Goal: Book appointment/travel/reservation

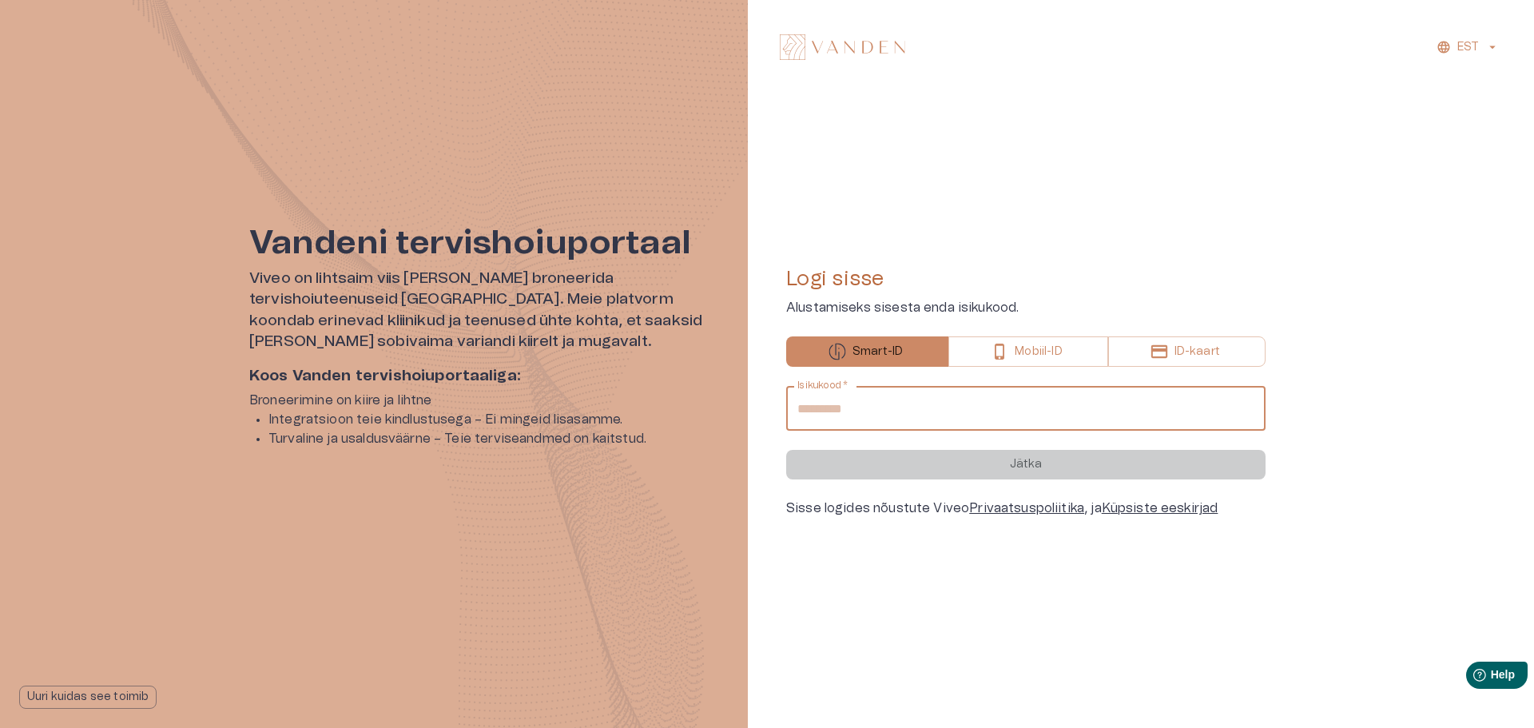
click at [870, 411] on input "Isikukood   *" at bounding box center [1025, 408] width 479 height 45
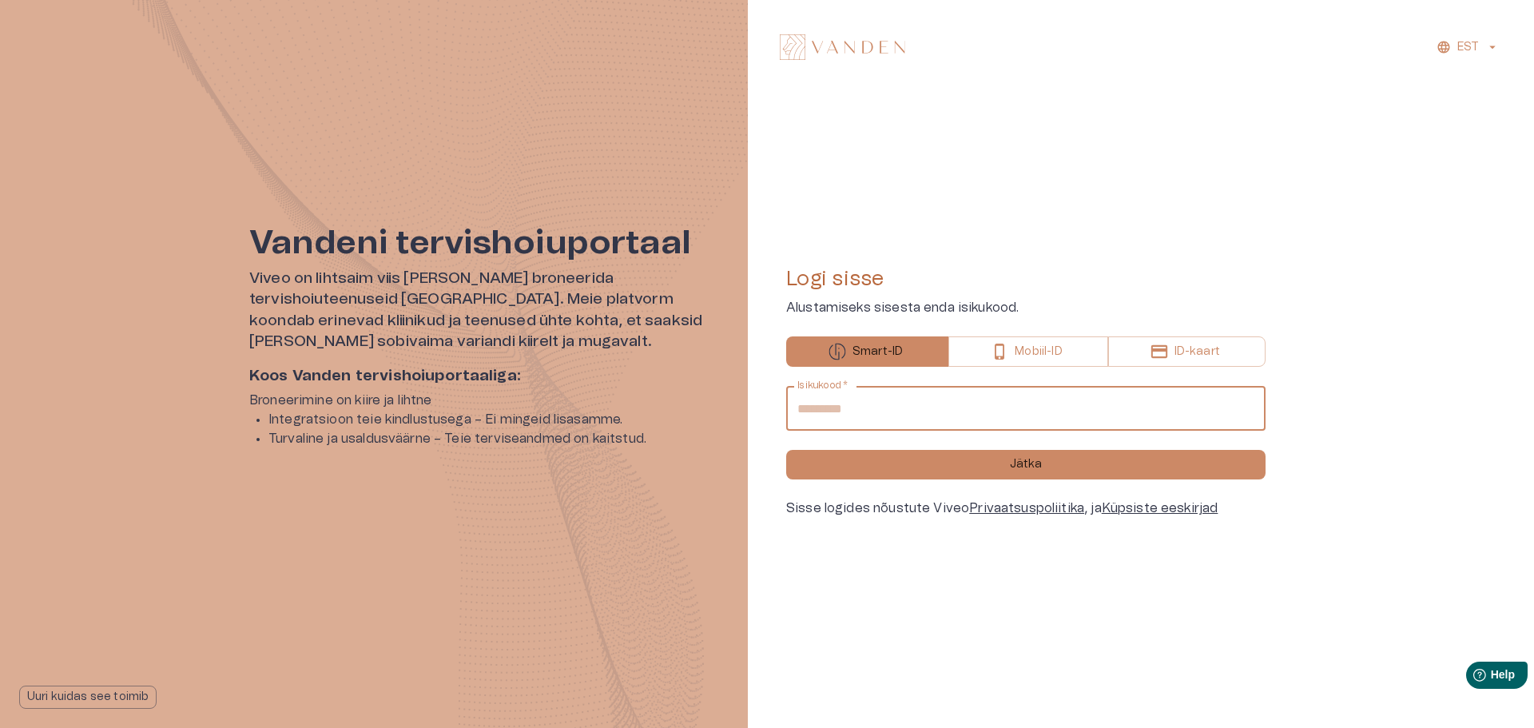
type input "**********"
click at [786, 450] on button "Jätka" at bounding box center [1025, 465] width 479 height 30
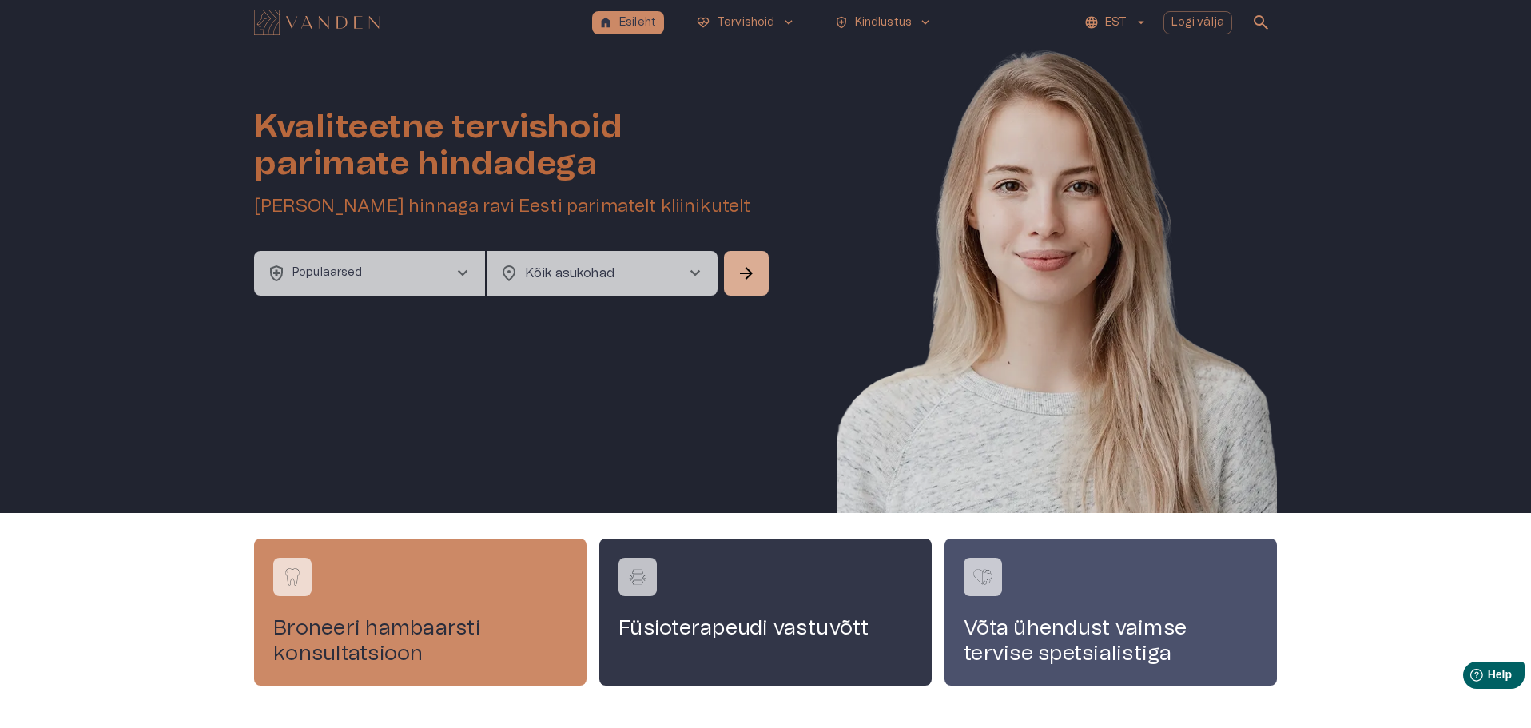
click at [693, 269] on span "chevron_right" at bounding box center [694, 273] width 19 height 19
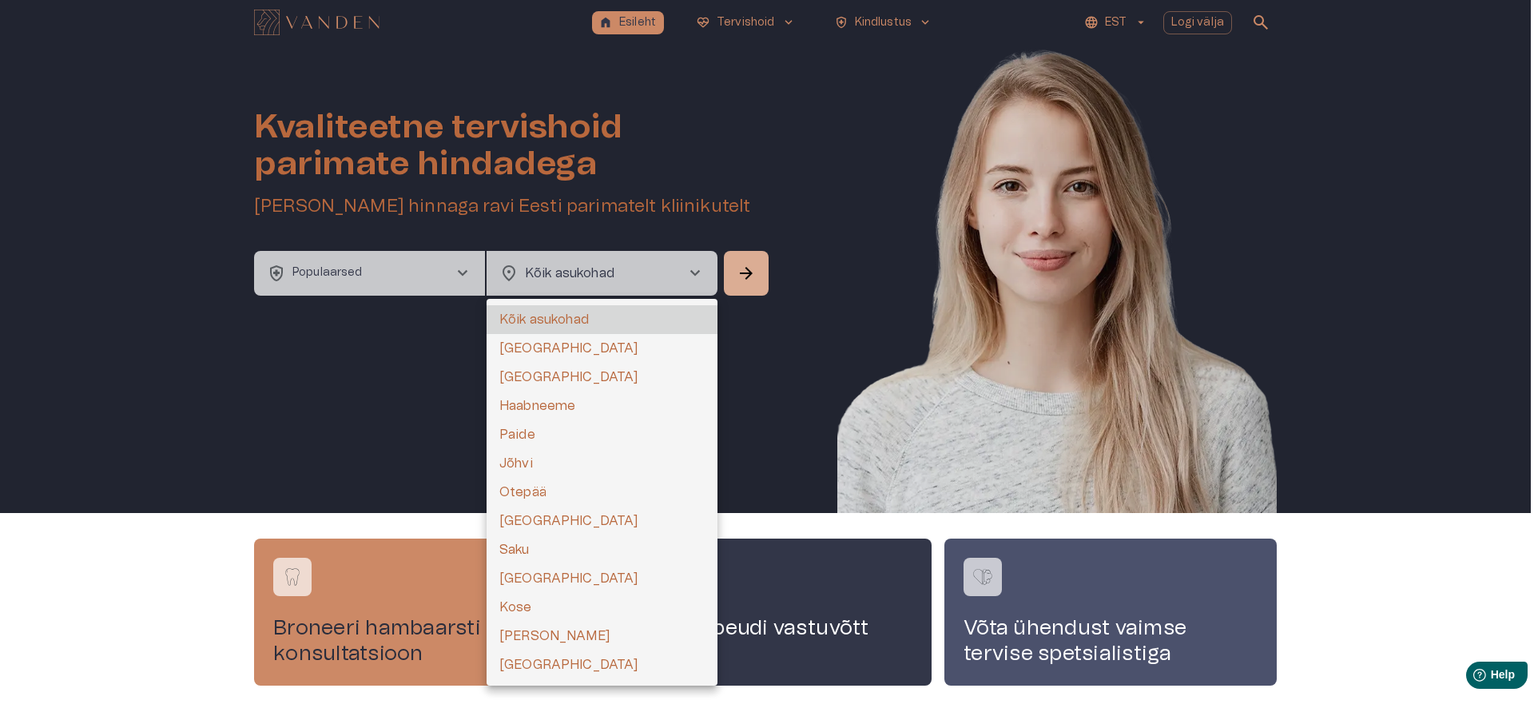
click at [531, 350] on li "[GEOGRAPHIC_DATA]" at bounding box center [602, 348] width 231 height 29
type input "**********"
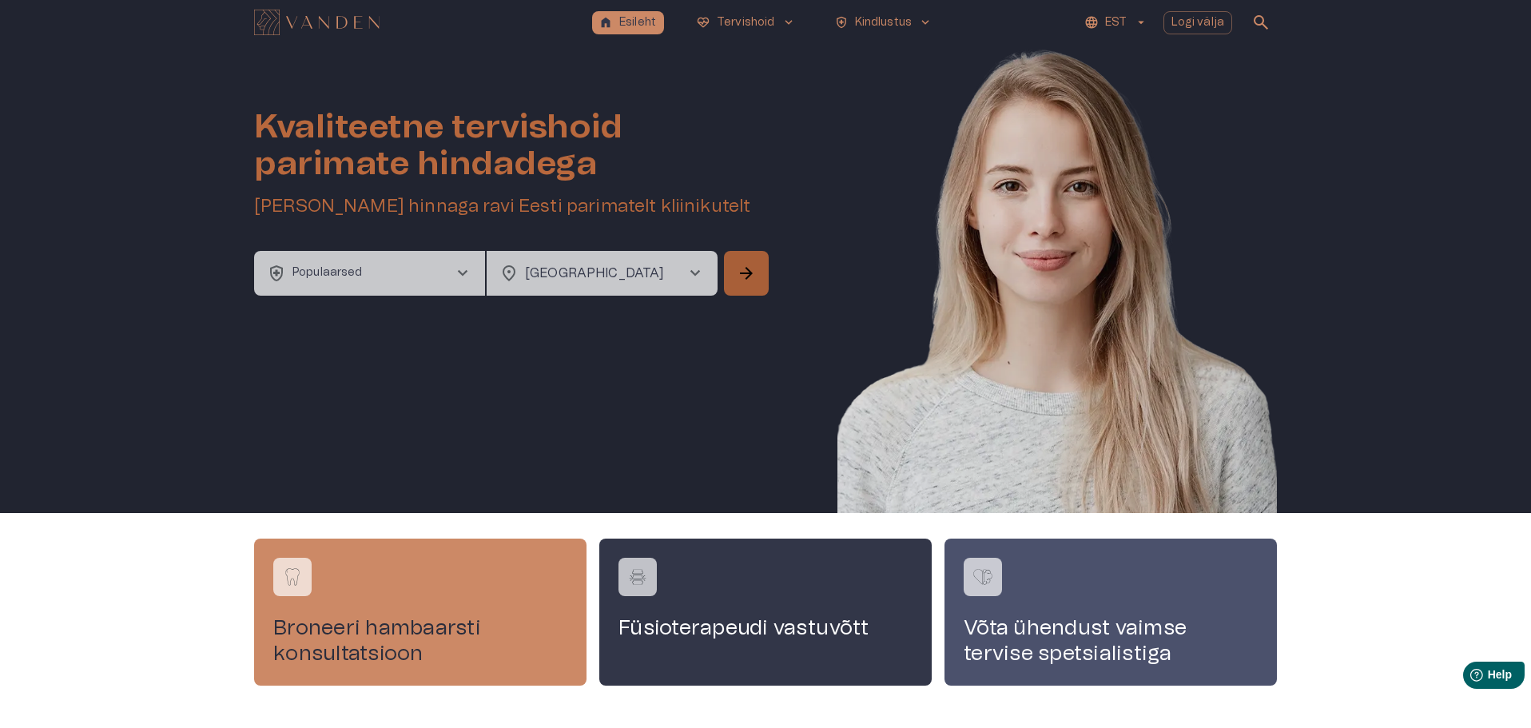
click at [746, 272] on span "arrow_forward" at bounding box center [746, 273] width 19 height 19
click at [460, 268] on span "chevron_right" at bounding box center [461, 273] width 19 height 19
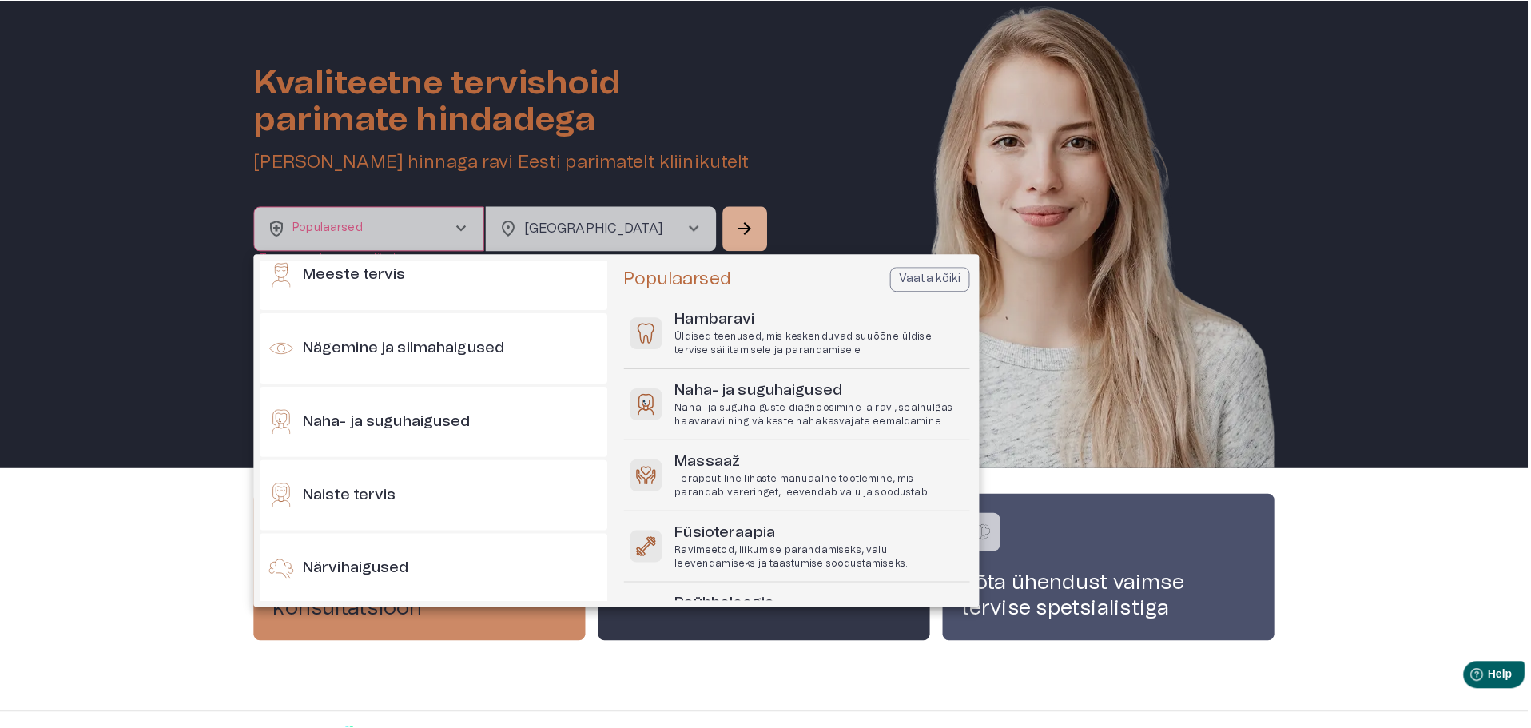
scroll to position [602, 0]
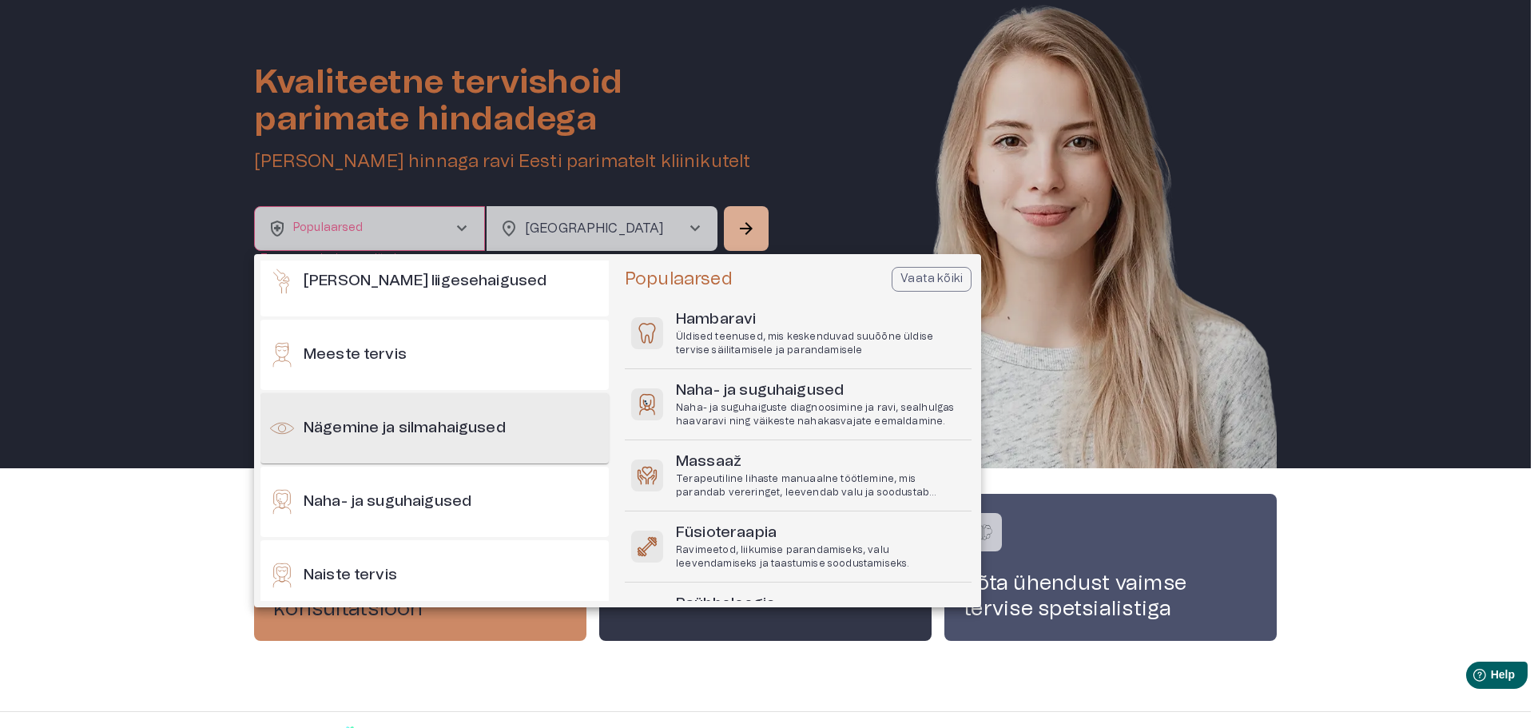
click at [399, 422] on h6 "Nägemine ja silmahaigused" at bounding box center [405, 429] width 202 height 22
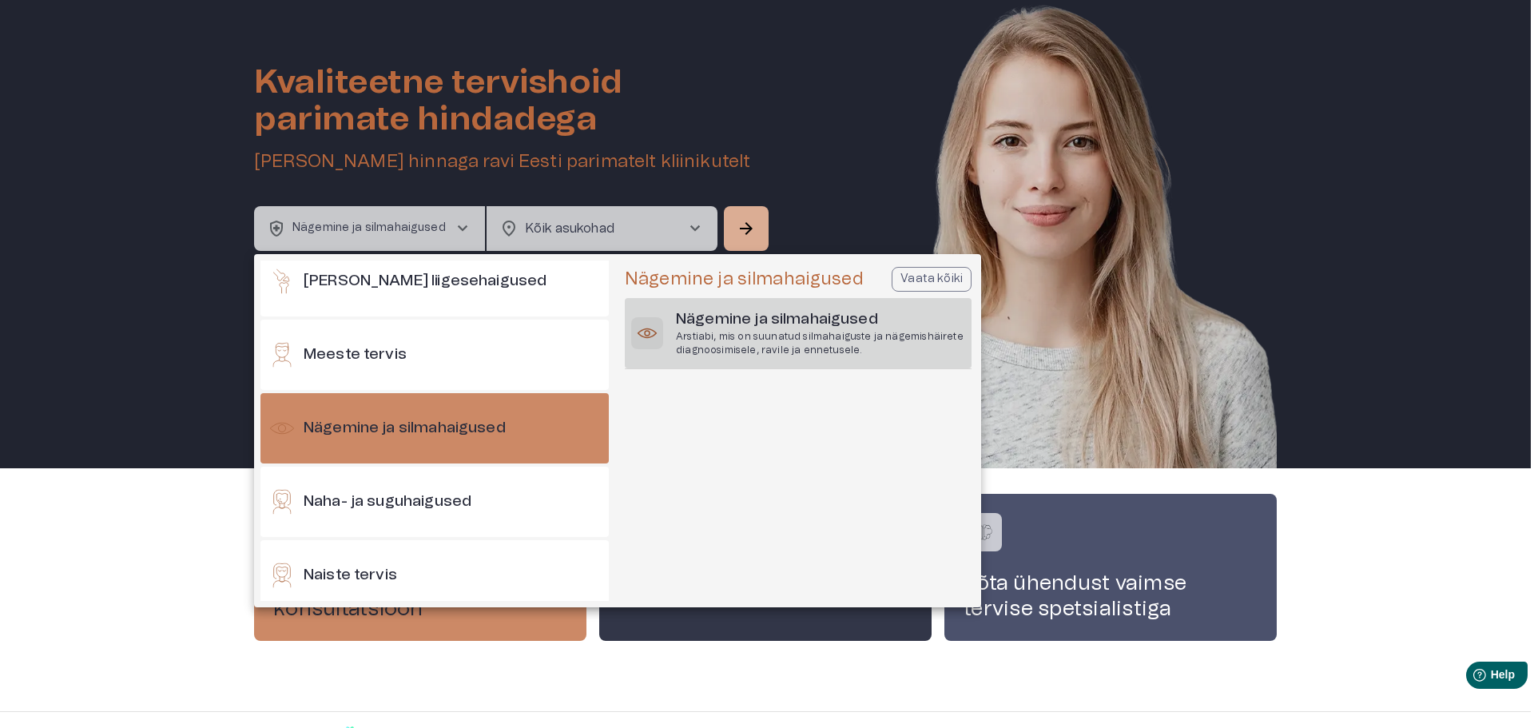
click at [777, 316] on h6 "Nägemine ja silmahaigused" at bounding box center [820, 320] width 289 height 22
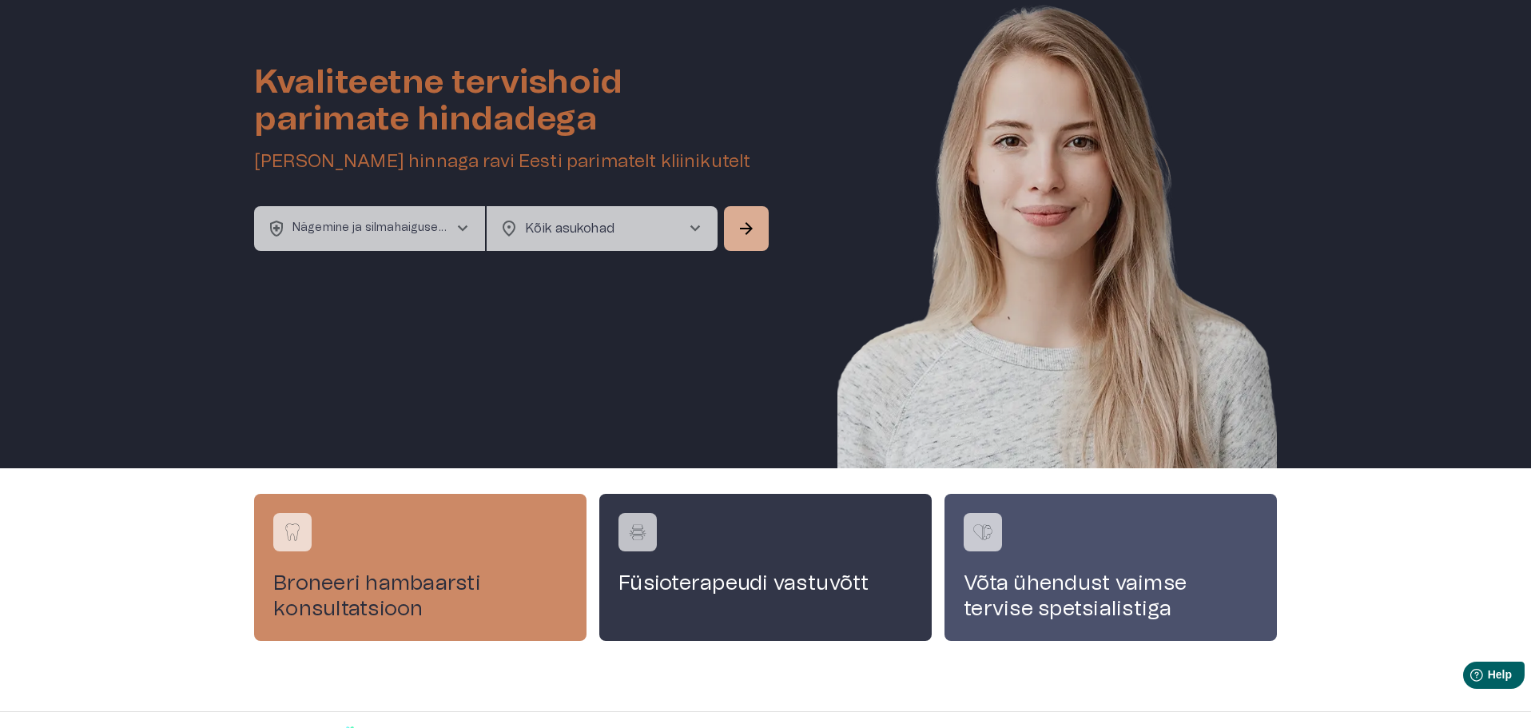
click at [695, 225] on span "chevron_right" at bounding box center [694, 228] width 19 height 19
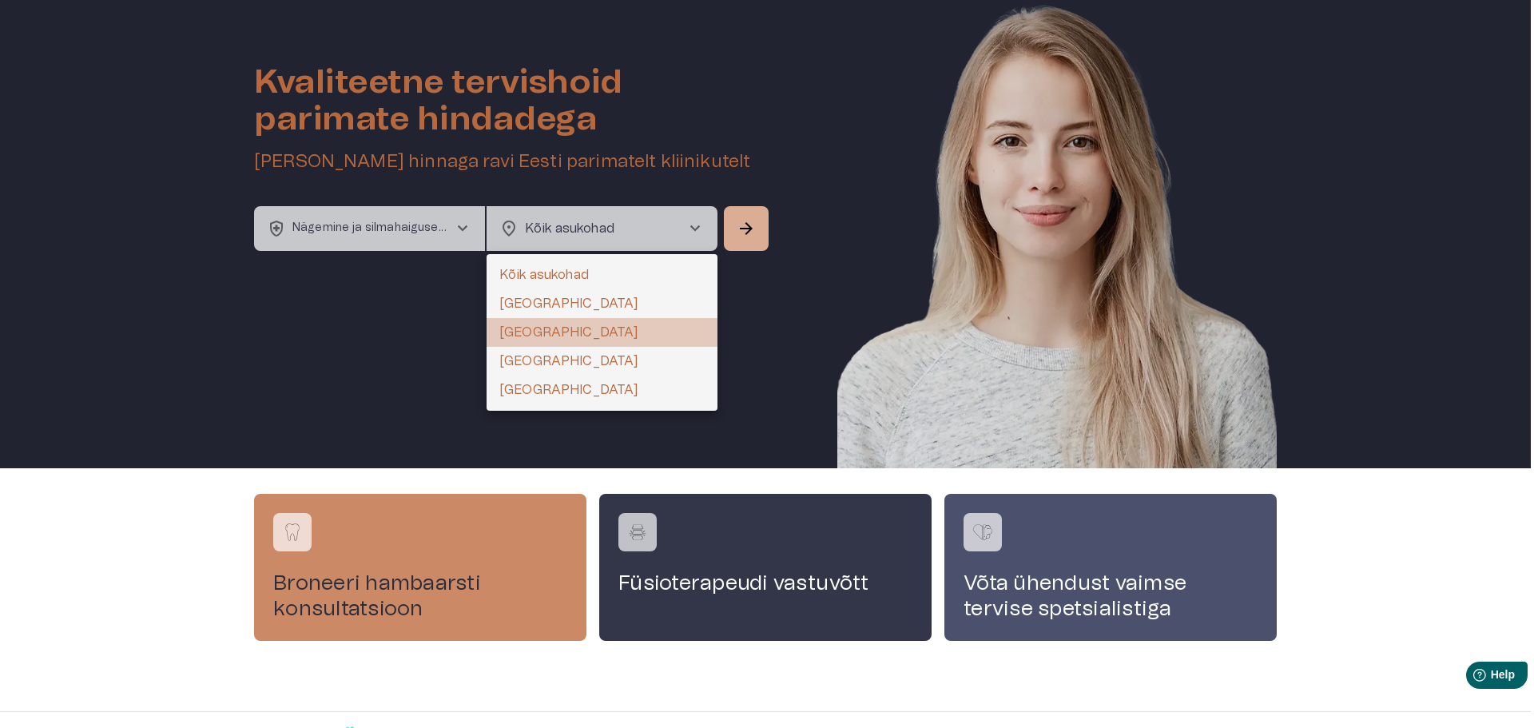
click at [523, 333] on li "[GEOGRAPHIC_DATA]" at bounding box center [602, 332] width 231 height 29
type input "**********"
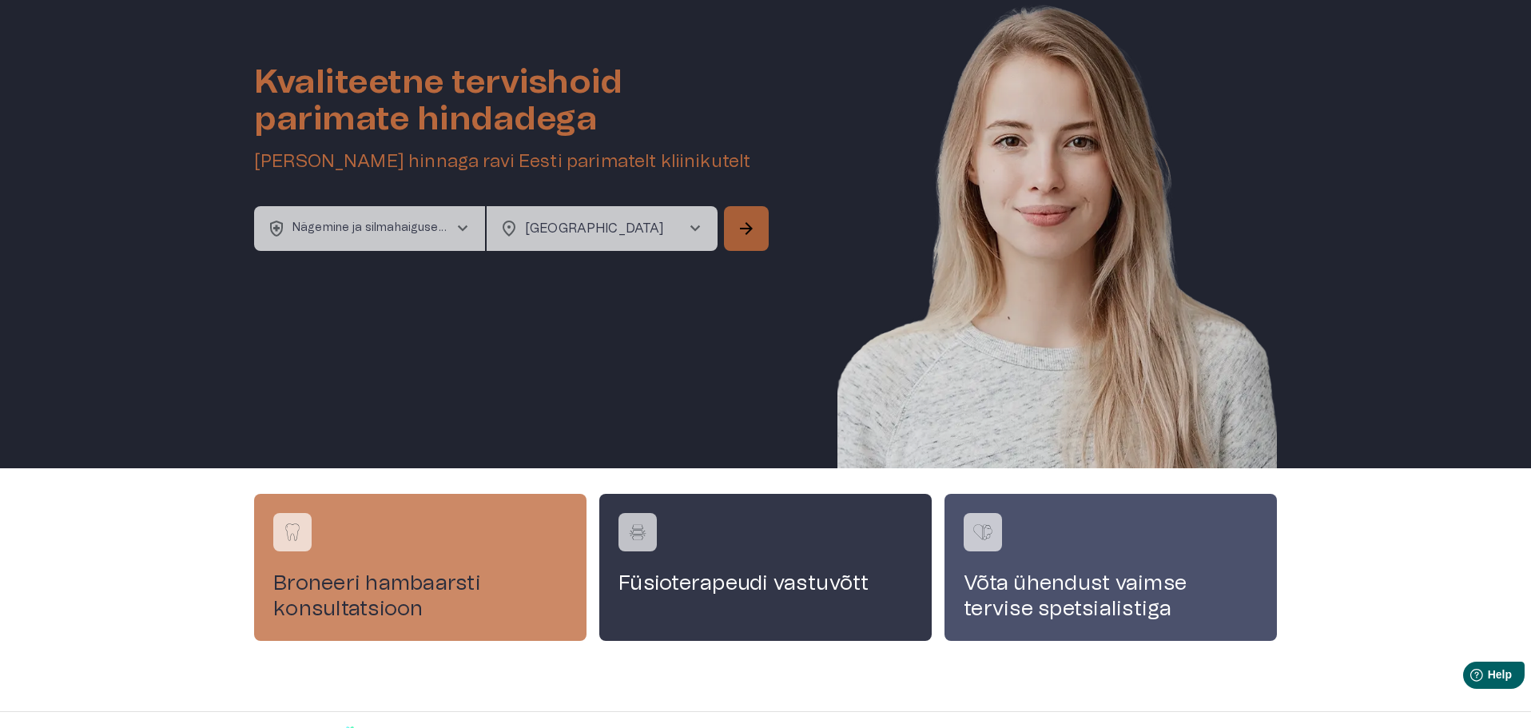
click at [749, 225] on span "arrow_forward" at bounding box center [746, 228] width 19 height 19
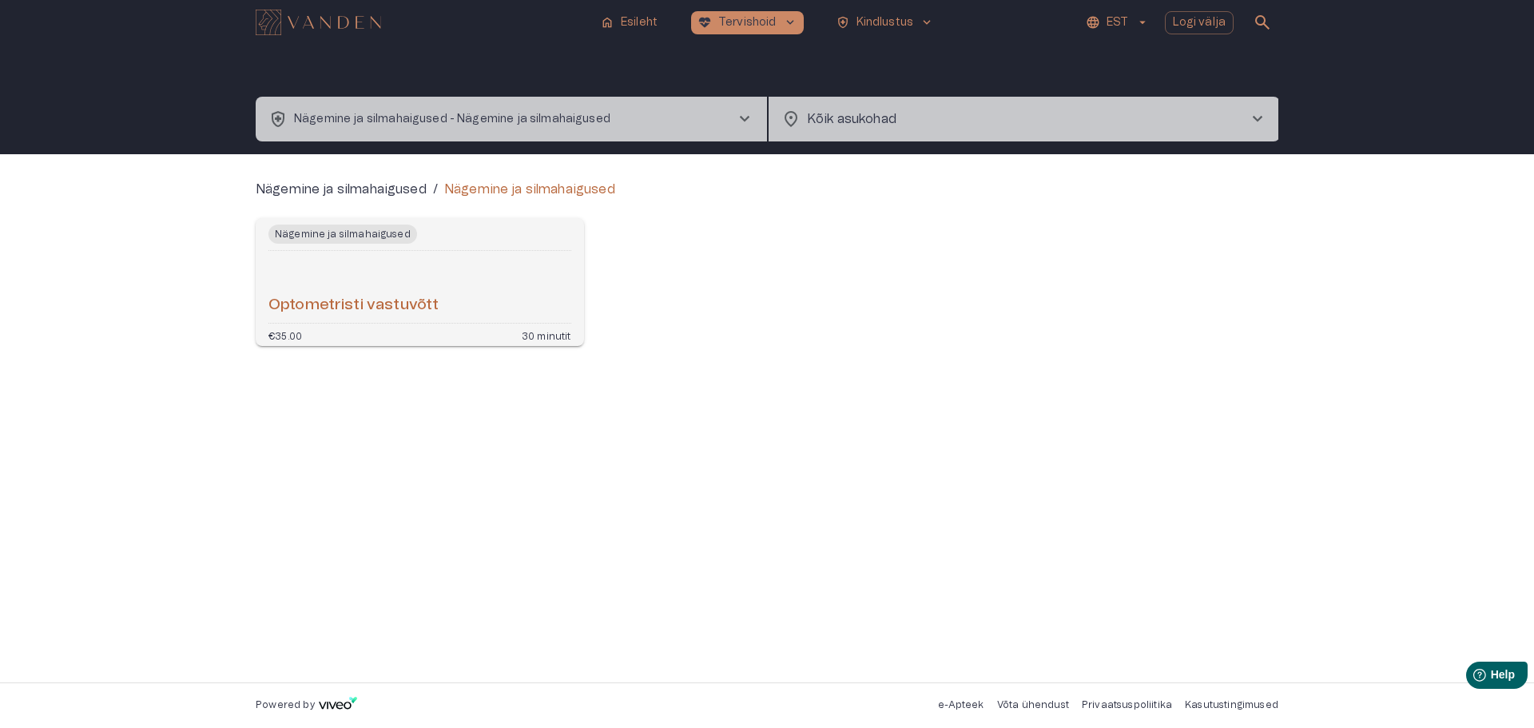
click at [330, 303] on h6 "Optometristi vastuvõtt" at bounding box center [353, 306] width 170 height 22
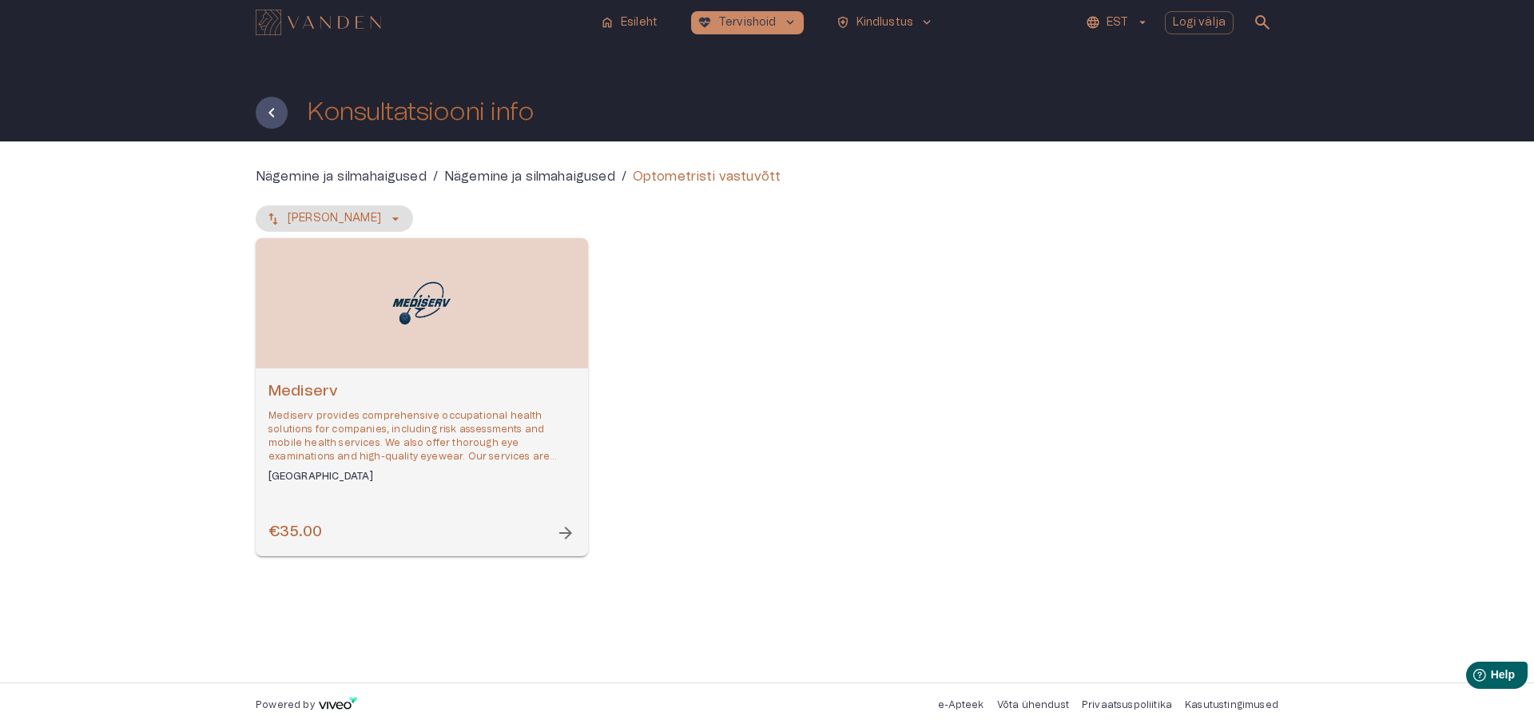
click at [565, 534] on span "arrow_forward" at bounding box center [565, 532] width 19 height 19
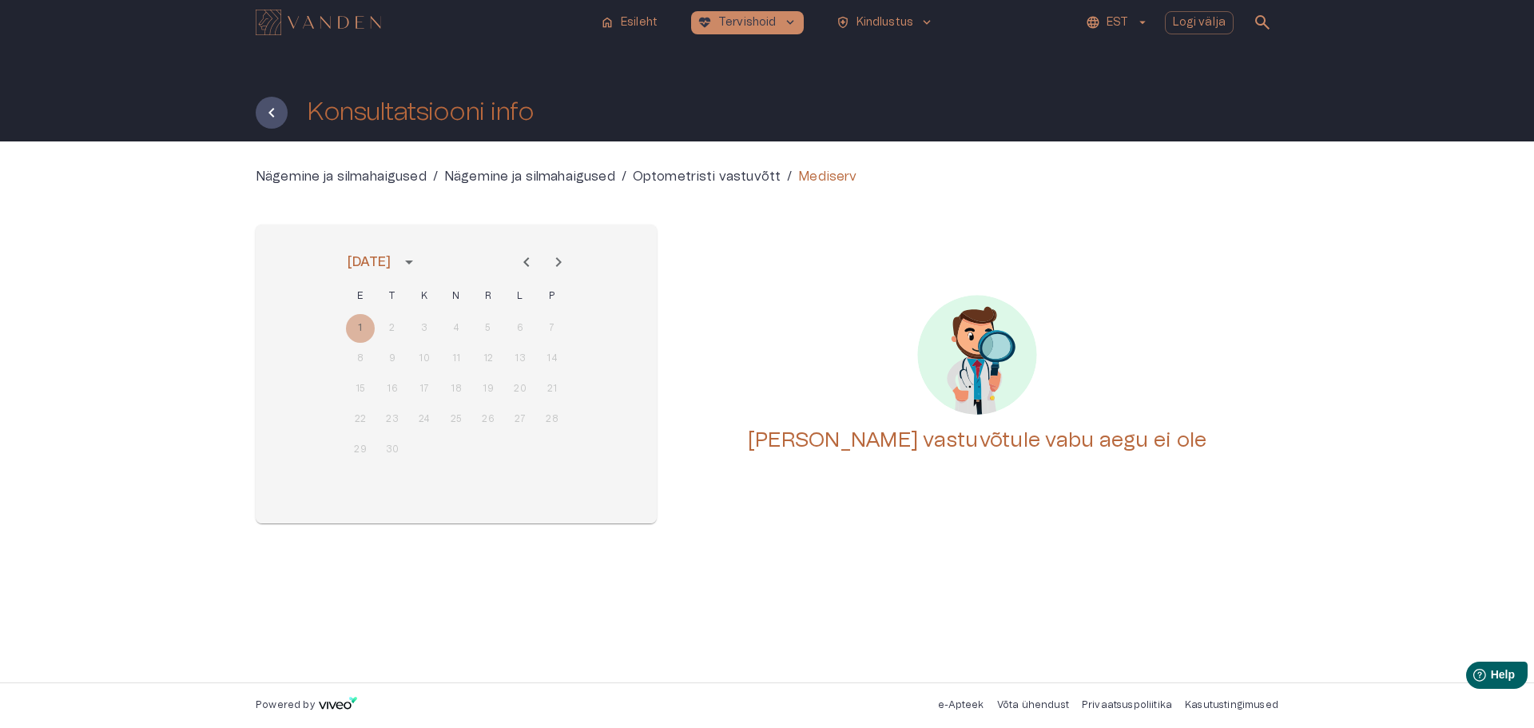
click at [393, 330] on div "1 2 3 4 5 6 7" at bounding box center [456, 328] width 256 height 29
click at [560, 260] on icon "Next month" at bounding box center [558, 261] width 19 height 19
click at [558, 259] on icon "Next month" at bounding box center [559, 262] width 6 height 10
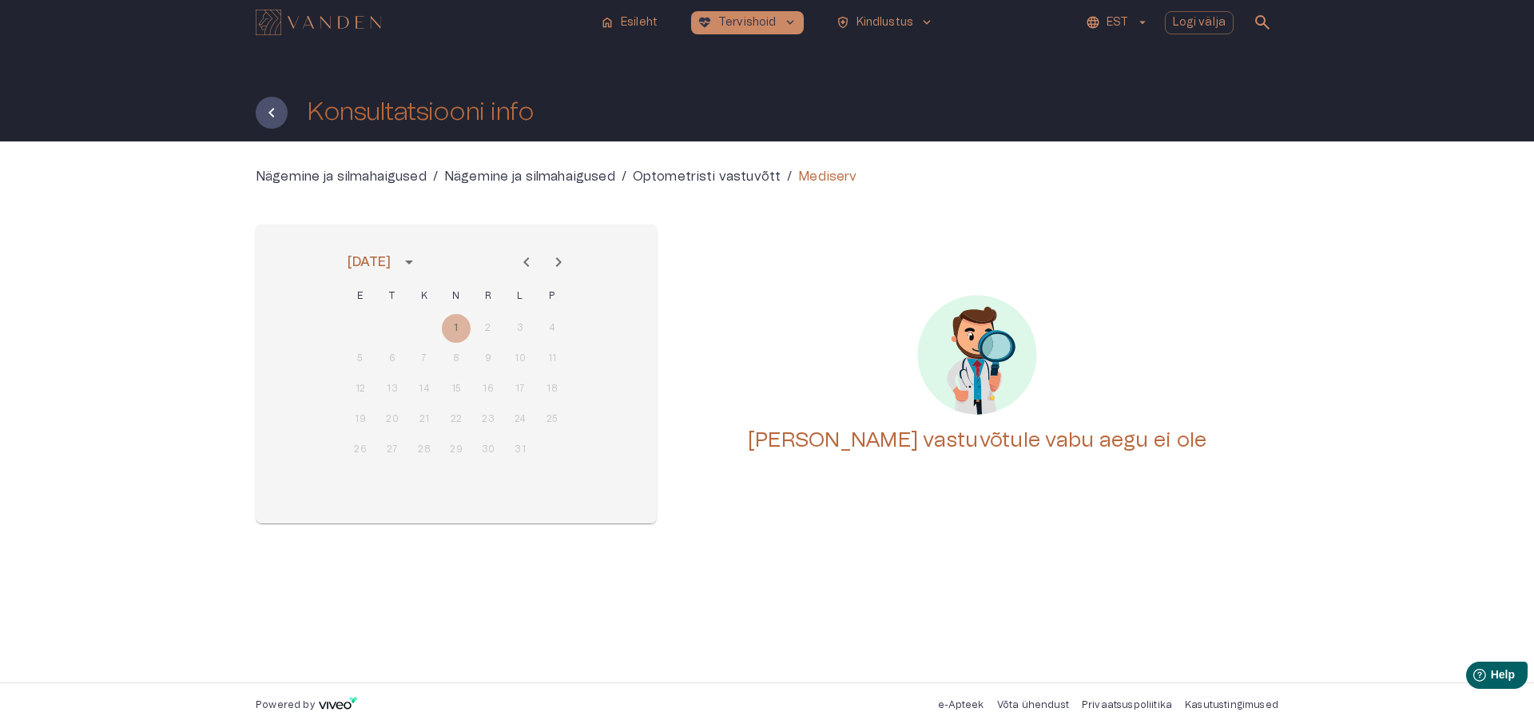
click at [558, 259] on icon "Next month" at bounding box center [559, 262] width 6 height 10
click at [527, 260] on icon "Previous month" at bounding box center [526, 262] width 6 height 10
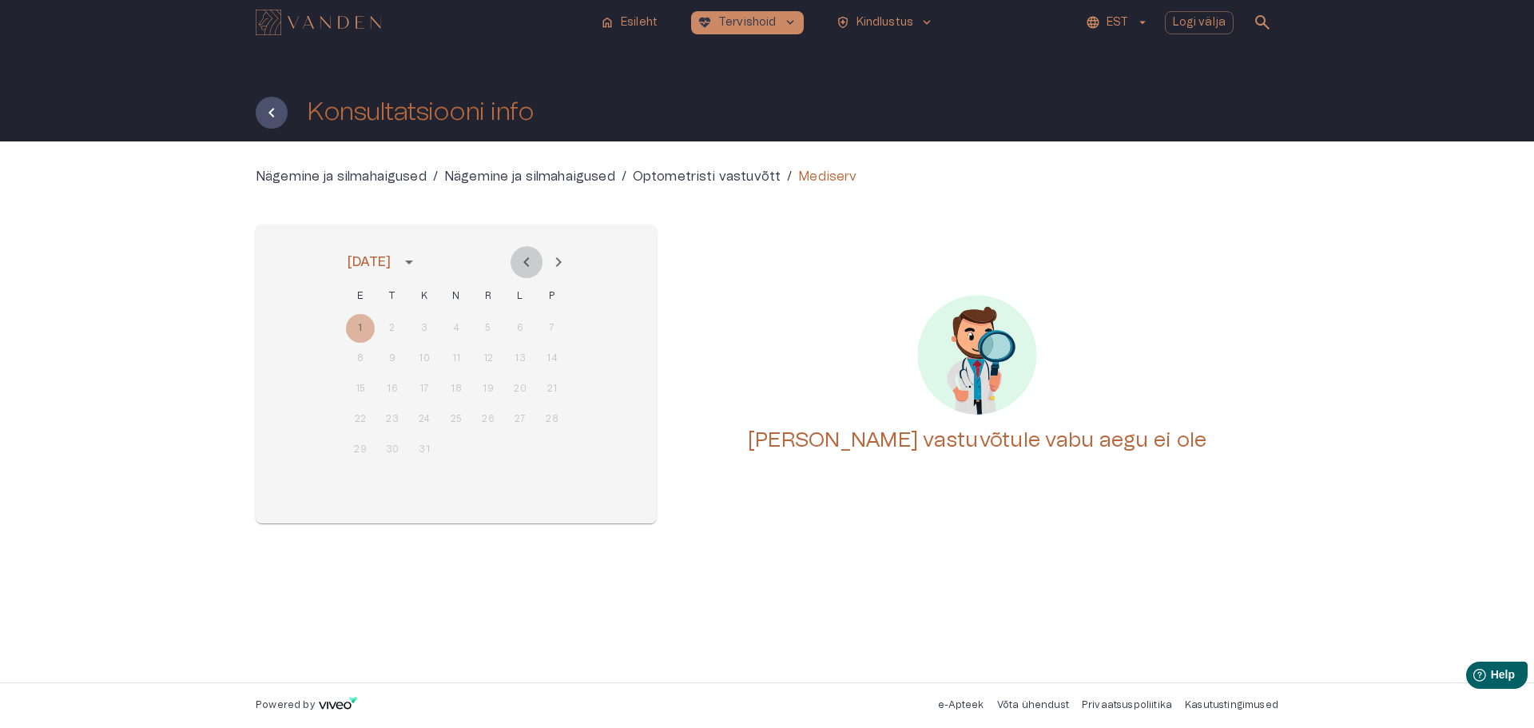
click at [527, 260] on icon "Previous month" at bounding box center [526, 262] width 6 height 10
click at [486, 324] on div "1 2 3 4 5 6 7" at bounding box center [456, 328] width 256 height 29
click at [270, 115] on icon "Tagasi" at bounding box center [271, 112] width 19 height 19
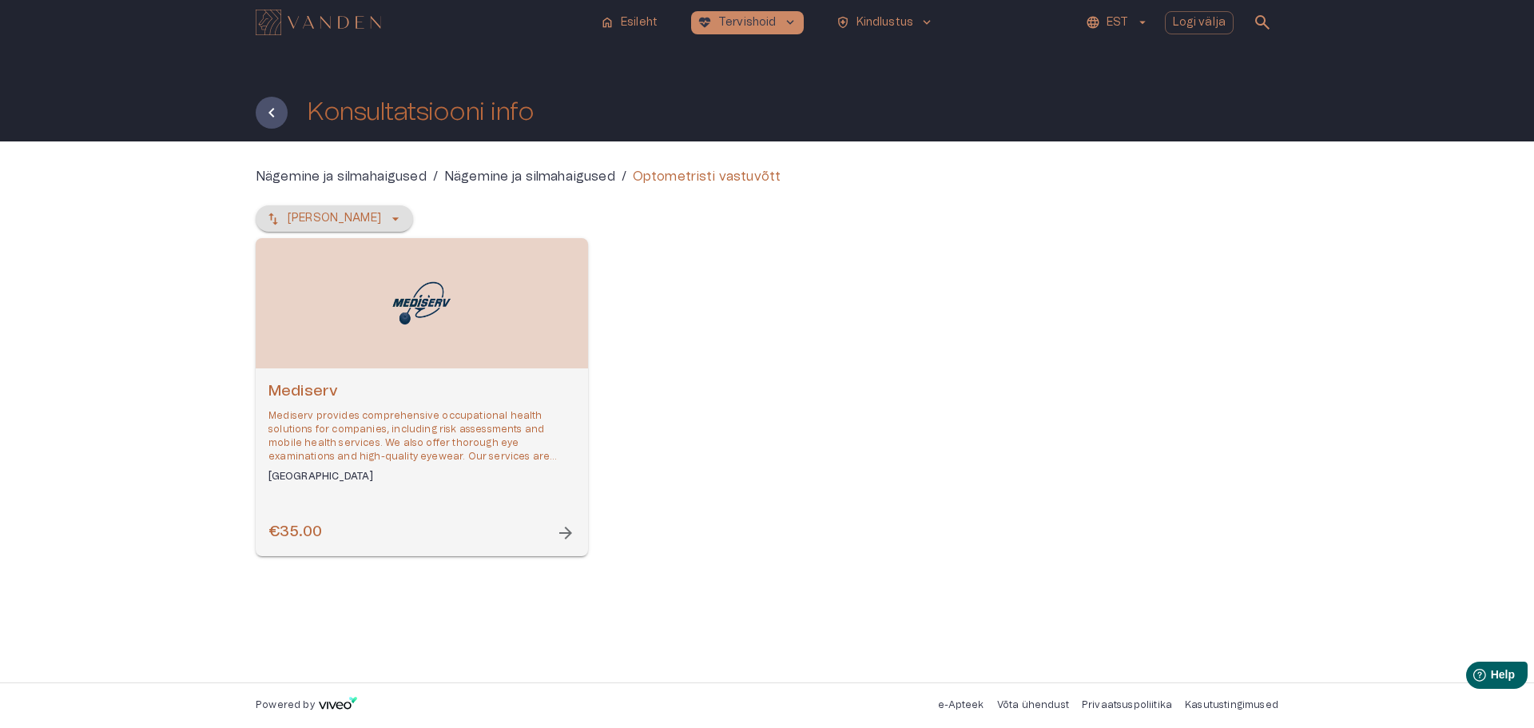
click at [392, 218] on icon "button" at bounding box center [395, 218] width 6 height 3
click at [387, 217] on icon "button" at bounding box center [395, 219] width 16 height 16
click at [271, 110] on icon "Tagasi" at bounding box center [271, 113] width 6 height 10
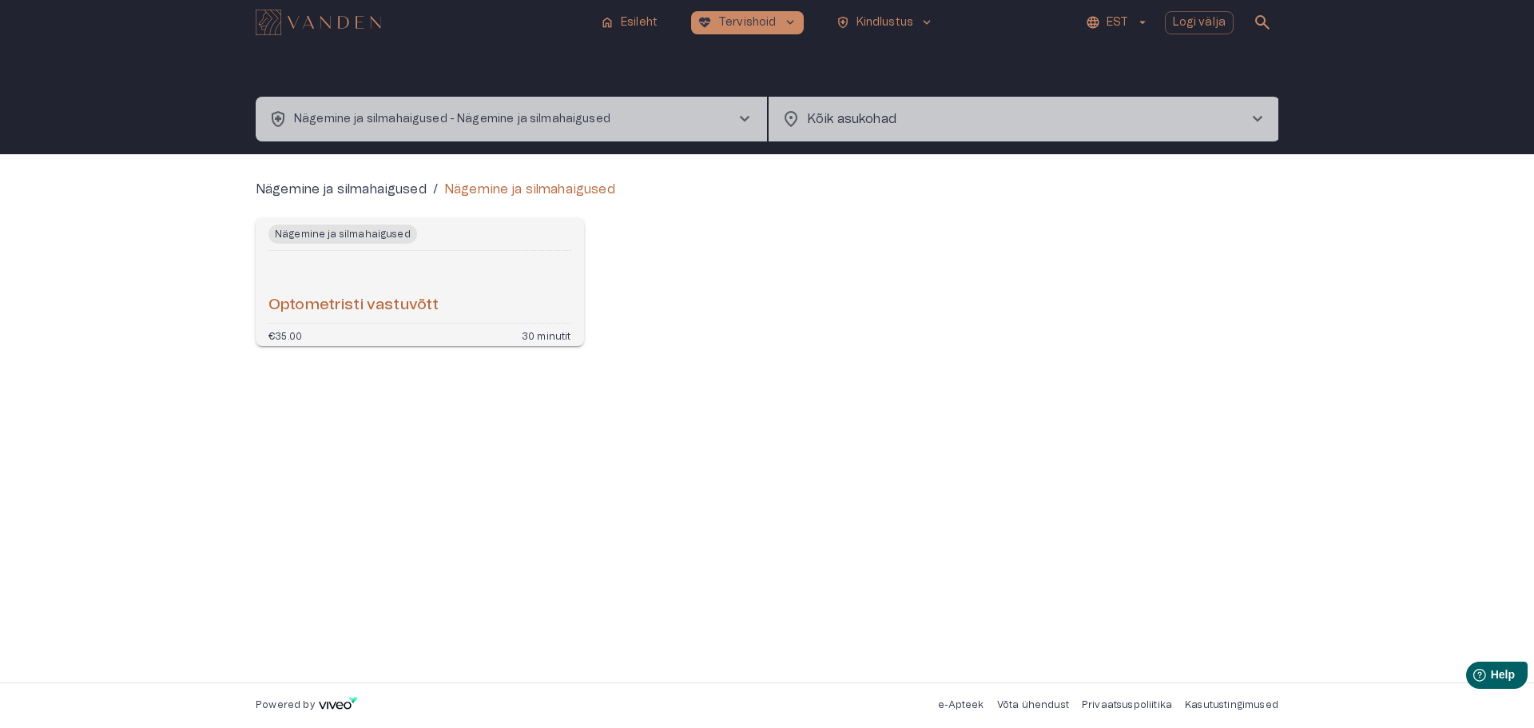
click at [1257, 116] on span "chevron_right" at bounding box center [1257, 118] width 19 height 19
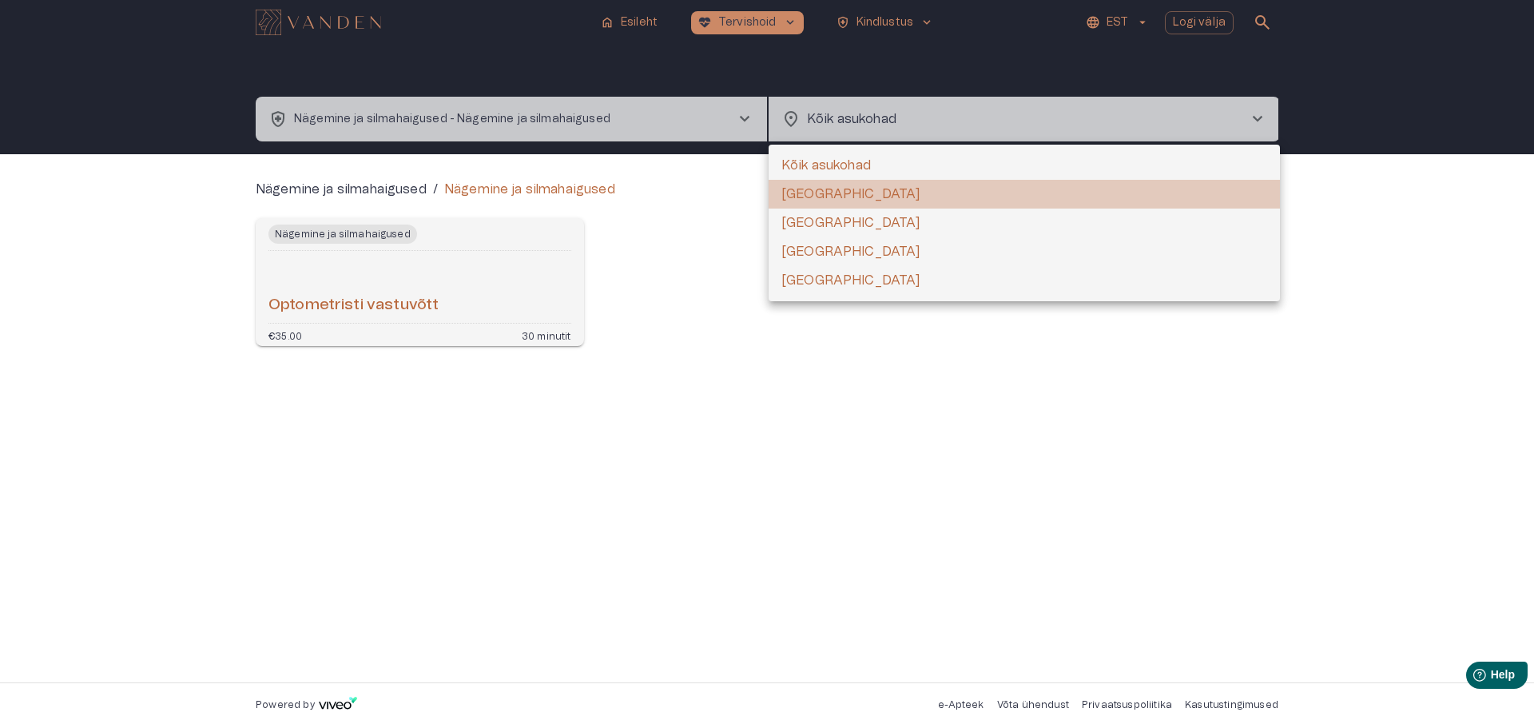
click at [803, 193] on li "[GEOGRAPHIC_DATA]" at bounding box center [1024, 194] width 511 height 29
type input "**********"
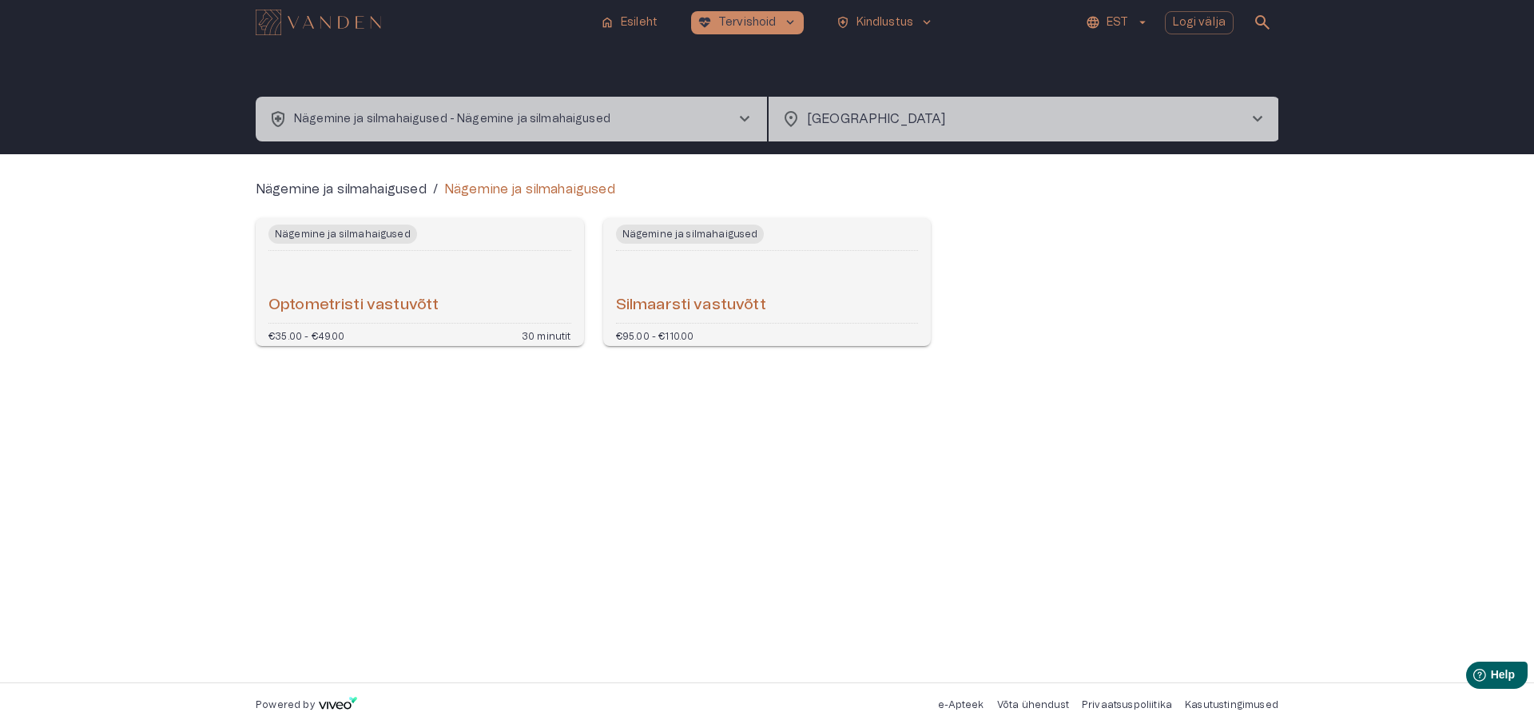
click at [1256, 117] on span "chevron_right" at bounding box center [1257, 118] width 19 height 19
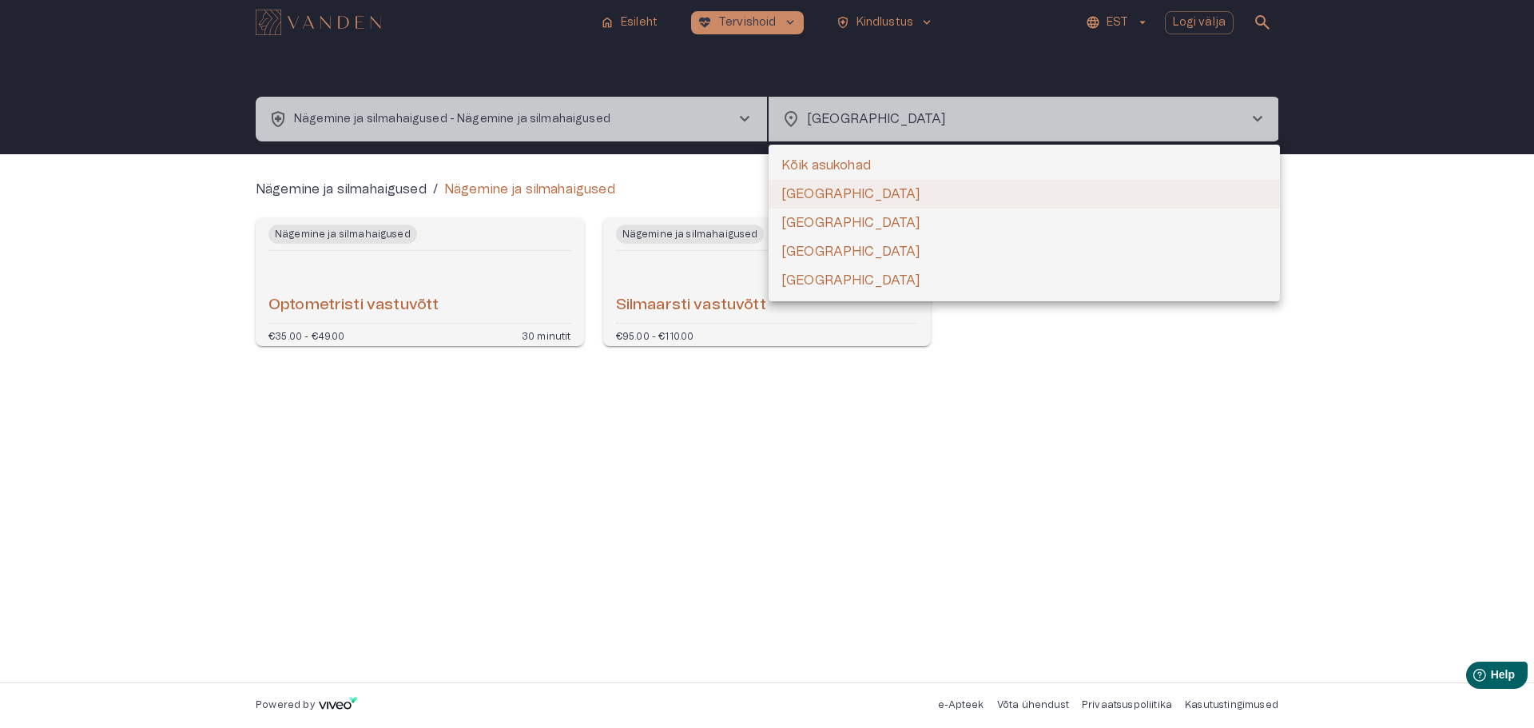
click at [812, 250] on li "[GEOGRAPHIC_DATA]" at bounding box center [1024, 251] width 511 height 29
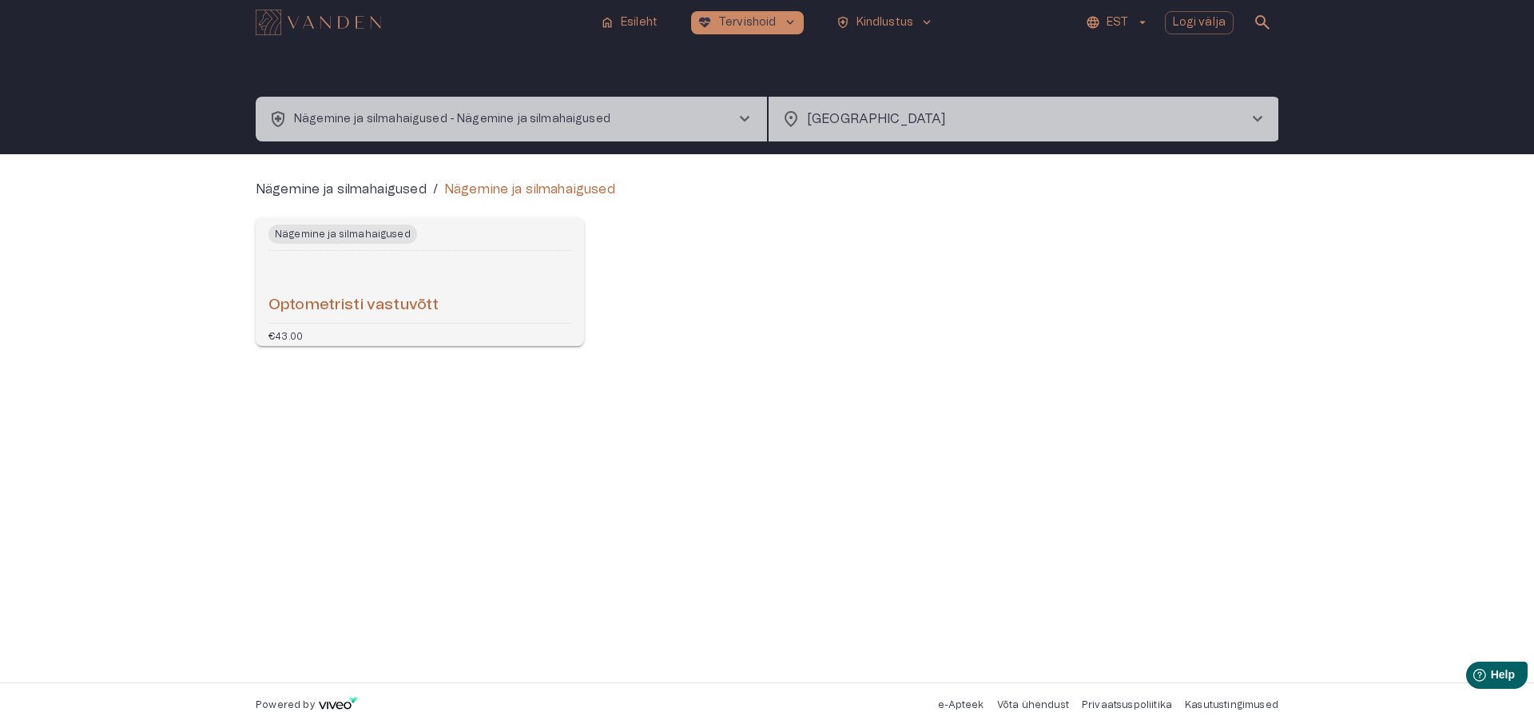
click at [1256, 117] on span "chevron_right" at bounding box center [1257, 118] width 19 height 19
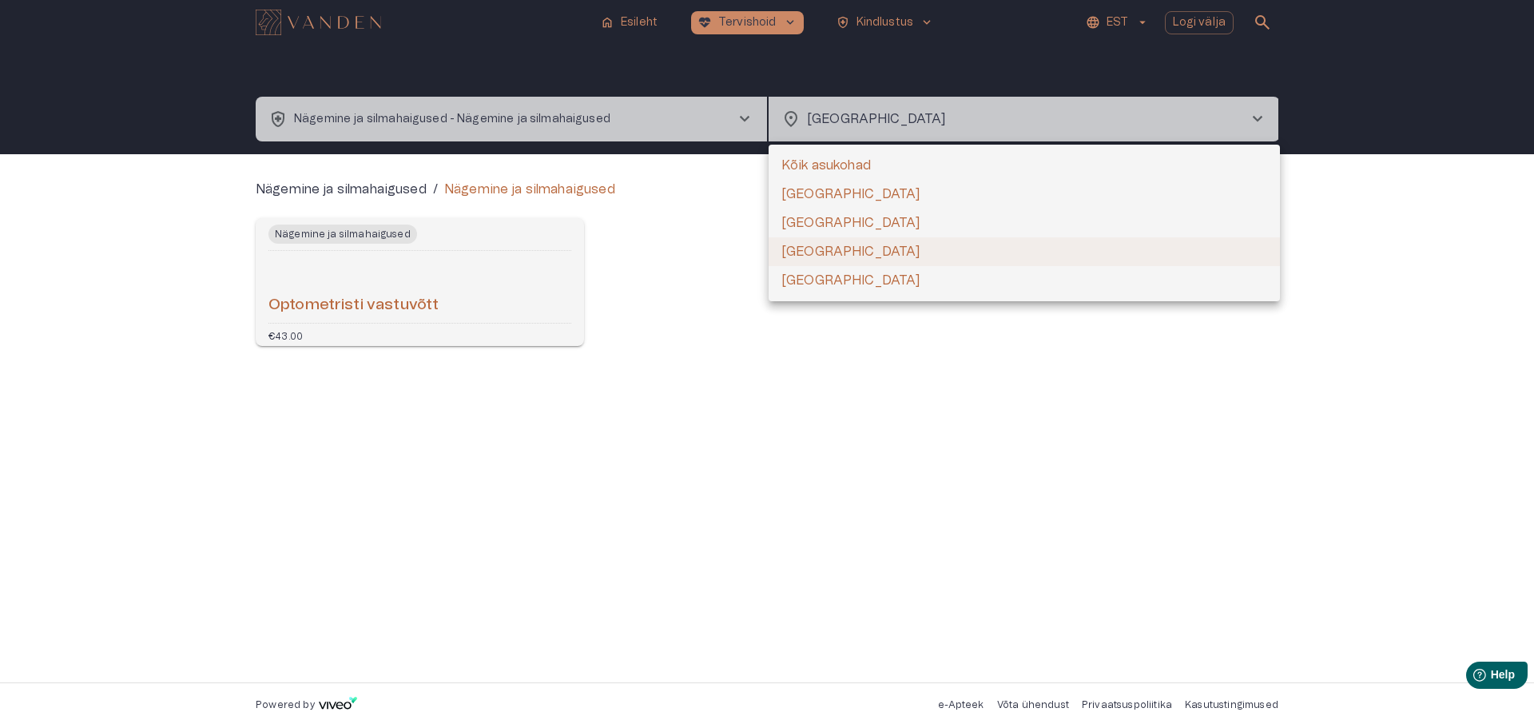
click at [806, 224] on li "[GEOGRAPHIC_DATA]" at bounding box center [1024, 223] width 511 height 29
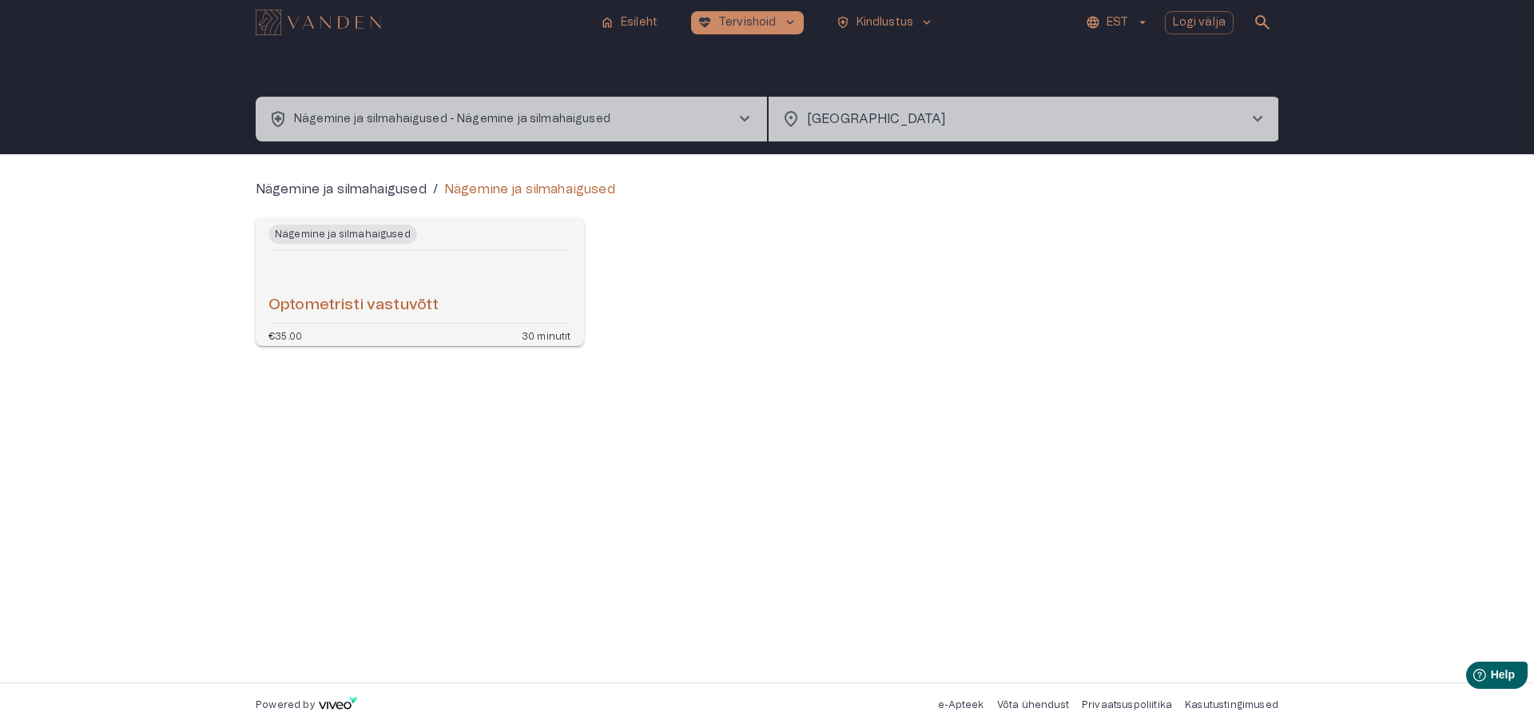
click at [347, 305] on h6 "Optometristi vastuvõtt" at bounding box center [353, 306] width 170 height 22
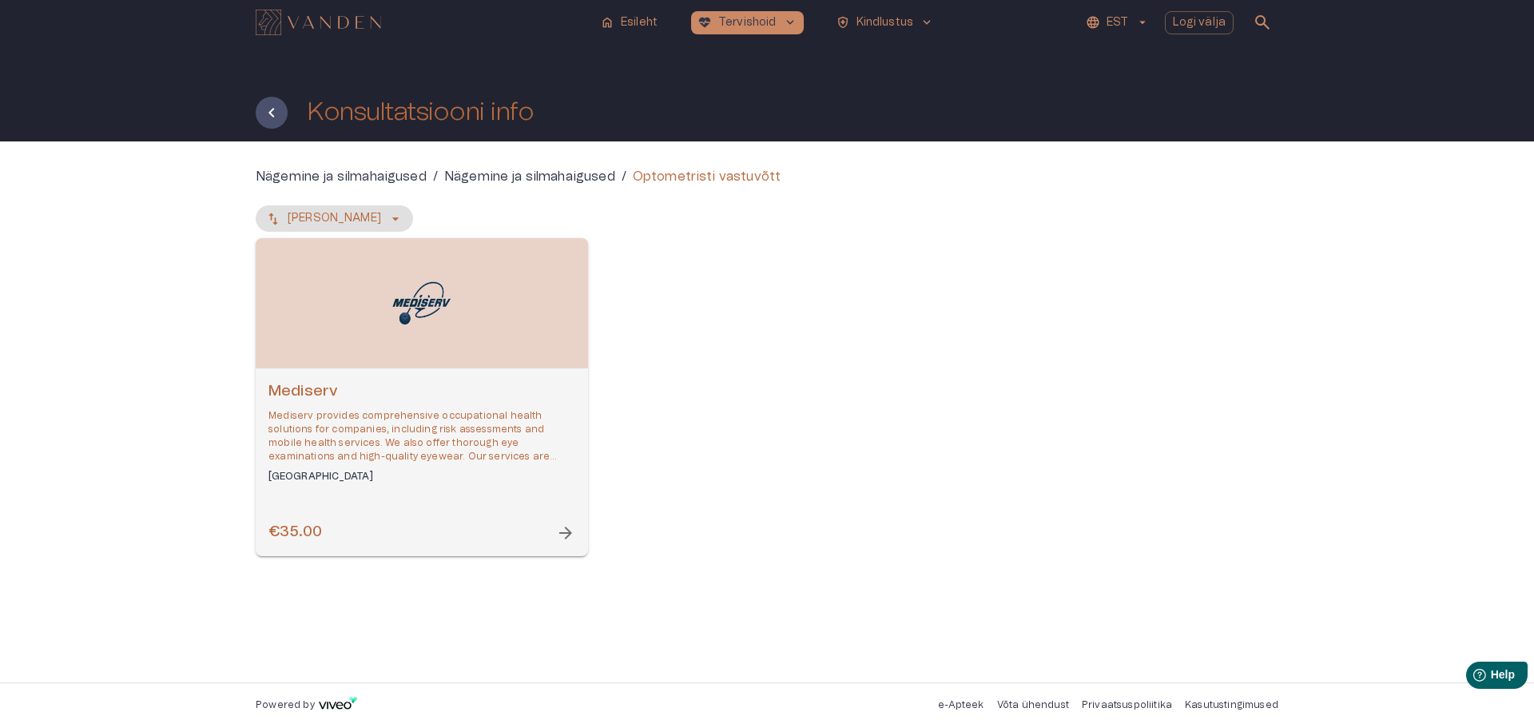
click at [293, 475] on h6 "[GEOGRAPHIC_DATA]" at bounding box center [421, 477] width 307 height 14
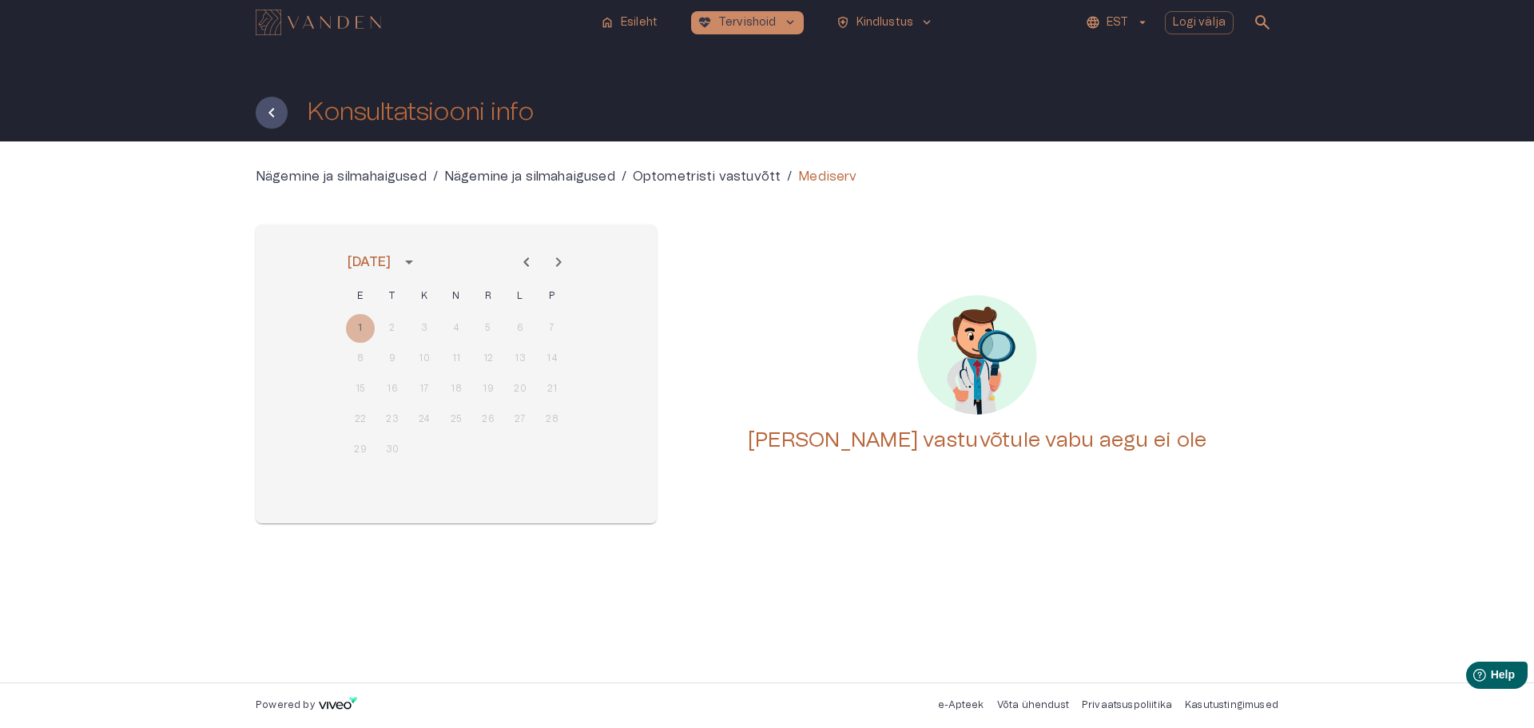
click at [395, 328] on div "1 2 3 4 5 6 7" at bounding box center [456, 328] width 256 height 29
click at [272, 112] on icon "Tagasi" at bounding box center [271, 112] width 19 height 19
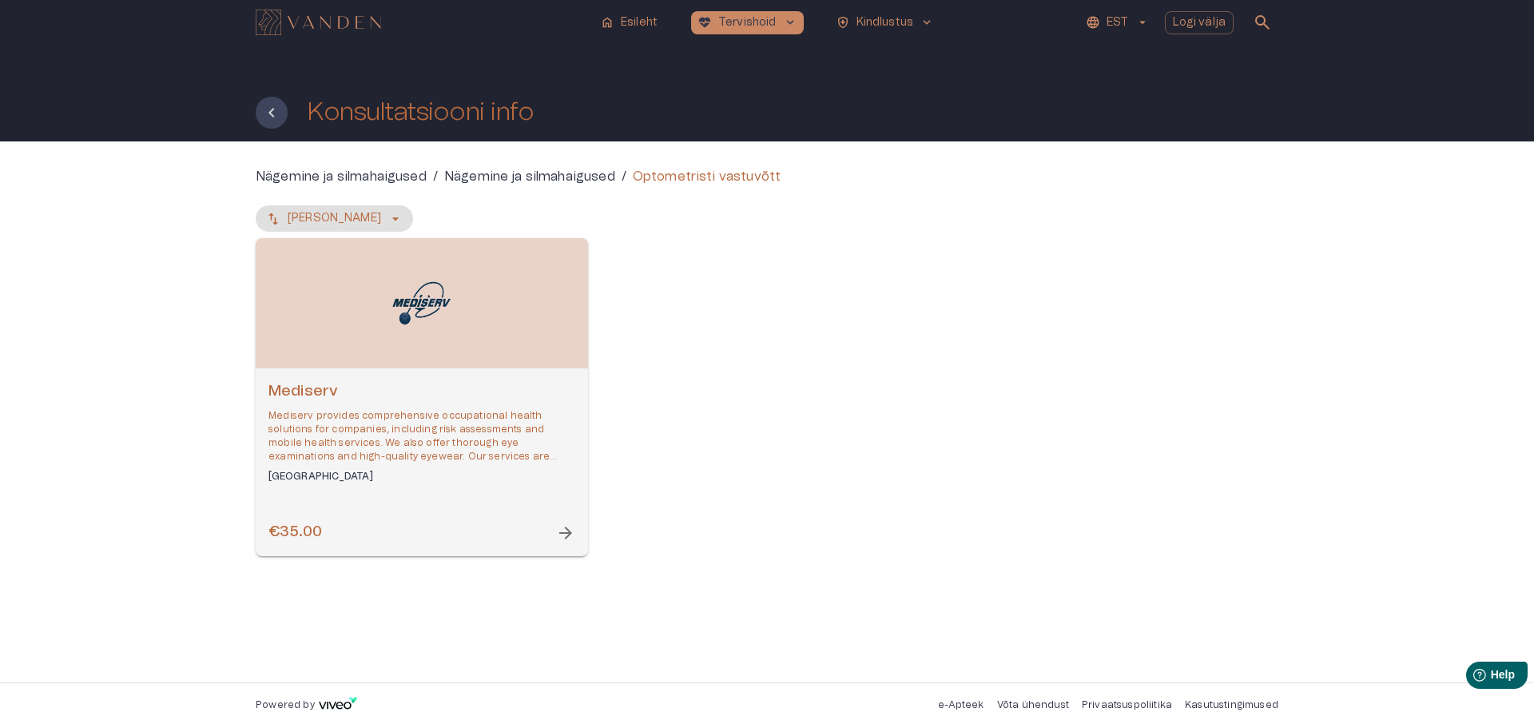
click at [272, 112] on icon "Tagasi" at bounding box center [271, 112] width 19 height 19
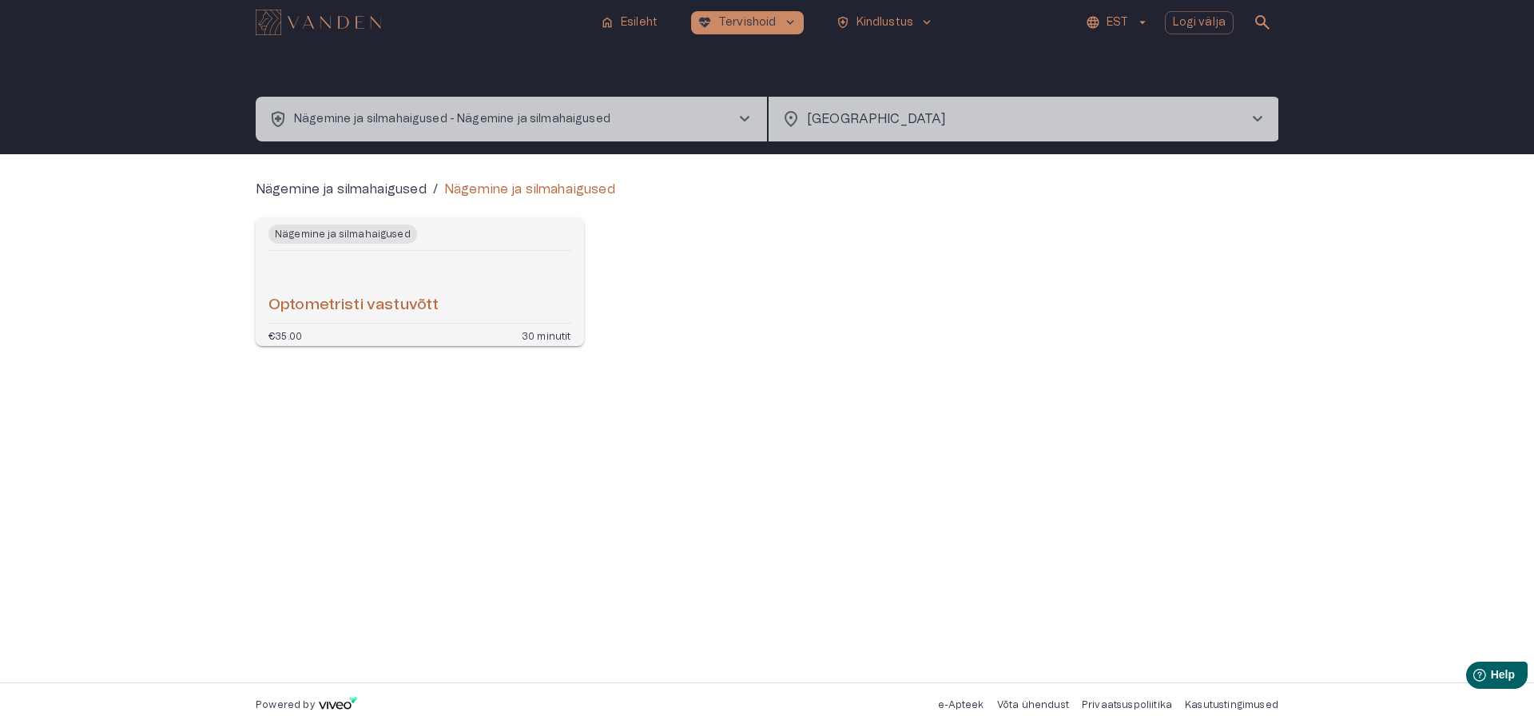
click at [1260, 118] on span "chevron_right" at bounding box center [1257, 118] width 19 height 19
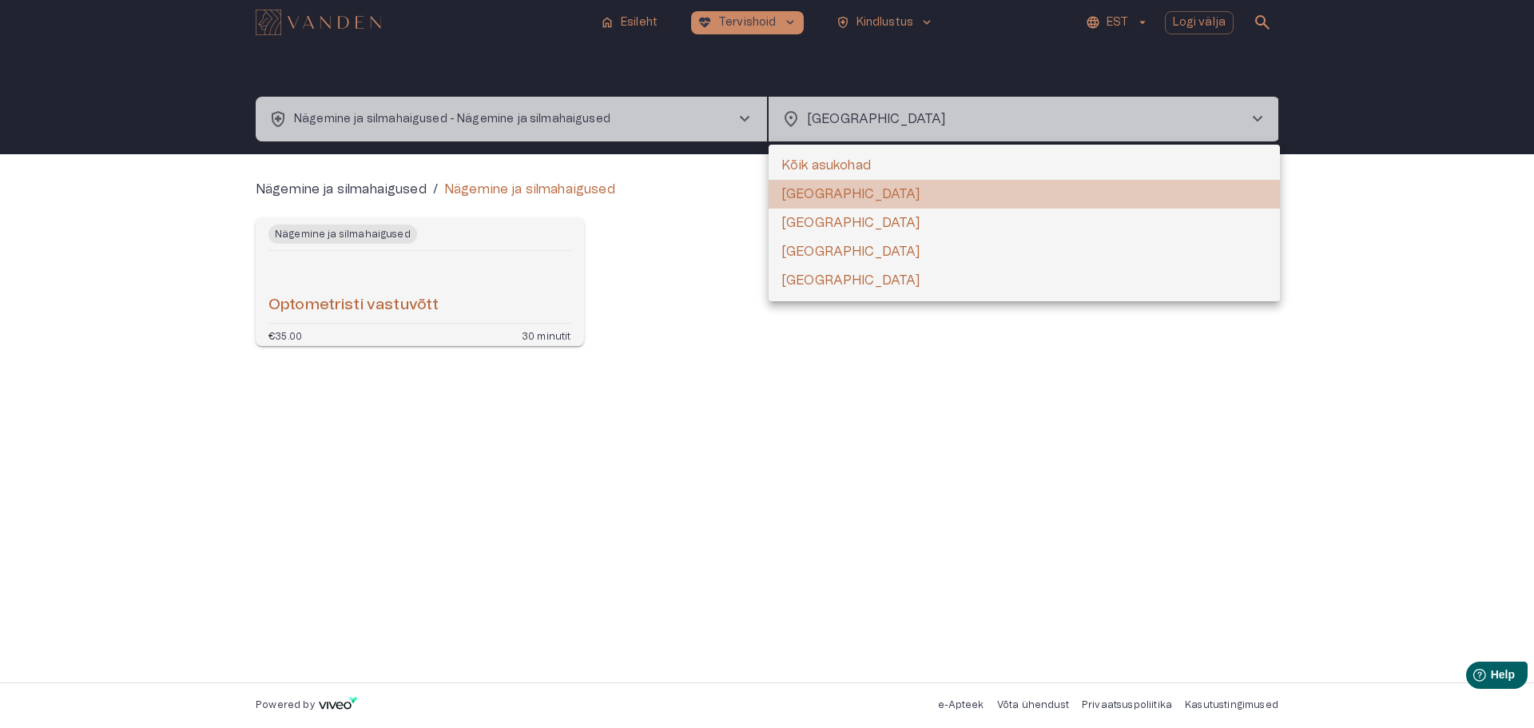
click at [822, 194] on li "[GEOGRAPHIC_DATA]" at bounding box center [1024, 194] width 511 height 29
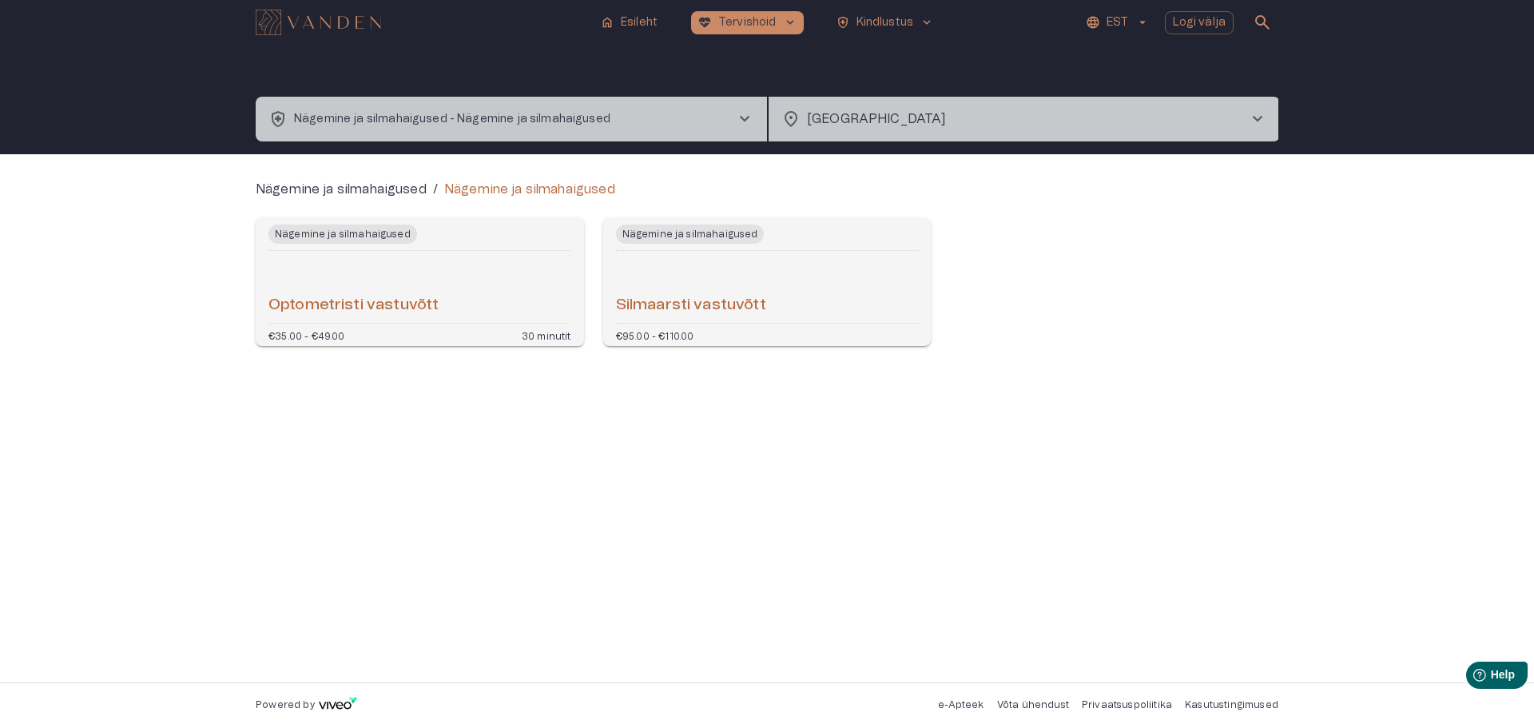
click at [687, 304] on h6 "Silmaarsti vastuvõtt" at bounding box center [691, 306] width 150 height 22
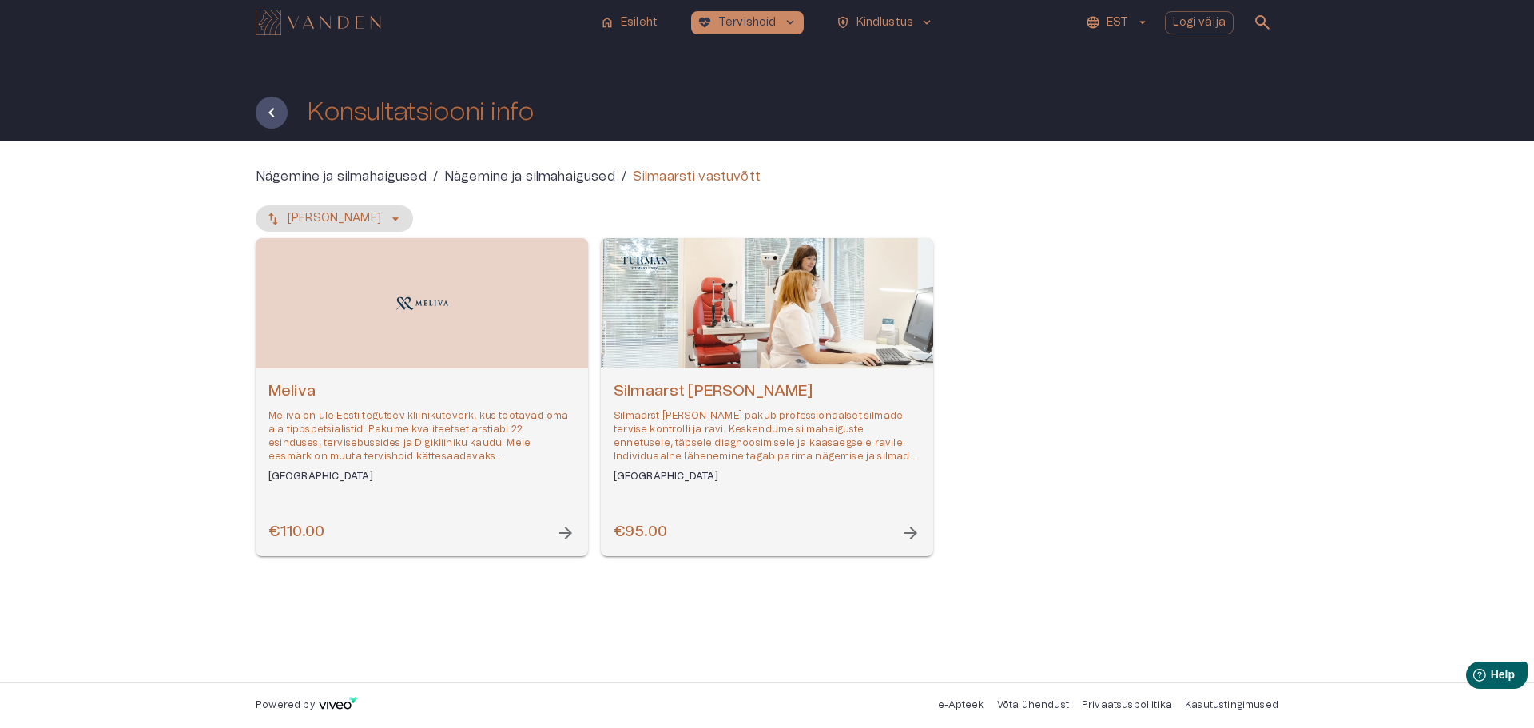
click at [564, 534] on span "arrow_forward" at bounding box center [565, 532] width 19 height 19
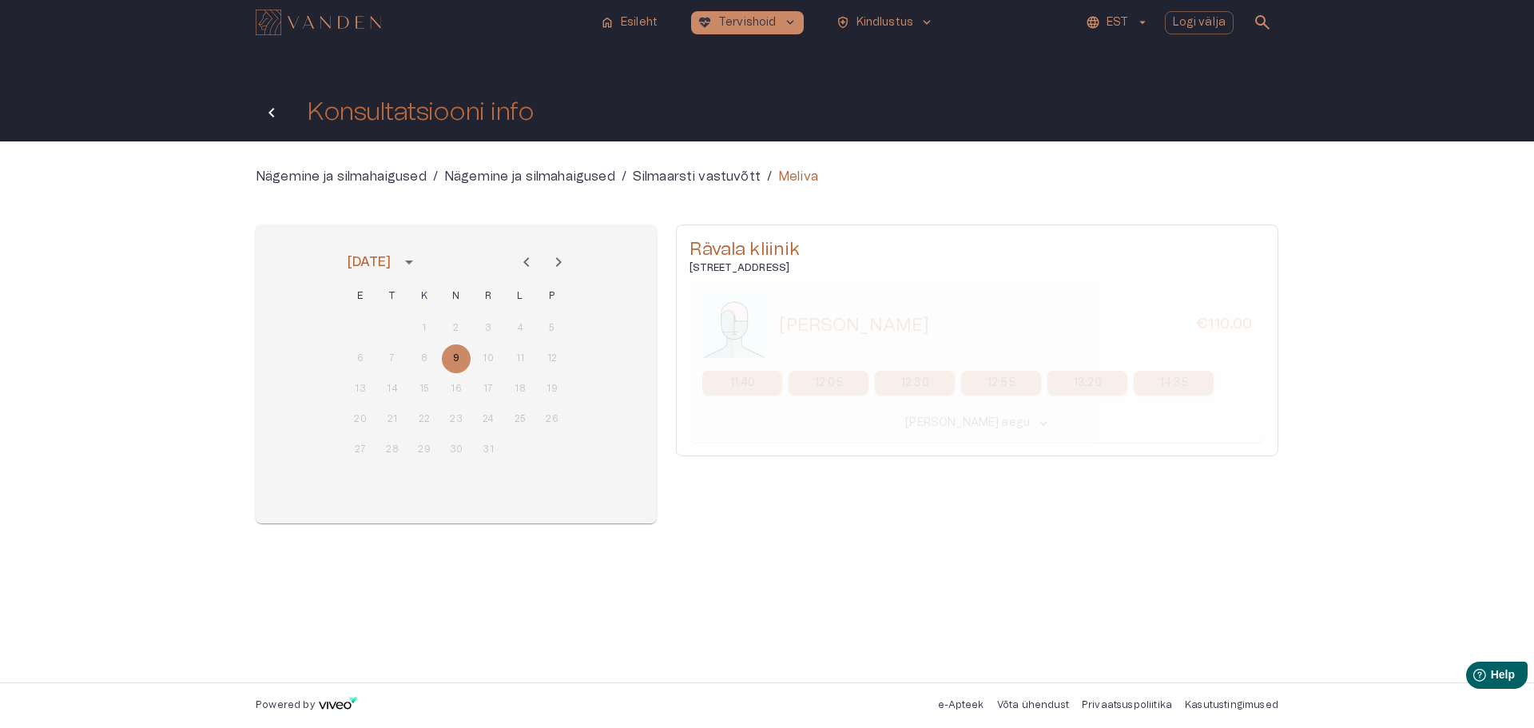
click at [270, 114] on icon "Tagasi" at bounding box center [271, 113] width 6 height 10
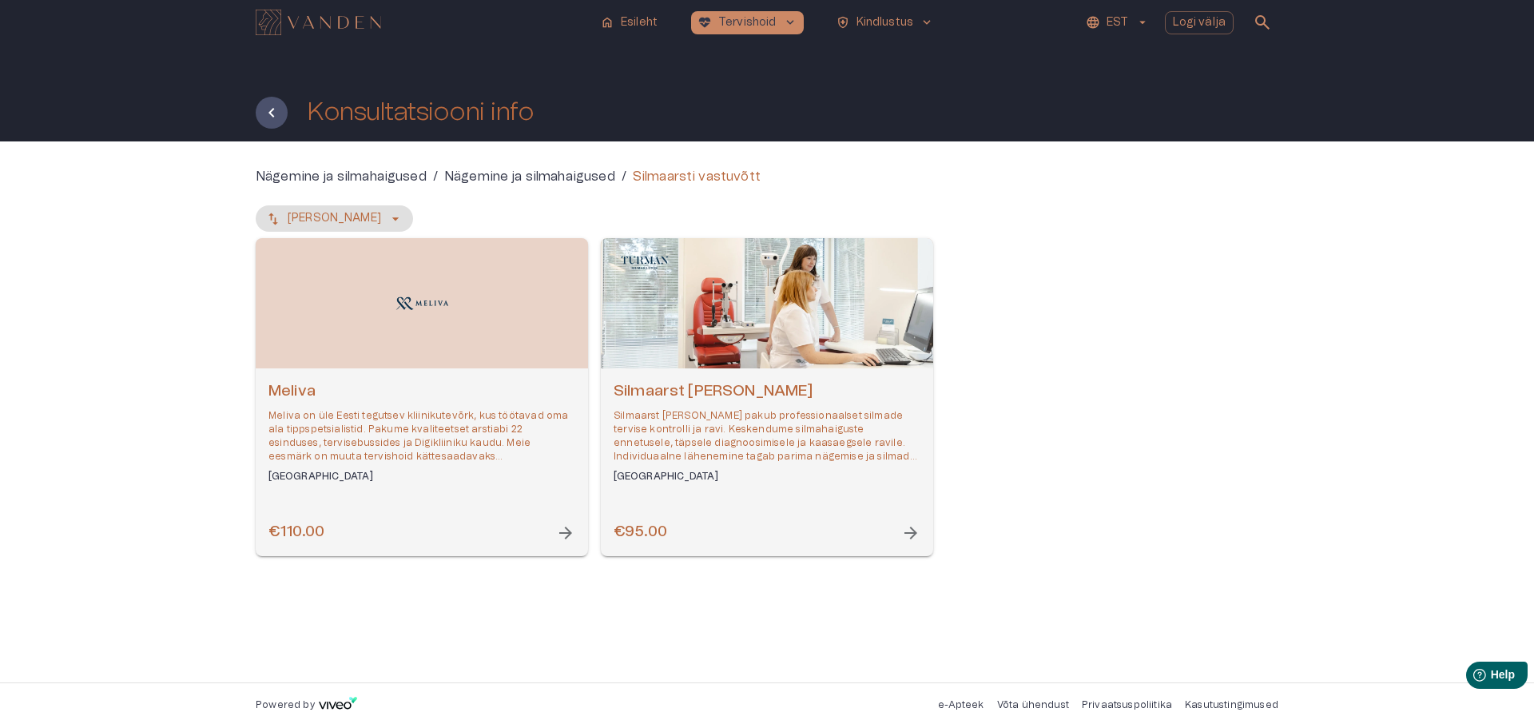
click at [916, 531] on span "arrow_forward" at bounding box center [910, 532] width 19 height 19
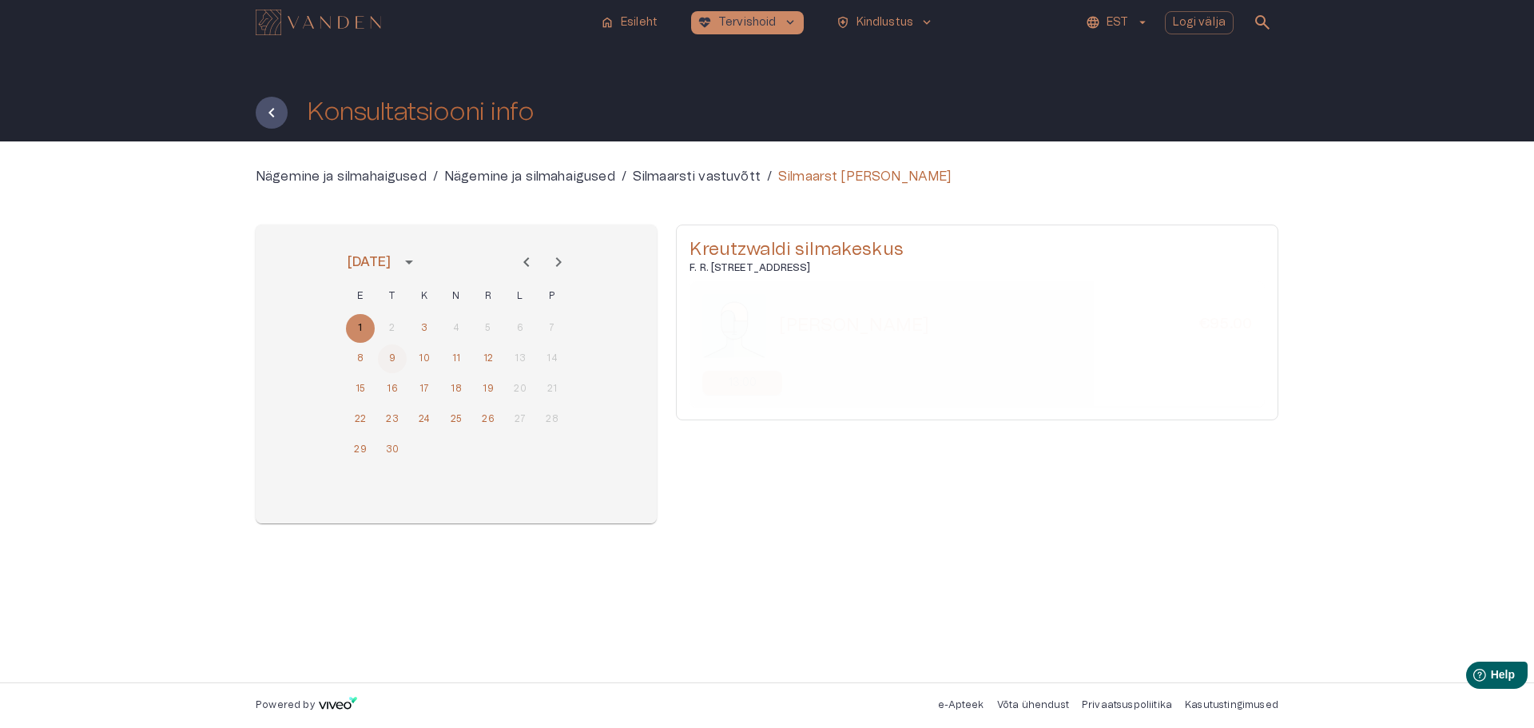
click at [392, 358] on button "9" at bounding box center [392, 358] width 29 height 29
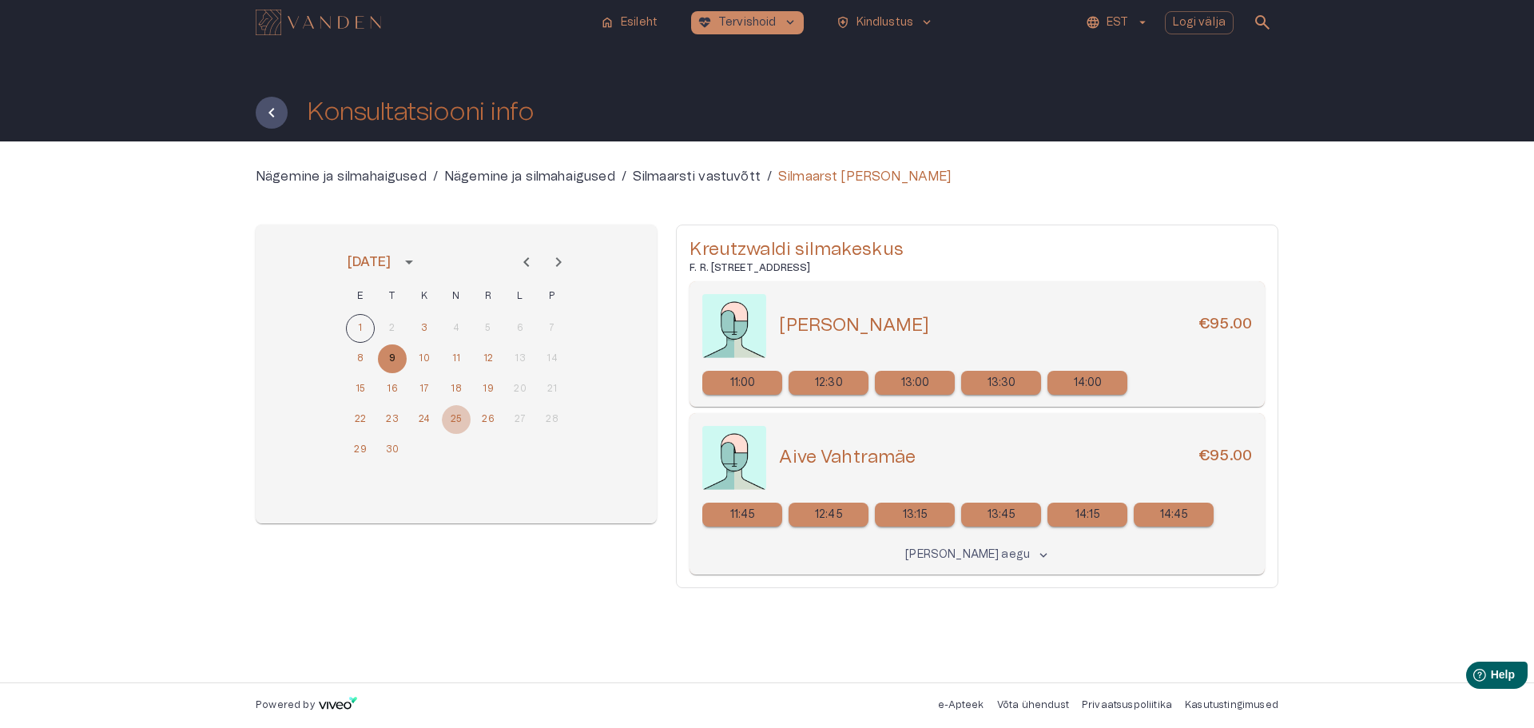
click at [458, 419] on button "25" at bounding box center [456, 419] width 29 height 29
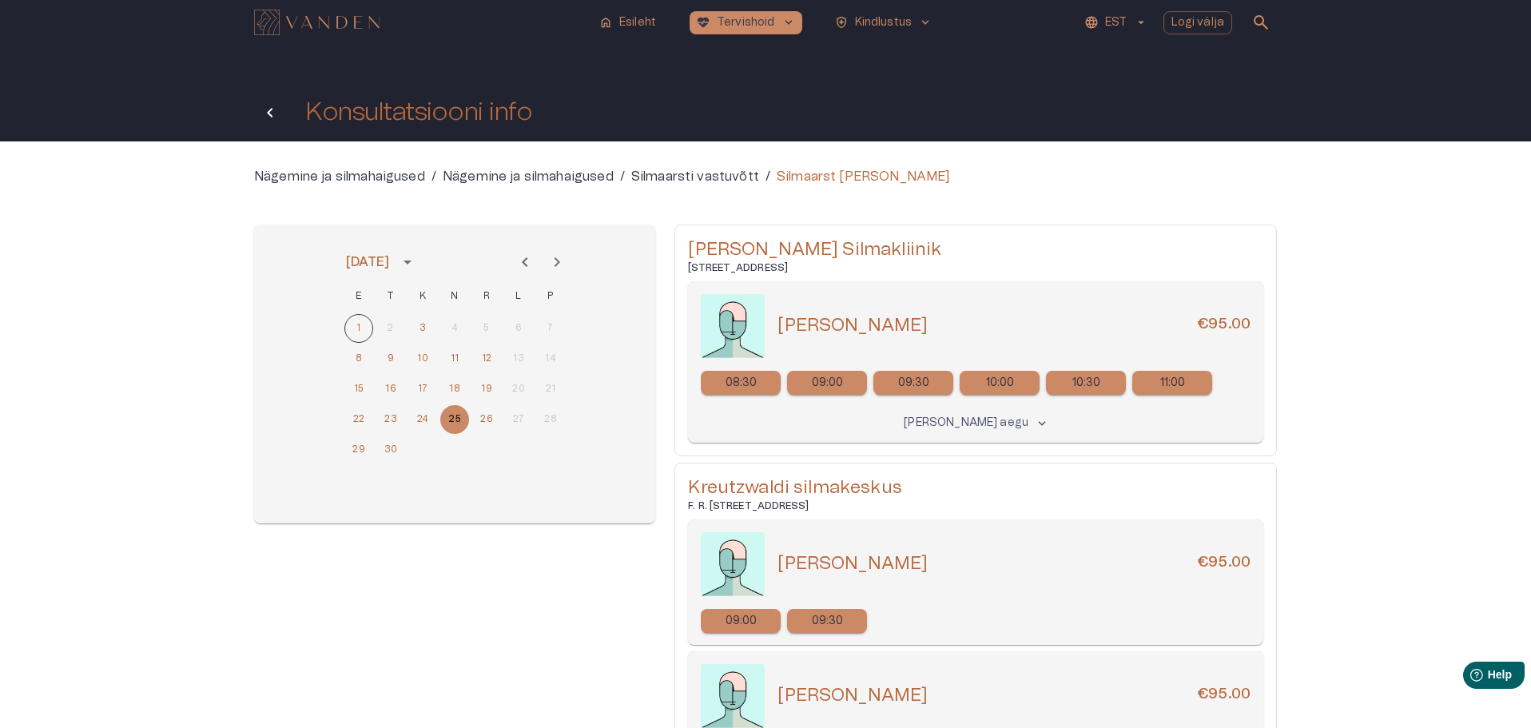
click at [264, 114] on icon "Tagasi" at bounding box center [269, 112] width 19 height 19
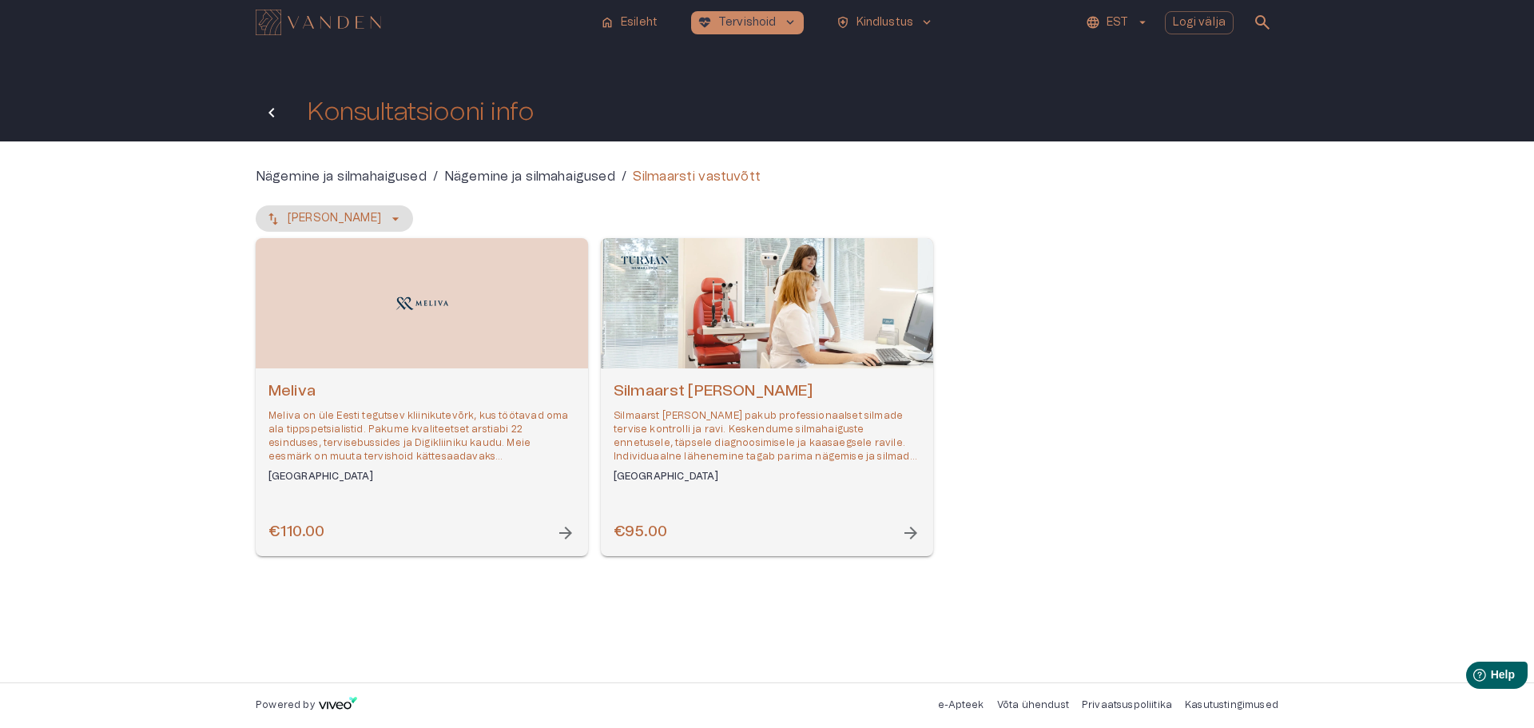
click at [272, 111] on icon "Tagasi" at bounding box center [271, 113] width 6 height 10
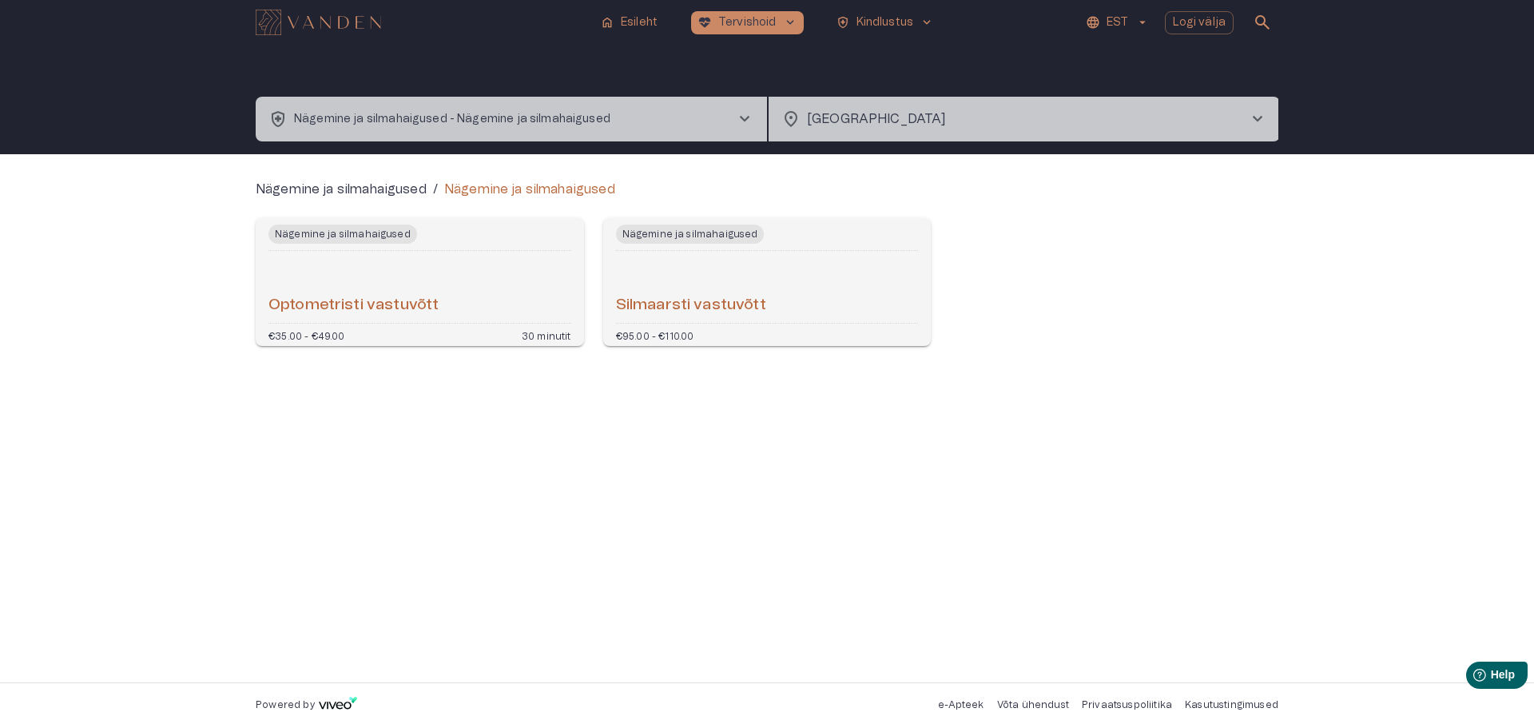
type input "**********"
click at [744, 118] on span "chevron_right" at bounding box center [744, 118] width 19 height 19
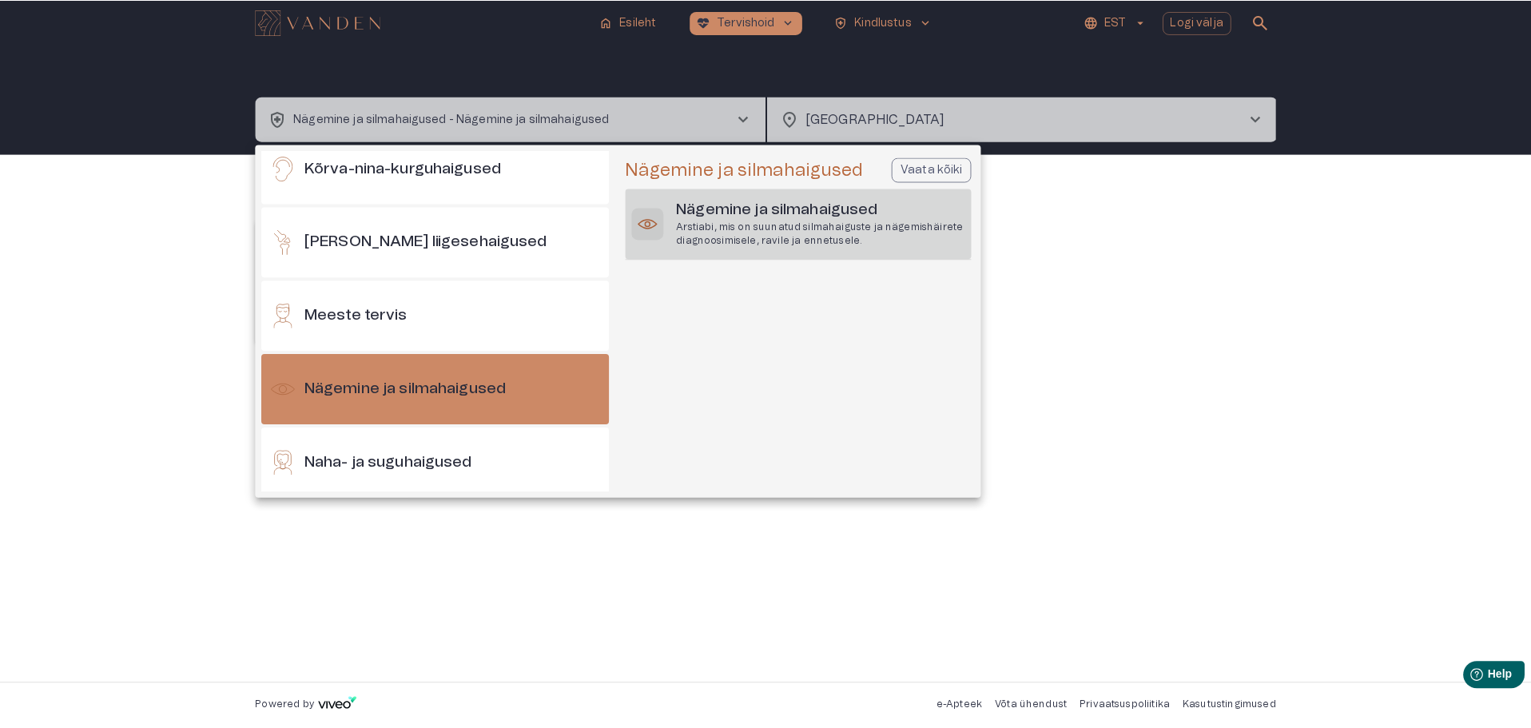
scroll to position [600, 0]
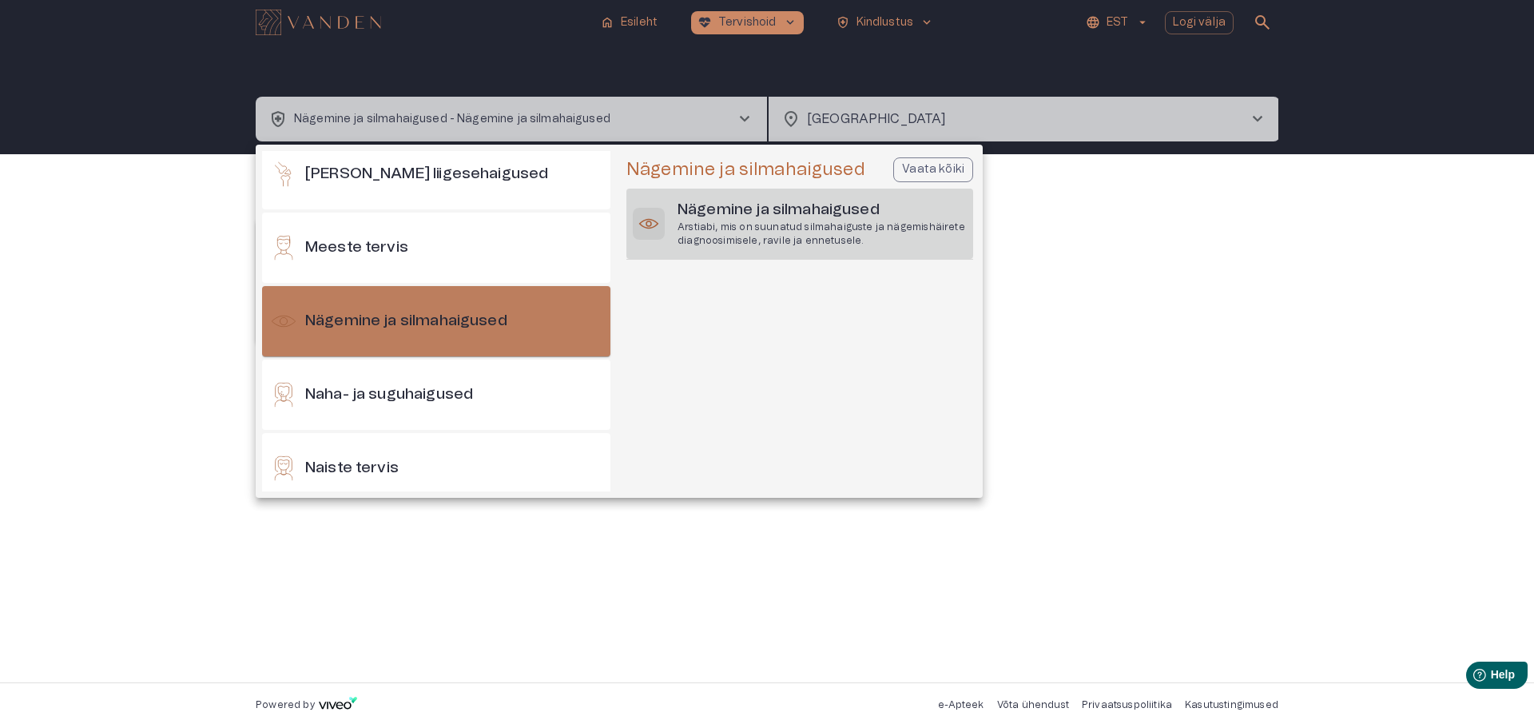
click at [451, 320] on h6 "Nägemine ja silmahaigused" at bounding box center [406, 322] width 202 height 22
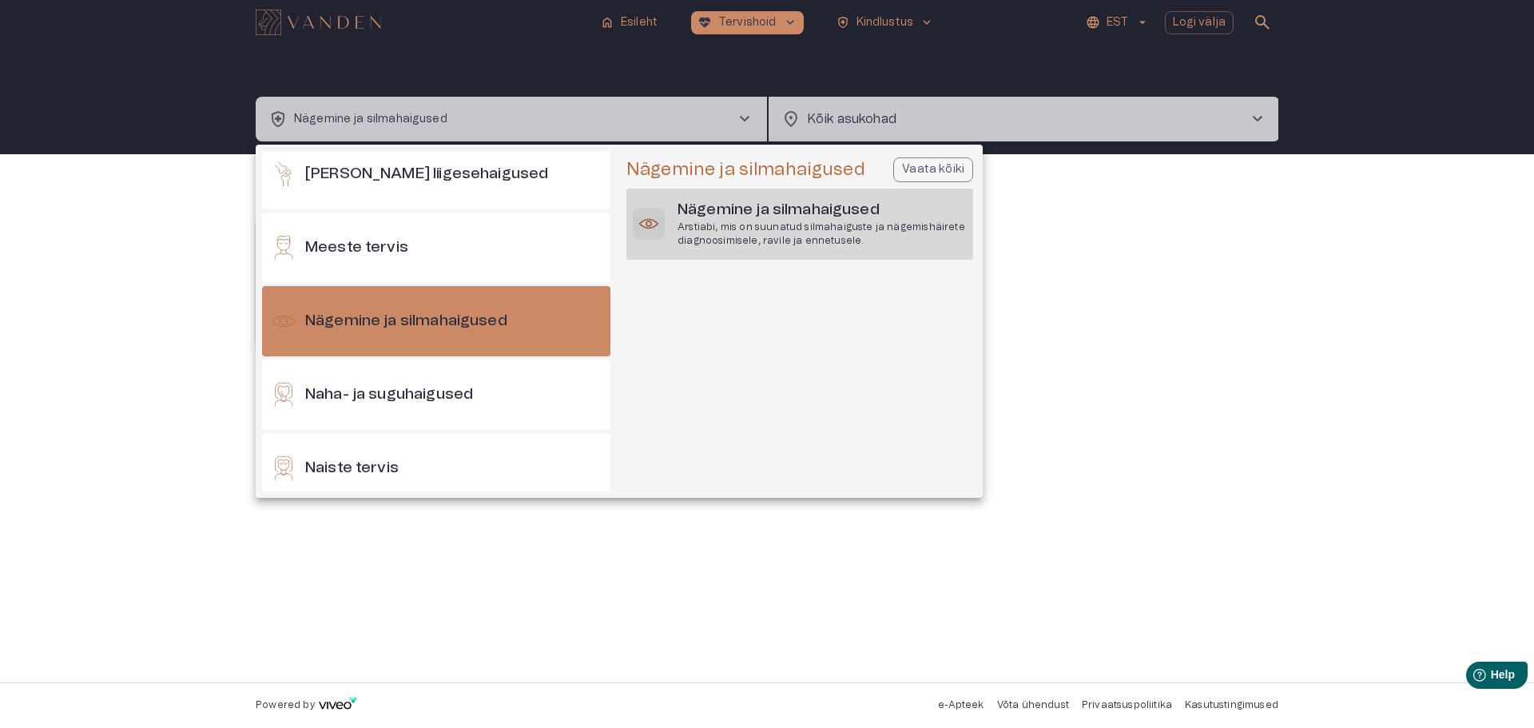
click at [724, 206] on h6 "Nägemine ja silmahaigused" at bounding box center [822, 211] width 289 height 22
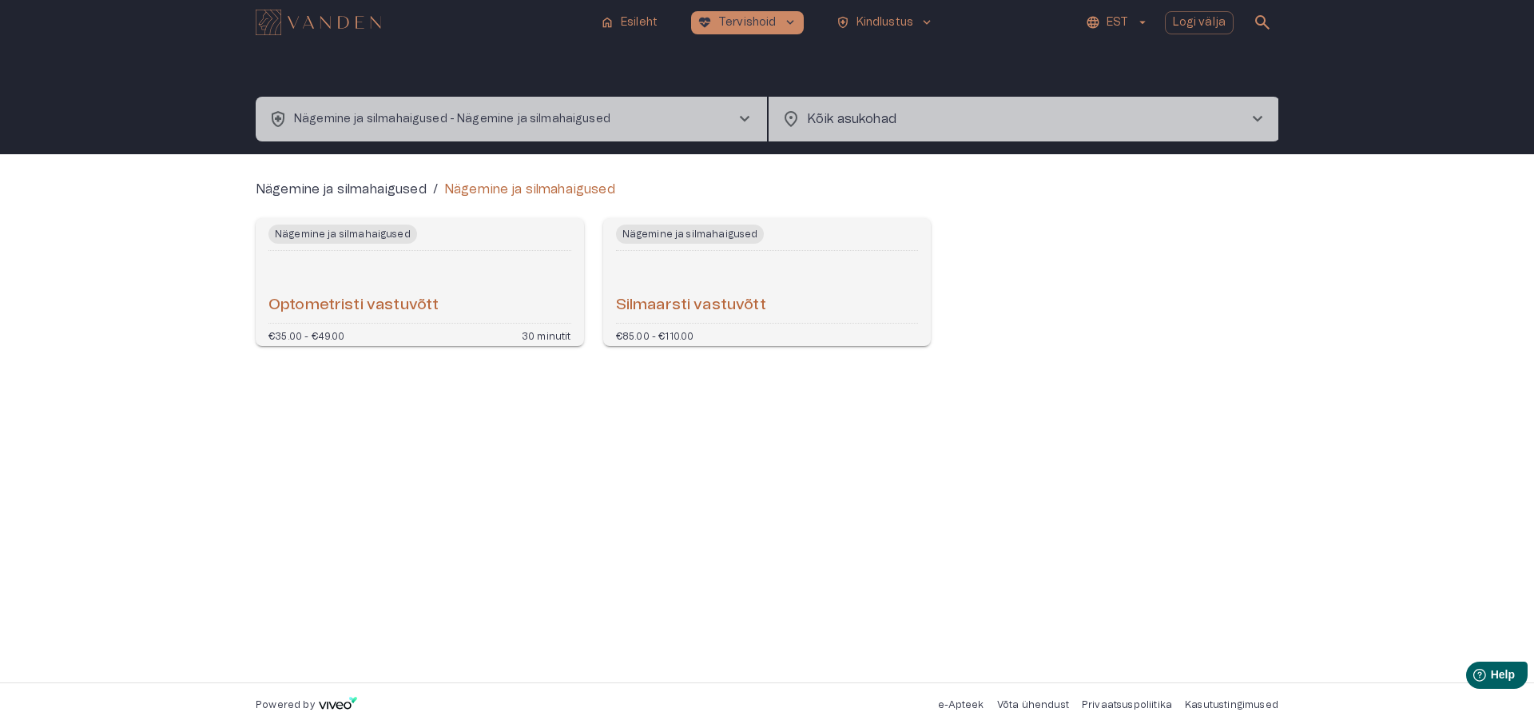
click at [333, 304] on h6 "Optometristi vastuvõtt" at bounding box center [353, 306] width 170 height 22
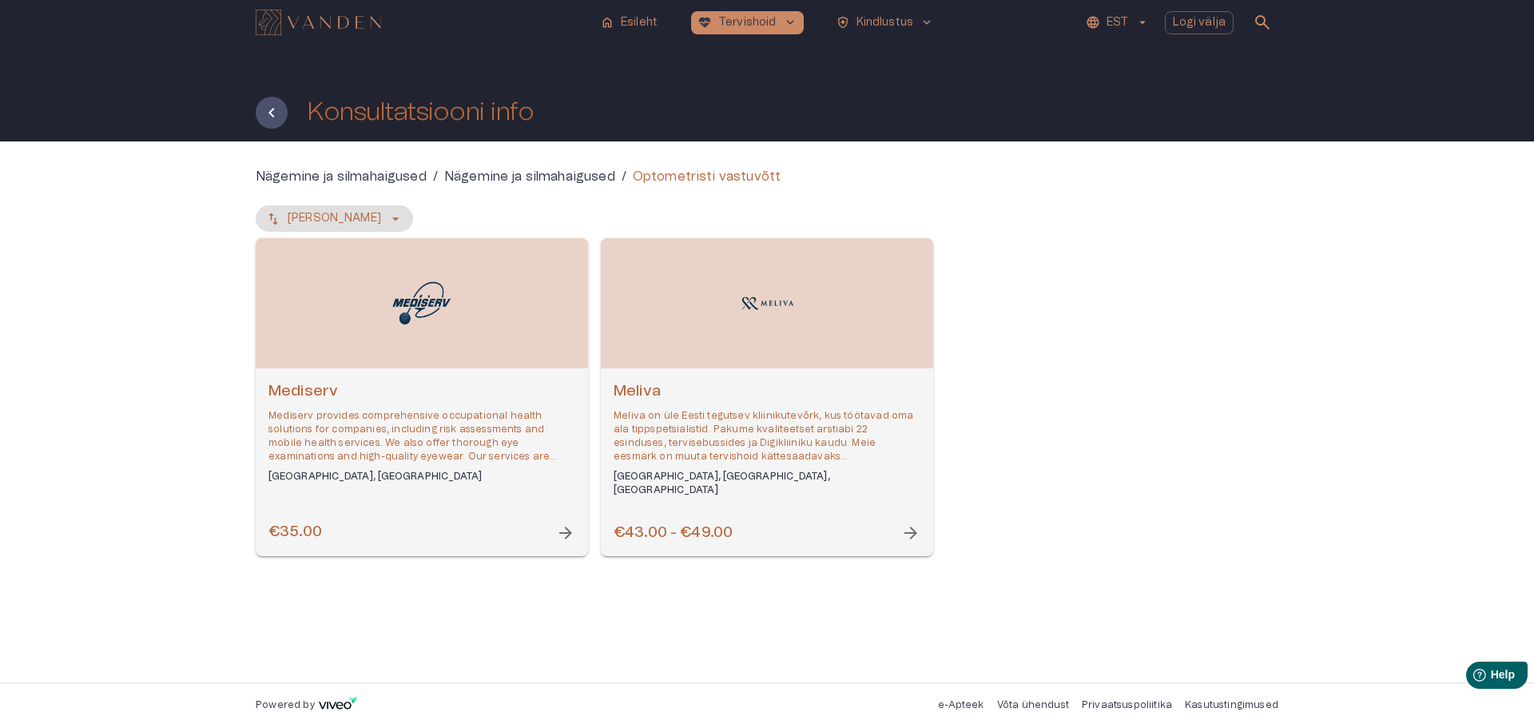
click at [909, 533] on span "arrow_forward" at bounding box center [910, 532] width 19 height 19
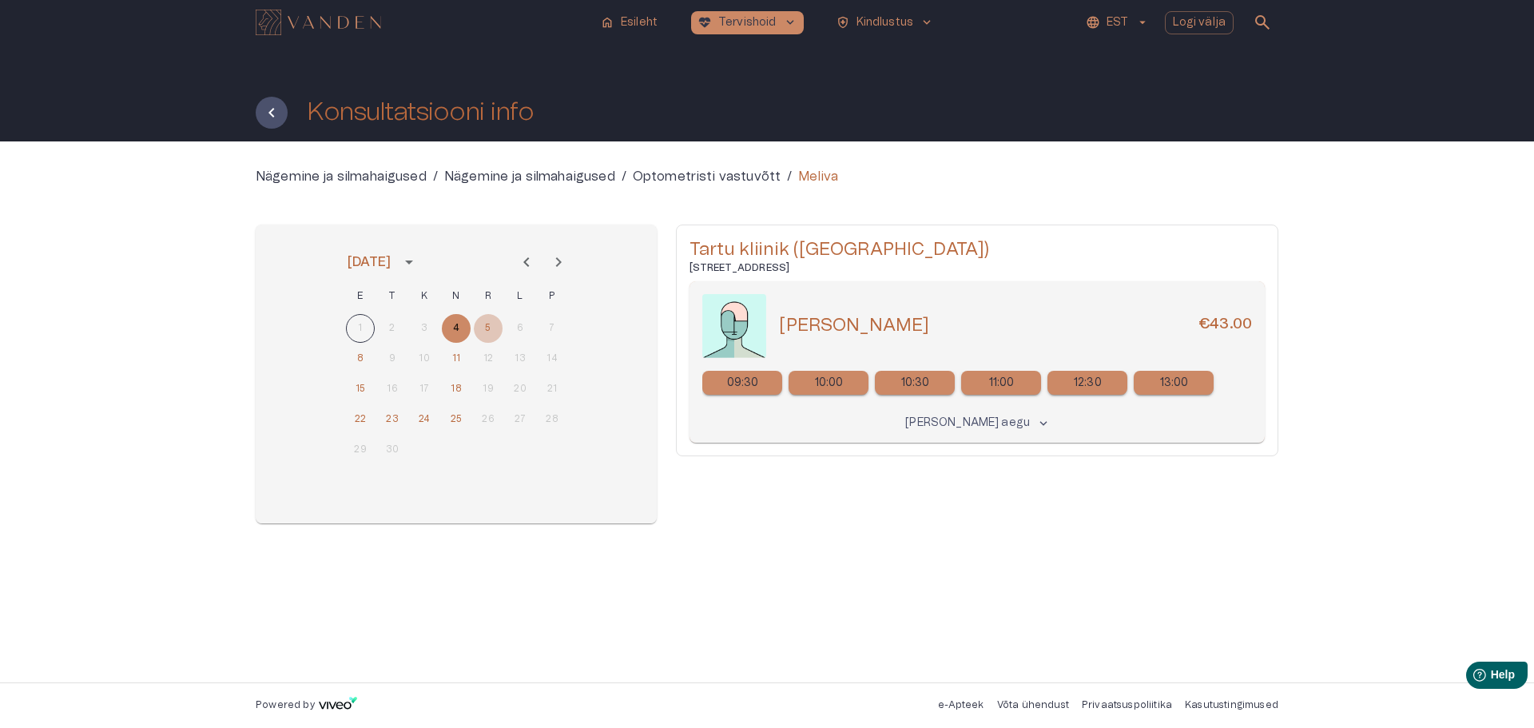
click at [487, 328] on button "5" at bounding box center [488, 328] width 29 height 29
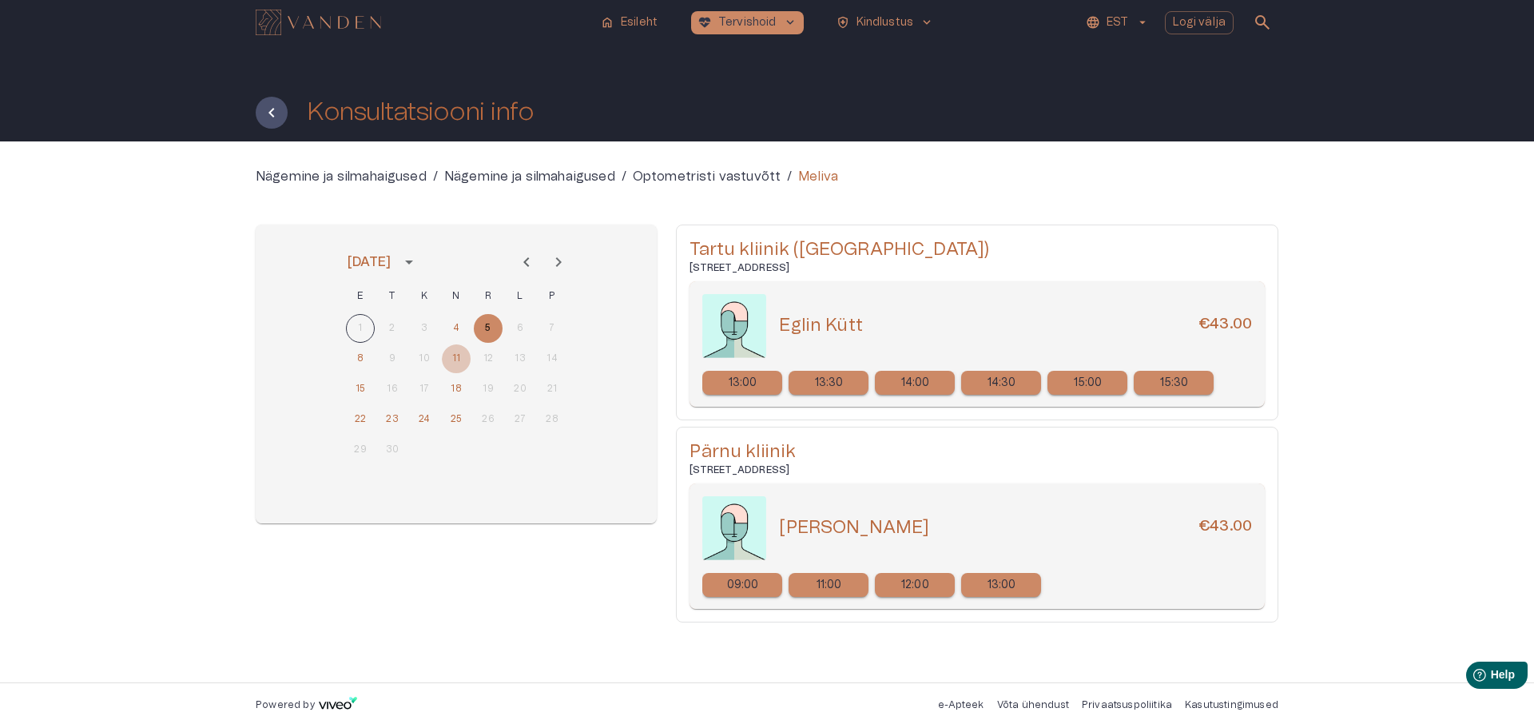
click at [458, 356] on button "11" at bounding box center [456, 358] width 29 height 29
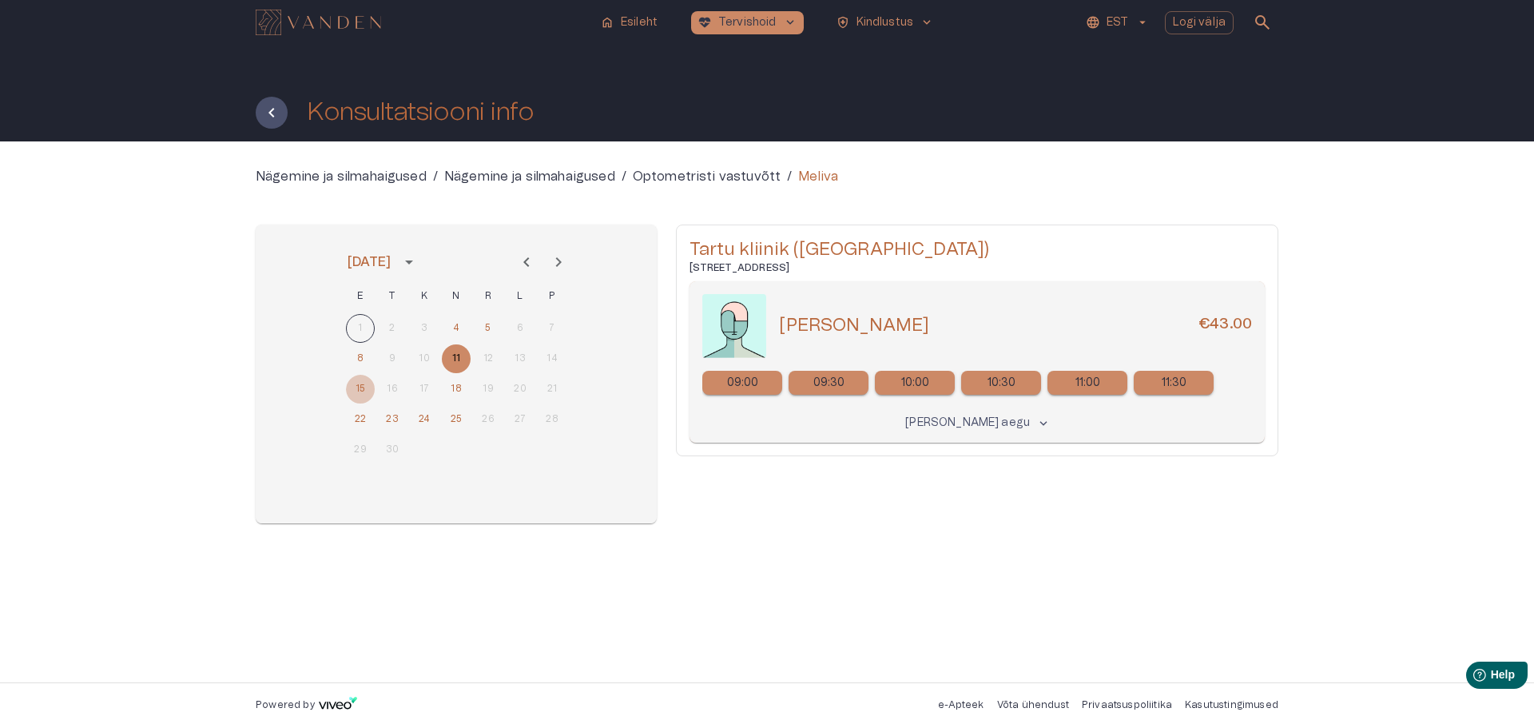
click at [363, 388] on button "15" at bounding box center [360, 389] width 29 height 29
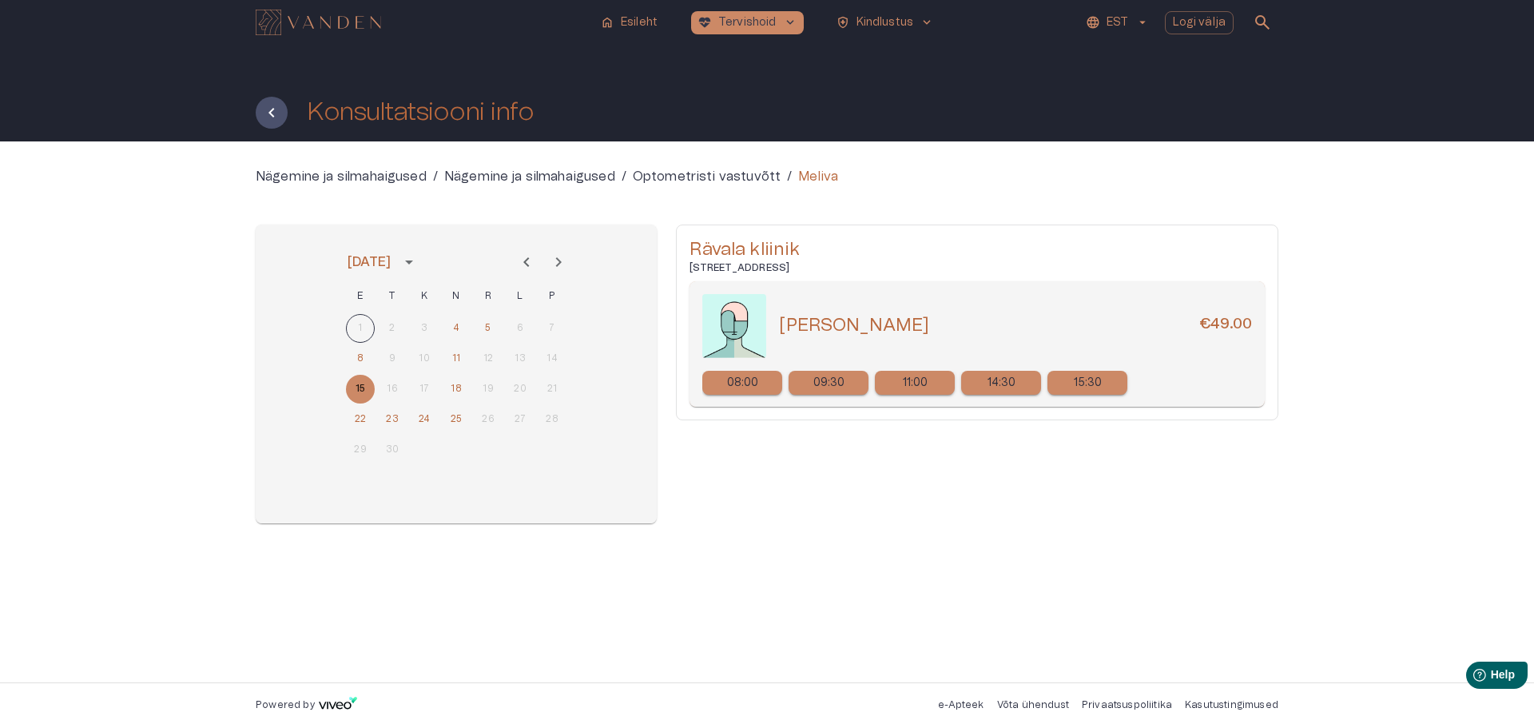
click at [360, 324] on div "1 2 3 4 5 6 7" at bounding box center [456, 328] width 256 height 29
click at [458, 326] on button "4" at bounding box center [456, 328] width 29 height 29
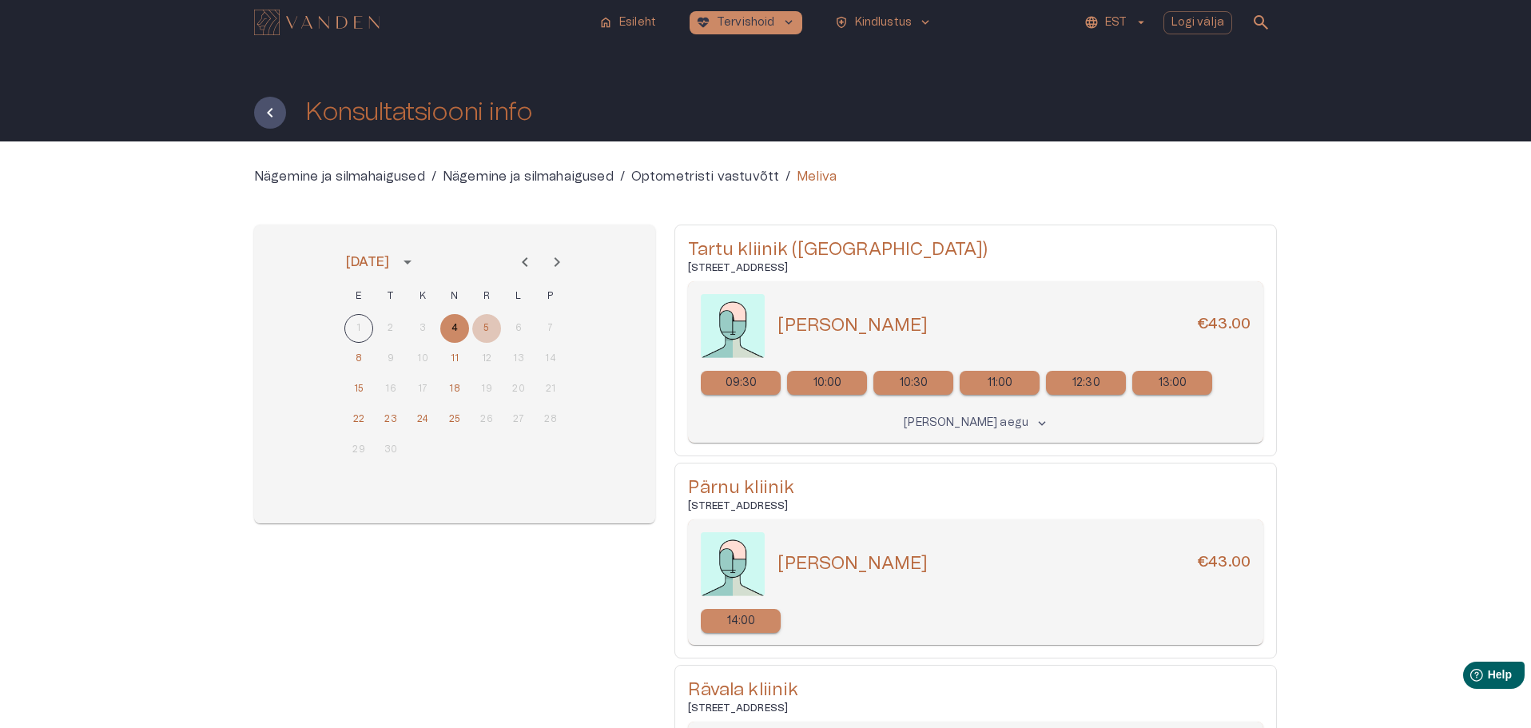
click at [485, 325] on button "5" at bounding box center [486, 328] width 29 height 29
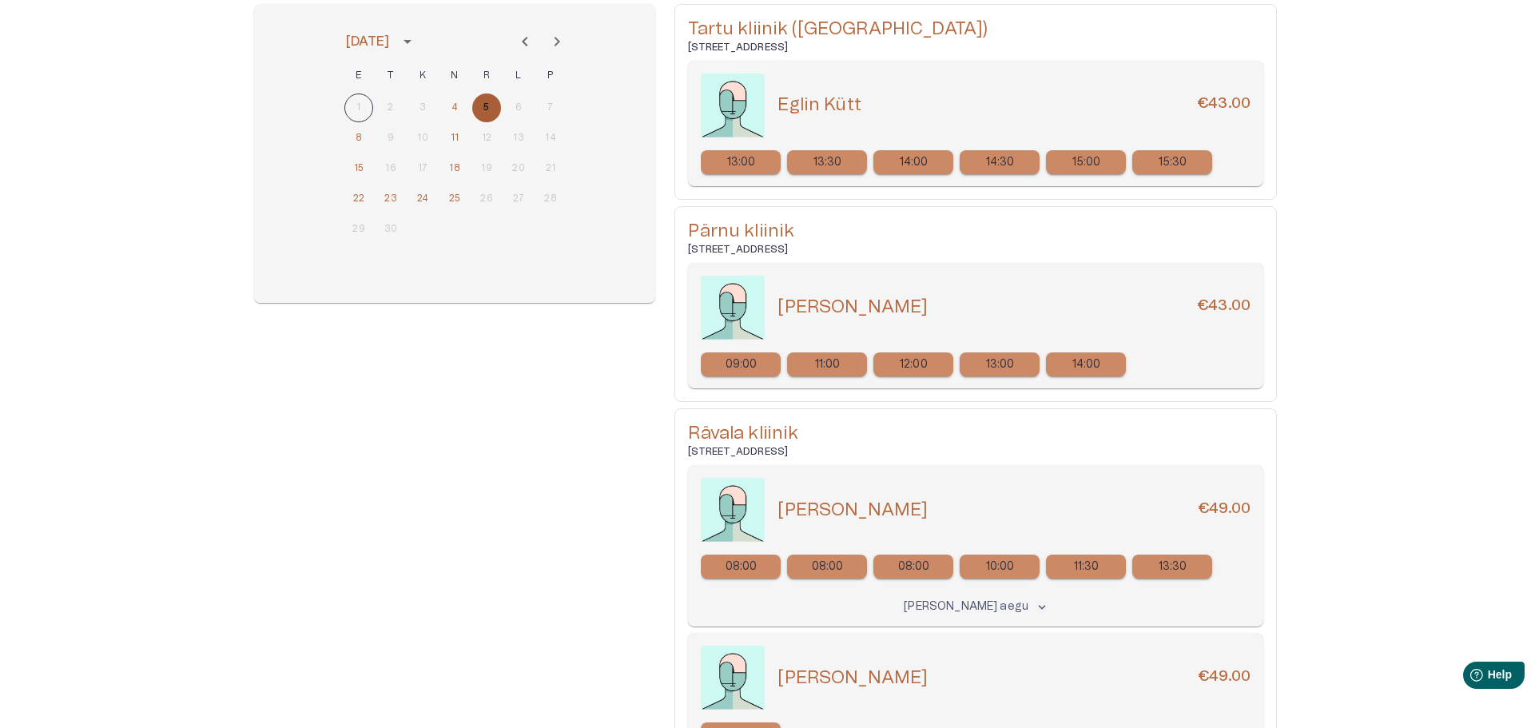
scroll to position [129, 0]
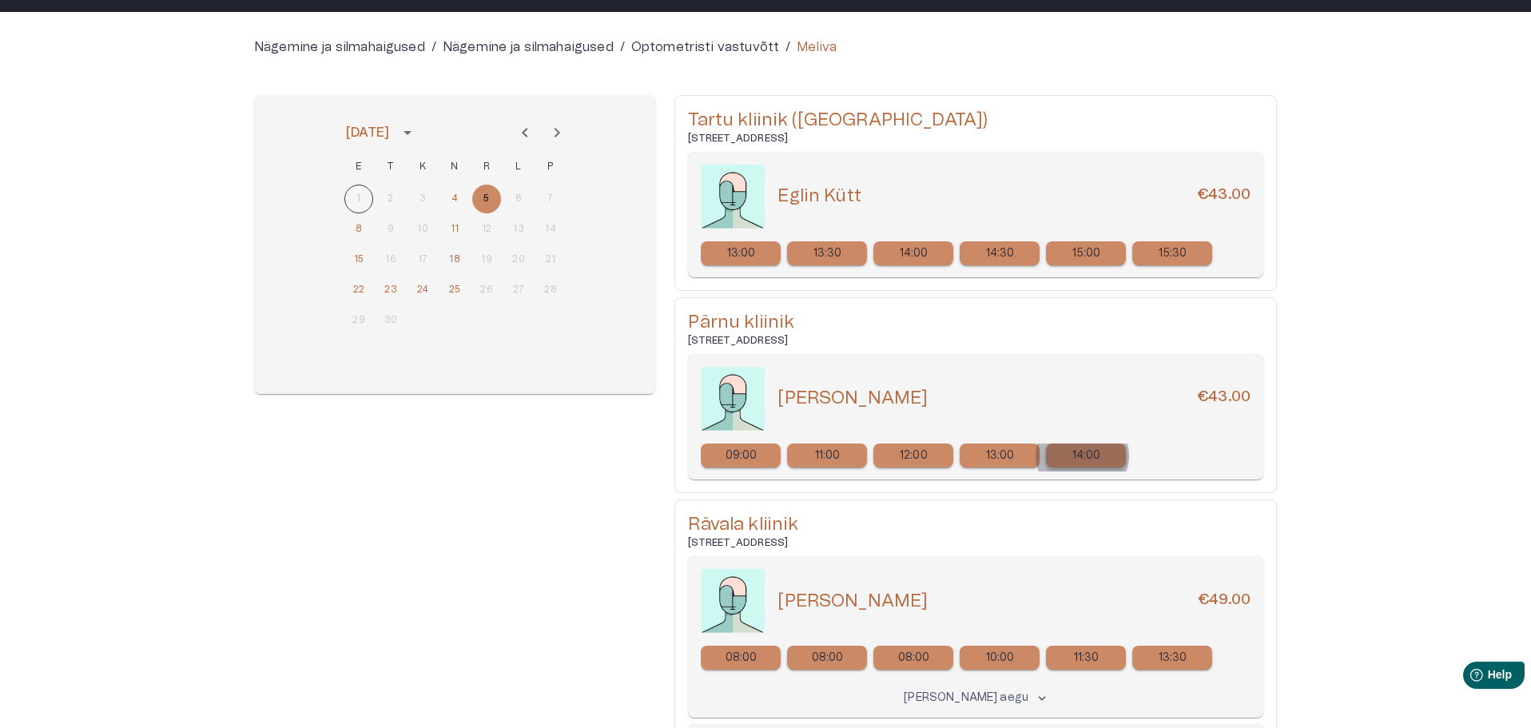
click at [1082, 455] on p "14:00" at bounding box center [1086, 455] width 29 height 17
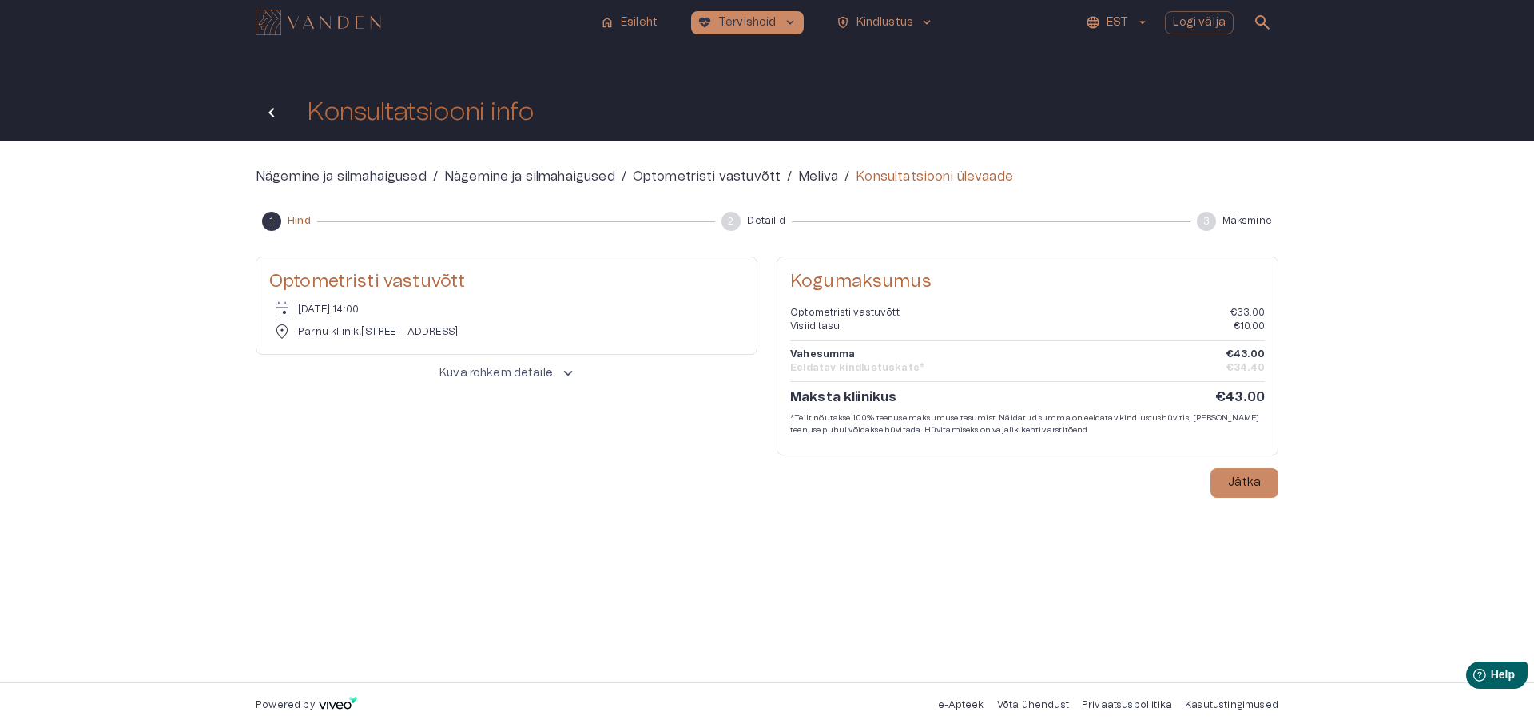
click at [273, 113] on icon "Tagasi" at bounding box center [271, 112] width 19 height 19
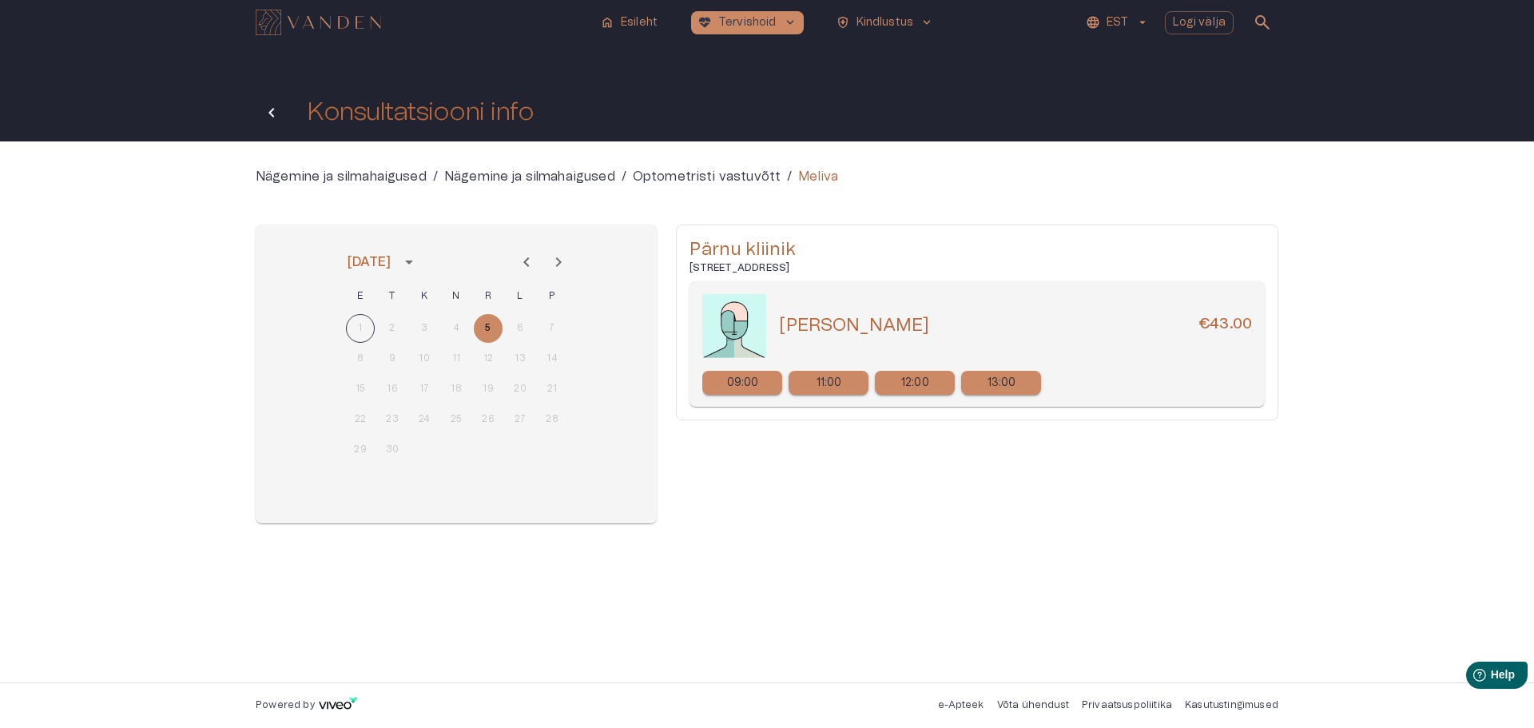
click at [273, 112] on icon "Tagasi" at bounding box center [271, 112] width 19 height 19
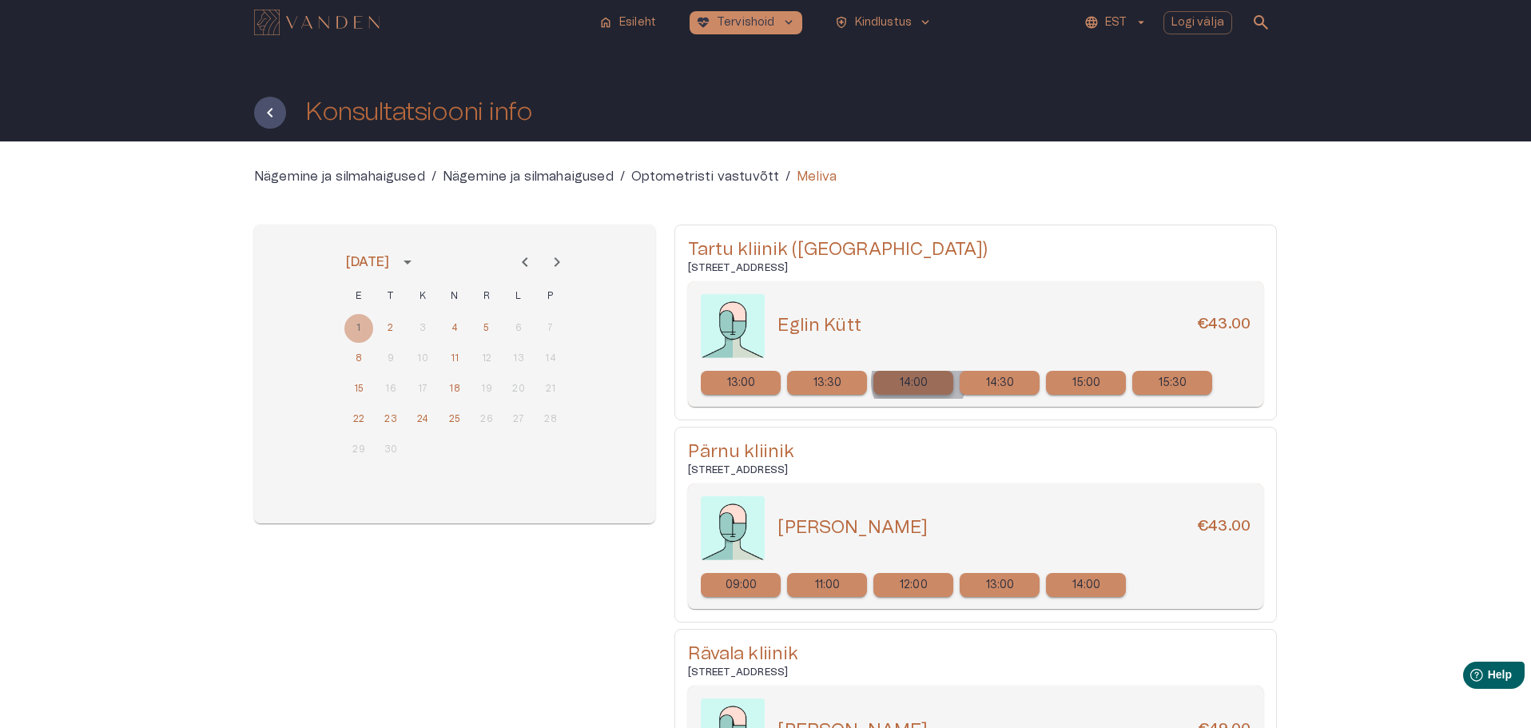
click at [918, 381] on p "14:00" at bounding box center [914, 383] width 29 height 17
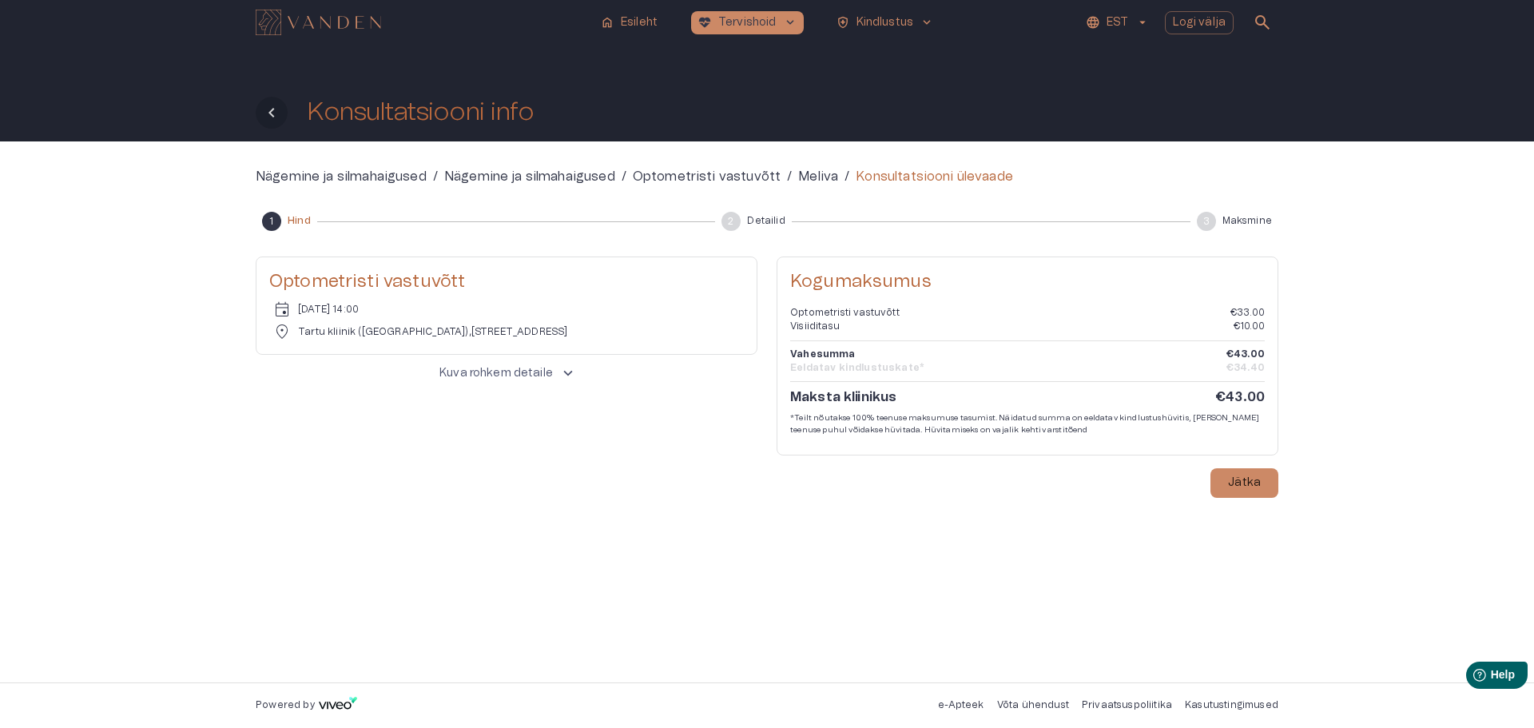
click at [273, 110] on icon "Tagasi" at bounding box center [271, 112] width 19 height 19
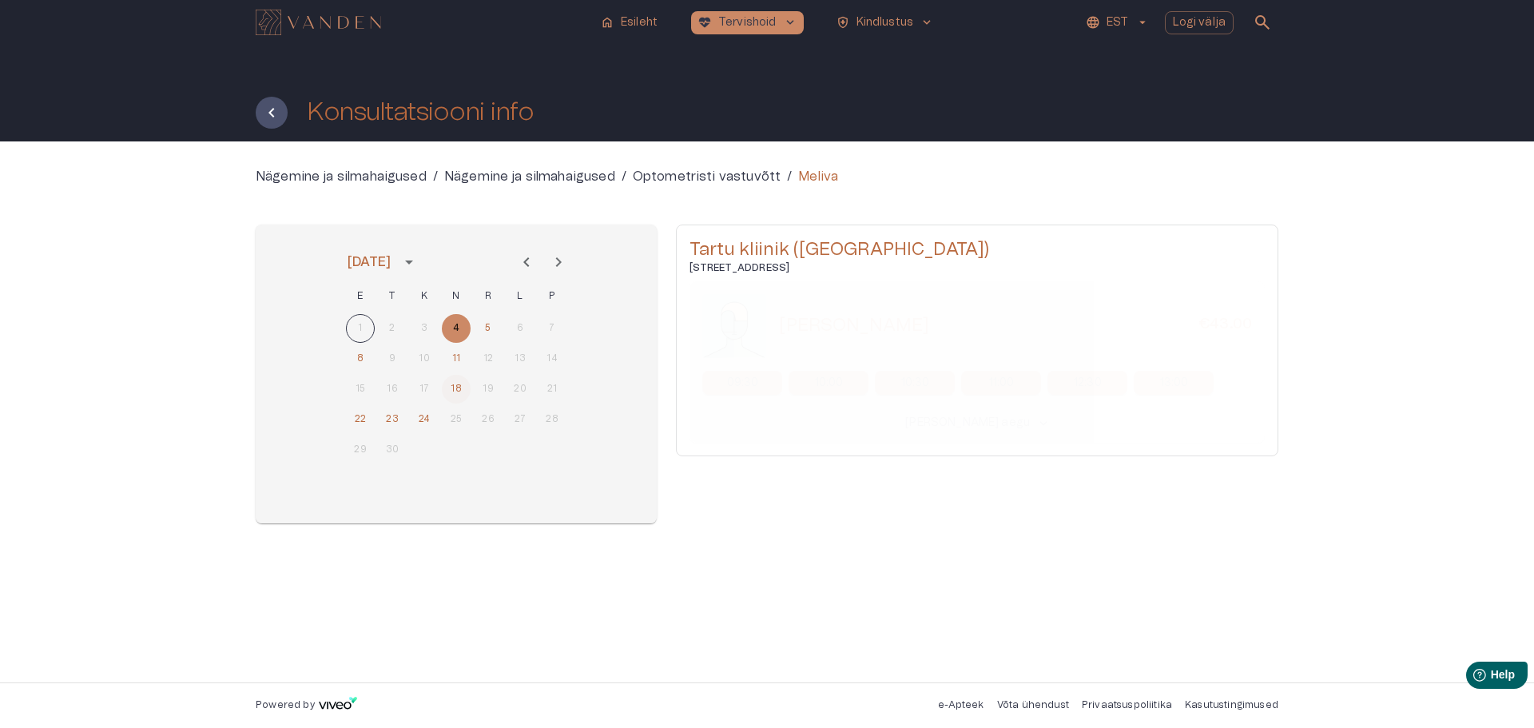
click at [456, 386] on button "18" at bounding box center [456, 389] width 29 height 29
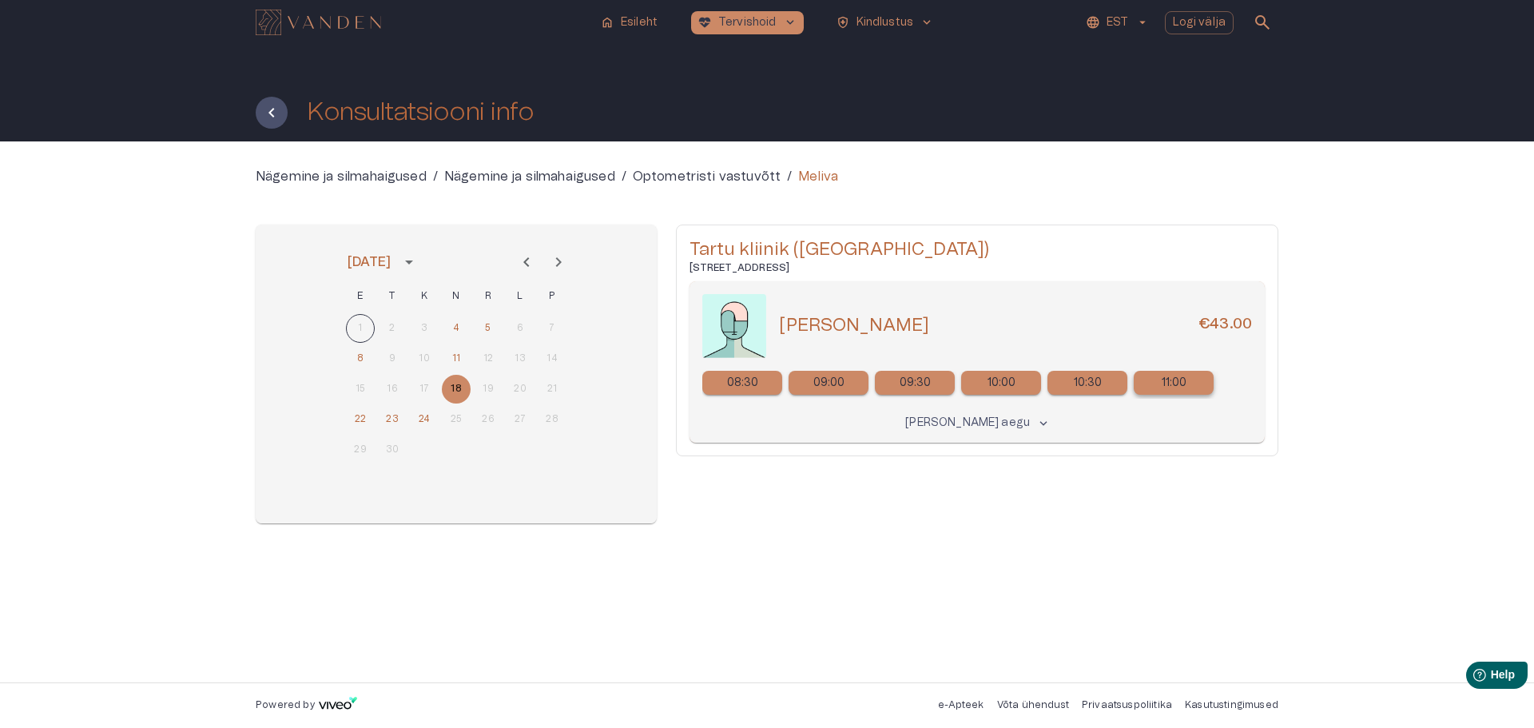
click at [1163, 384] on p "11:00" at bounding box center [1175, 383] width 26 height 17
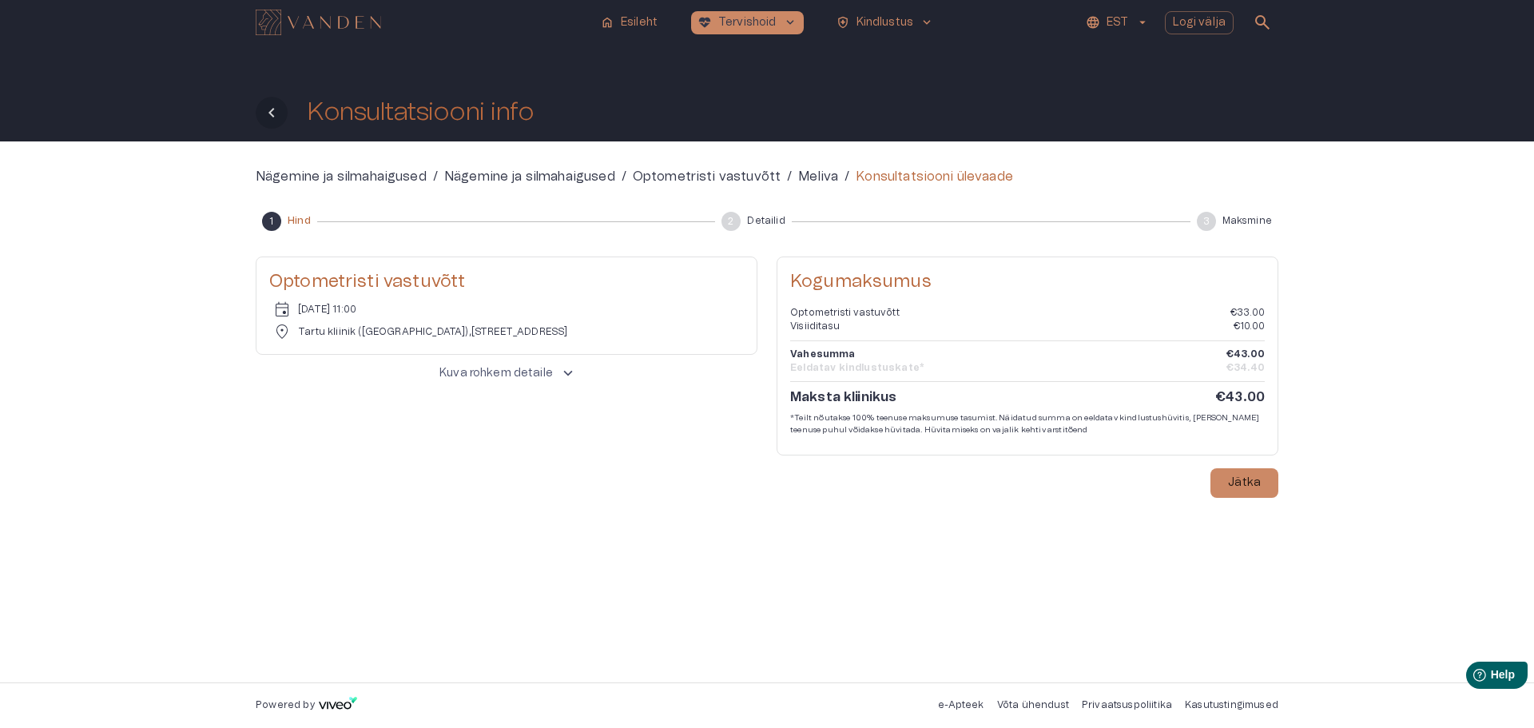
click at [270, 109] on icon "Tagasi" at bounding box center [271, 112] width 19 height 19
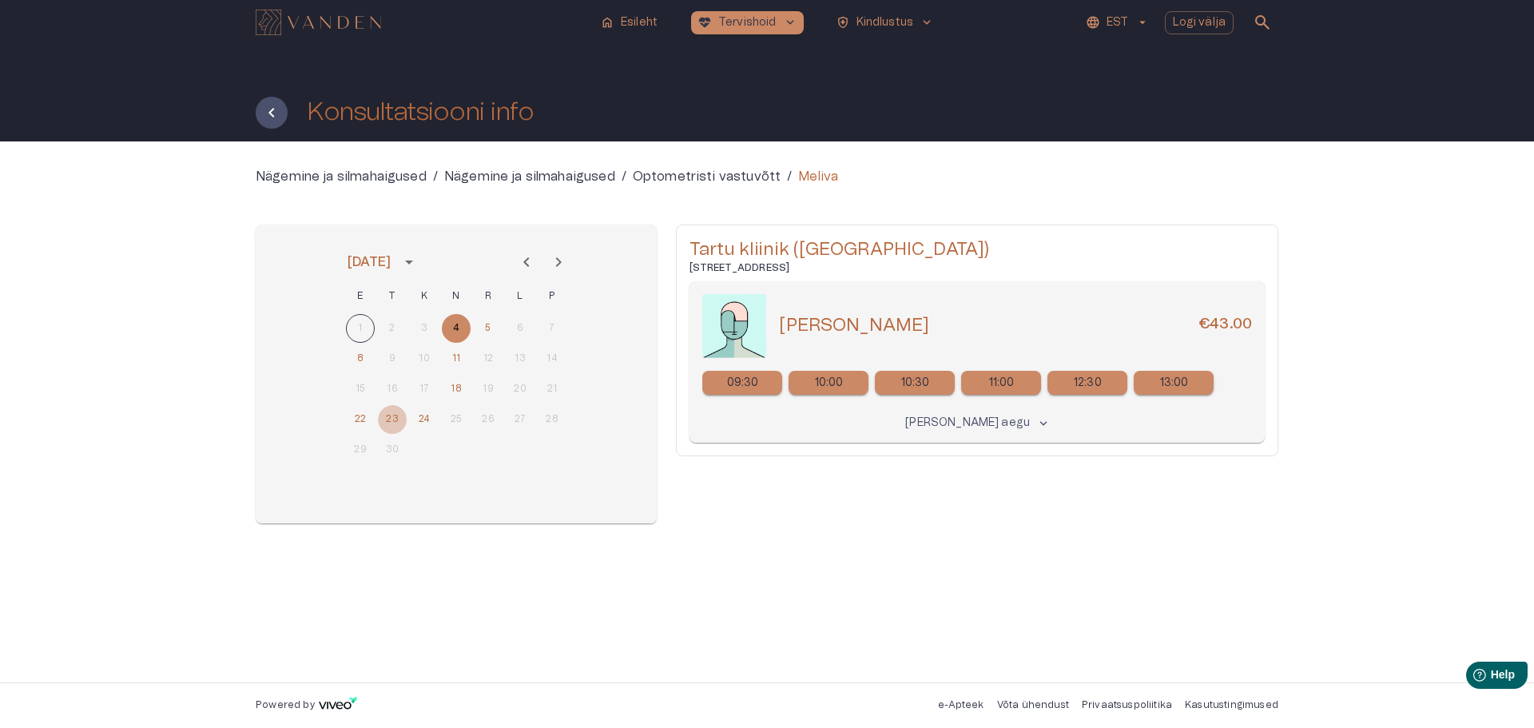
click at [391, 419] on button "23" at bounding box center [392, 419] width 29 height 29
click at [1036, 421] on span "keyboard_arrow_down" at bounding box center [1043, 423] width 14 height 14
click at [737, 407] on p "15:00" at bounding box center [743, 413] width 29 height 17
click at [427, 419] on button "24" at bounding box center [424, 419] width 29 height 29
click at [390, 418] on button "23" at bounding box center [392, 419] width 29 height 29
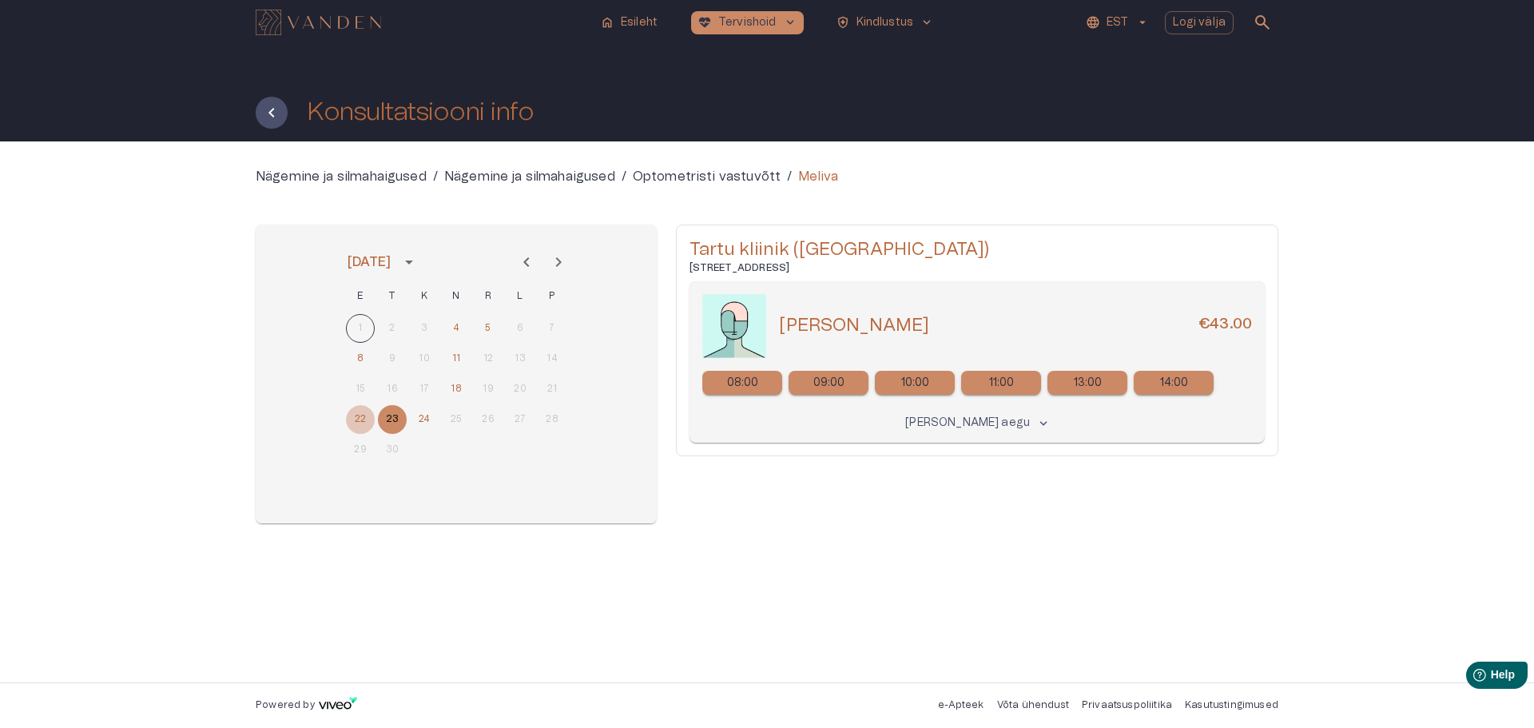
click at [359, 416] on button "22" at bounding box center [360, 419] width 29 height 29
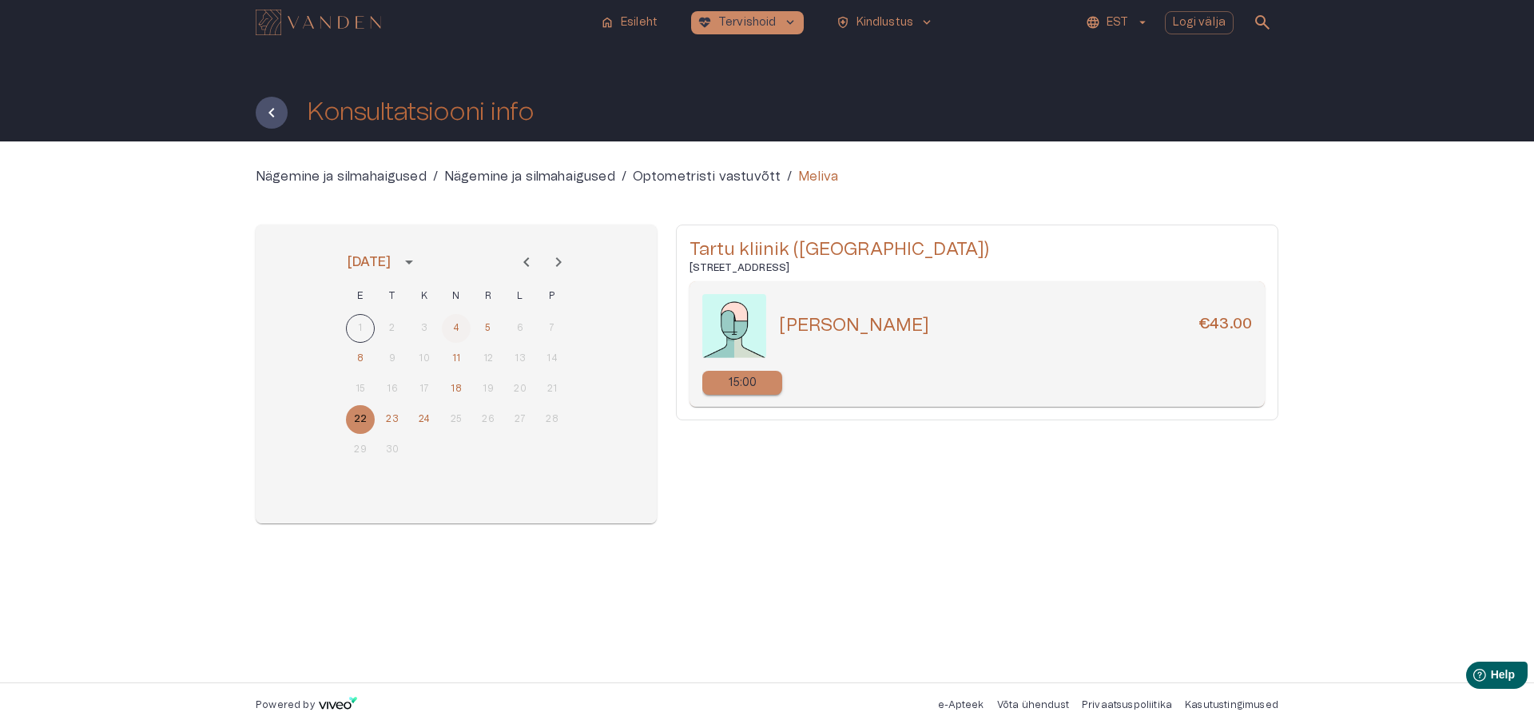
click at [455, 326] on button "4" at bounding box center [456, 328] width 29 height 29
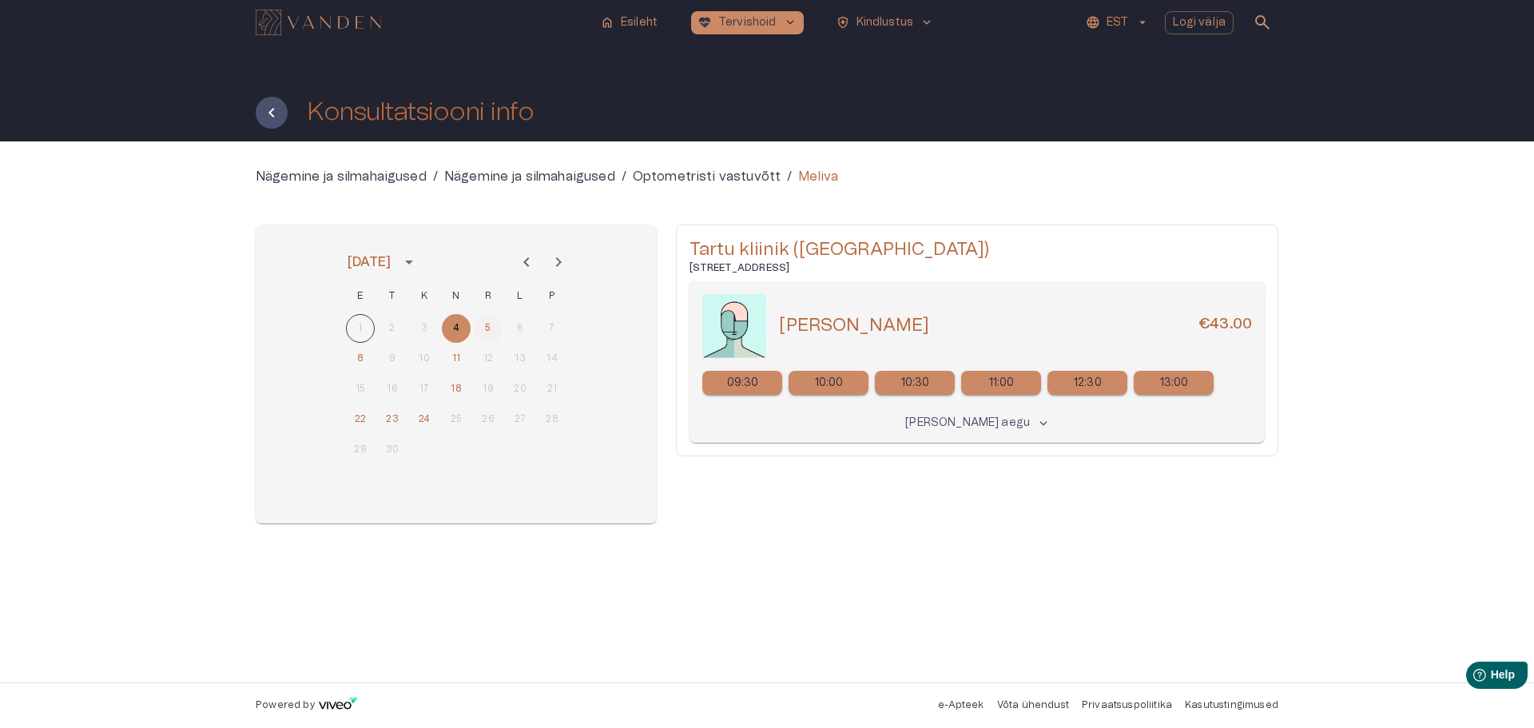
click at [487, 326] on button "5" at bounding box center [488, 328] width 29 height 29
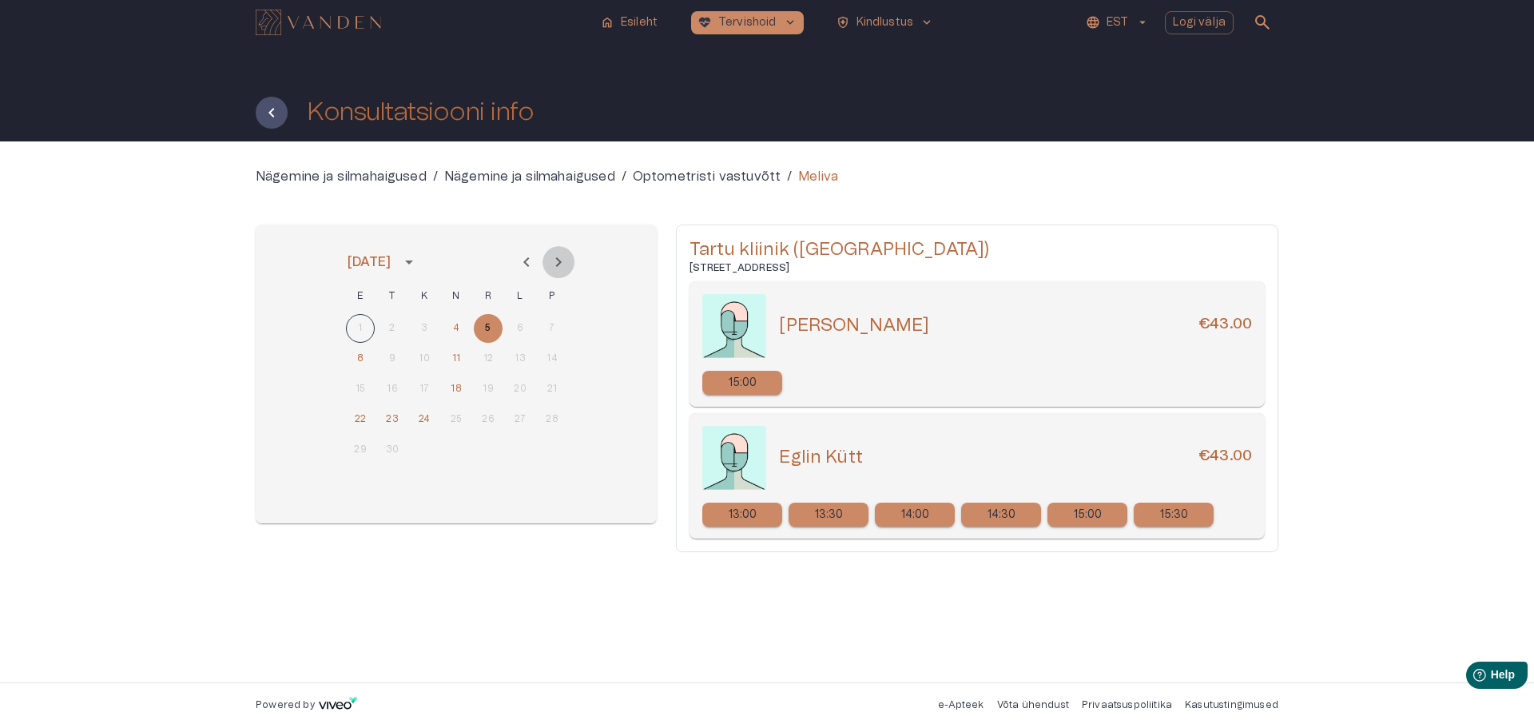
click at [558, 259] on icon "Next month" at bounding box center [559, 262] width 6 height 10
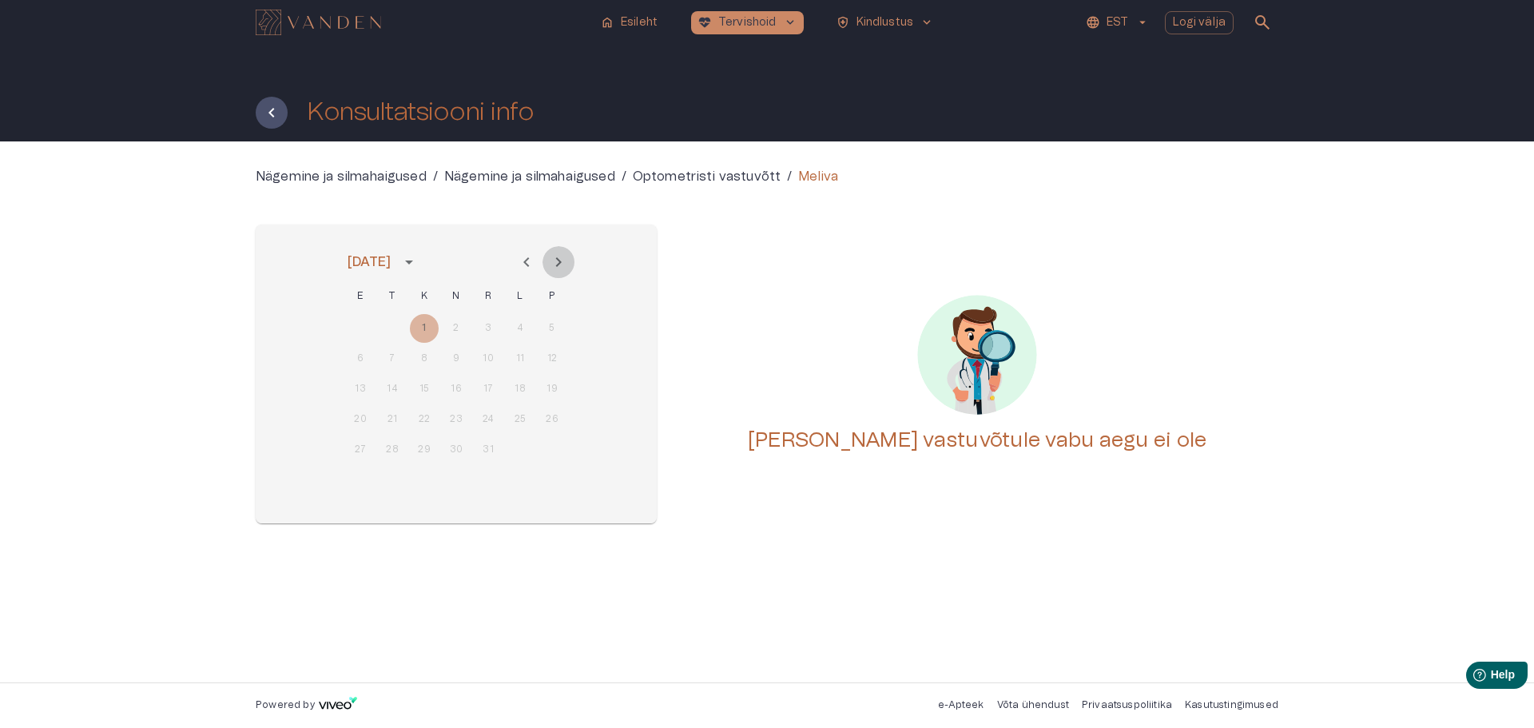
click at [558, 263] on icon "Next month" at bounding box center [558, 261] width 19 height 19
click at [524, 262] on icon "Previous month" at bounding box center [526, 262] width 6 height 10
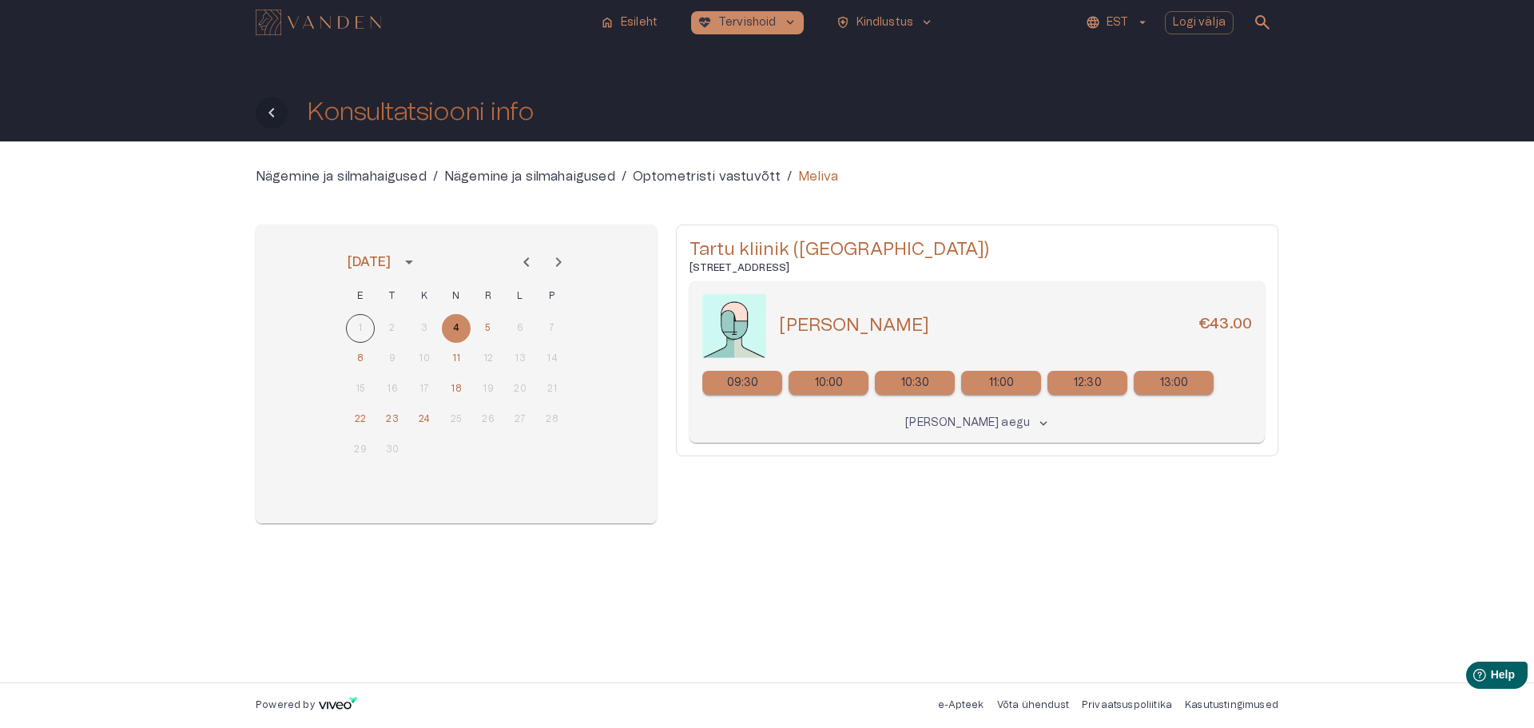
click at [274, 111] on icon "Tagasi" at bounding box center [271, 112] width 19 height 19
click at [270, 110] on icon "Tagasi" at bounding box center [271, 112] width 19 height 19
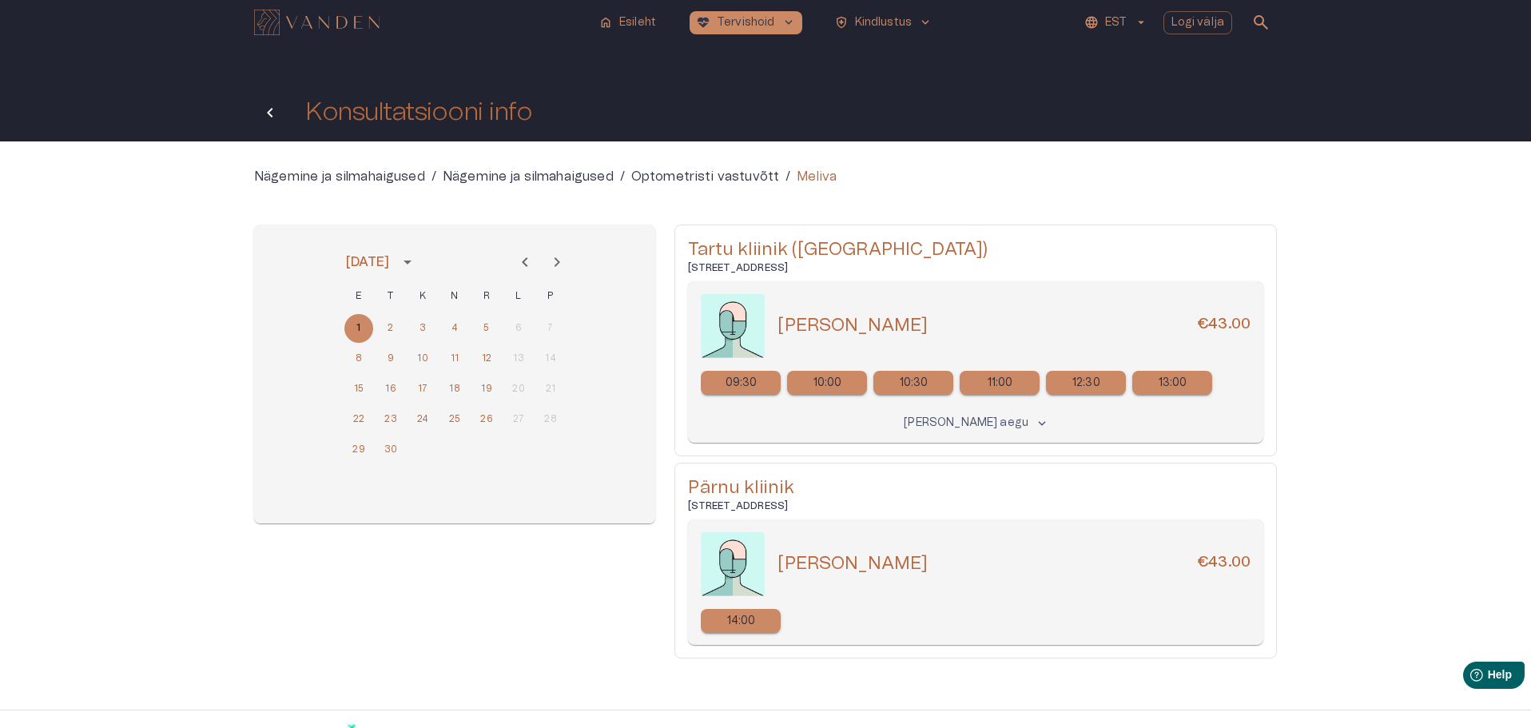
click at [270, 110] on icon "Tagasi" at bounding box center [270, 113] width 6 height 10
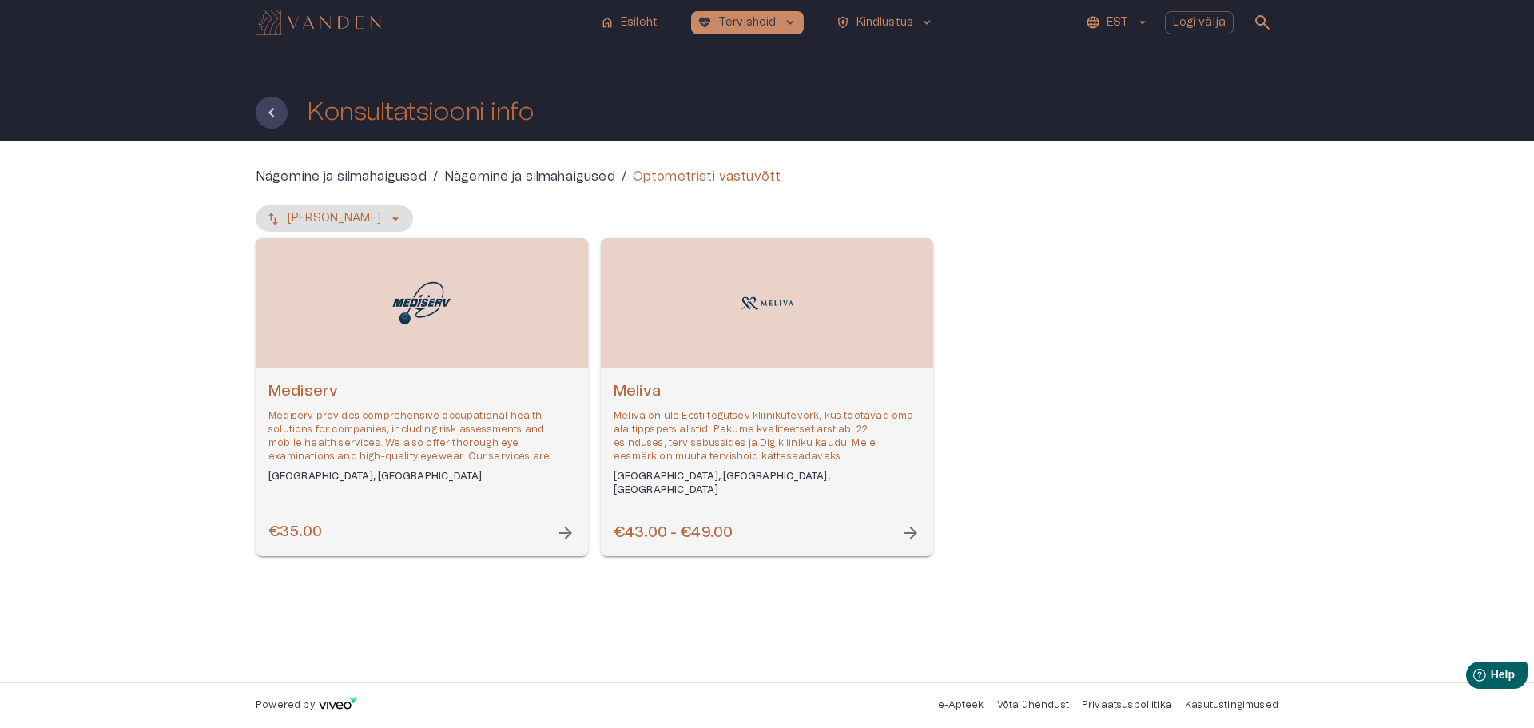
click at [270, 110] on icon "Tagasi" at bounding box center [271, 112] width 19 height 19
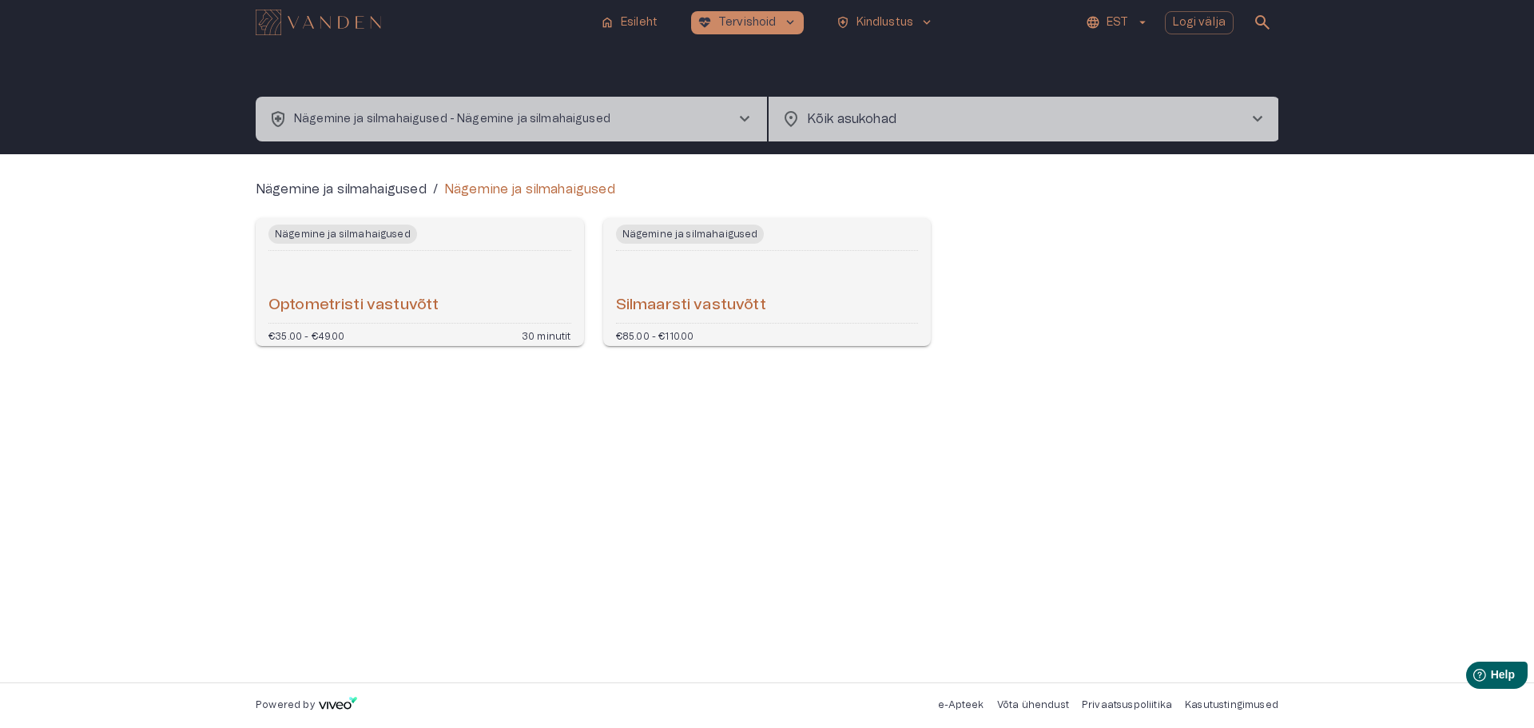
click at [399, 304] on h6 "Optometristi vastuvõtt" at bounding box center [353, 306] width 170 height 22
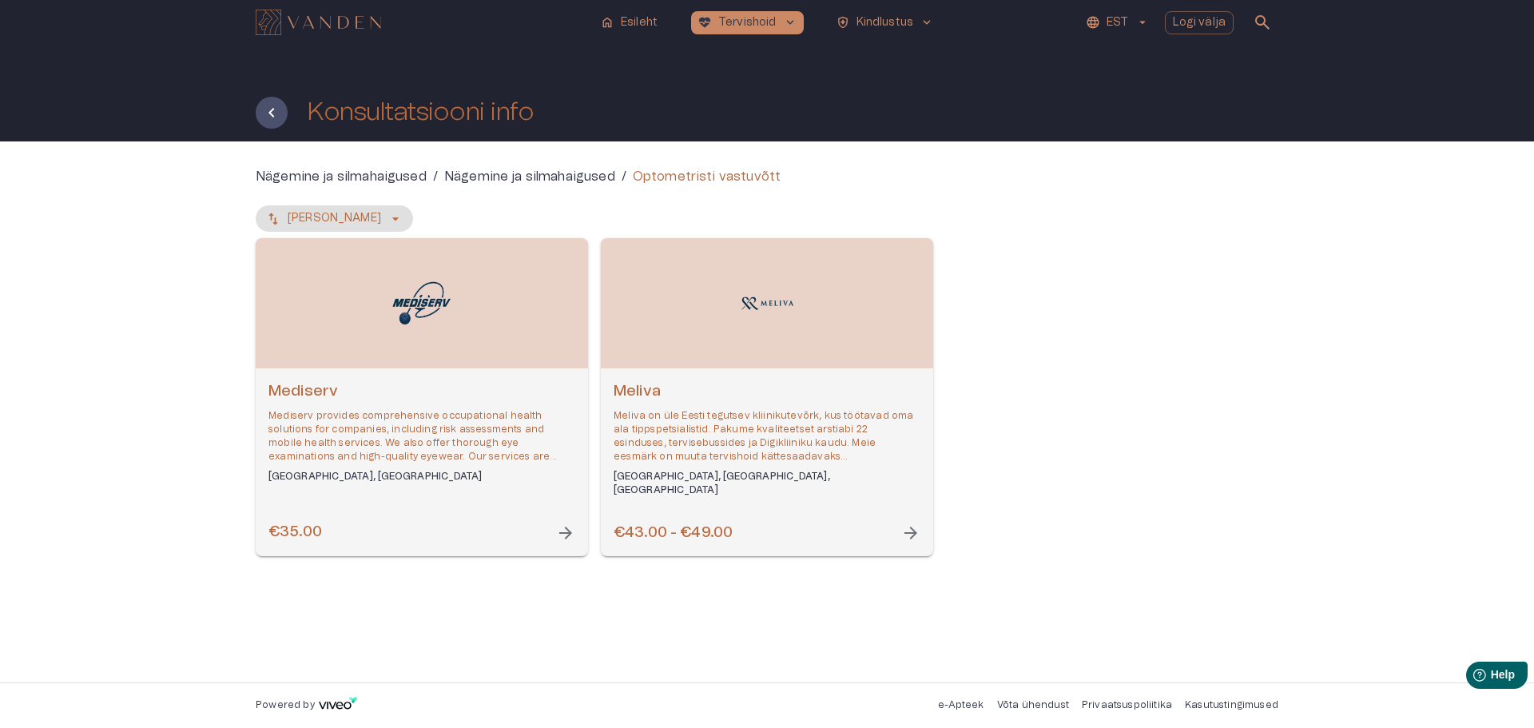
click at [570, 531] on span "arrow_forward" at bounding box center [565, 532] width 19 height 19
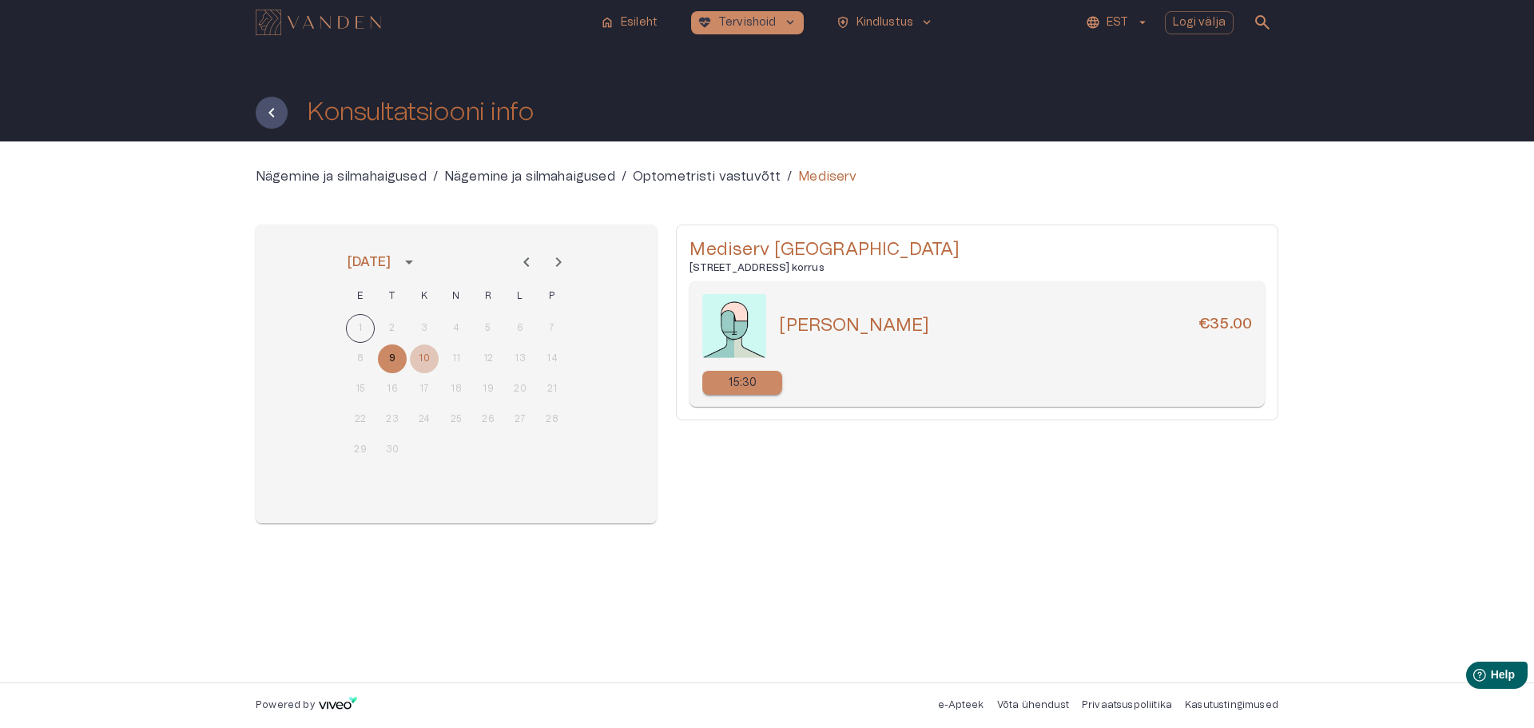
click at [423, 354] on button "10" at bounding box center [424, 358] width 29 height 29
click at [268, 109] on icon "Tagasi" at bounding box center [271, 112] width 19 height 19
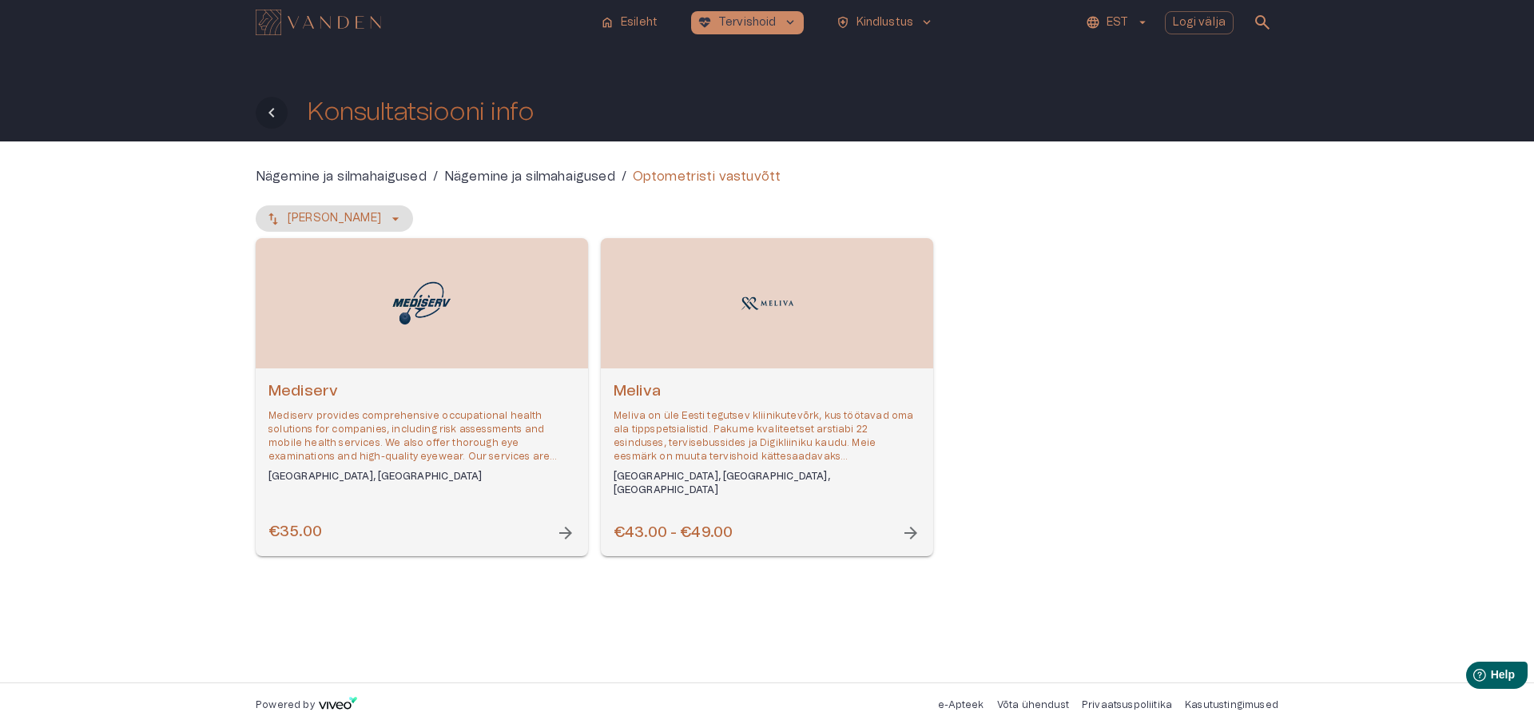
click at [276, 115] on icon "Tagasi" at bounding box center [271, 112] width 19 height 19
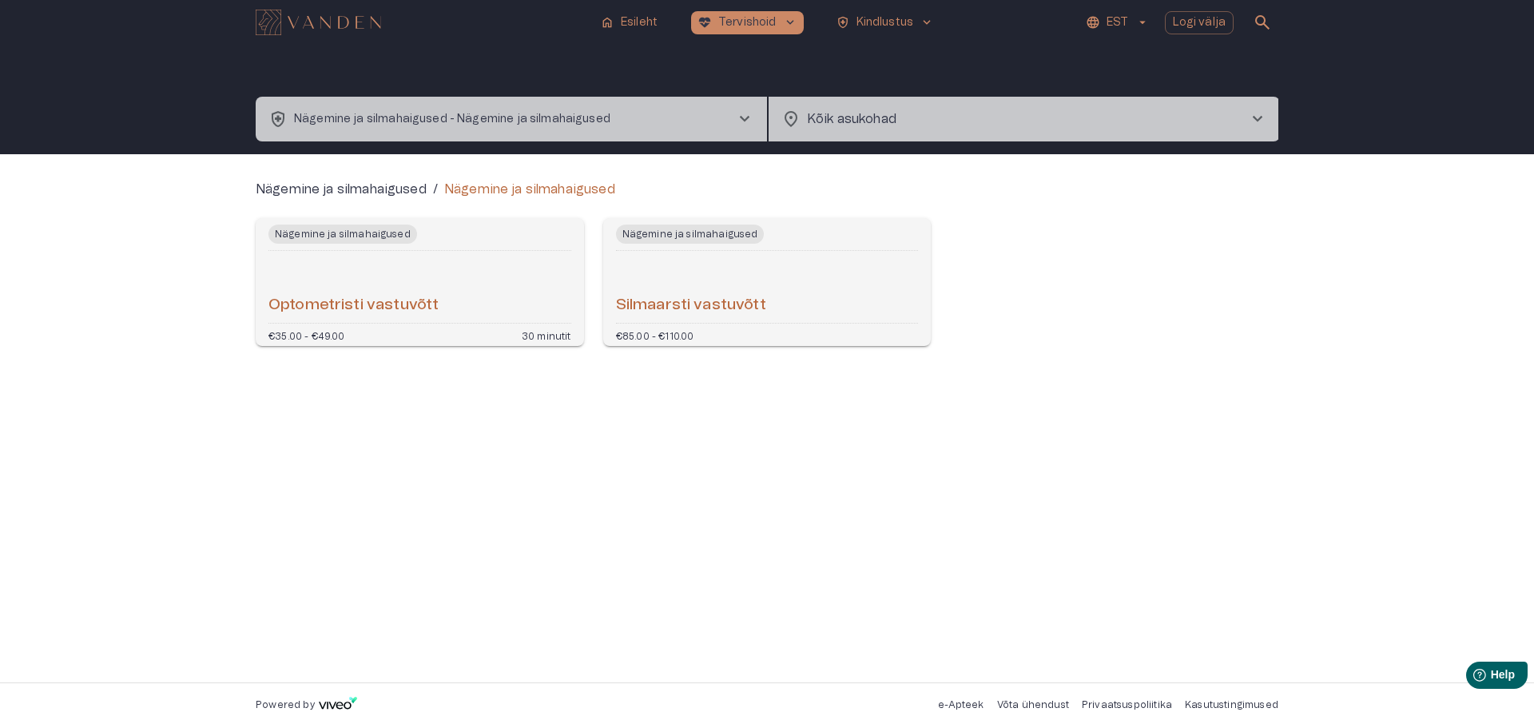
click at [1258, 117] on span "chevron_right" at bounding box center [1257, 118] width 19 height 19
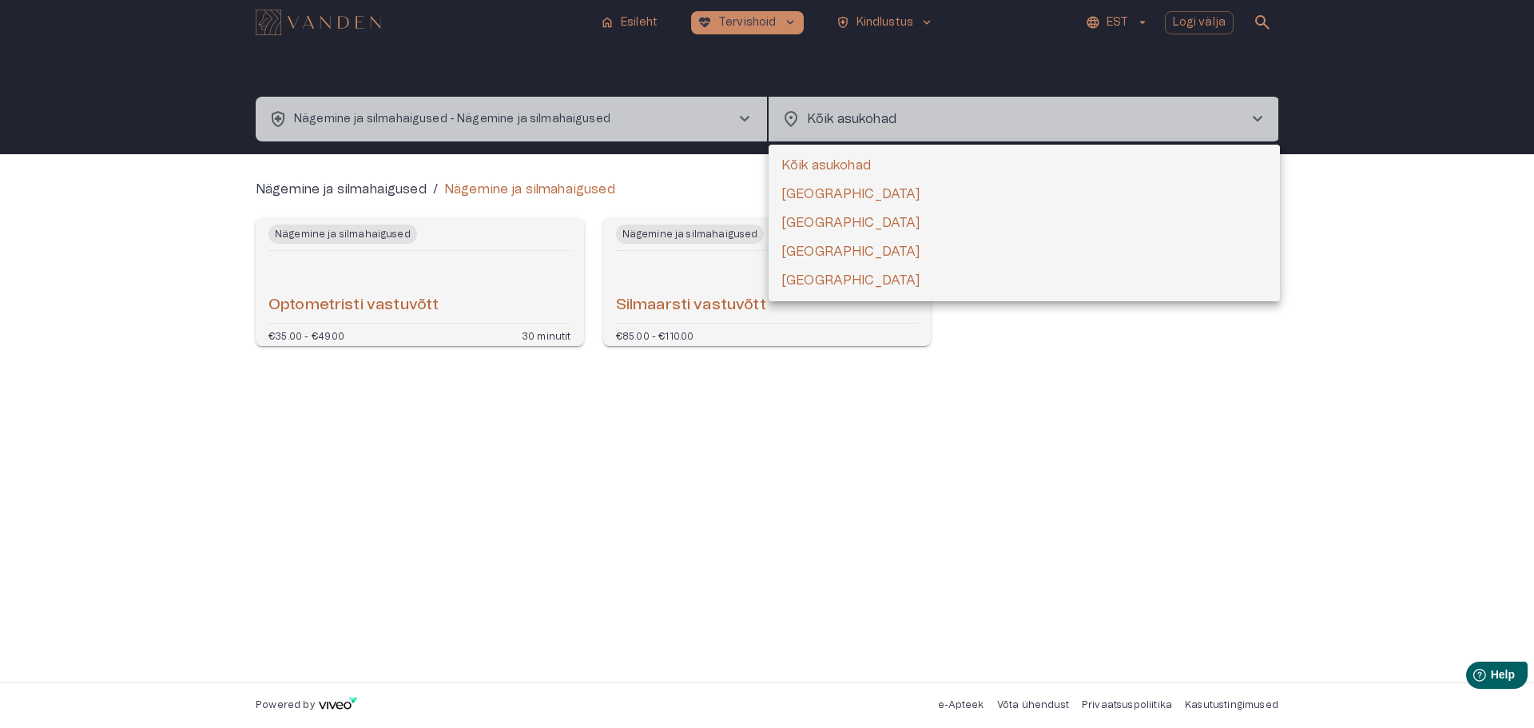
click at [797, 254] on li "[GEOGRAPHIC_DATA]" at bounding box center [1024, 251] width 511 height 29
type input "**********"
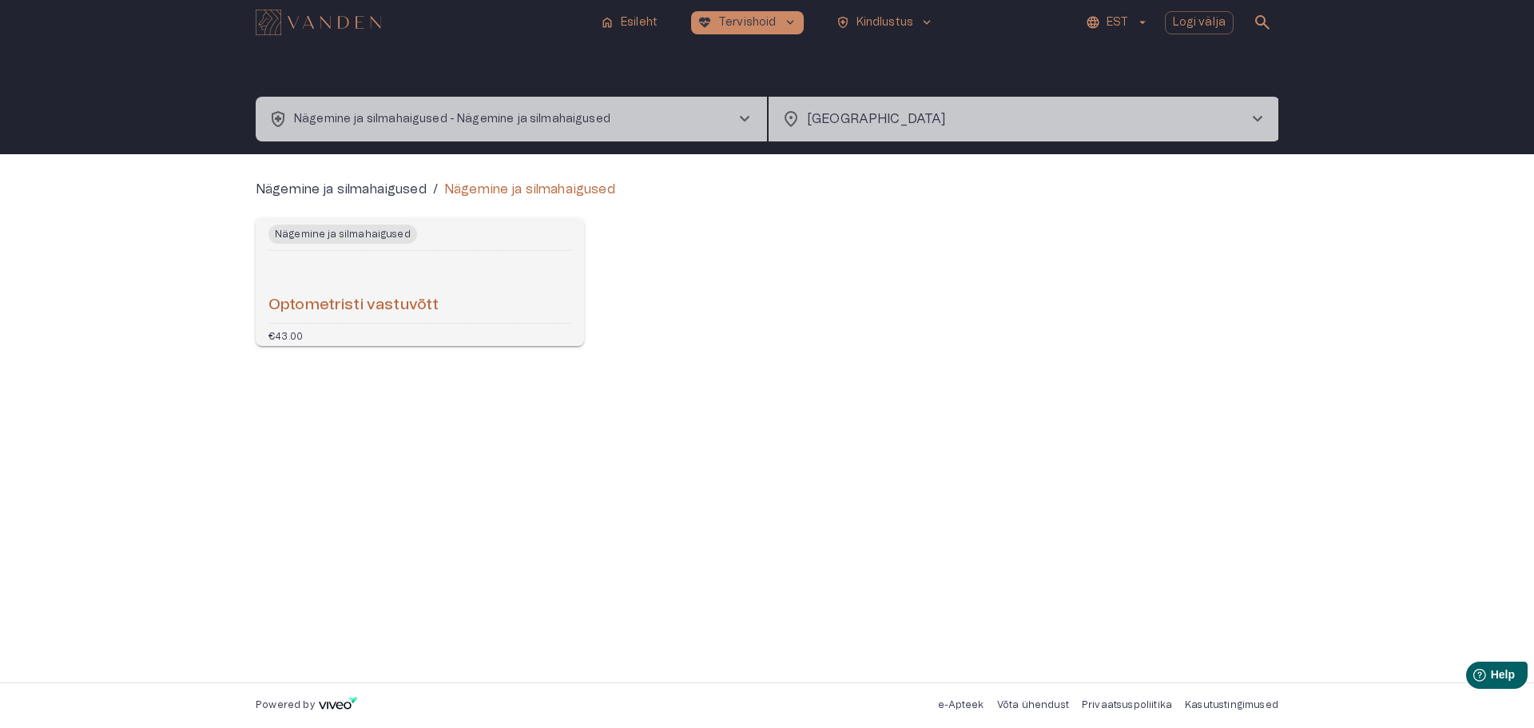
click at [299, 302] on h6 "Optometristi vastuvõtt" at bounding box center [353, 306] width 170 height 22
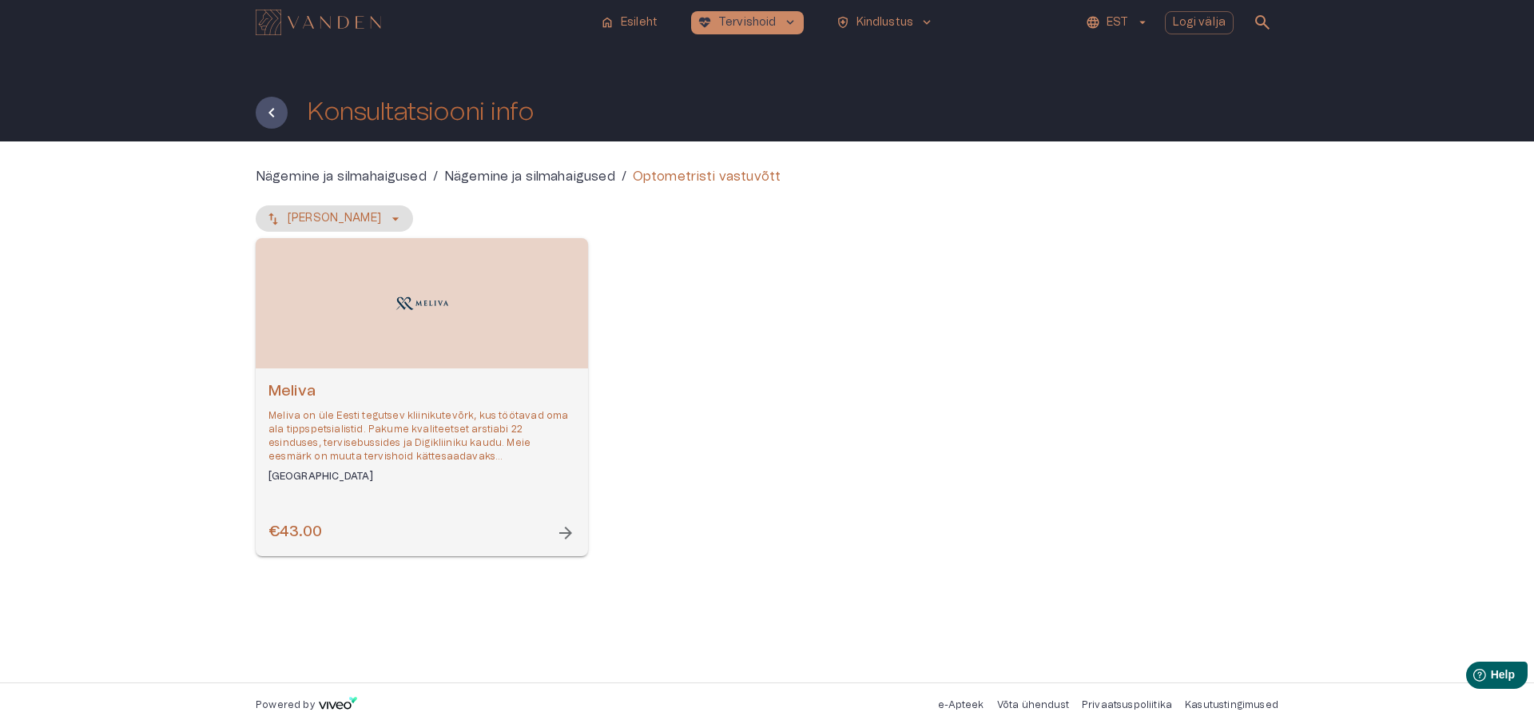
click at [566, 530] on span "arrow_forward" at bounding box center [565, 532] width 19 height 19
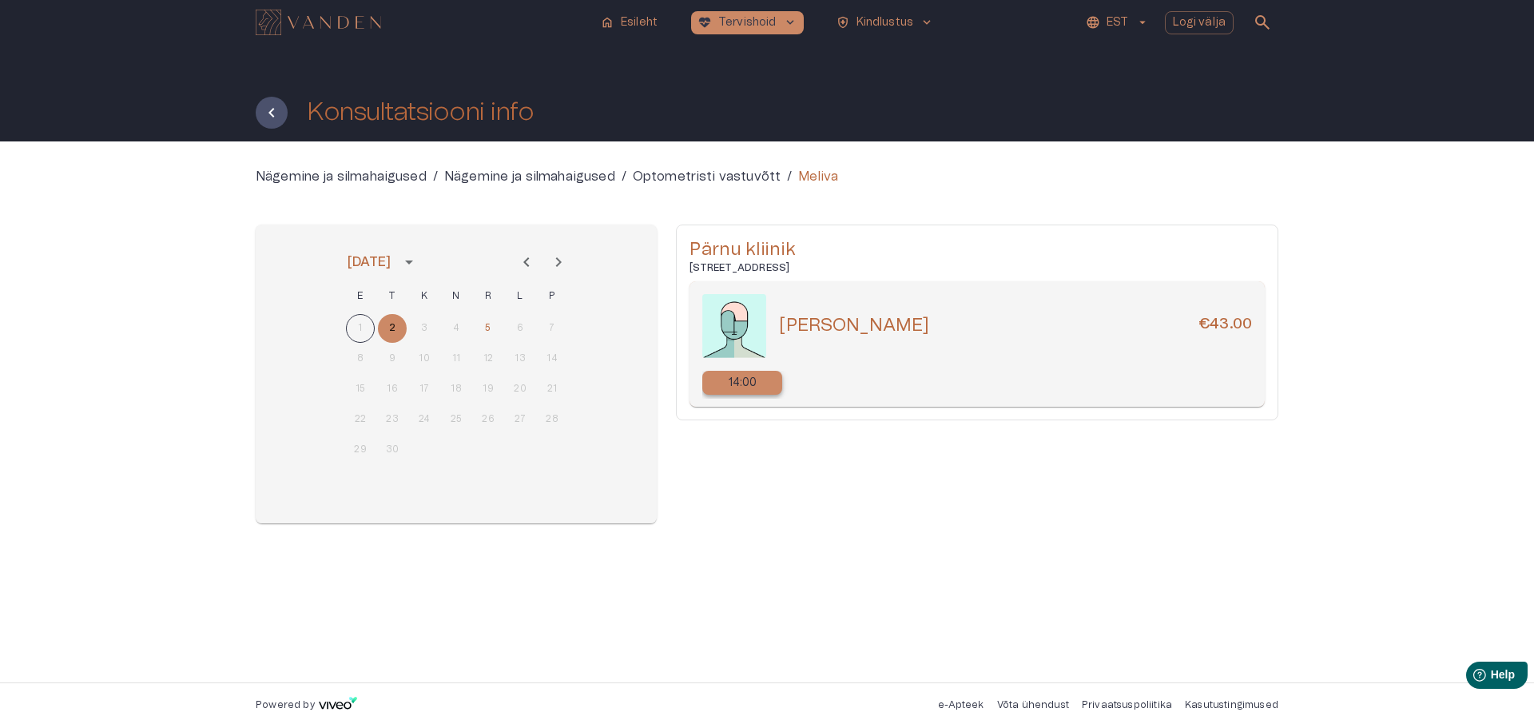
click at [745, 381] on p "14:00" at bounding box center [743, 383] width 29 height 17
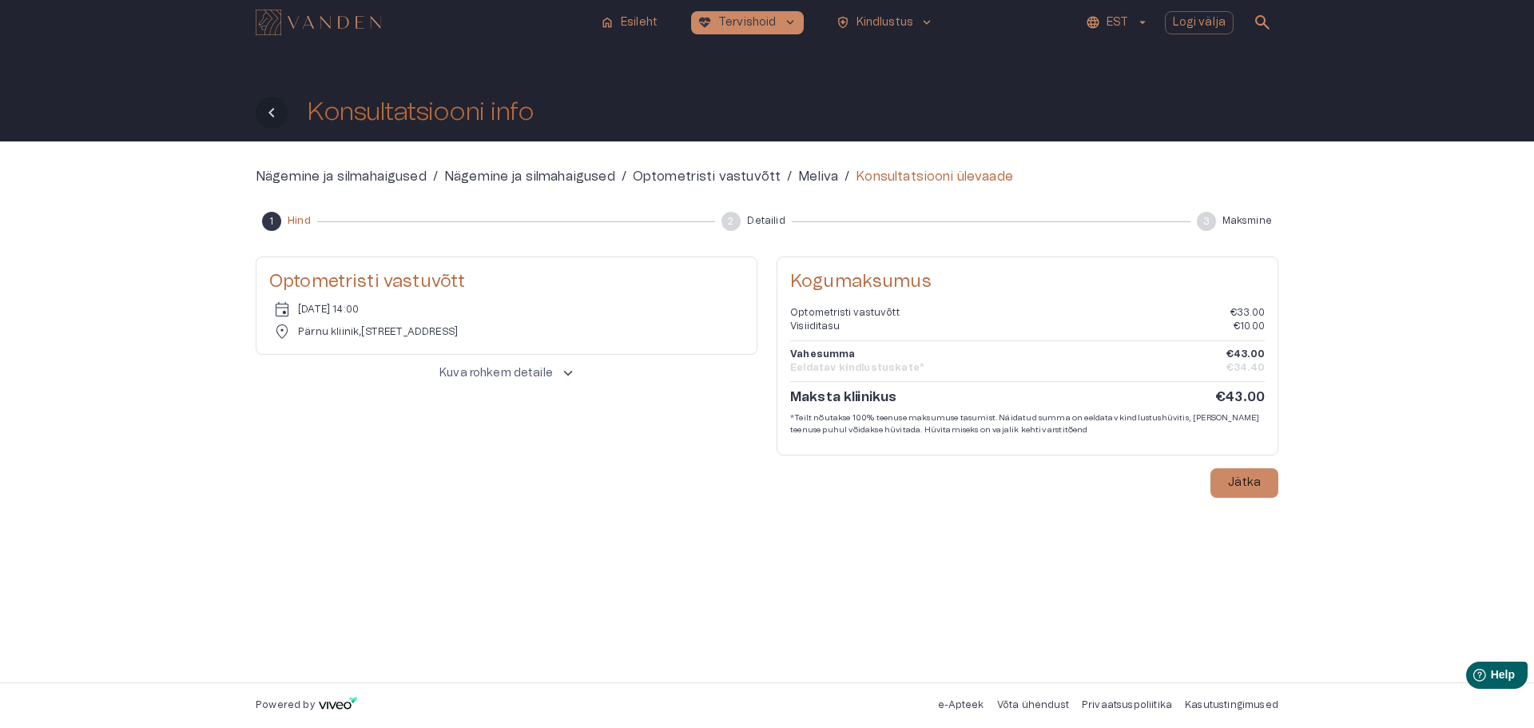
click at [269, 109] on icon "Tagasi" at bounding box center [271, 112] width 19 height 19
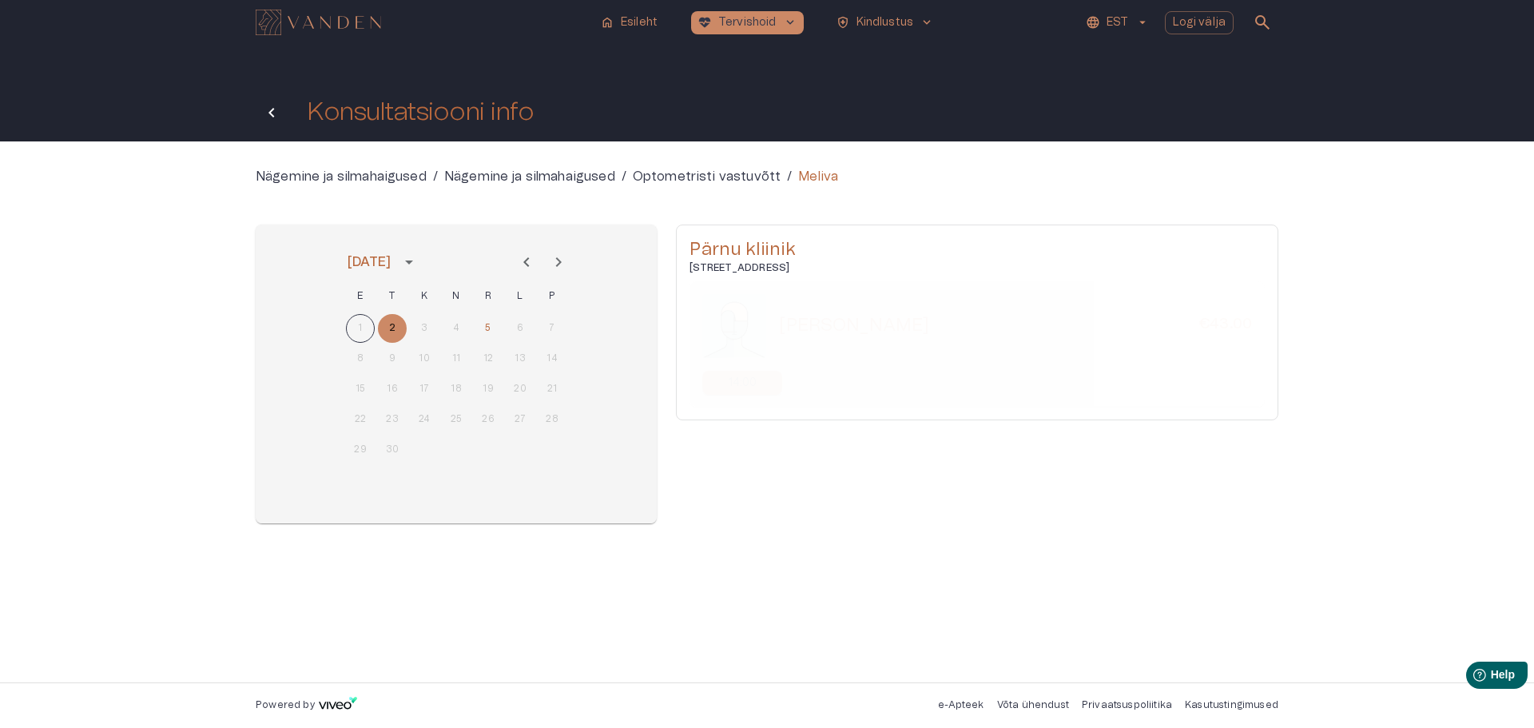
click at [270, 109] on icon "Tagasi" at bounding box center [271, 112] width 19 height 19
click at [270, 110] on icon "Tagasi" at bounding box center [271, 112] width 19 height 19
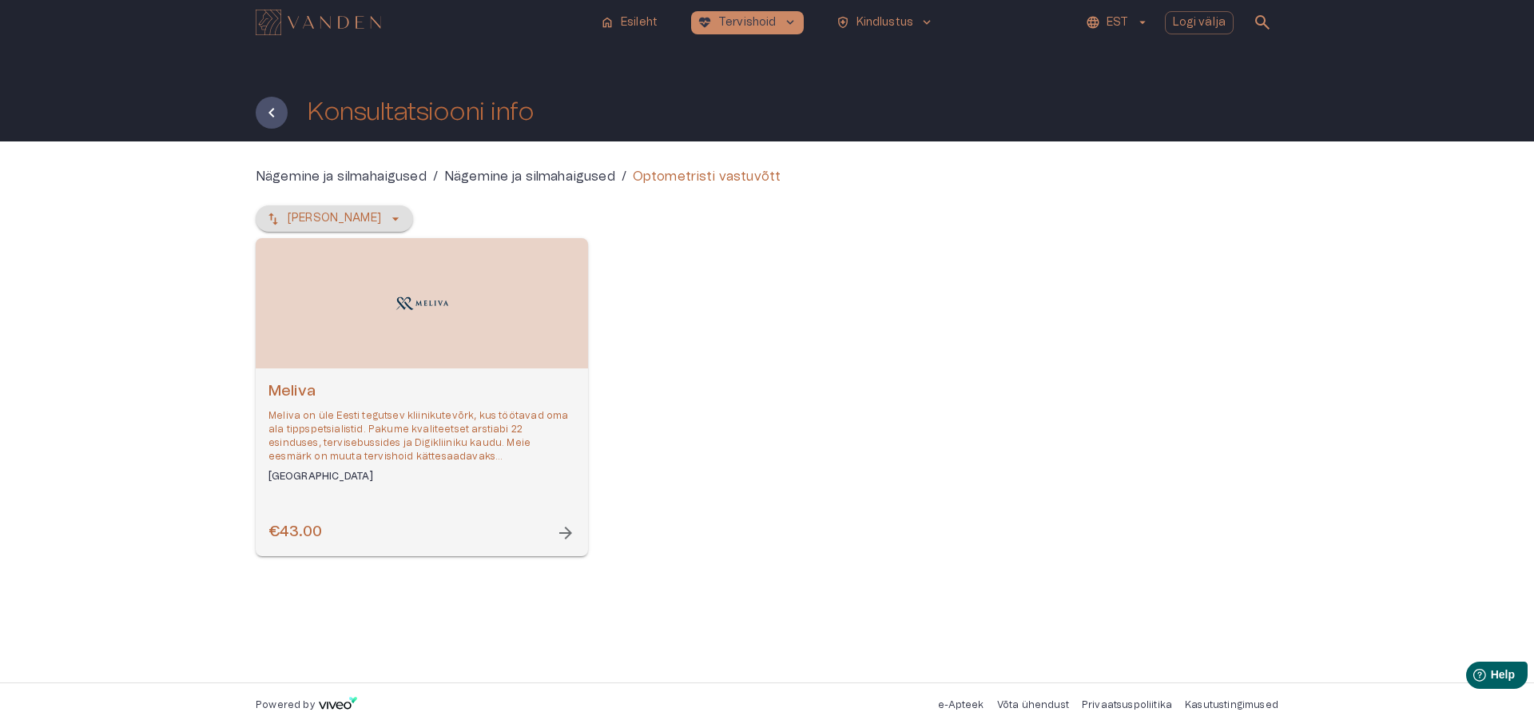
click at [387, 217] on icon "button" at bounding box center [395, 219] width 16 height 16
click at [387, 215] on icon "button" at bounding box center [395, 219] width 16 height 16
click at [272, 117] on icon "Tagasi" at bounding box center [271, 112] width 19 height 19
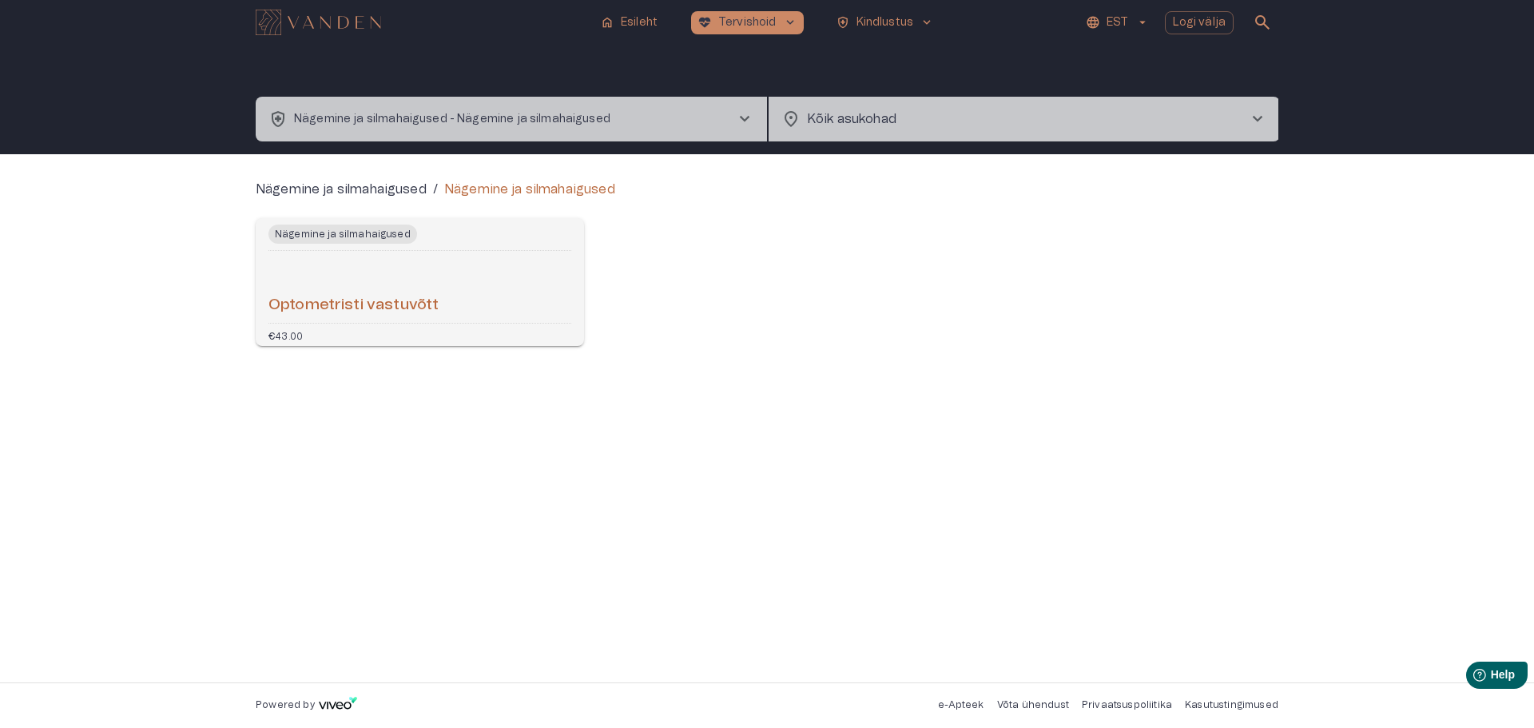
click at [415, 301] on h6 "Optometristi vastuvõtt" at bounding box center [353, 306] width 170 height 22
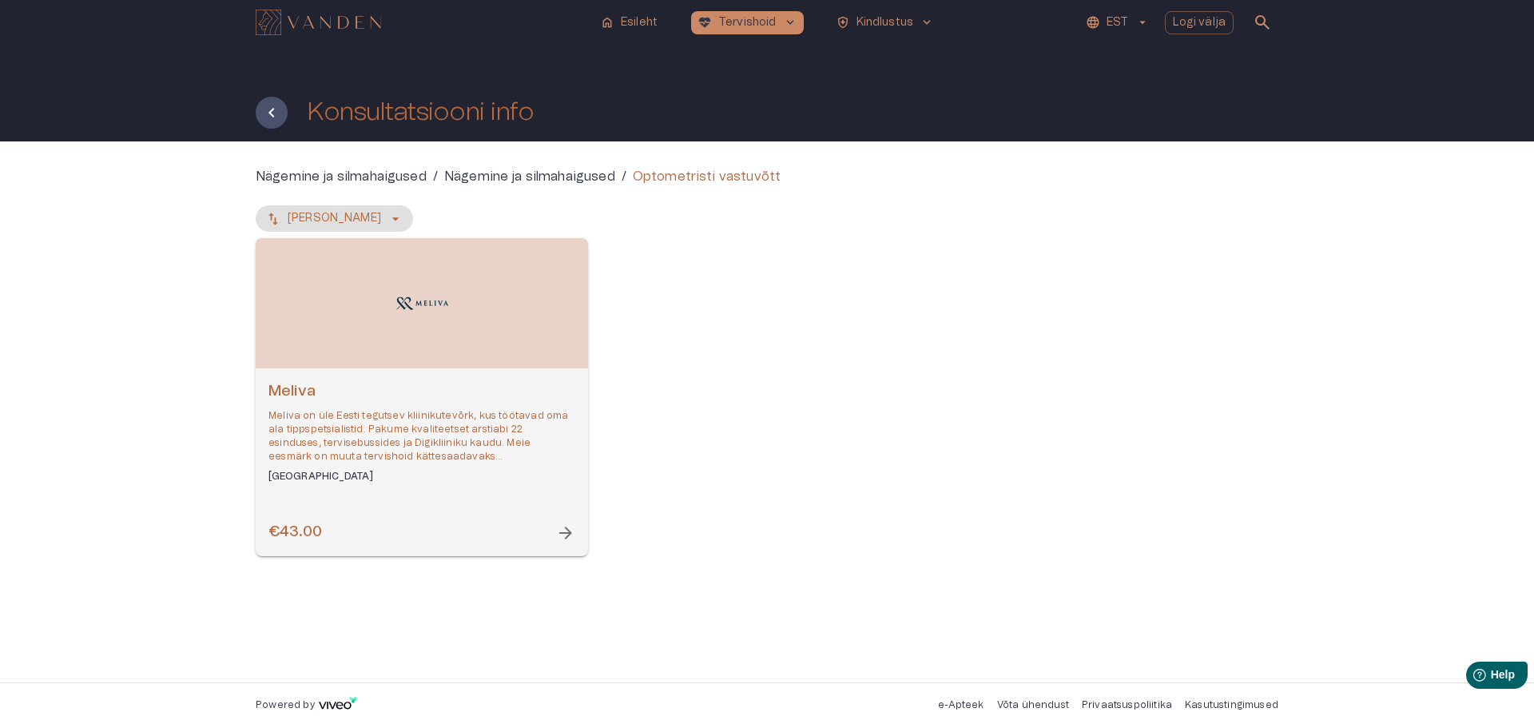
click at [567, 533] on span "arrow_forward" at bounding box center [565, 532] width 19 height 19
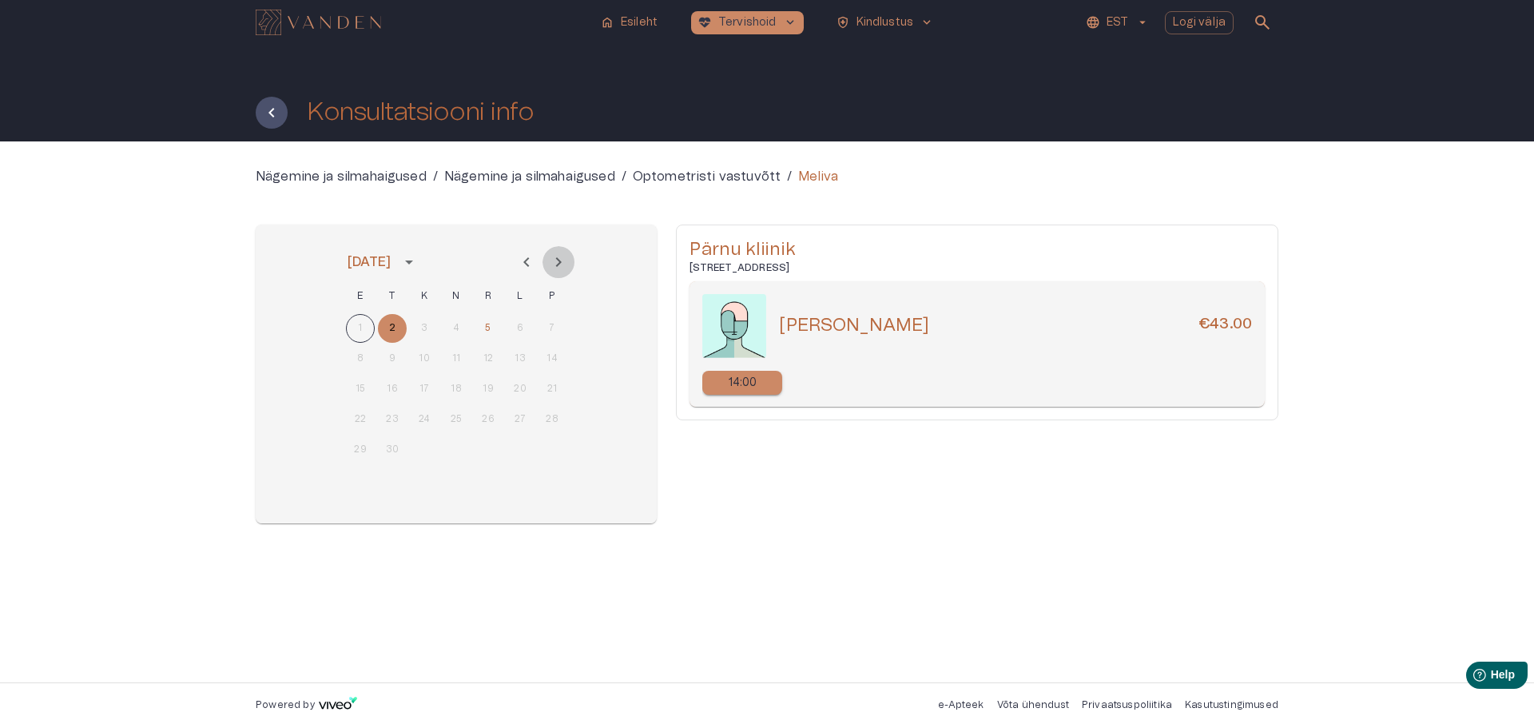
click at [564, 259] on icon "Next month" at bounding box center [558, 261] width 19 height 19
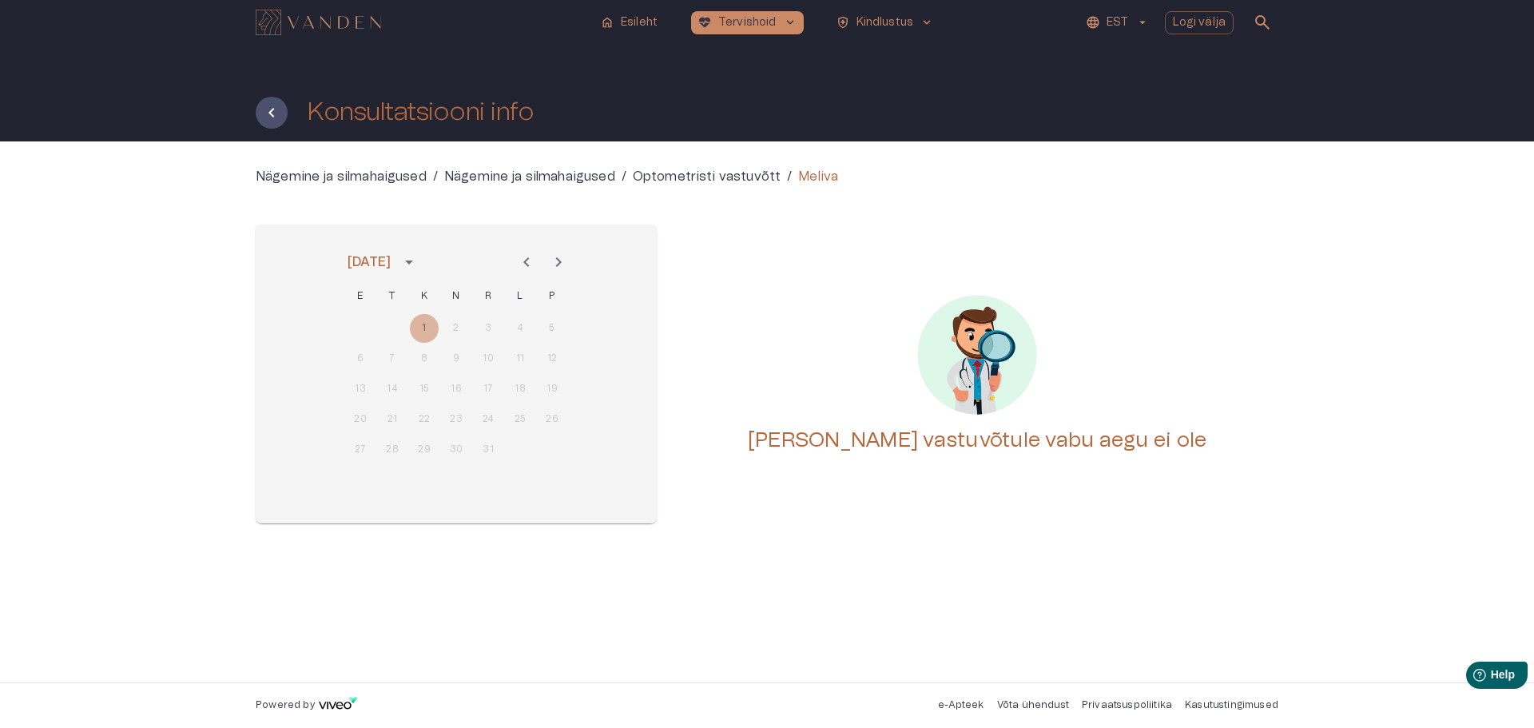
click at [423, 328] on div "1 2 3 4 5" at bounding box center [456, 328] width 256 height 29
click at [526, 261] on icon "Previous month" at bounding box center [526, 262] width 6 height 10
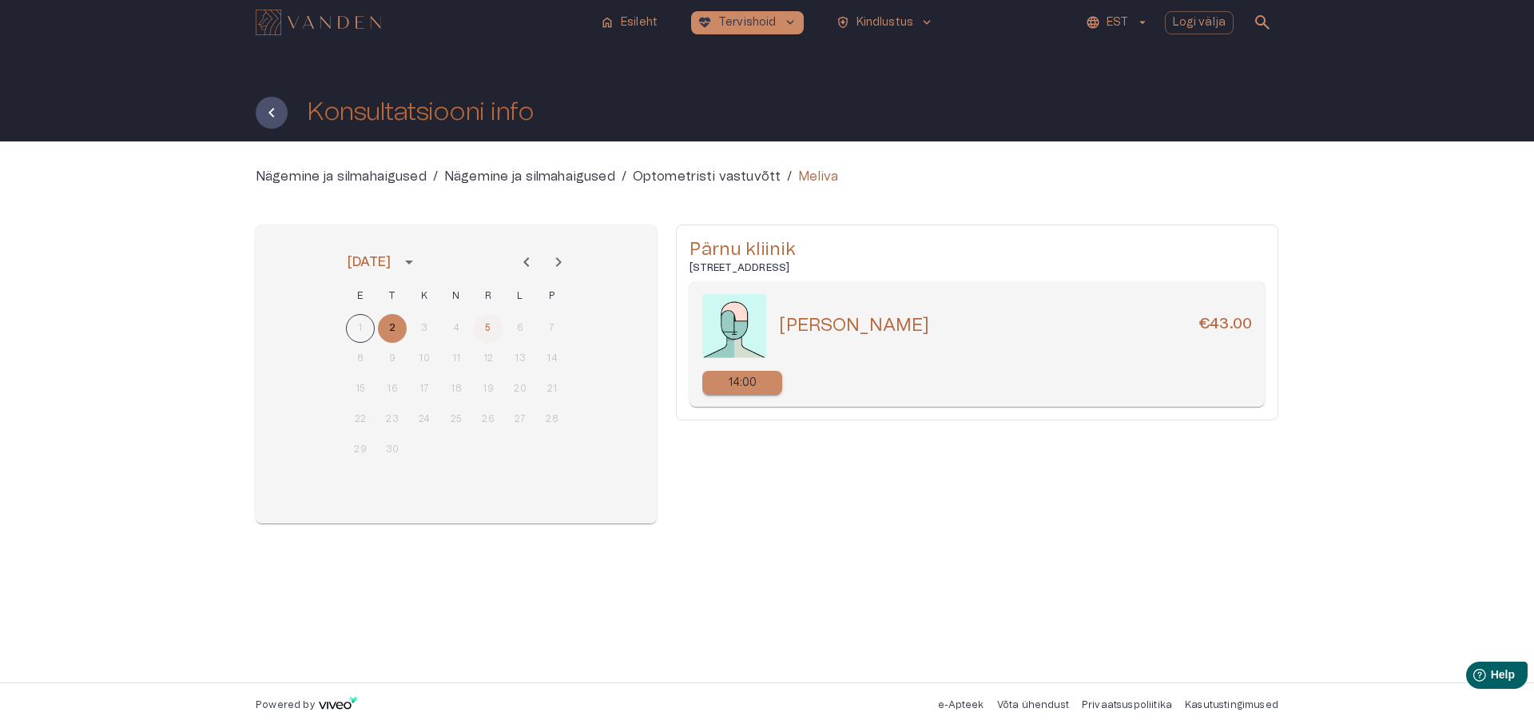
click at [487, 325] on button "5" at bounding box center [488, 328] width 29 height 29
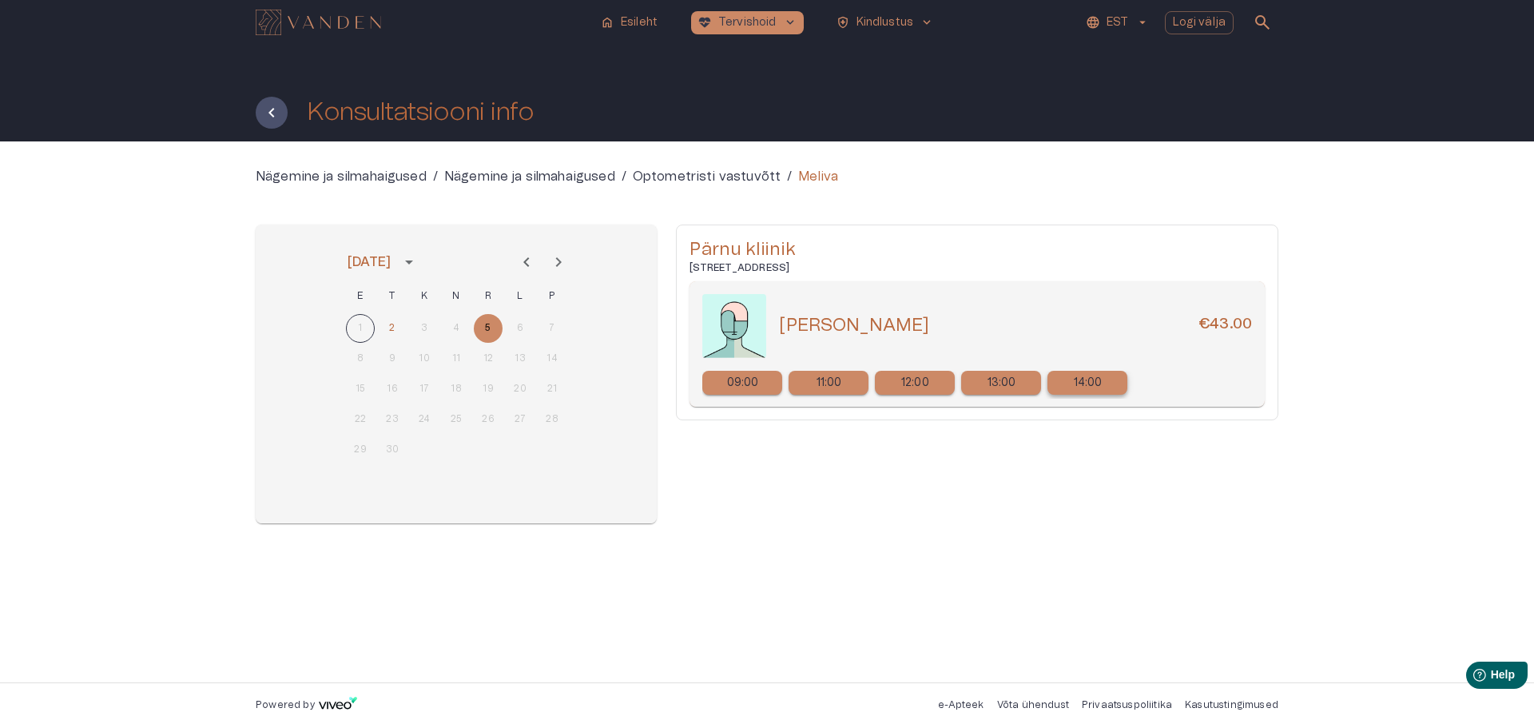
click at [1095, 382] on p "14:00" at bounding box center [1088, 383] width 29 height 17
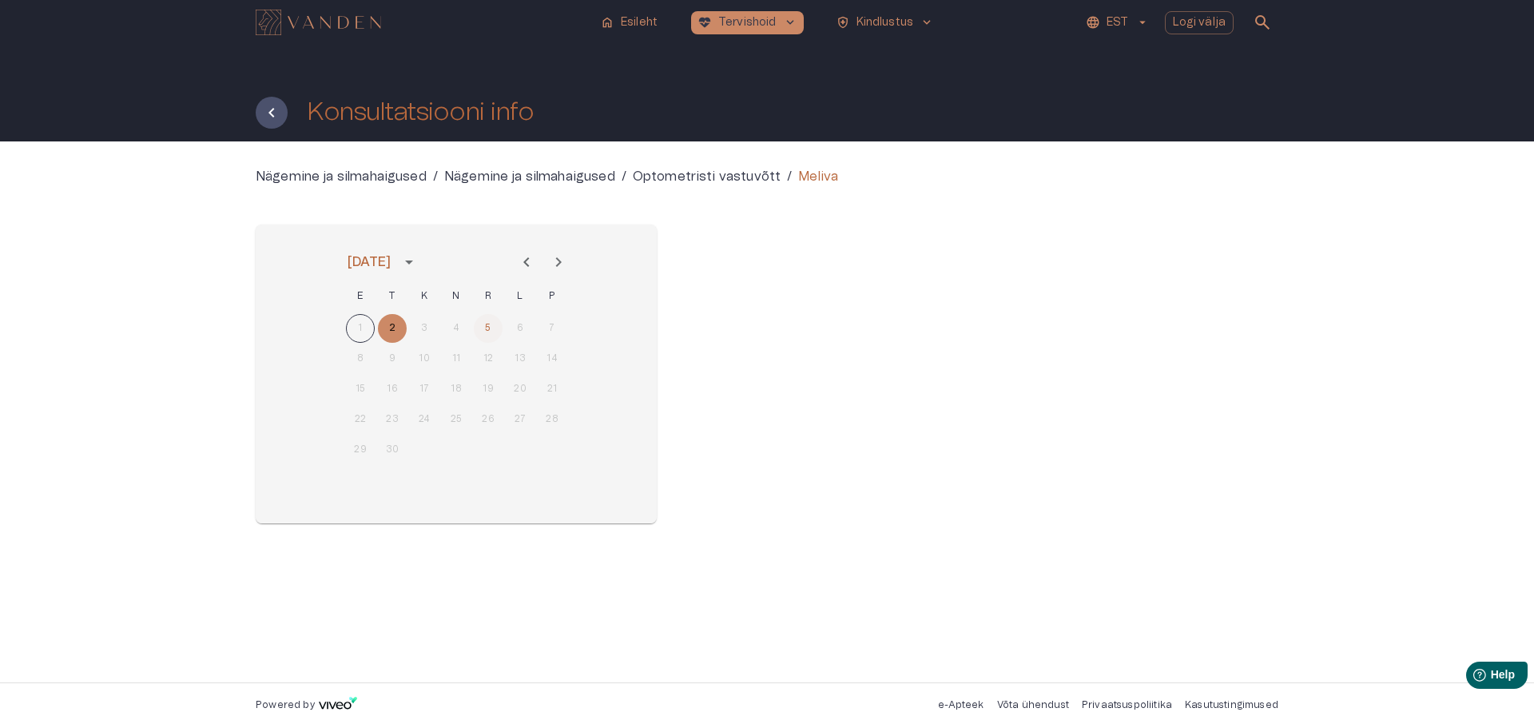
click at [488, 326] on button "5" at bounding box center [488, 328] width 29 height 29
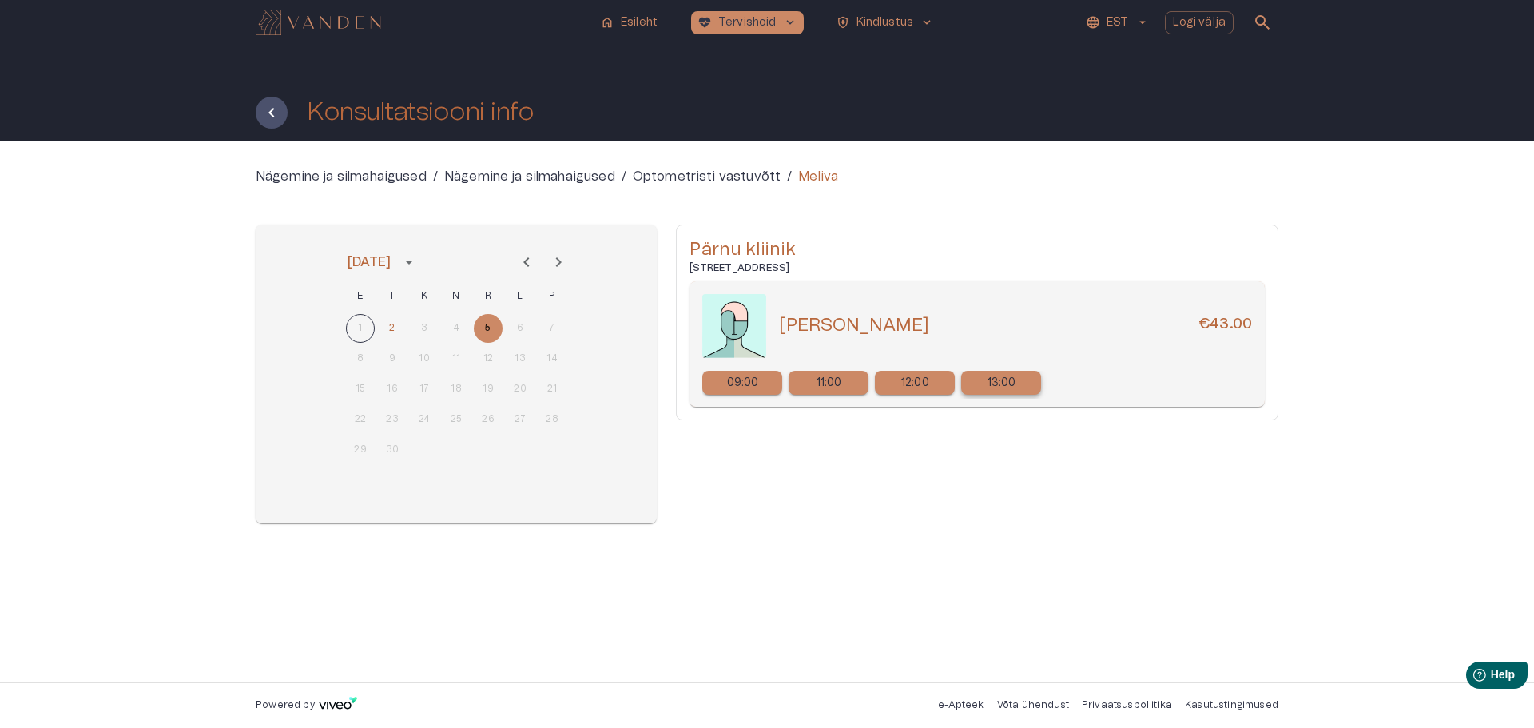
click at [1002, 382] on p "13:00" at bounding box center [1001, 383] width 29 height 17
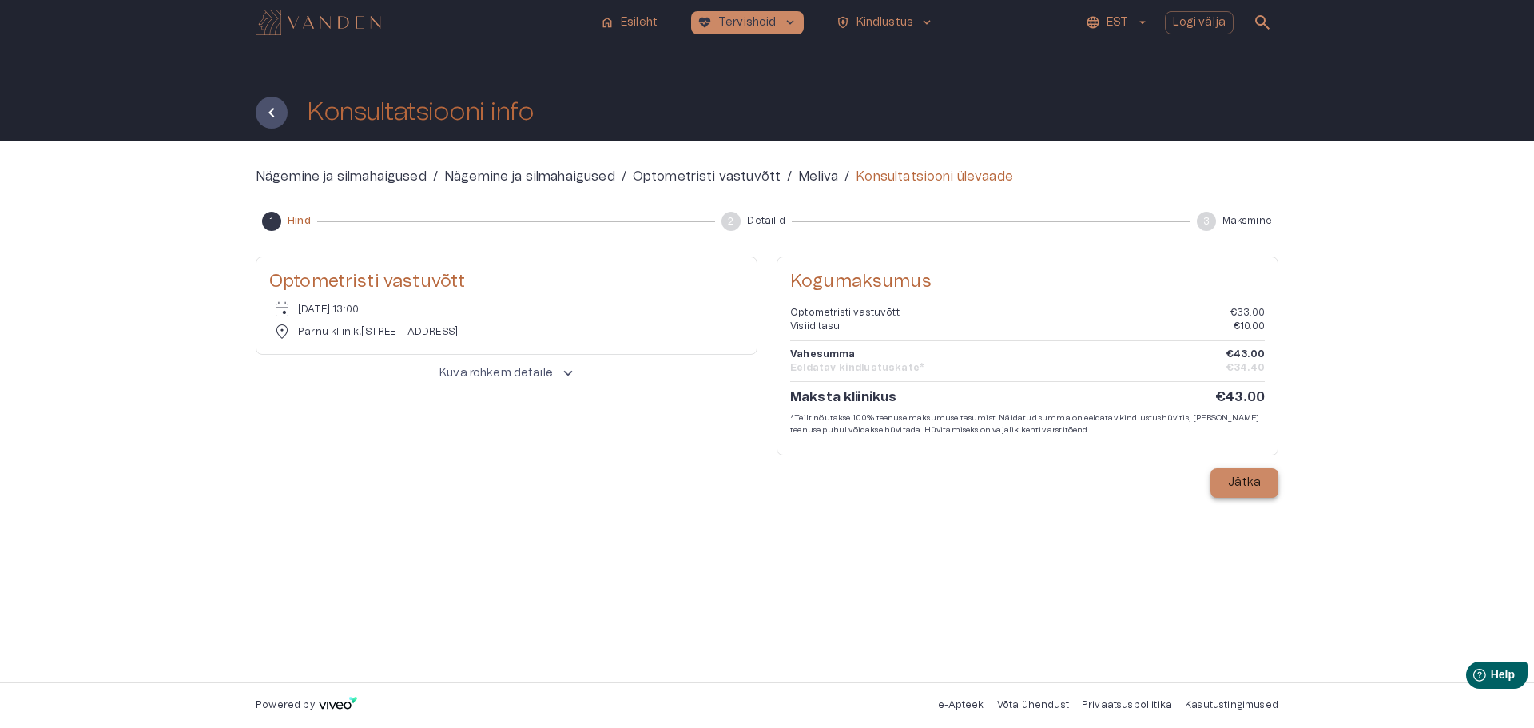
click at [1245, 481] on p "Jätka" at bounding box center [1244, 483] width 33 height 17
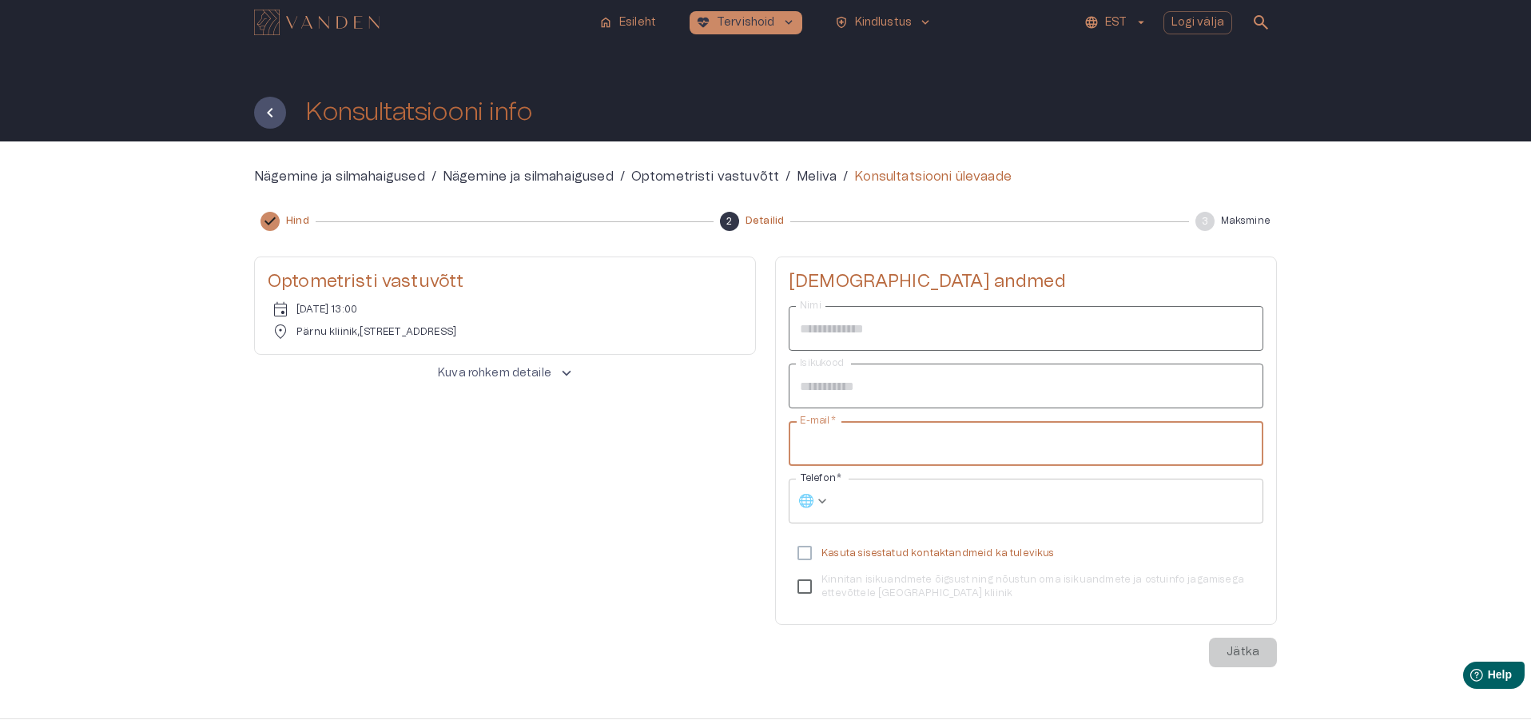
click at [856, 442] on input "E-mail   *" at bounding box center [1026, 443] width 475 height 45
type input "**********"
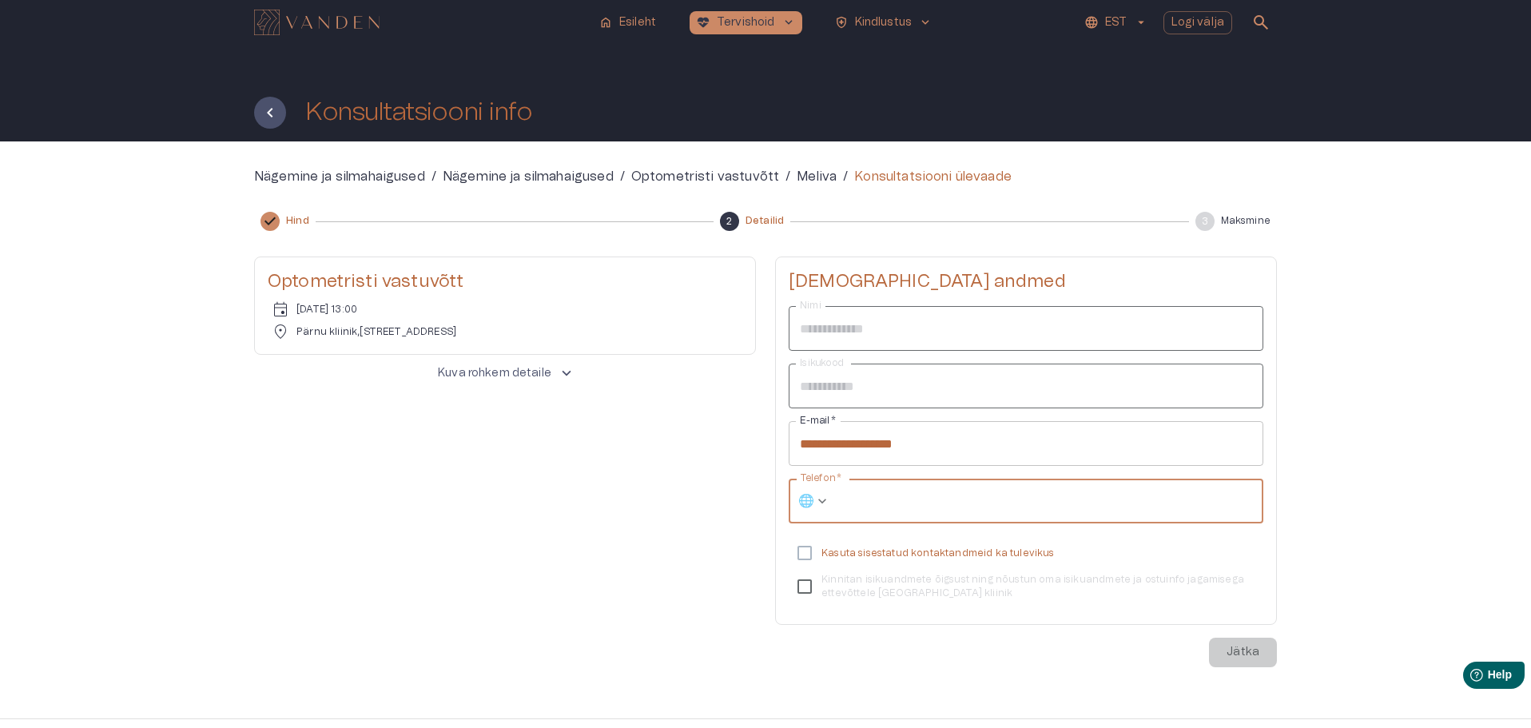
click at [845, 502] on input "Telefon   *" at bounding box center [1049, 501] width 427 height 45
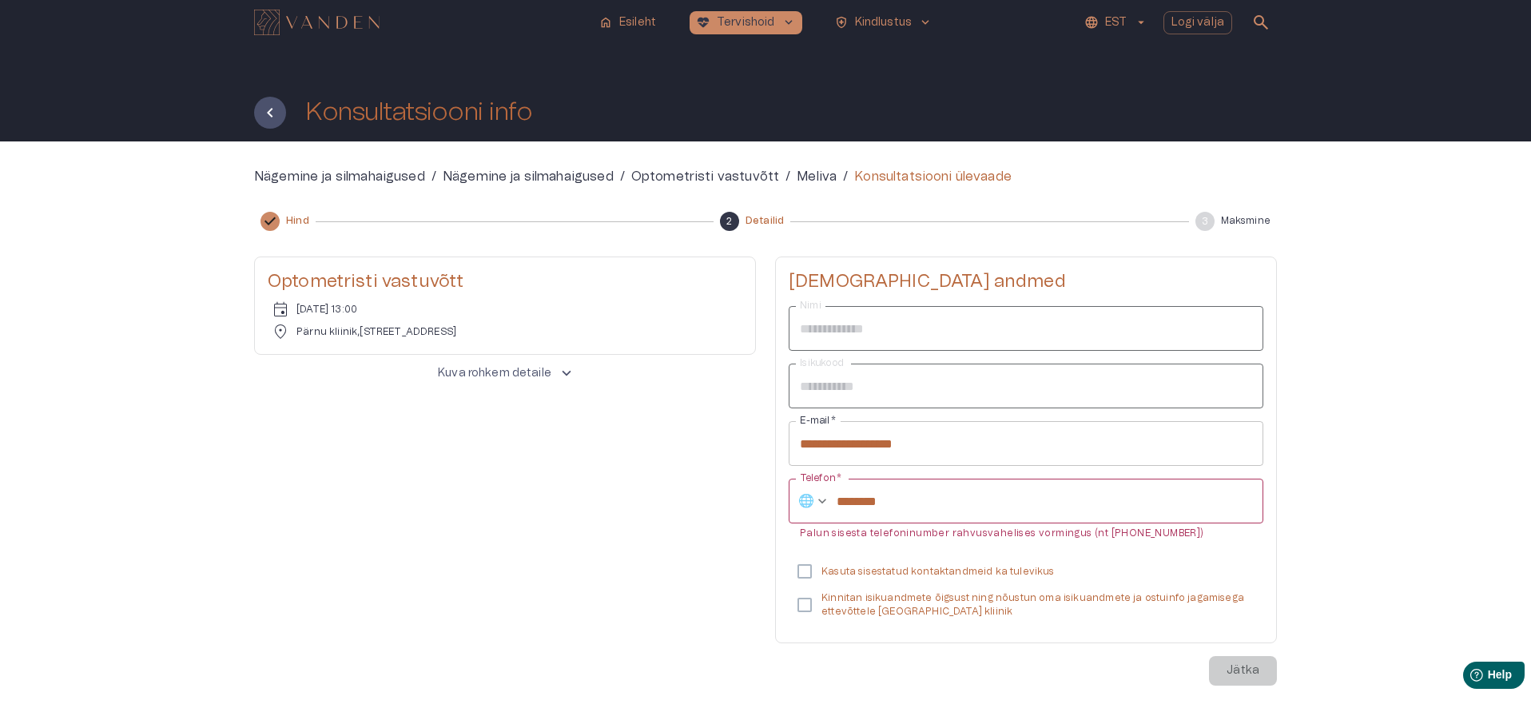
click at [805, 553] on div "**********" at bounding box center [1026, 468] width 475 height 324
click at [836, 500] on div "​ 🌐 ******** Telefon   *" at bounding box center [1026, 501] width 475 height 45
click at [836, 499] on div "​ 🌐 ******** Telefon   *" at bounding box center [1026, 501] width 475 height 45
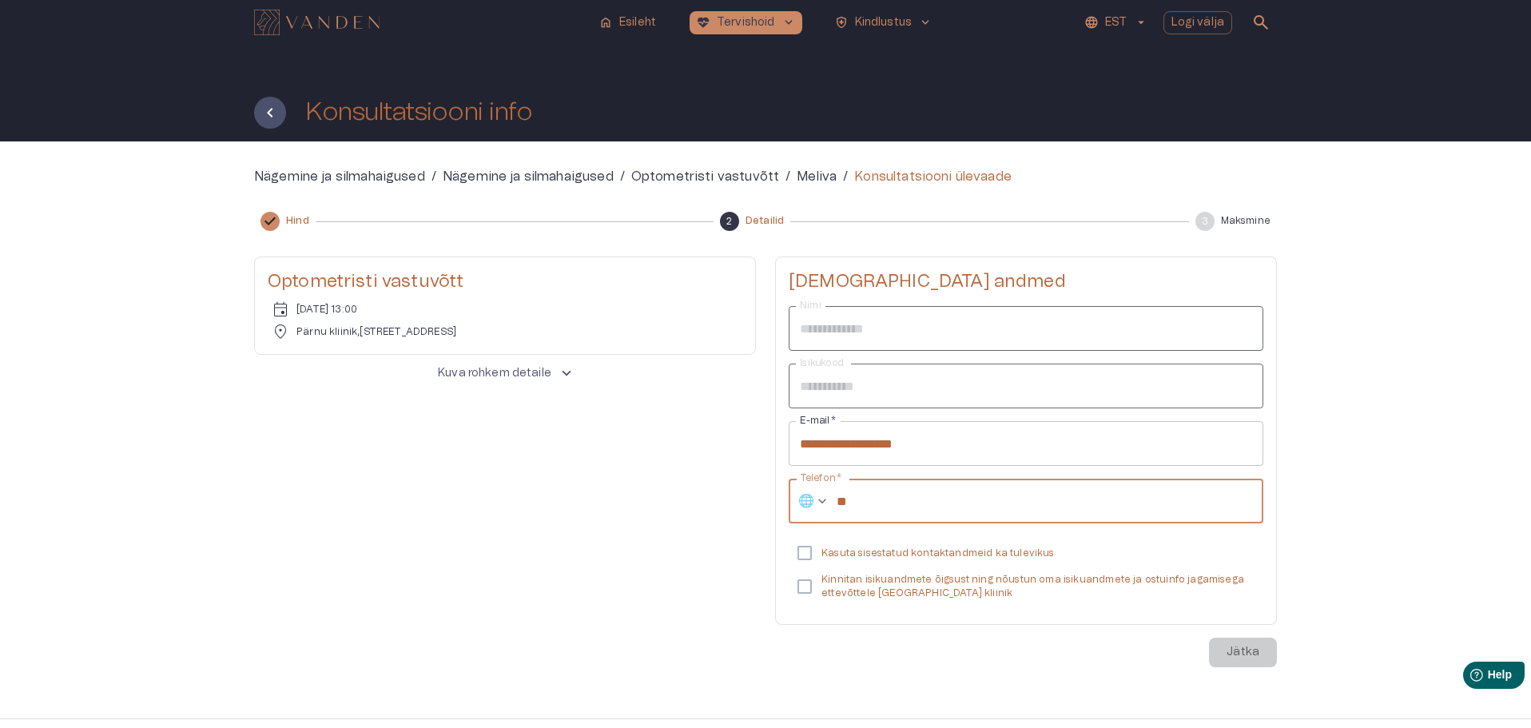
type input "*"
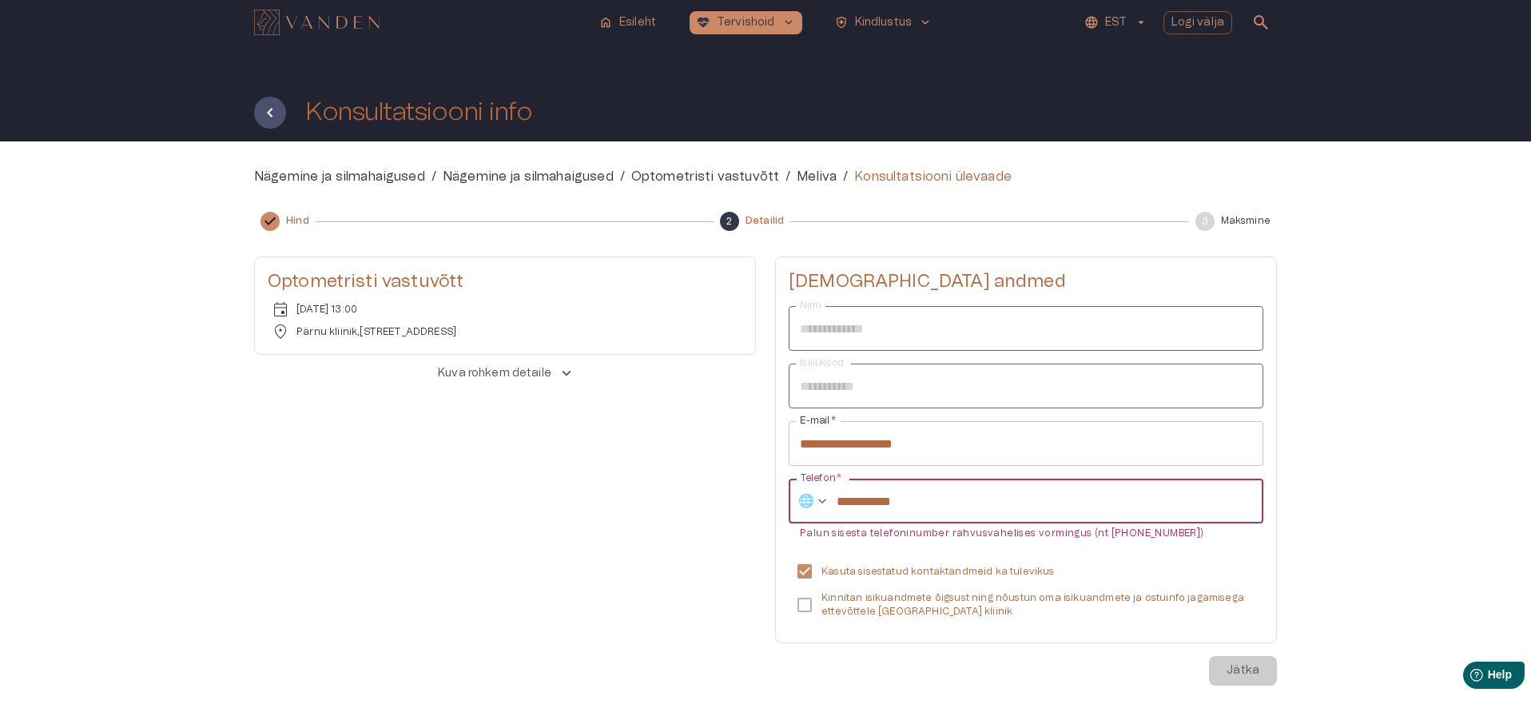
click at [842, 500] on input "**********" at bounding box center [1049, 501] width 427 height 45
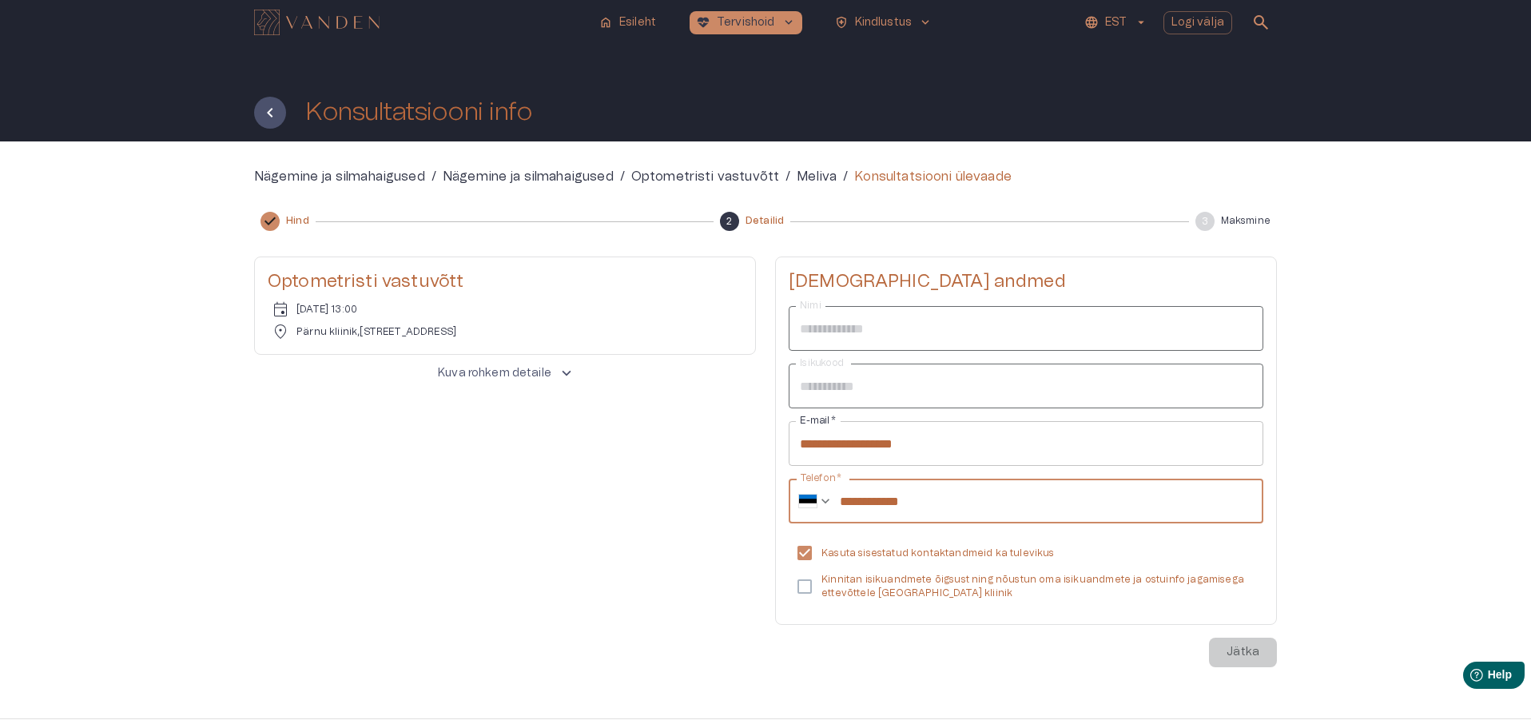
type input "**********"
click at [1242, 651] on p "Jätka" at bounding box center [1242, 652] width 33 height 17
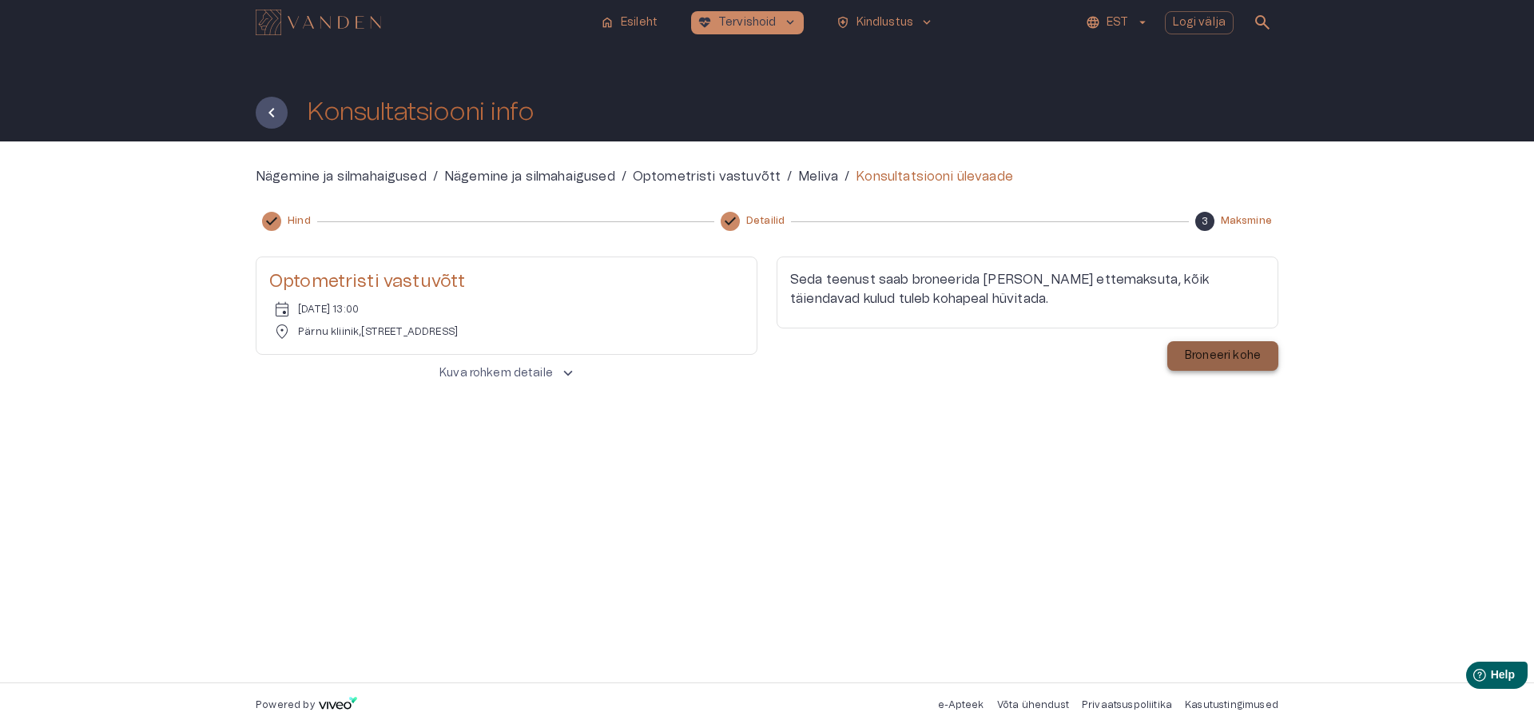
click at [1211, 353] on p "Broneeri kohe" at bounding box center [1223, 356] width 76 height 17
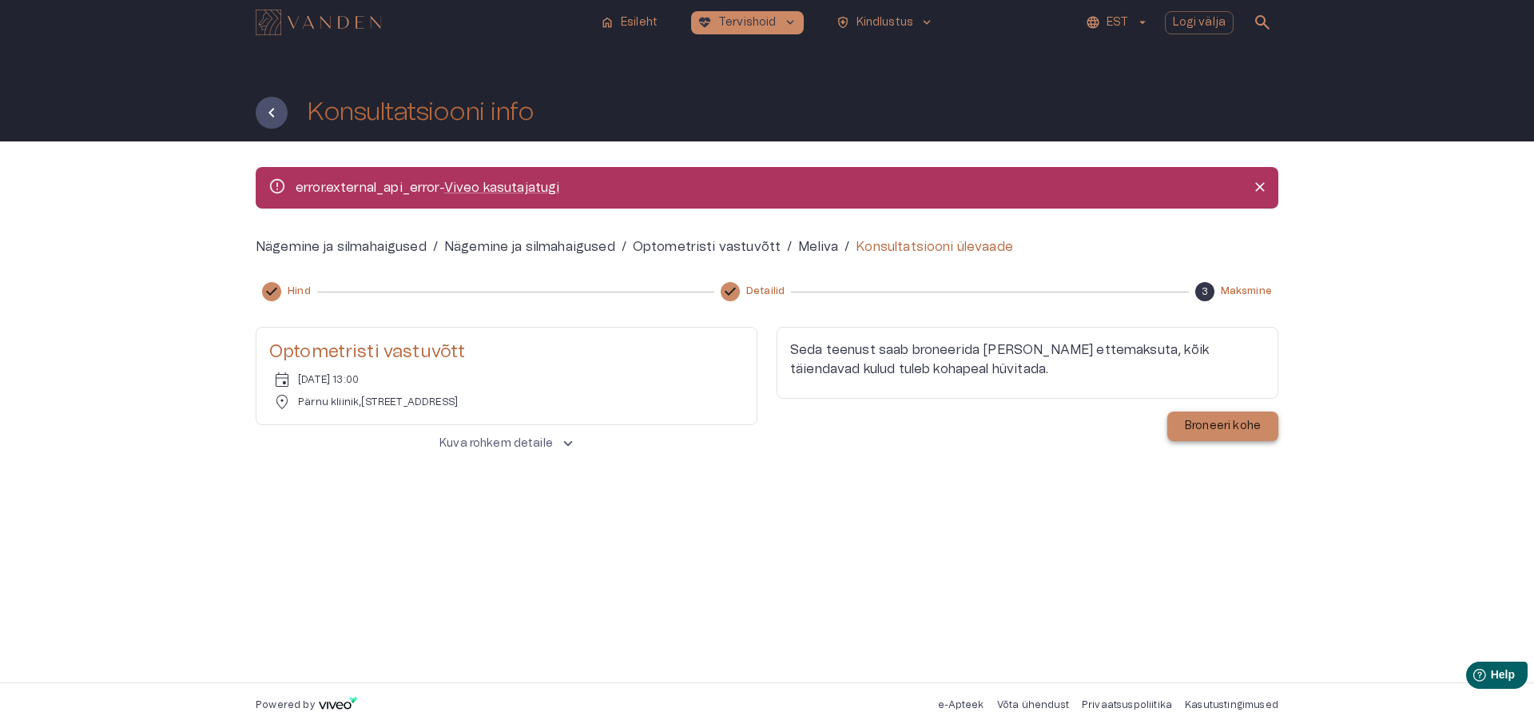
click at [1213, 425] on p "Broneeri kohe" at bounding box center [1223, 426] width 76 height 17
click at [1261, 185] on icon "Close" at bounding box center [1260, 187] width 10 height 10
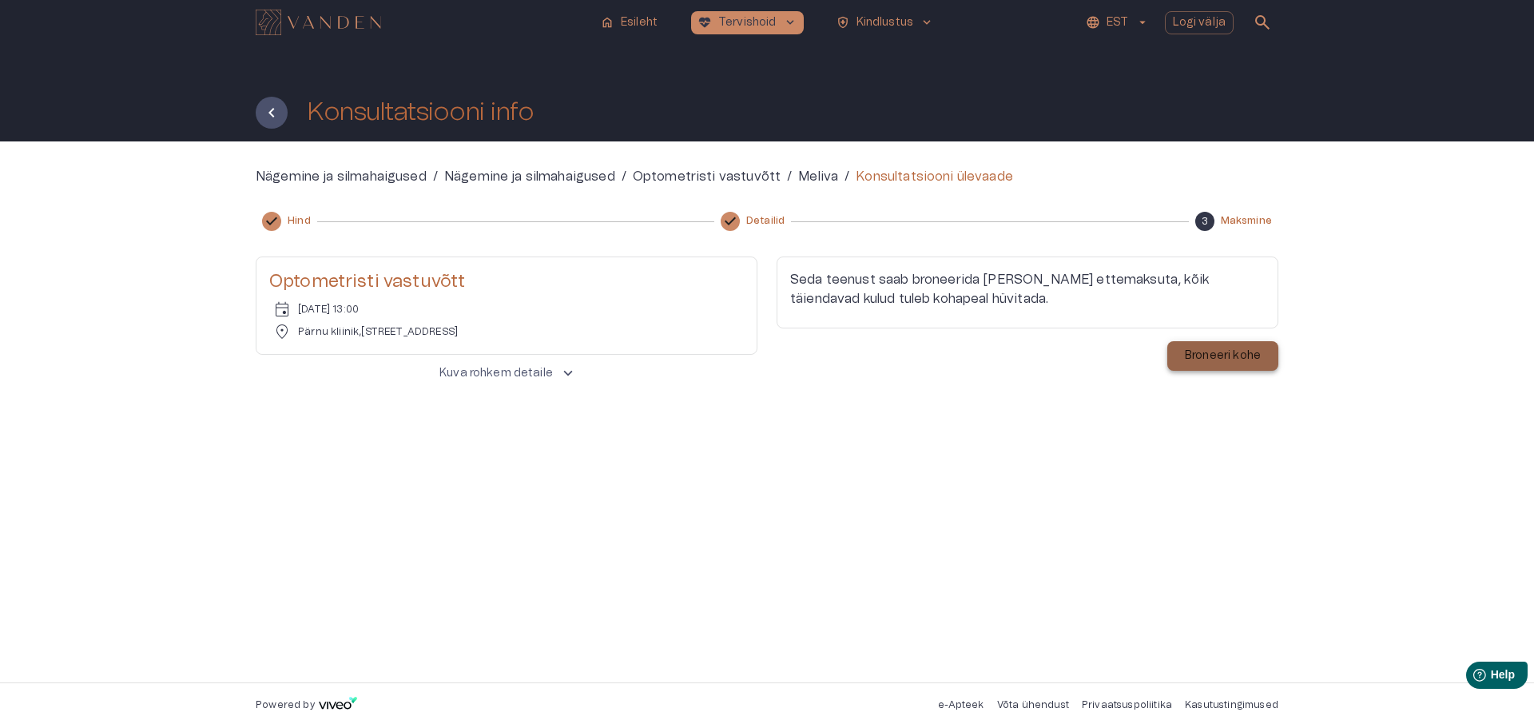
click at [1212, 353] on p "Broneeri kohe" at bounding box center [1223, 356] width 76 height 17
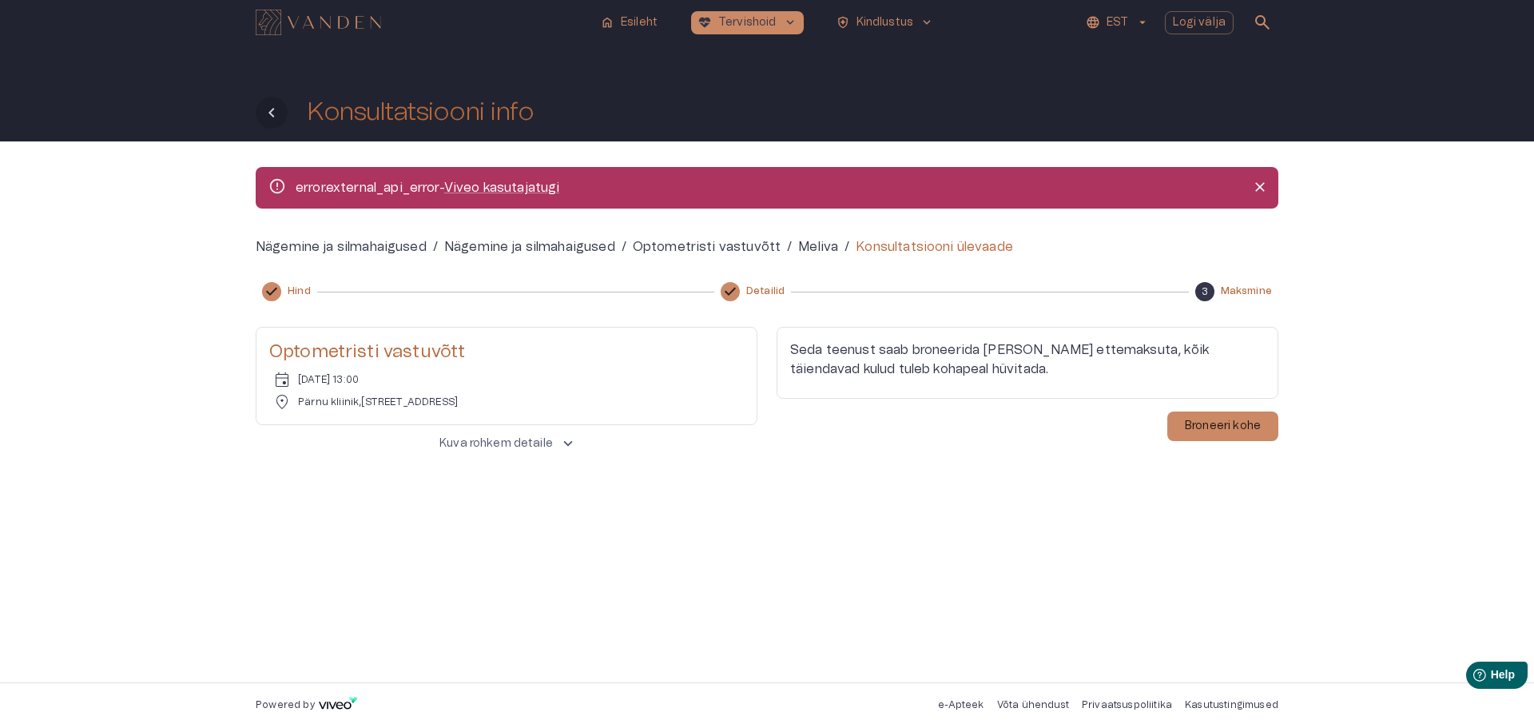
click at [275, 113] on icon "Tagasi" at bounding box center [271, 112] width 19 height 19
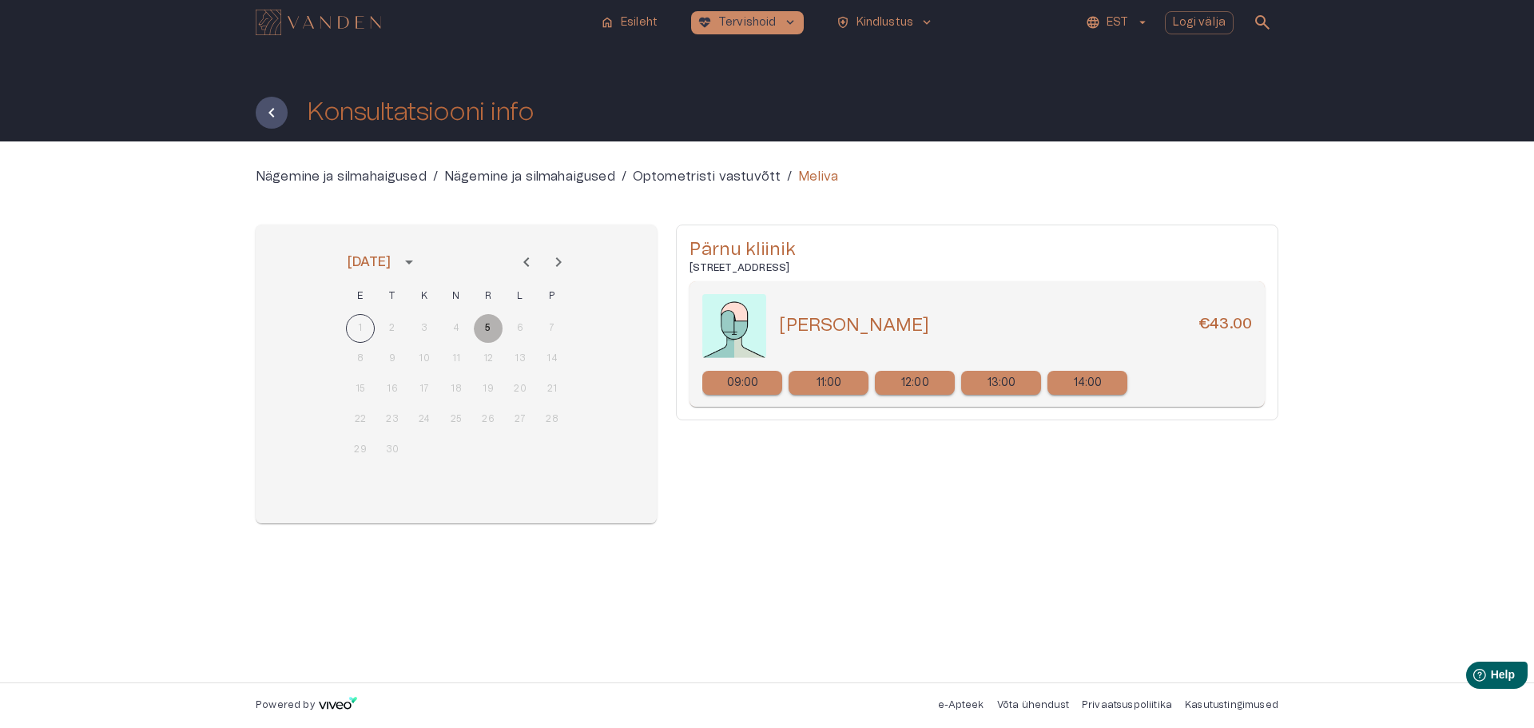
click at [485, 327] on button "5" at bounding box center [488, 328] width 29 height 29
click at [1106, 379] on div "14:00" at bounding box center [1087, 383] width 80 height 24
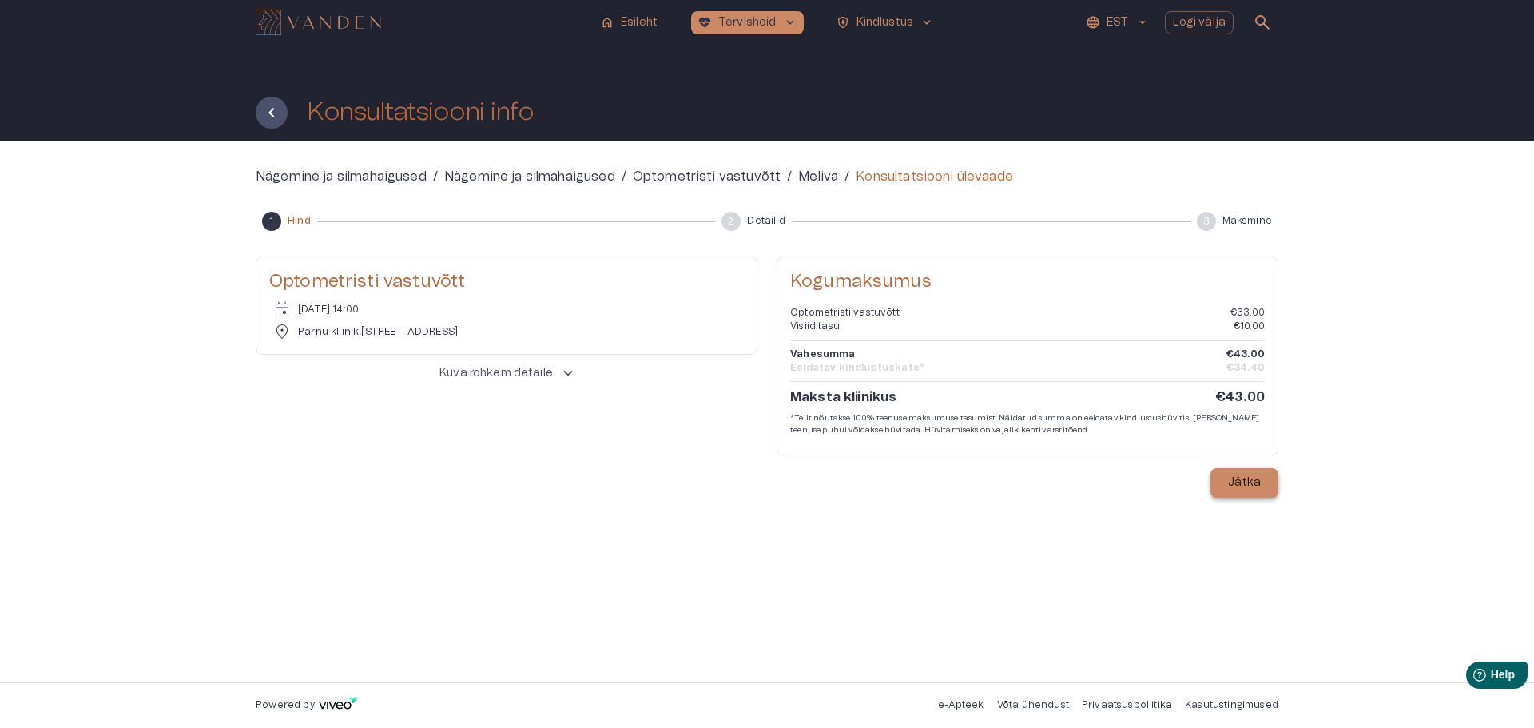
click at [1246, 483] on p "Jätka" at bounding box center [1244, 483] width 33 height 17
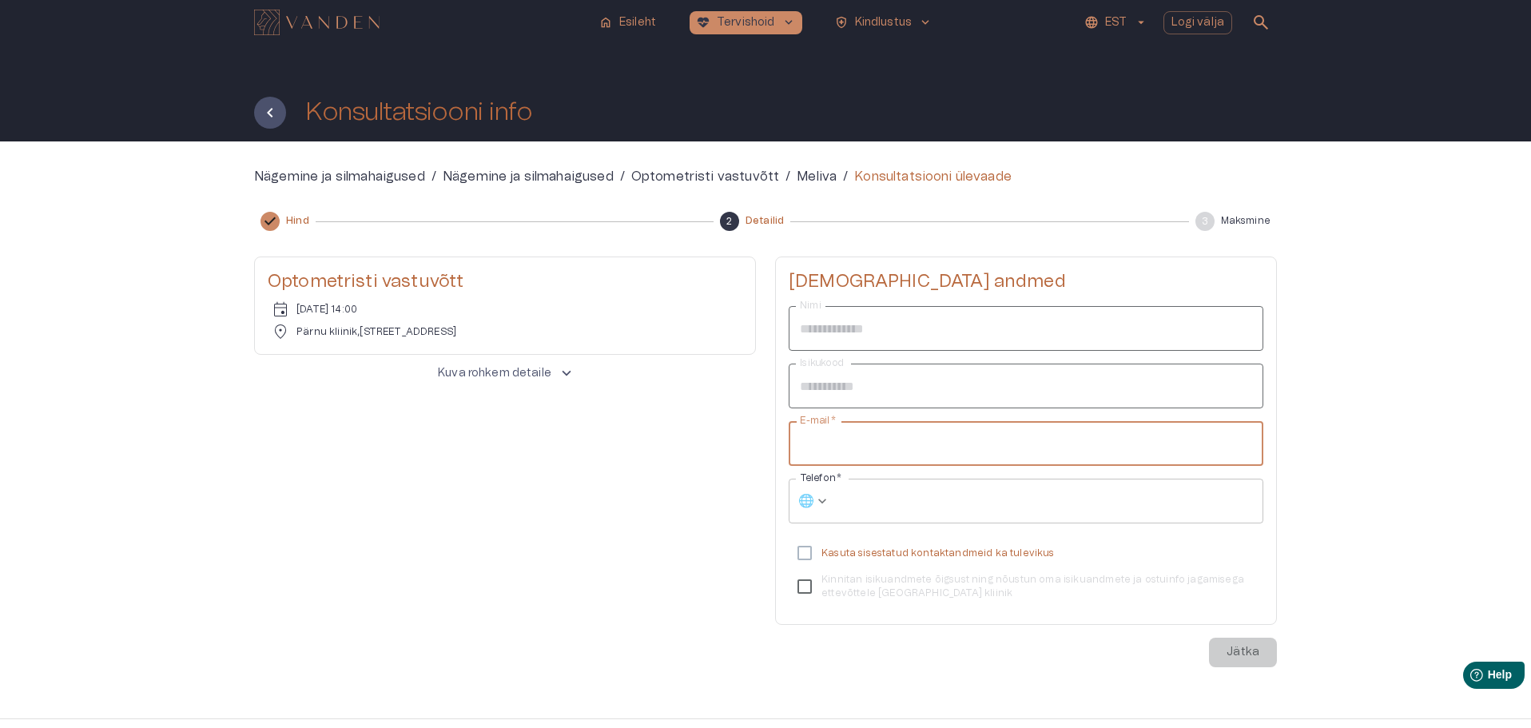
click at [900, 450] on input "E-mail   *" at bounding box center [1026, 443] width 475 height 45
type input "**********"
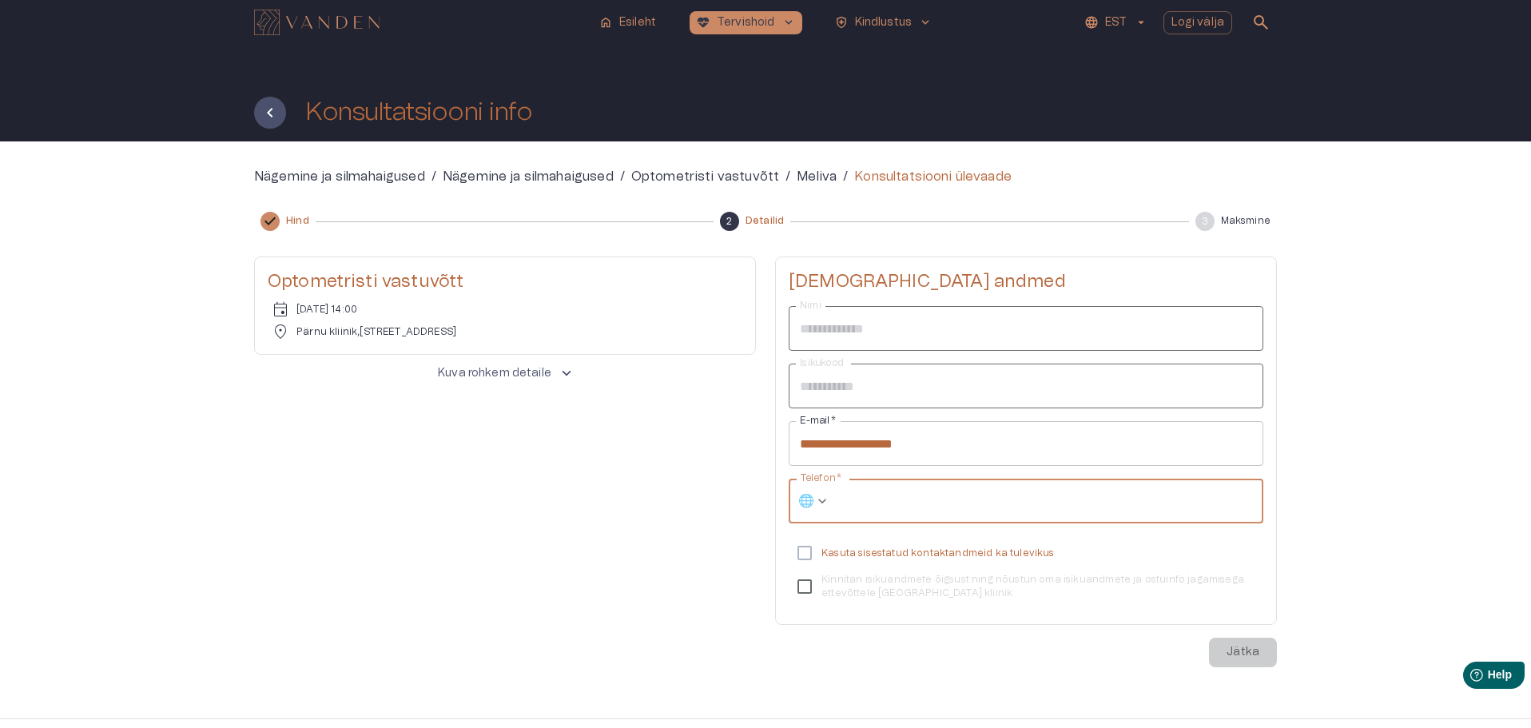
click at [873, 501] on input "Telefon   *" at bounding box center [1049, 501] width 427 height 45
type input "**********"
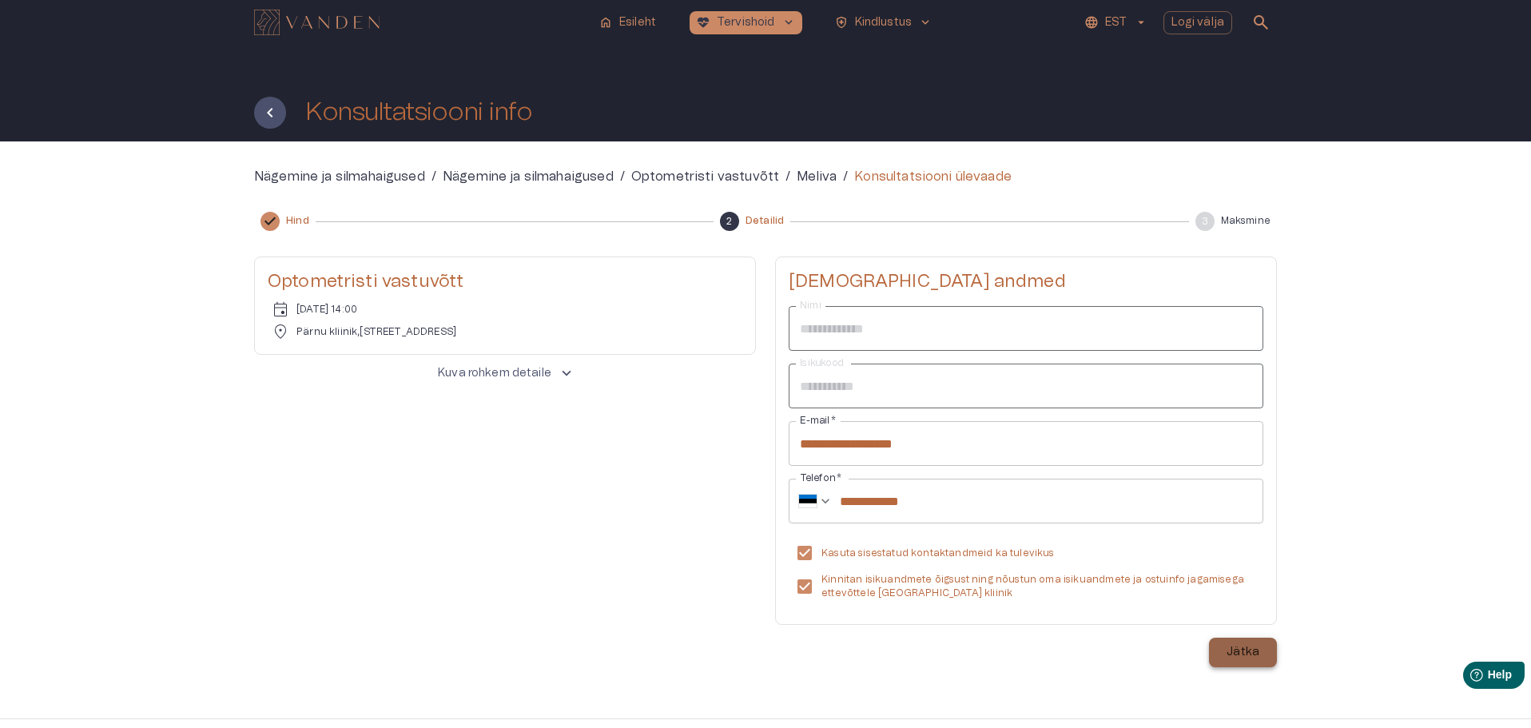
click at [1250, 647] on p "Jätka" at bounding box center [1242, 652] width 33 height 17
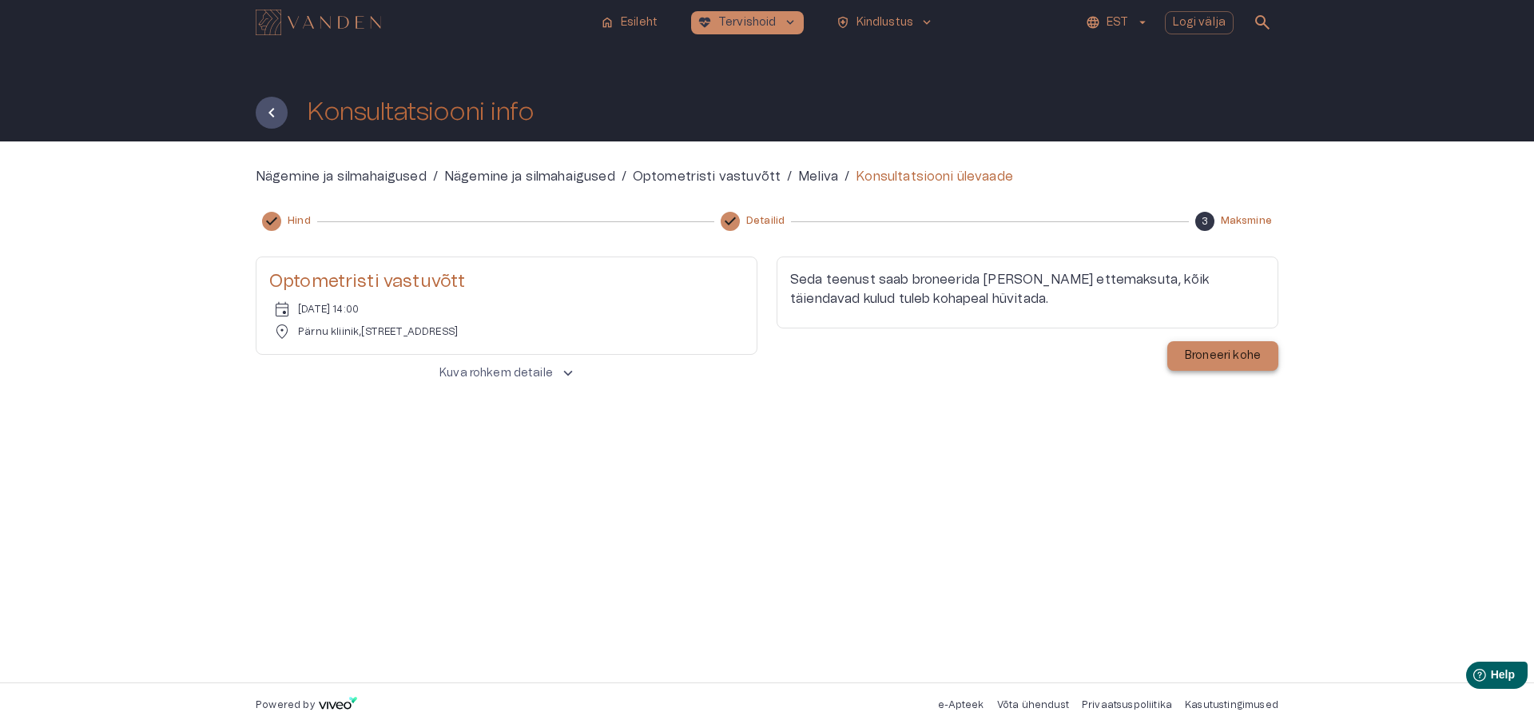
click at [1218, 355] on p "Broneeri kohe" at bounding box center [1223, 356] width 76 height 17
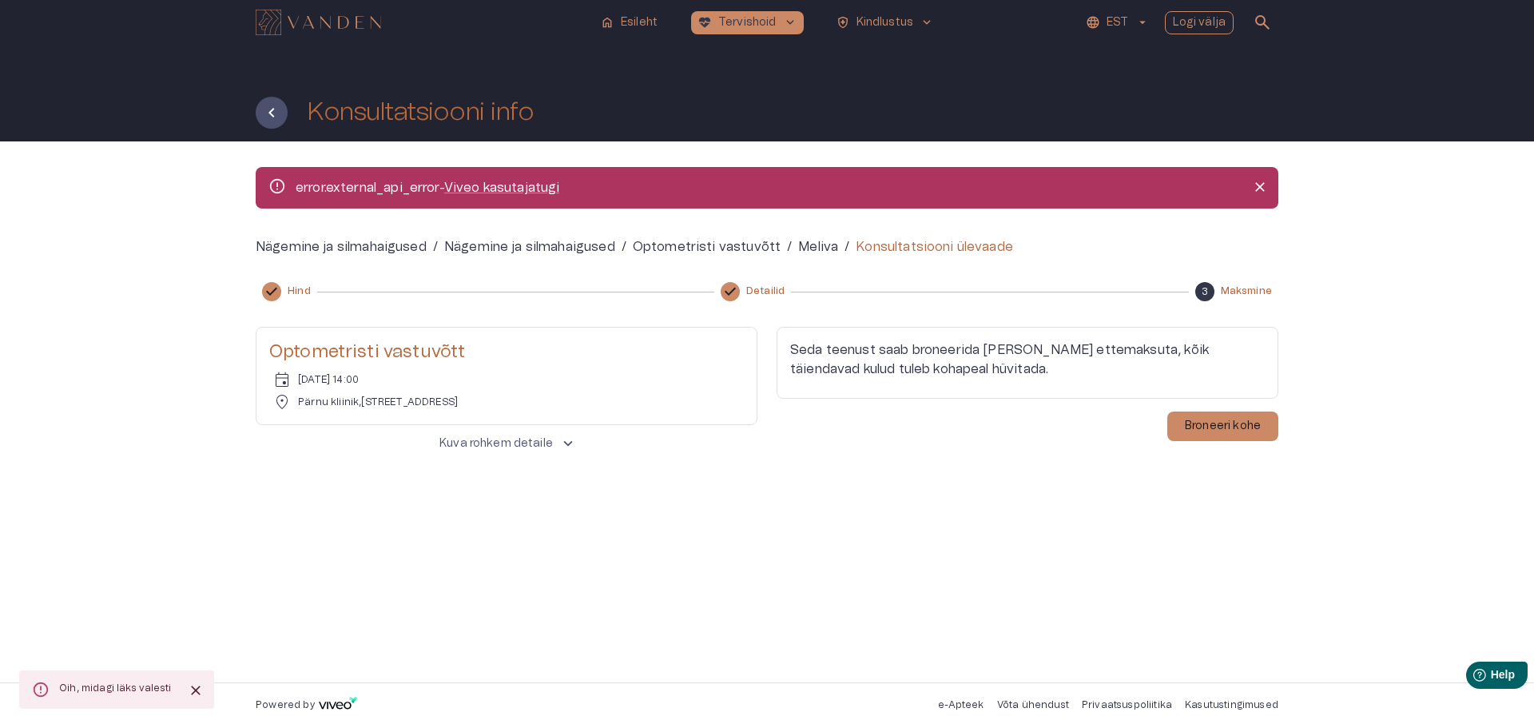
click at [1204, 22] on p "Logi välja" at bounding box center [1200, 22] width 54 height 17
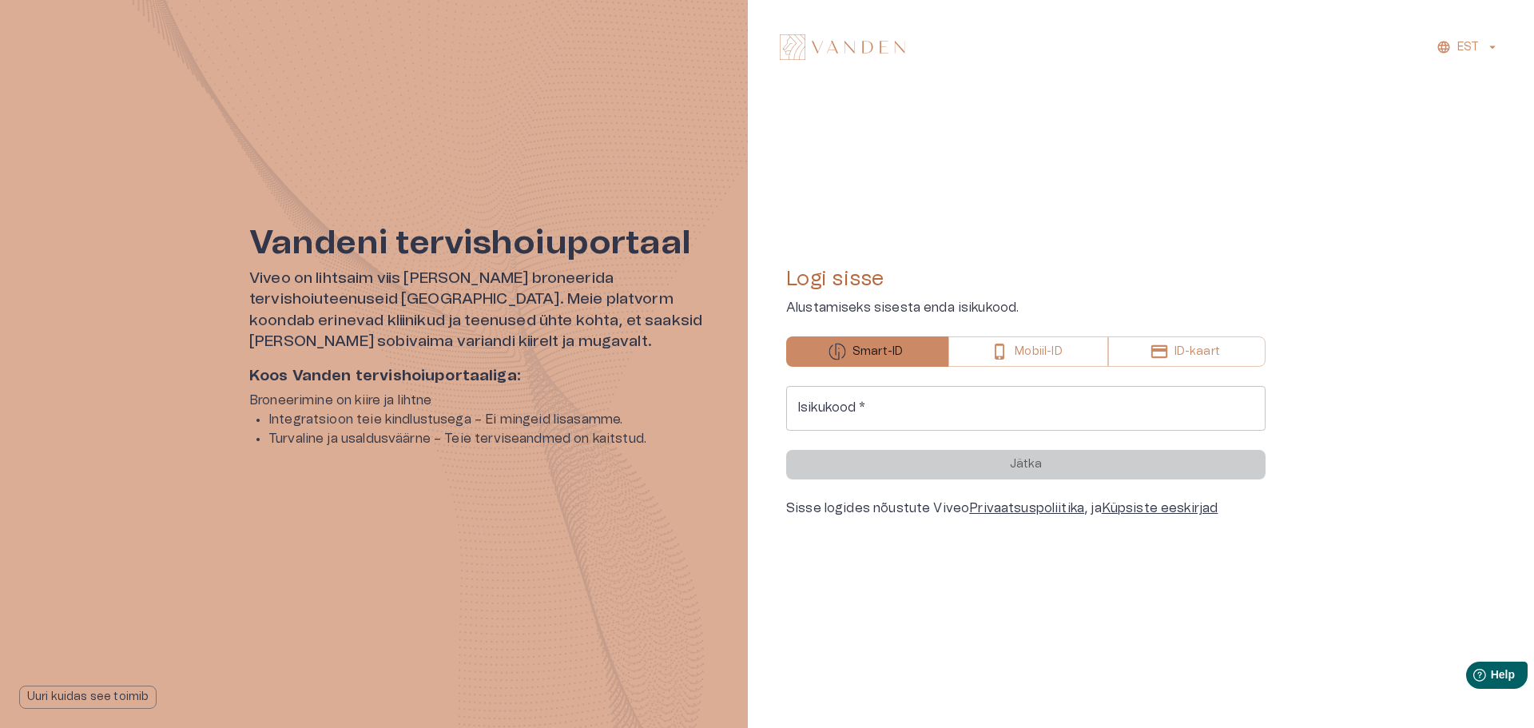
click at [912, 423] on input "Isikukood   *" at bounding box center [1025, 408] width 479 height 45
click at [854, 405] on input "Isikukood   *" at bounding box center [1025, 408] width 479 height 45
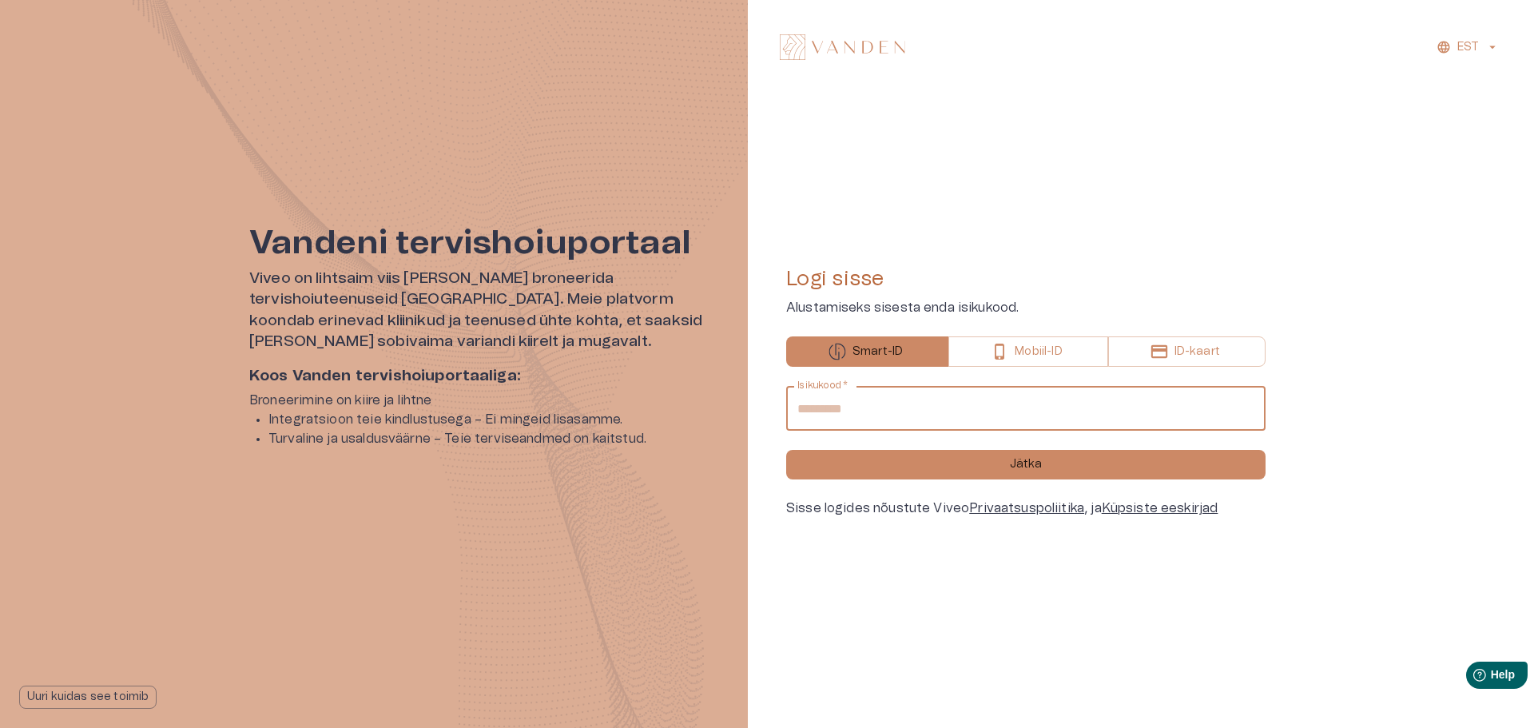
type input "**********"
click at [786, 450] on button "Jätka" at bounding box center [1025, 465] width 479 height 30
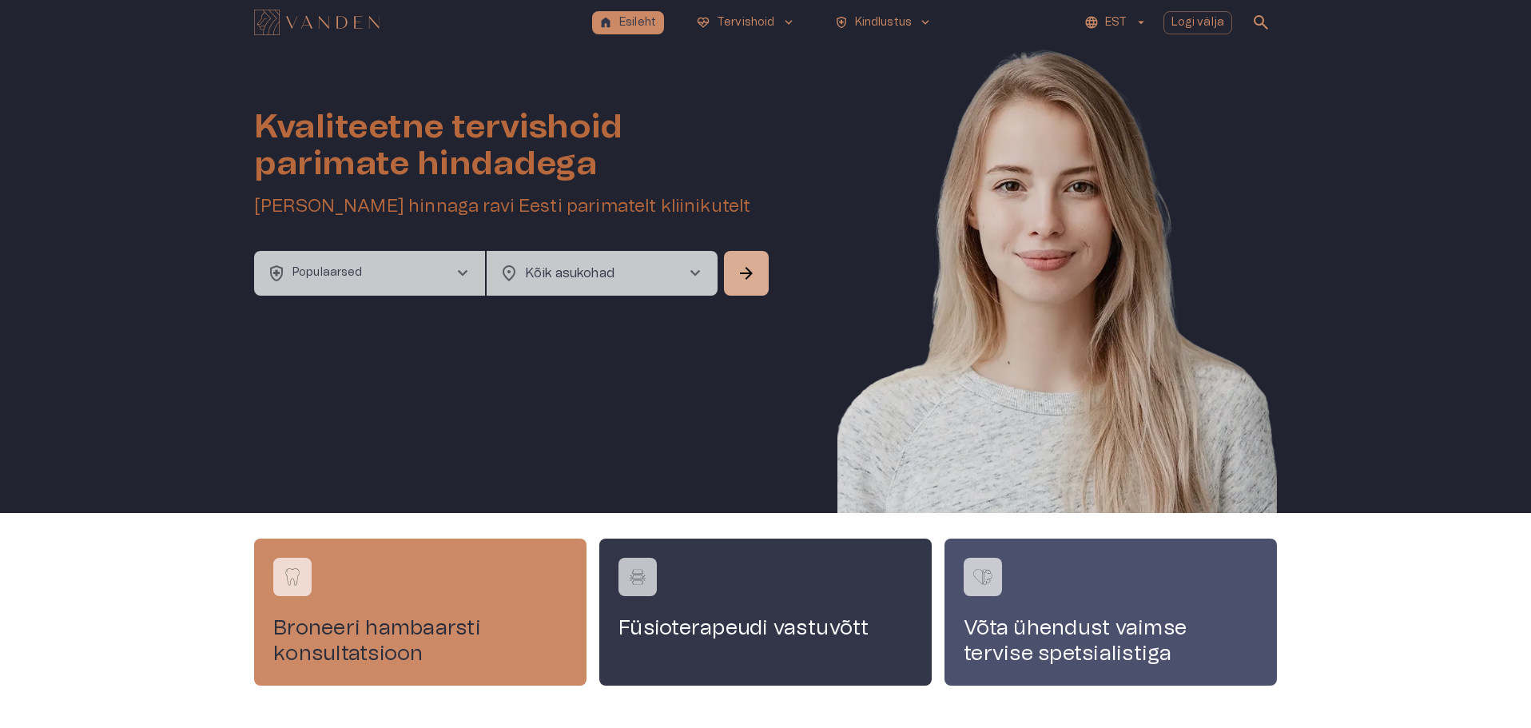
click at [461, 271] on span "chevron_right" at bounding box center [462, 273] width 19 height 19
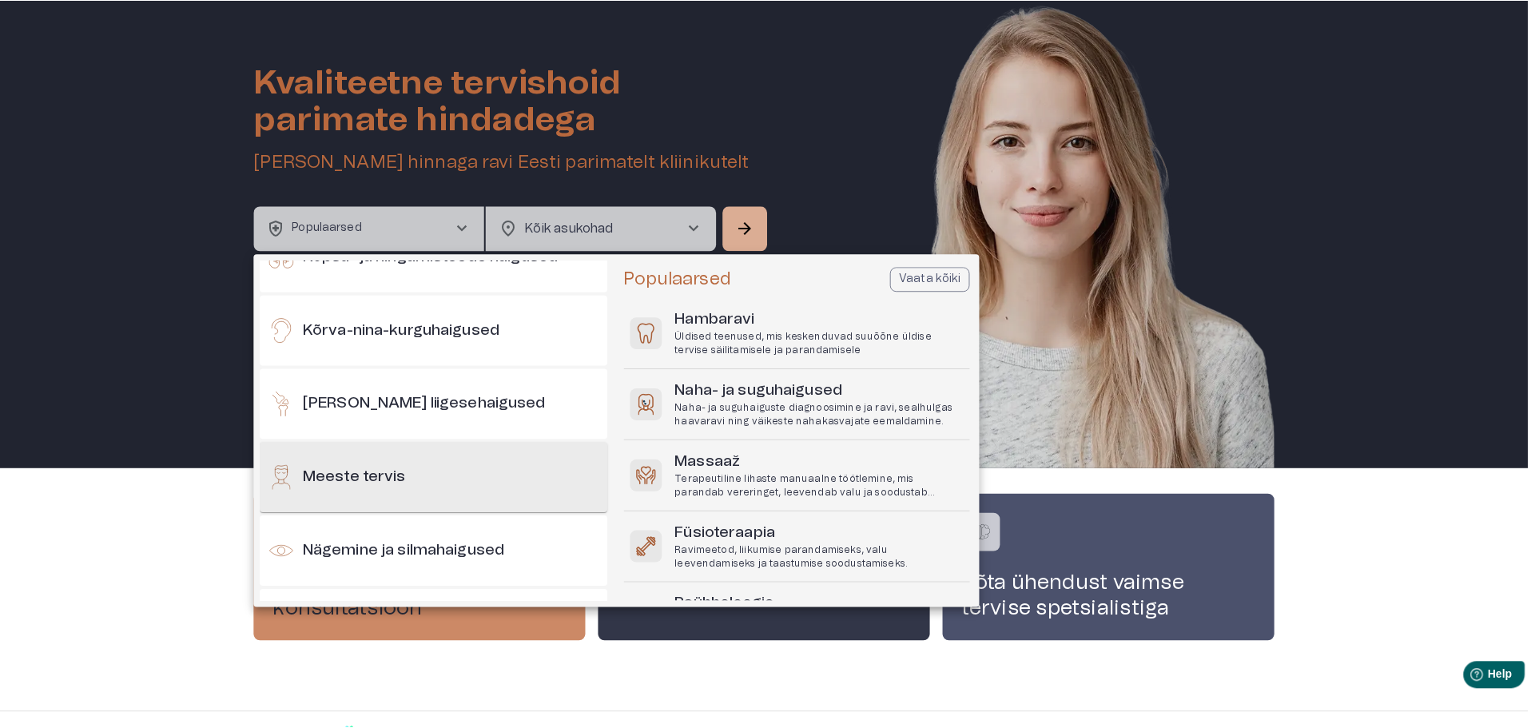
scroll to position [479, 0]
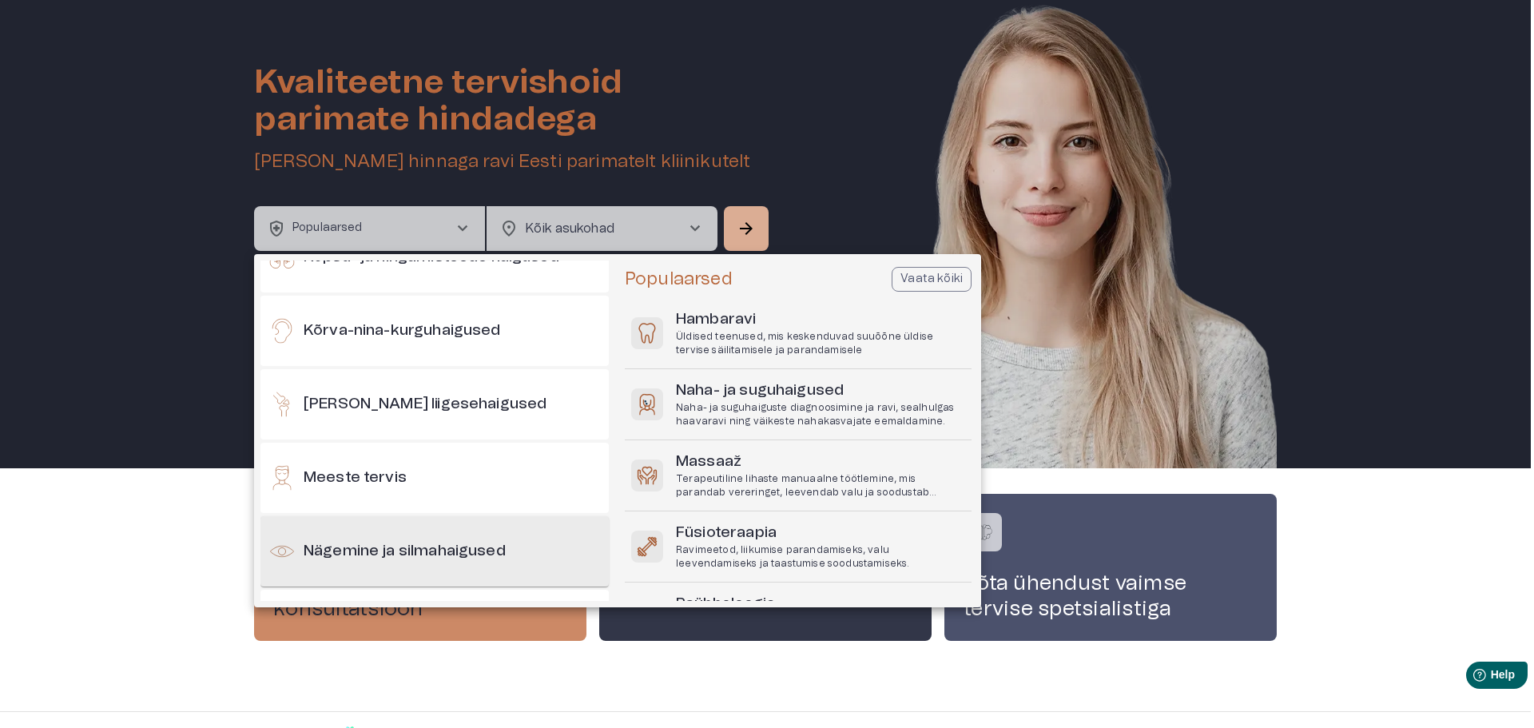
click at [415, 546] on h6 "Nägemine ja silmahaigused" at bounding box center [405, 552] width 202 height 22
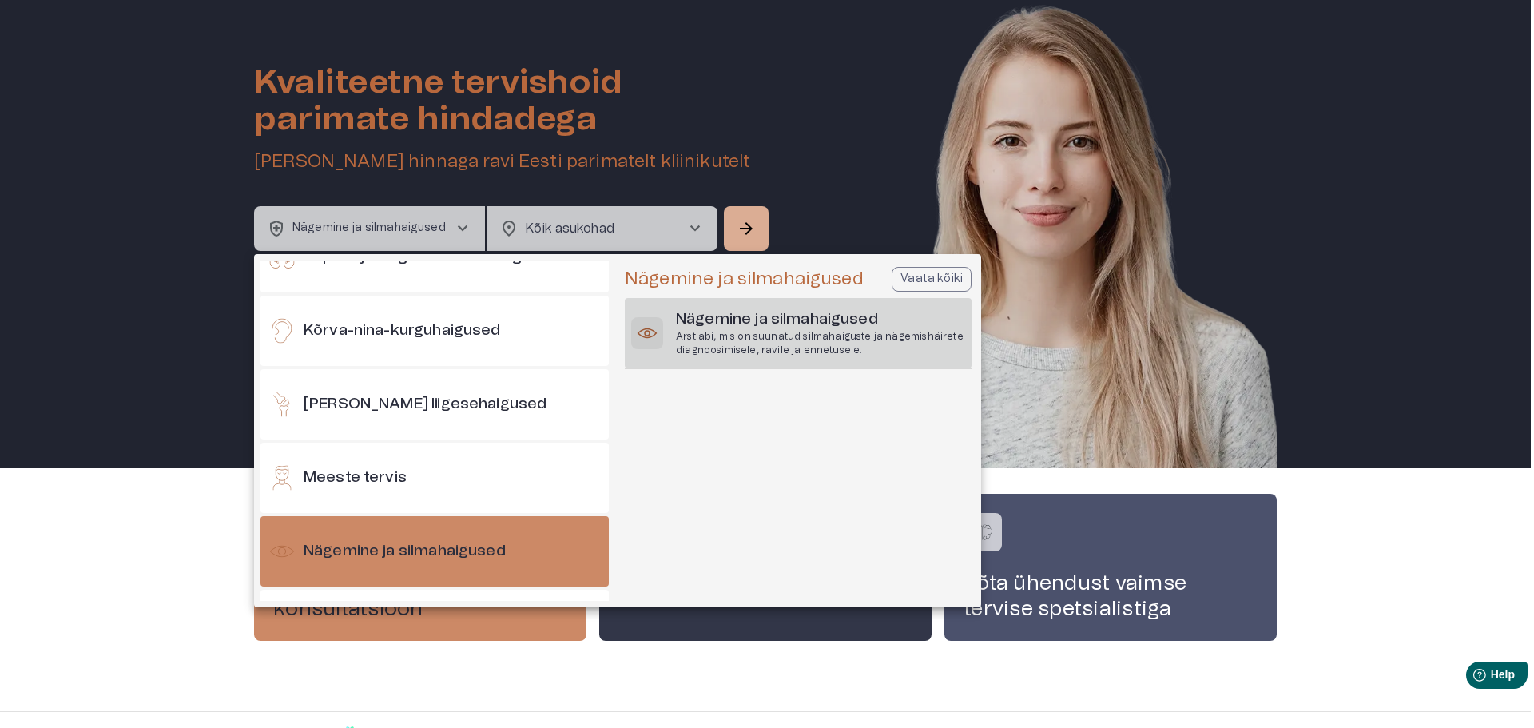
click at [752, 325] on h6 "Nägemine ja silmahaigused" at bounding box center [820, 320] width 289 height 22
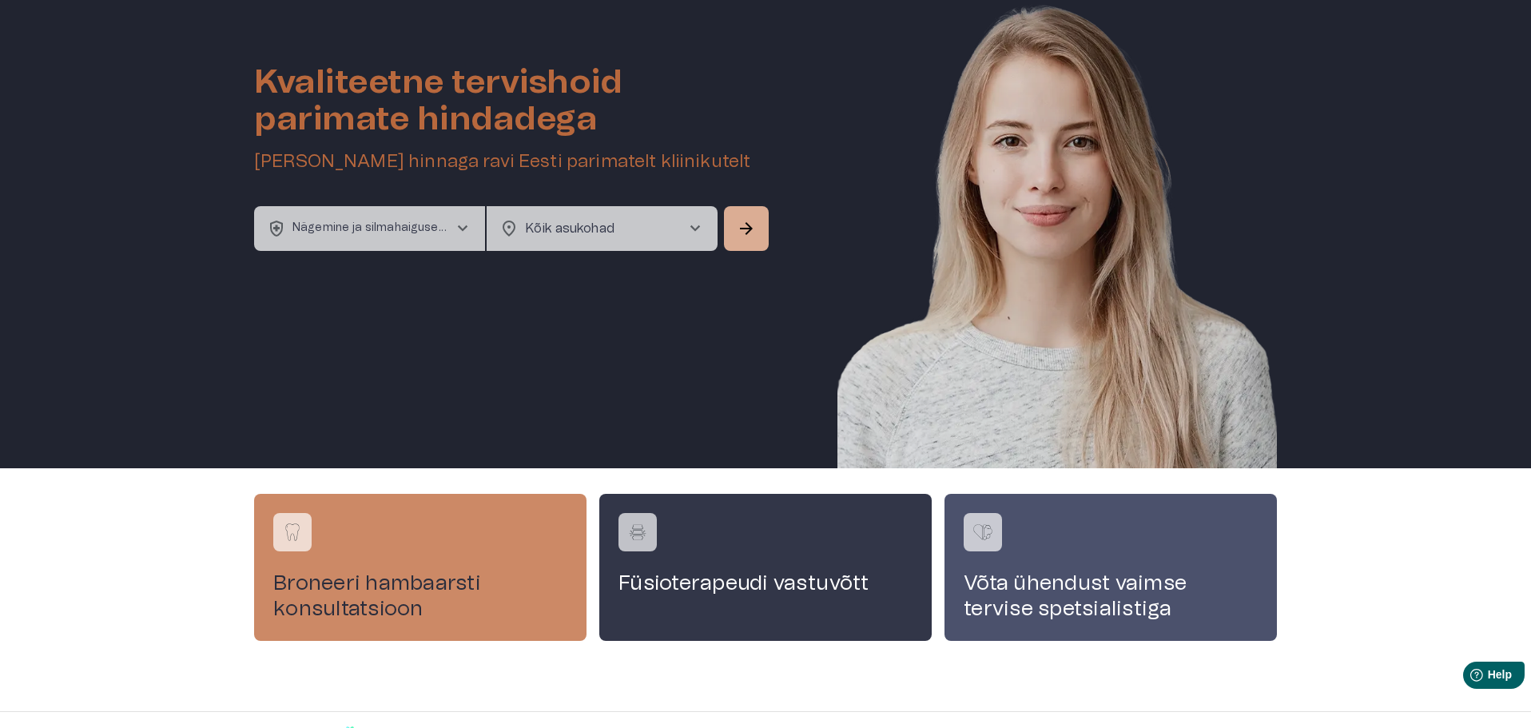
click at [696, 224] on span "chevron_right" at bounding box center [694, 228] width 19 height 19
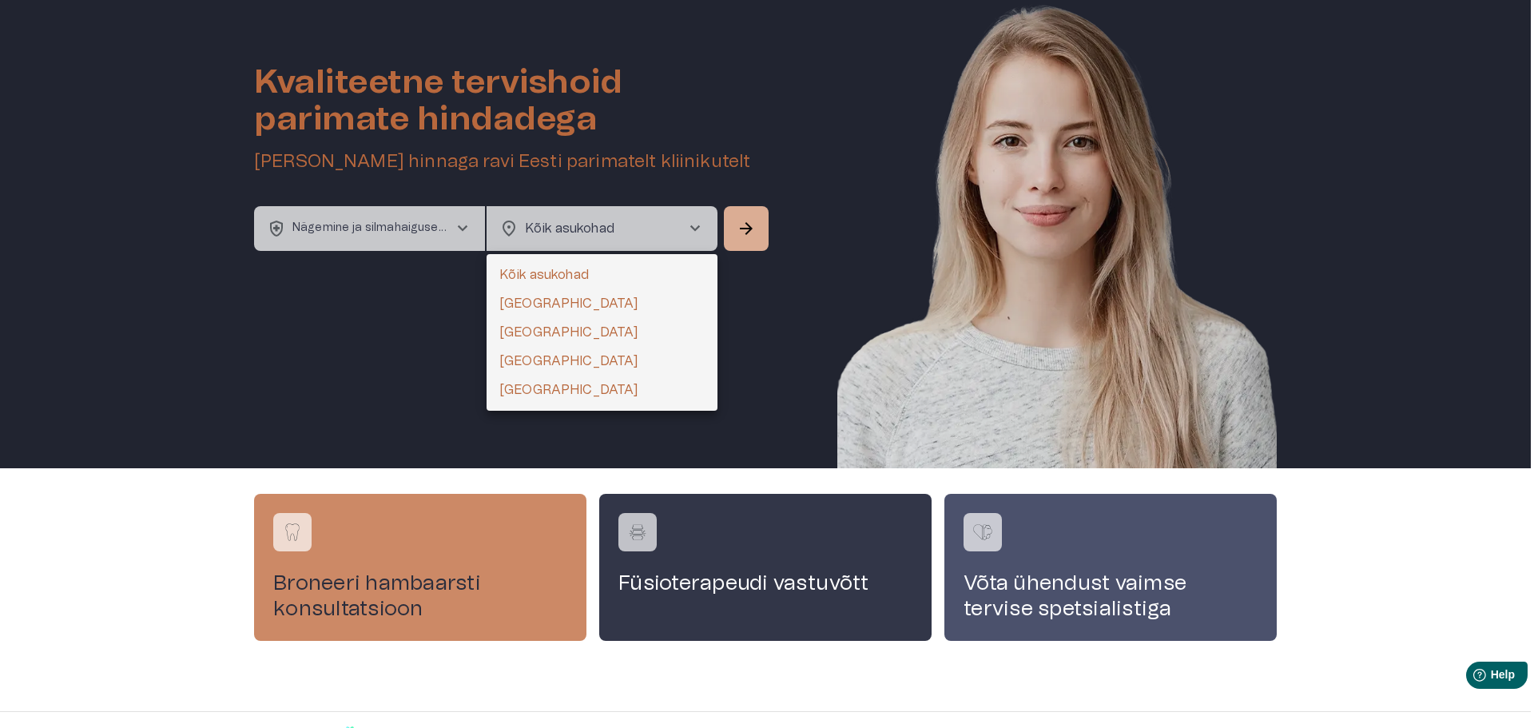
click at [516, 361] on li "[GEOGRAPHIC_DATA]" at bounding box center [602, 361] width 231 height 29
type input "**********"
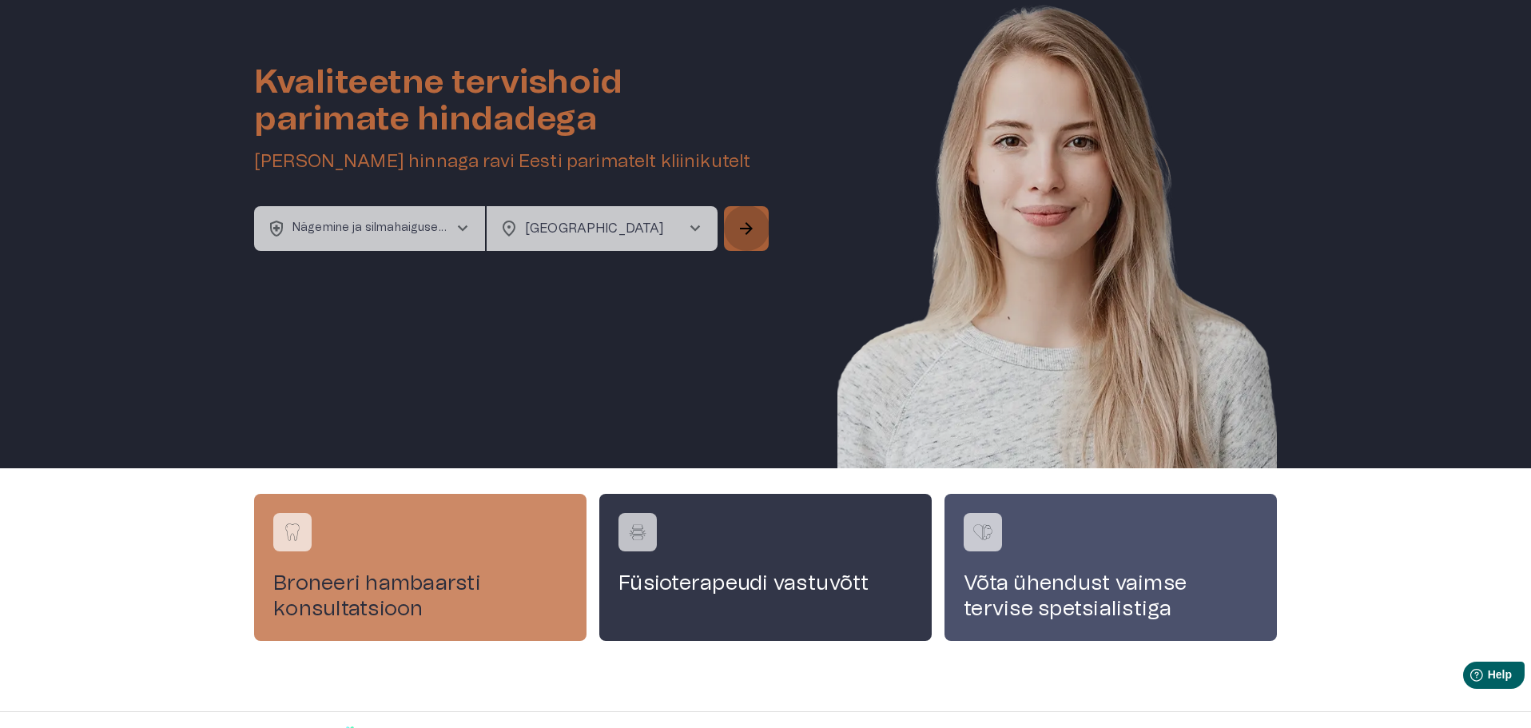
click at [741, 222] on span "arrow_forward" at bounding box center [746, 228] width 19 height 19
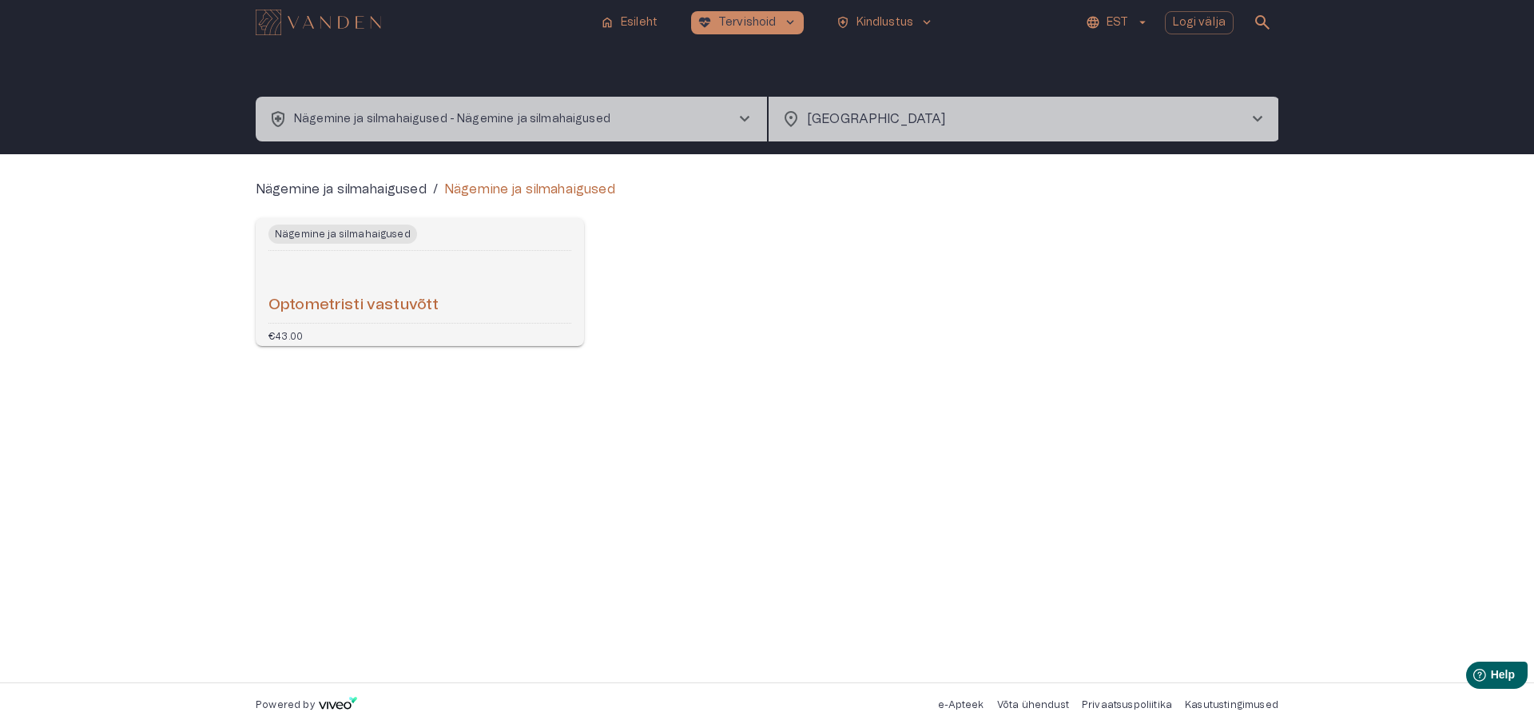
click at [394, 305] on h6 "Optometristi vastuvõtt" at bounding box center [353, 306] width 170 height 22
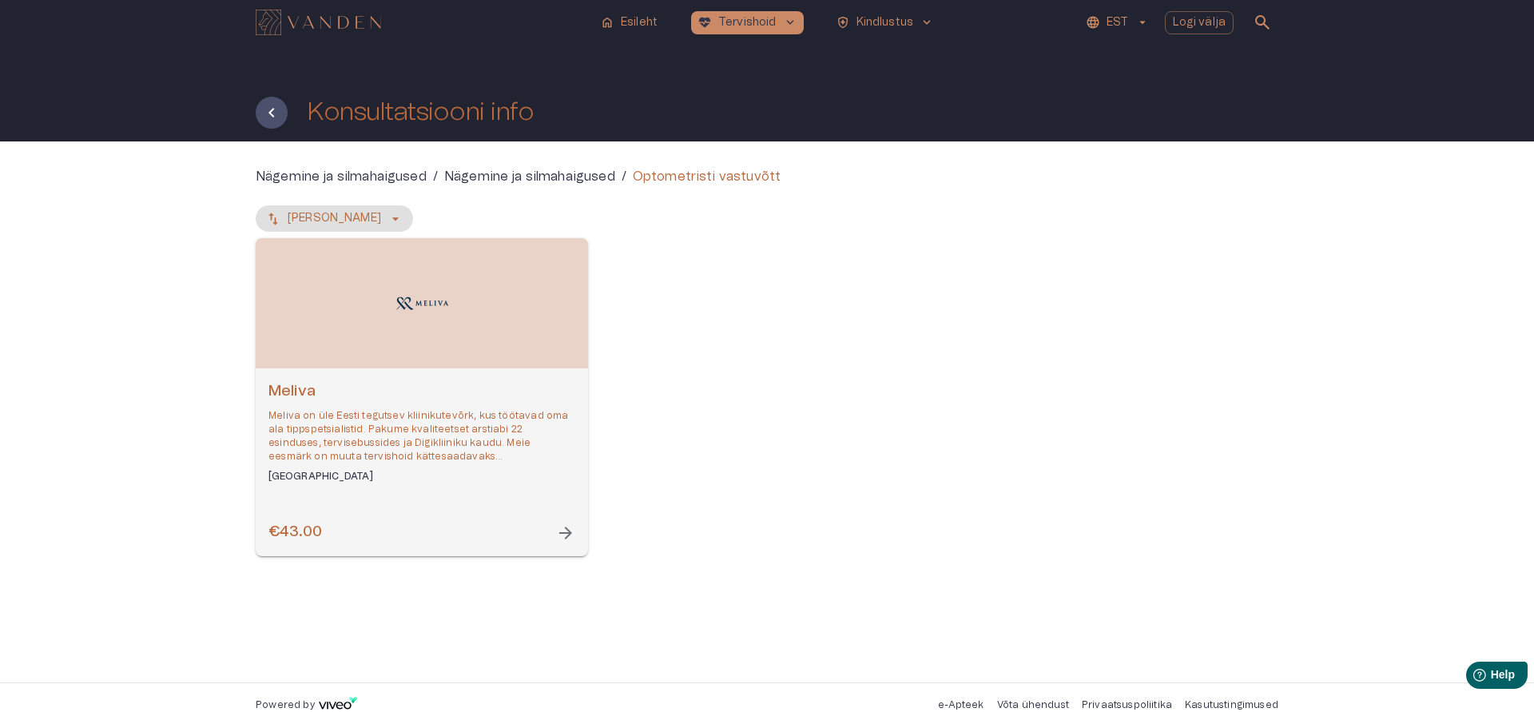
click at [566, 533] on span "arrow_forward" at bounding box center [565, 532] width 19 height 19
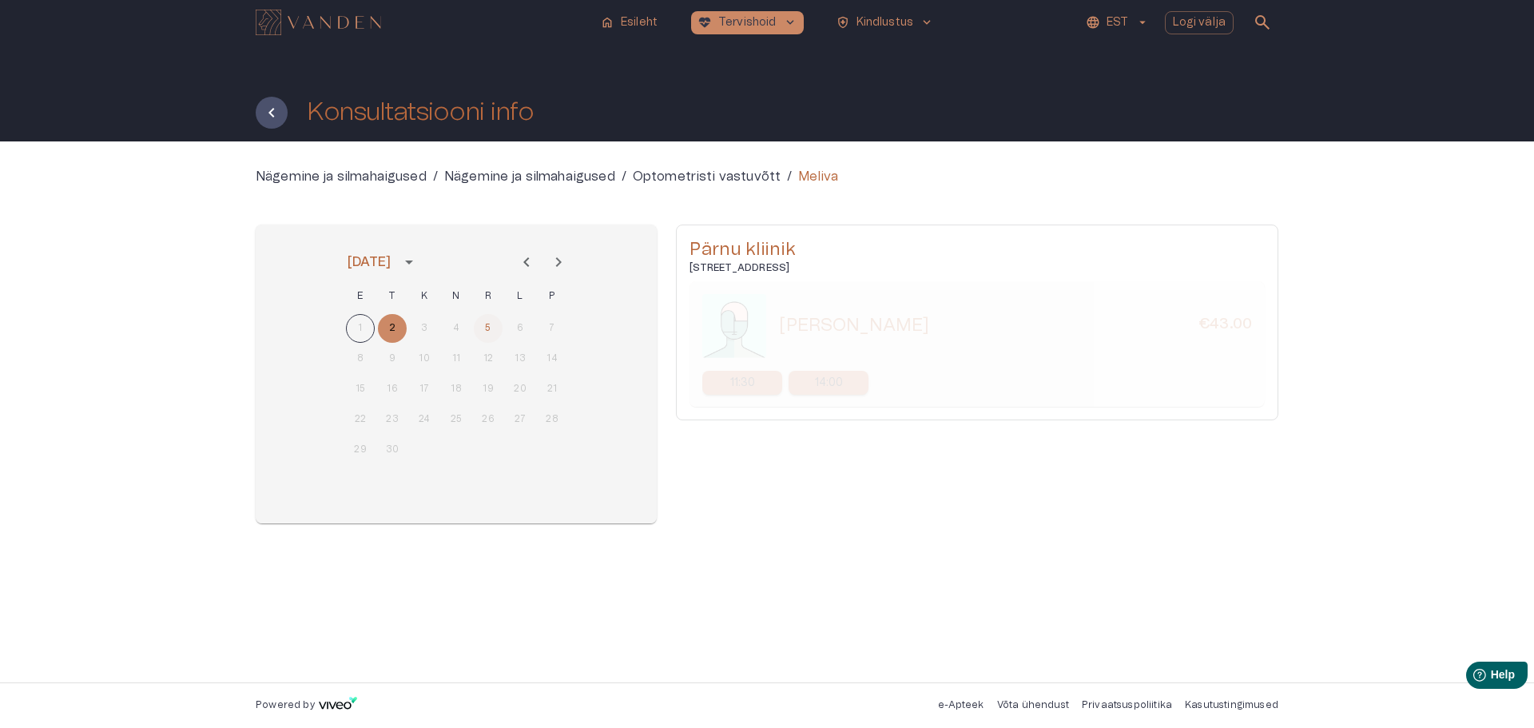
click at [487, 325] on button "5" at bounding box center [488, 328] width 29 height 29
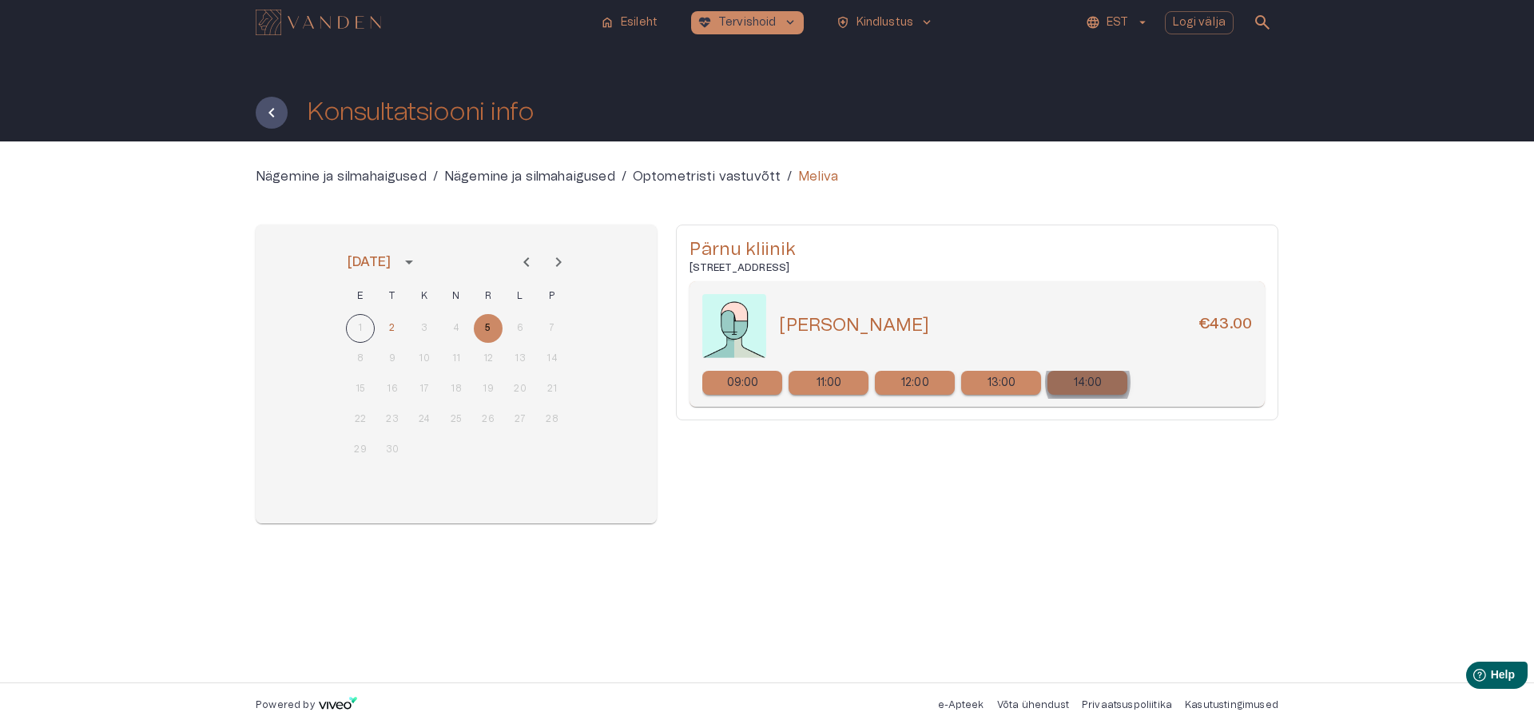
click at [1087, 382] on p "14:00" at bounding box center [1088, 383] width 29 height 17
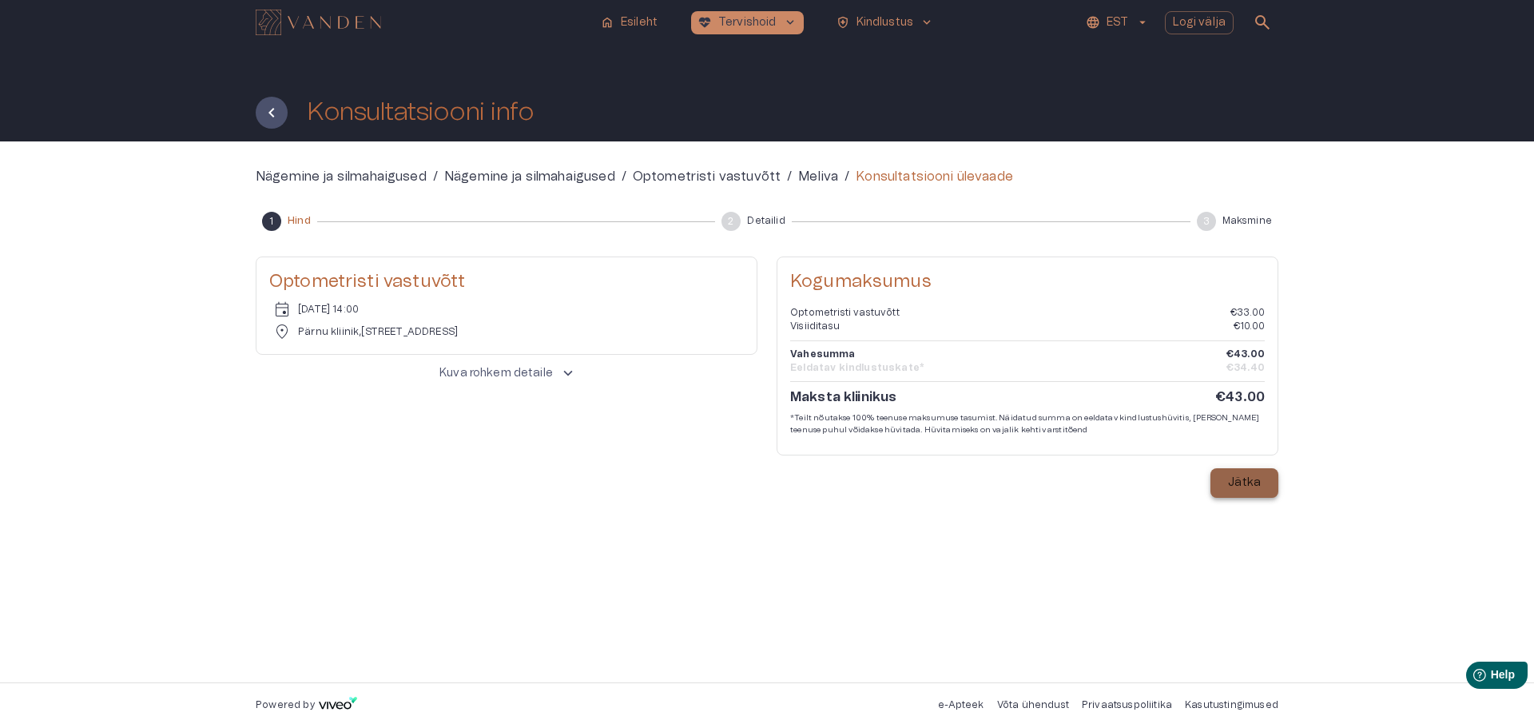
click at [1245, 479] on p "Jätka" at bounding box center [1244, 483] width 33 height 17
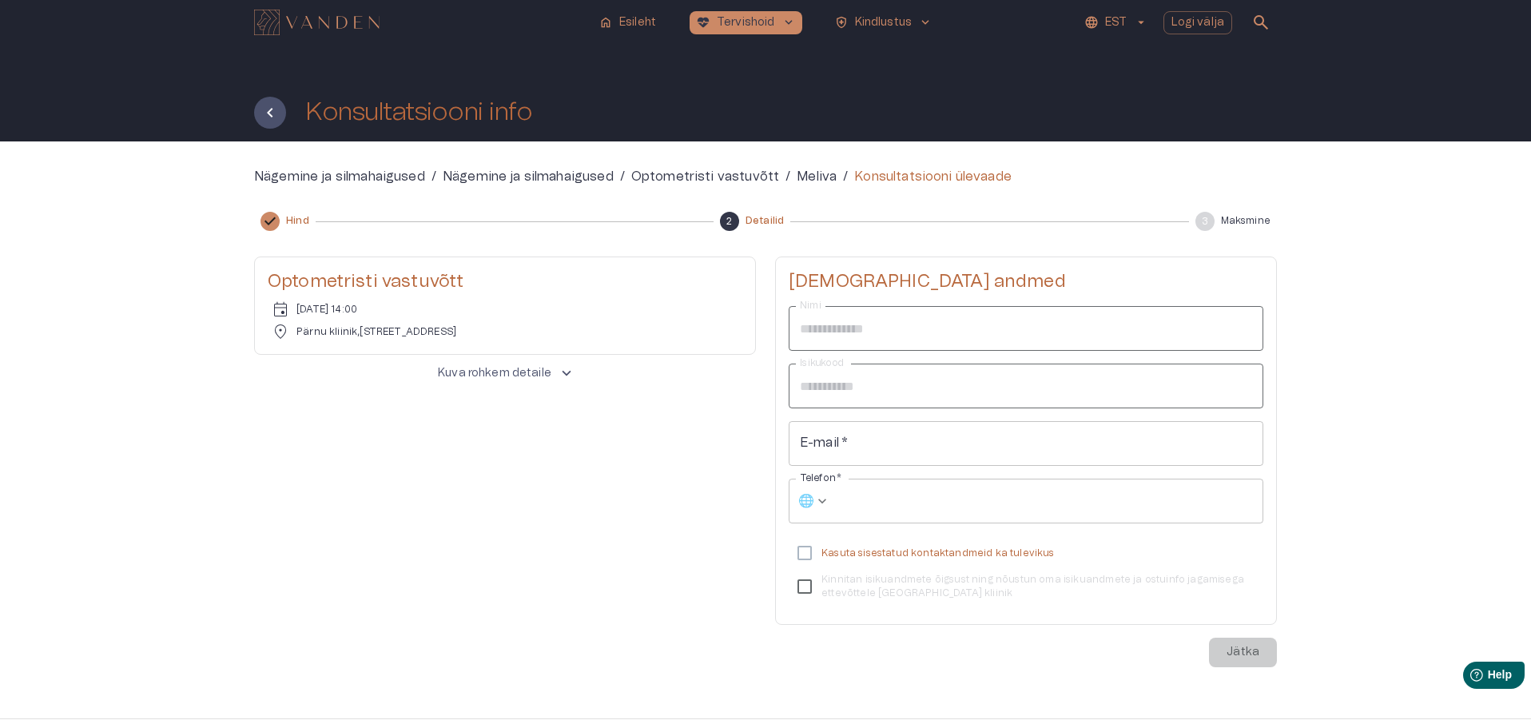
click at [859, 445] on input "E-mail   *" at bounding box center [1026, 443] width 475 height 45
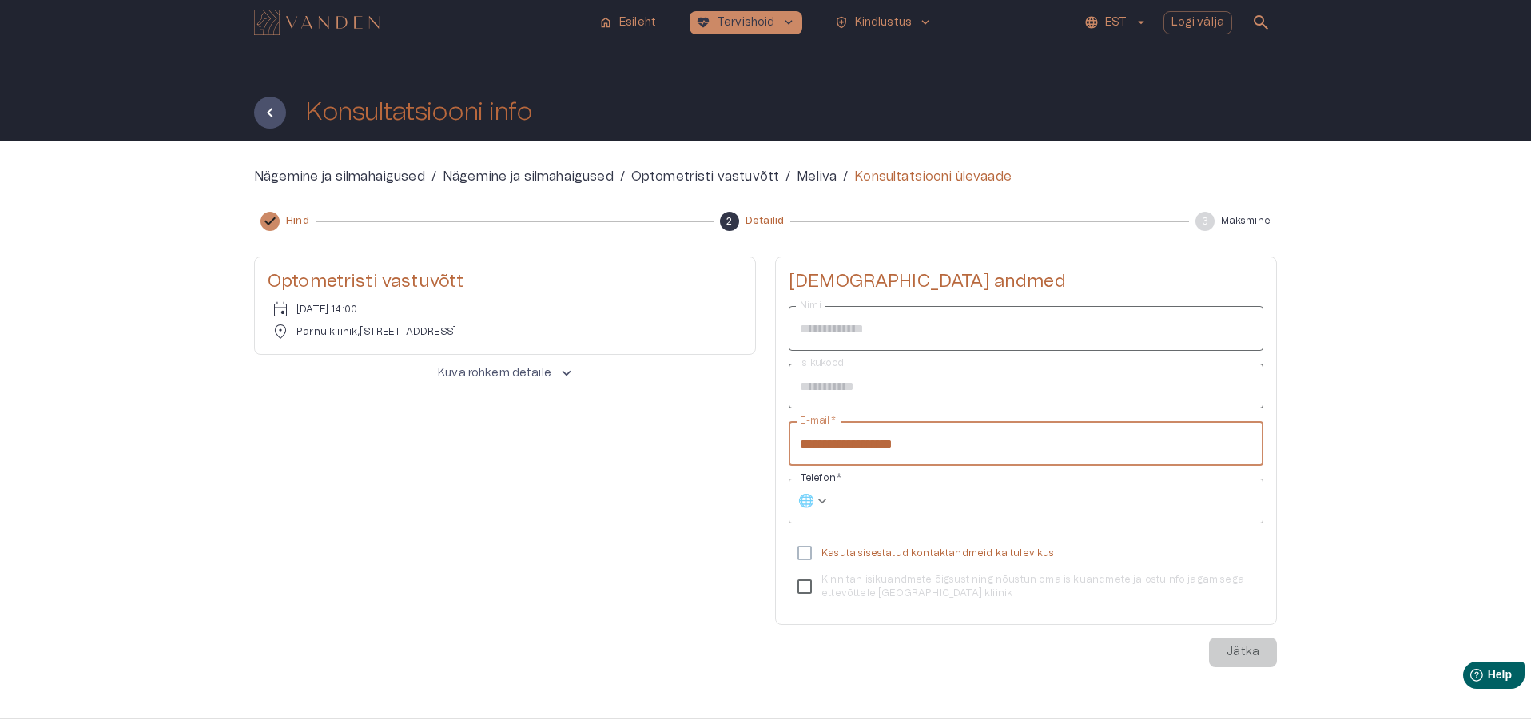
type input "**********"
click at [852, 492] on input "Telefon   *" at bounding box center [1049, 501] width 427 height 45
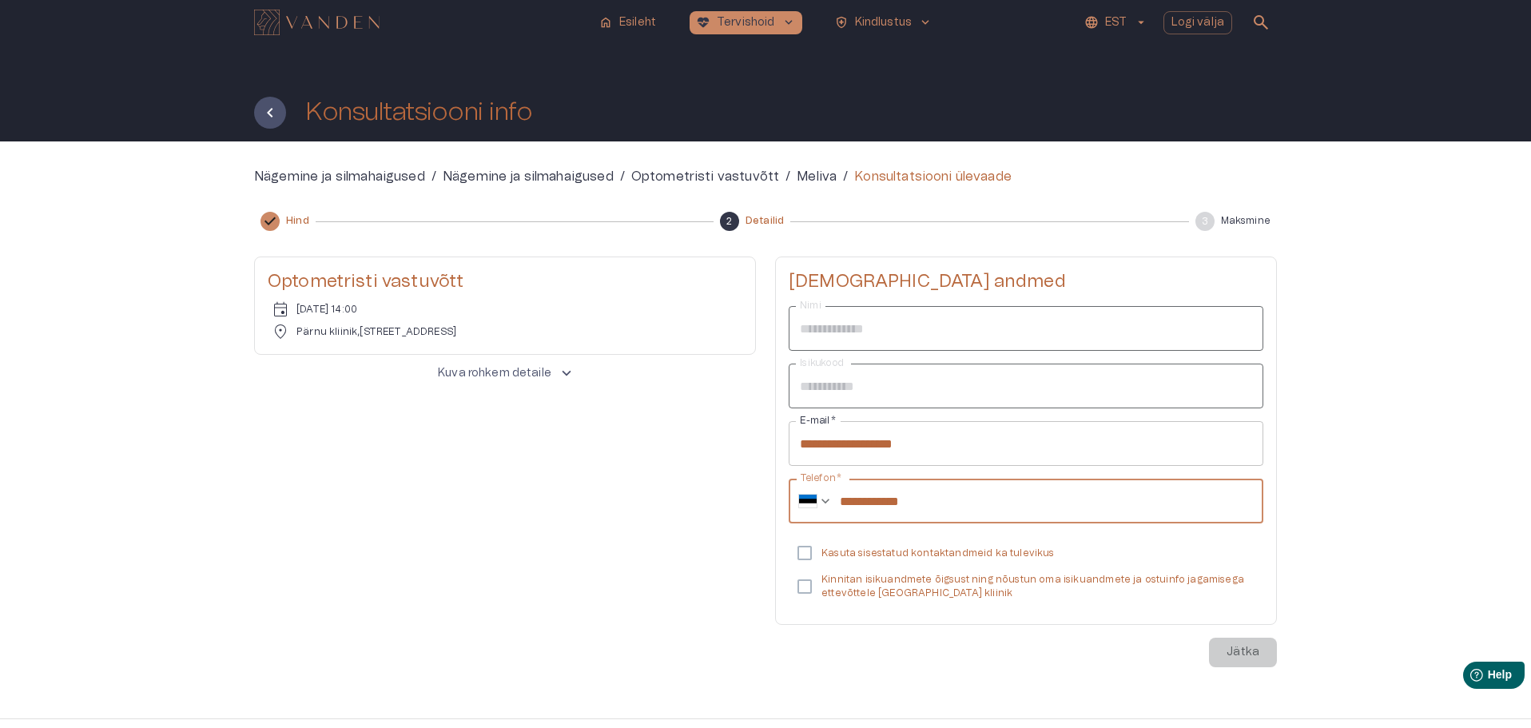
type input "**********"
click at [1238, 651] on p "Jätka" at bounding box center [1242, 652] width 33 height 17
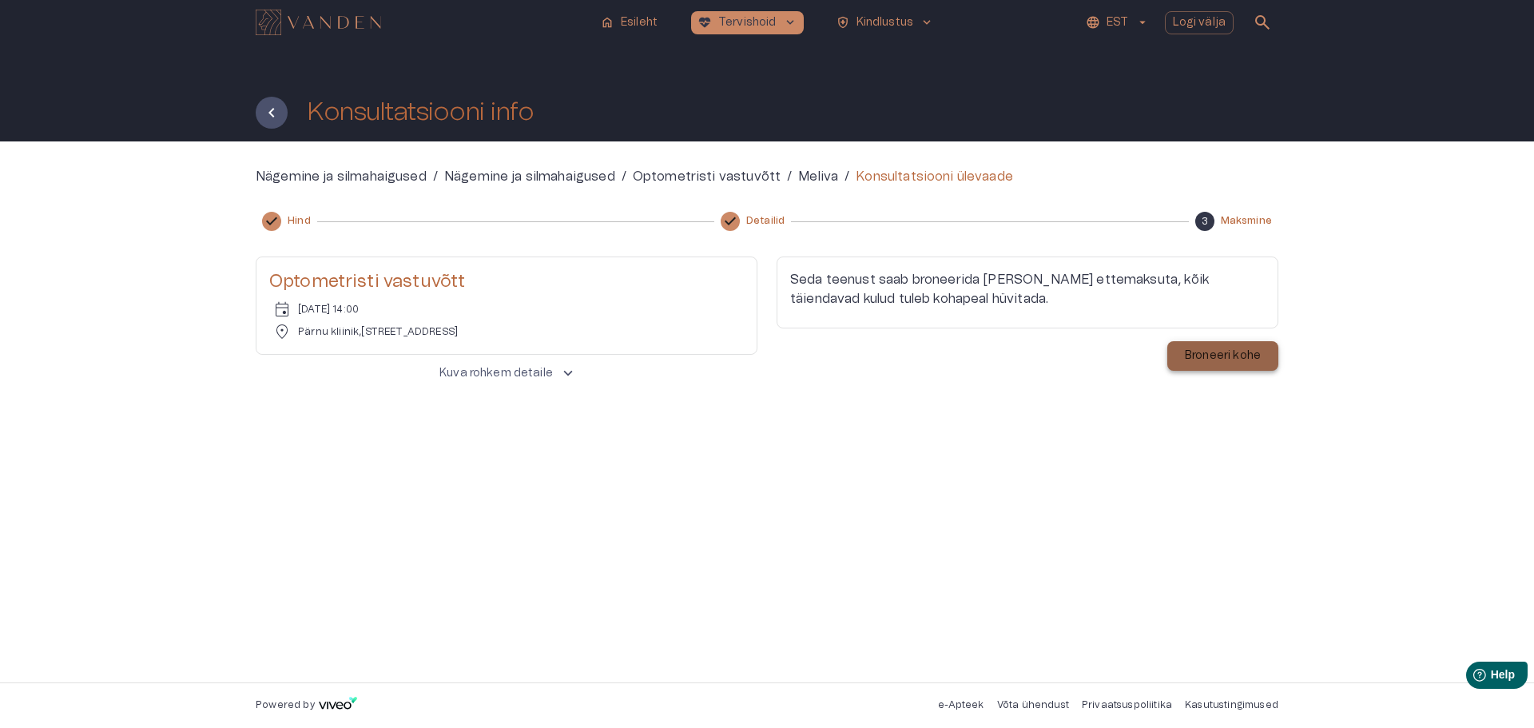
click at [1211, 353] on p "Broneeri kohe" at bounding box center [1223, 356] width 76 height 17
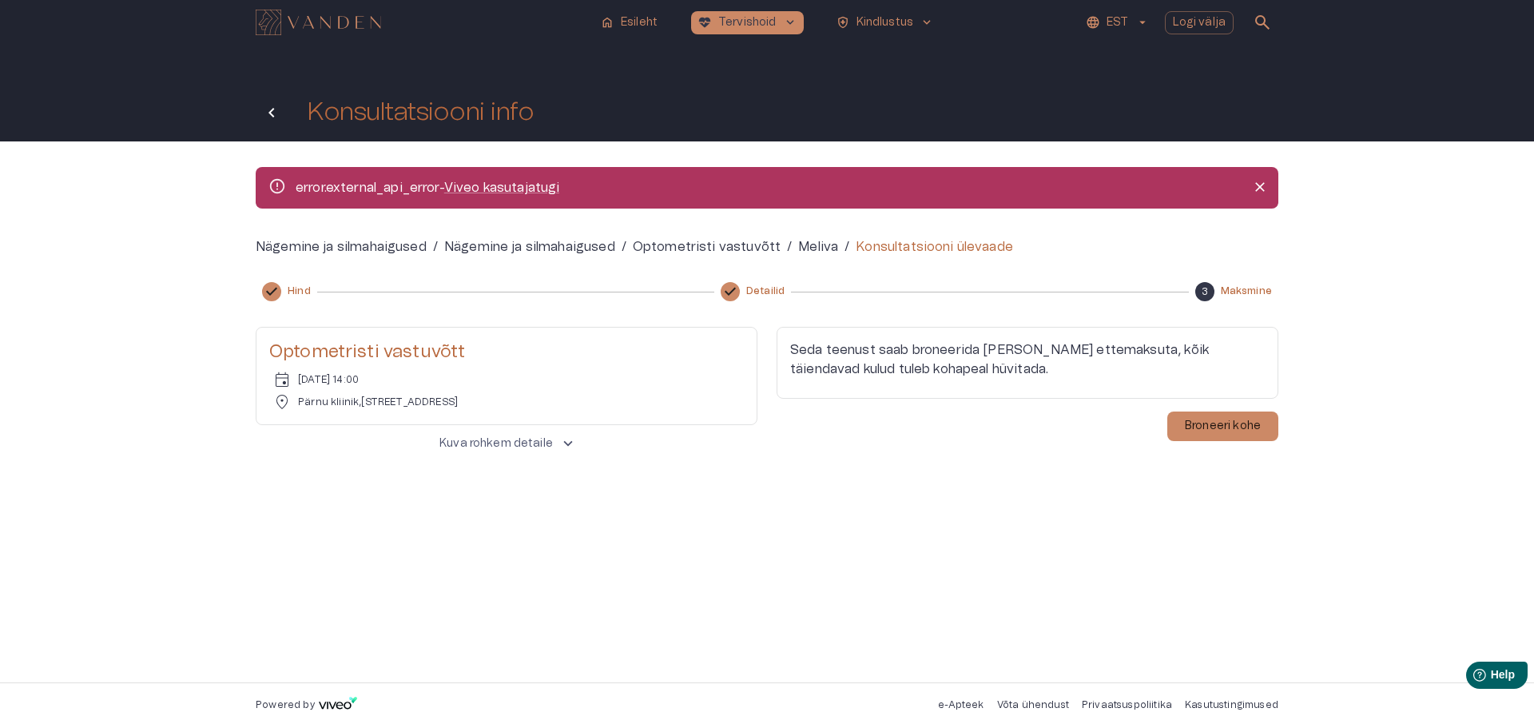
click at [268, 113] on icon "Tagasi" at bounding box center [271, 112] width 19 height 19
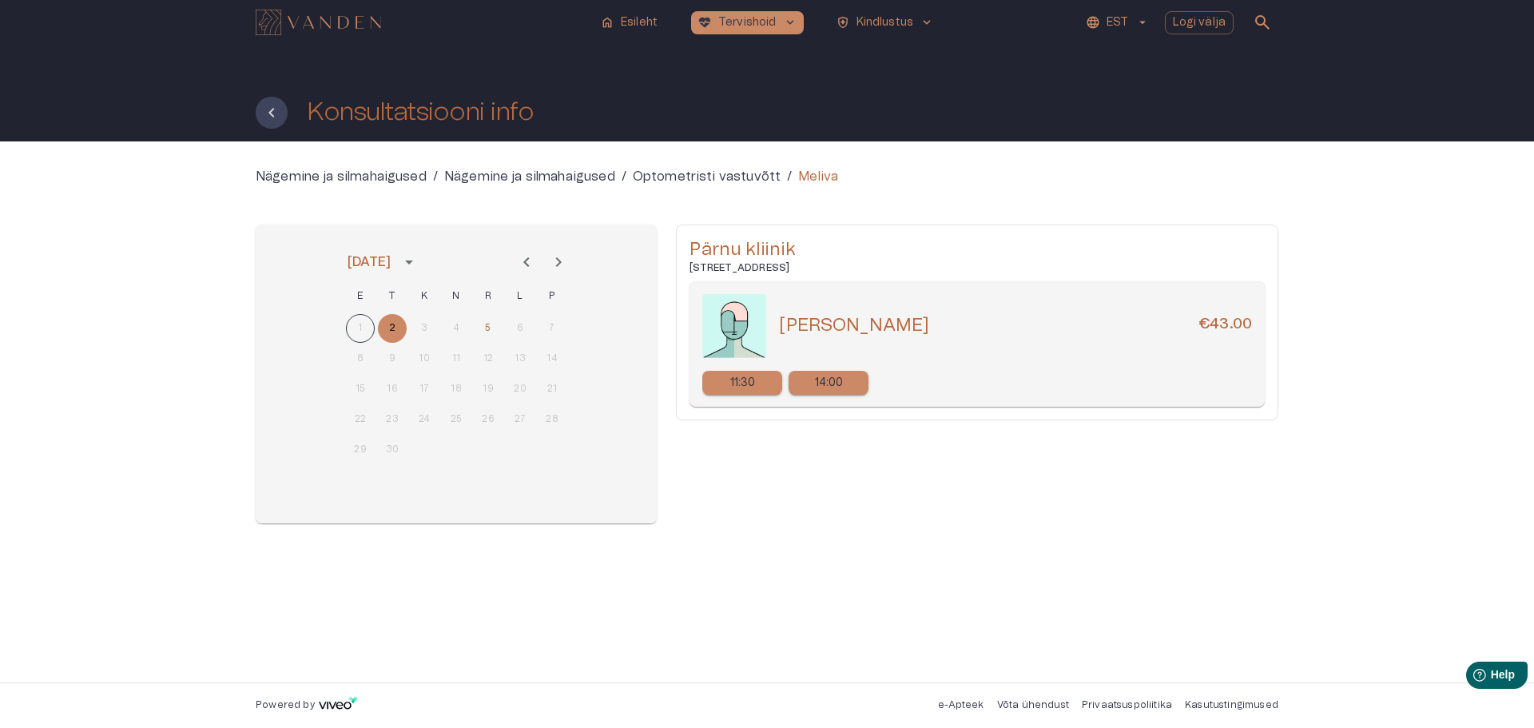
click at [268, 113] on icon "Tagasi" at bounding box center [271, 112] width 19 height 19
click at [271, 113] on icon "Tagasi" at bounding box center [271, 112] width 19 height 19
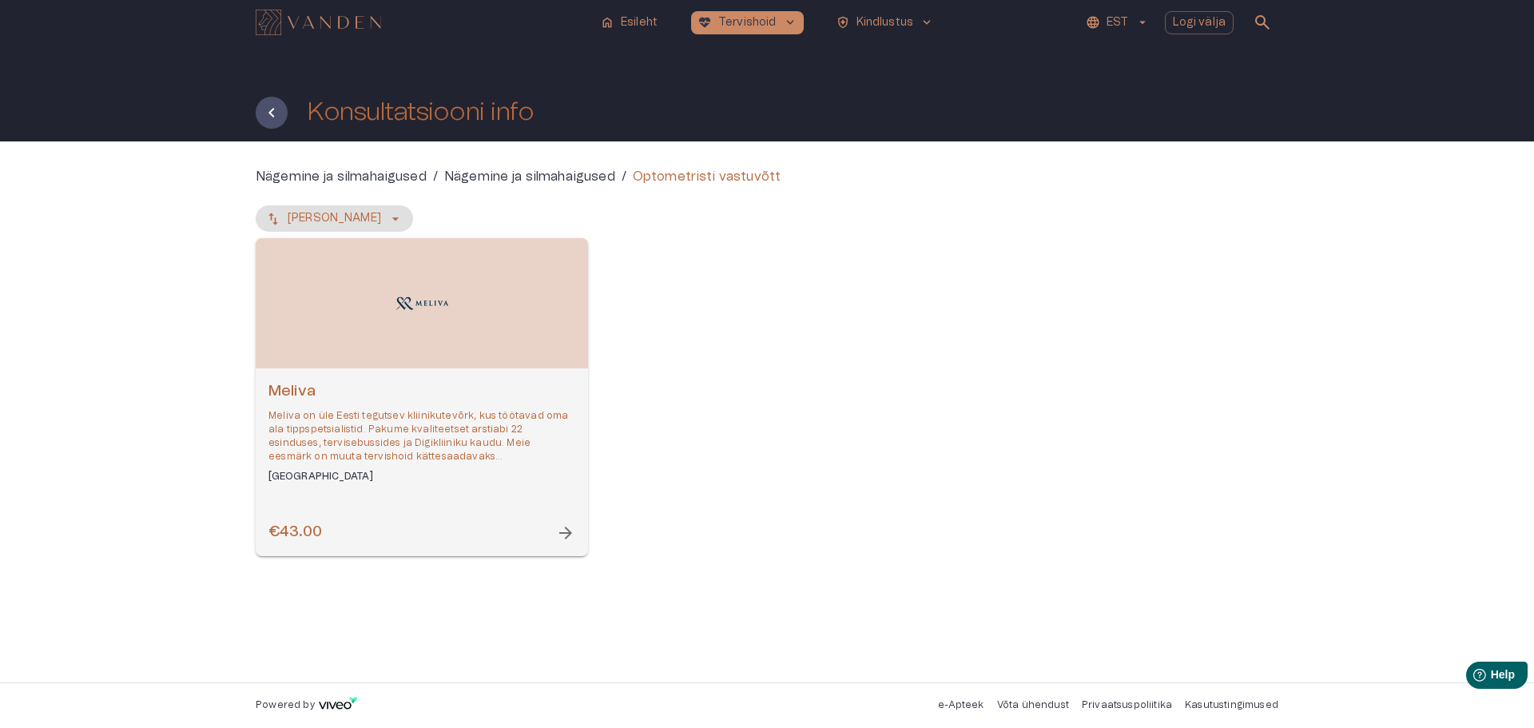
click at [271, 113] on icon "Tagasi" at bounding box center [271, 112] width 19 height 19
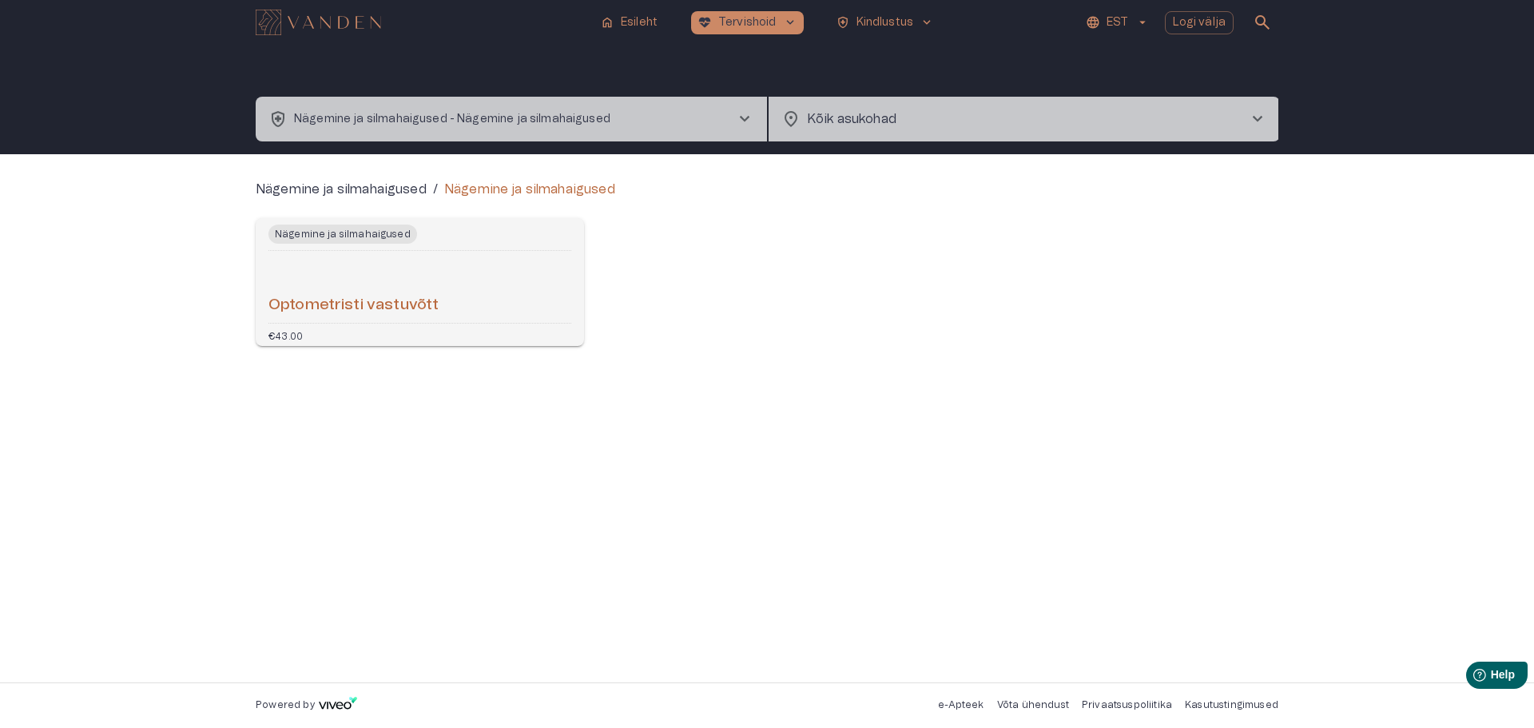
click at [1259, 117] on span "chevron_right" at bounding box center [1257, 118] width 19 height 19
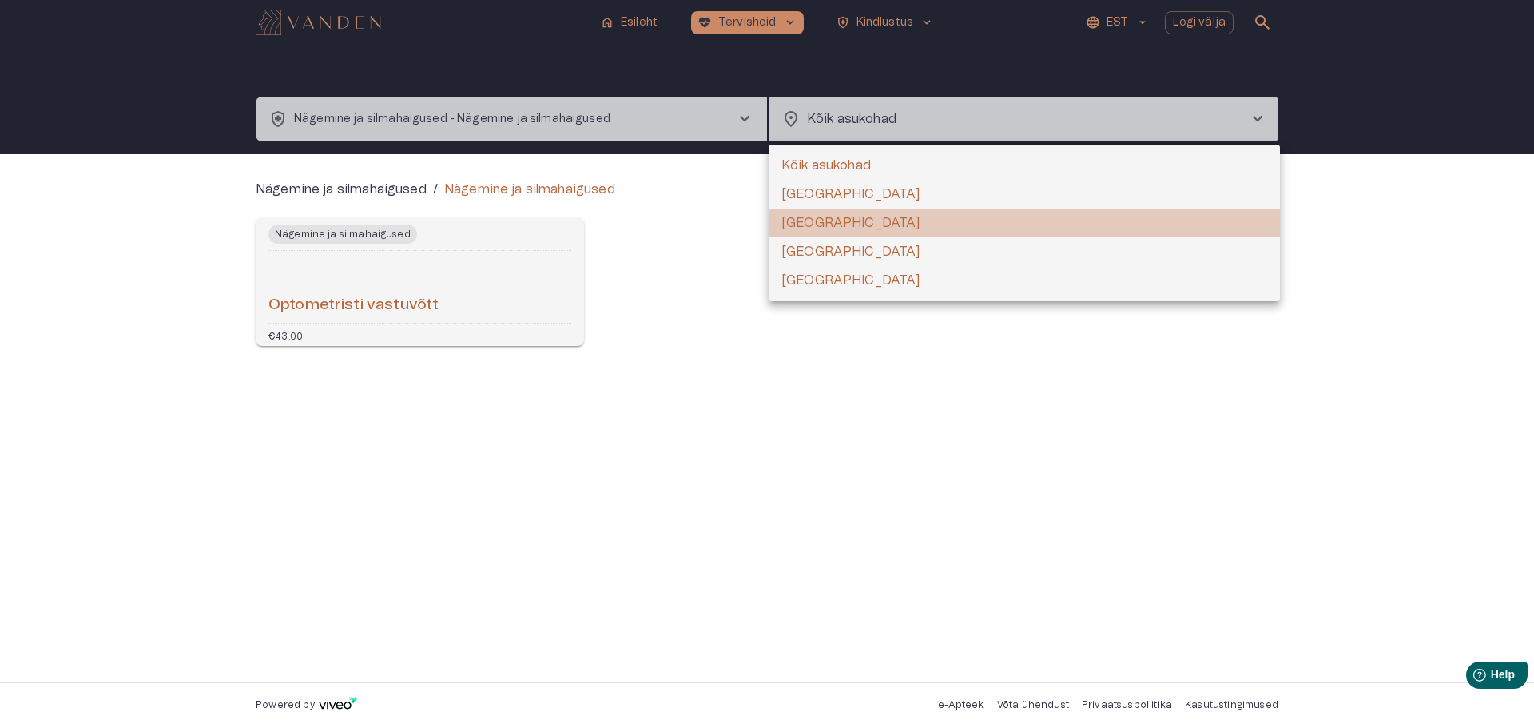
click at [809, 221] on li "[GEOGRAPHIC_DATA]" at bounding box center [1024, 223] width 511 height 29
type input "**********"
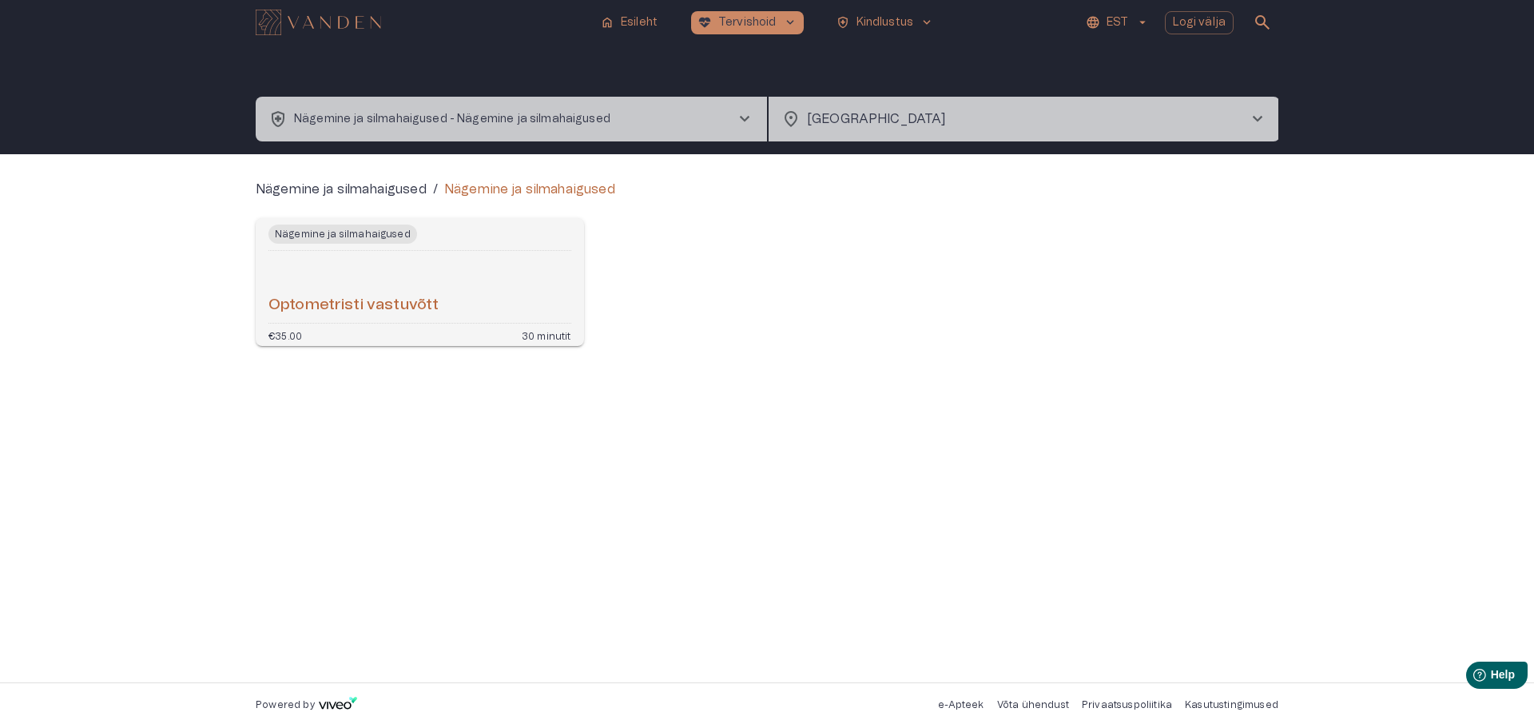
click at [399, 302] on h6 "Optometristi vastuvõtt" at bounding box center [353, 306] width 170 height 22
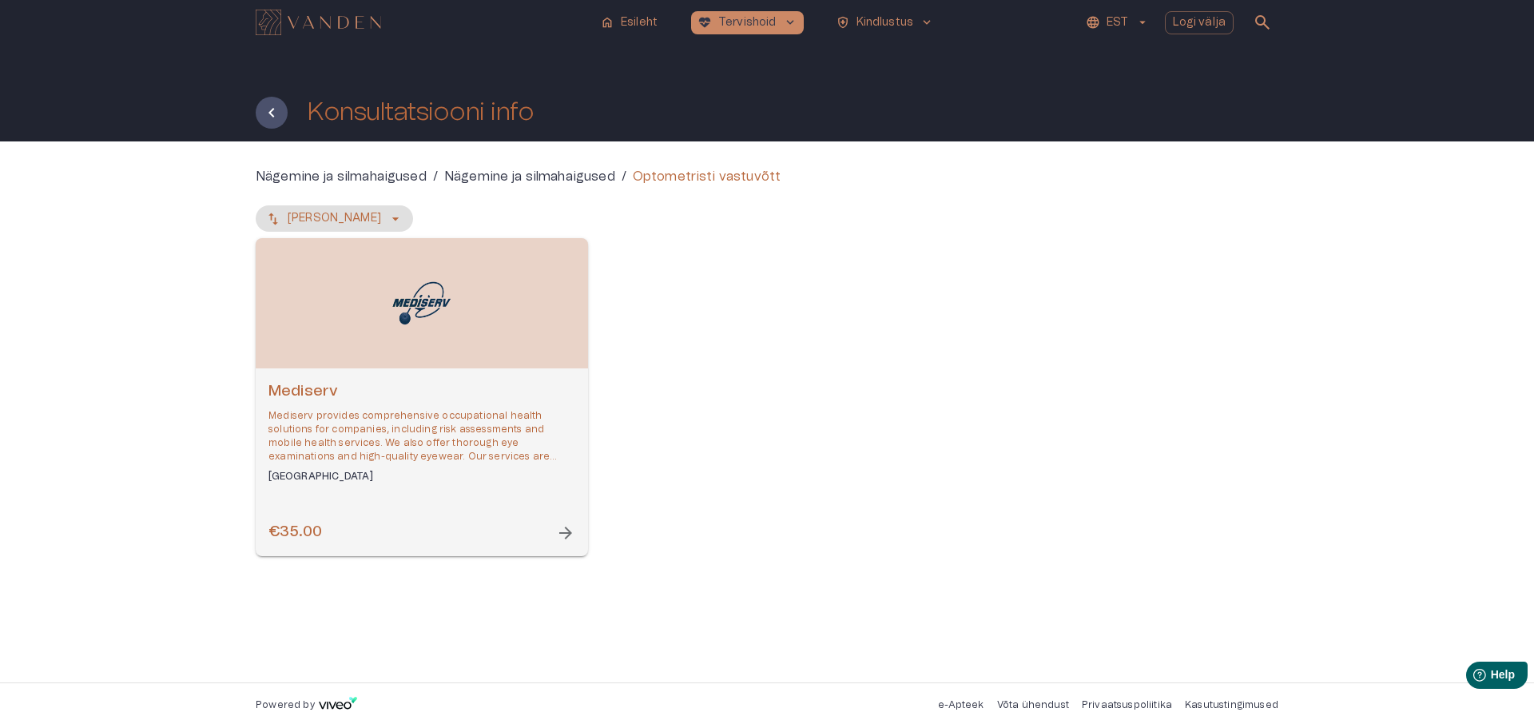
click at [568, 534] on span "arrow_forward" at bounding box center [565, 532] width 19 height 19
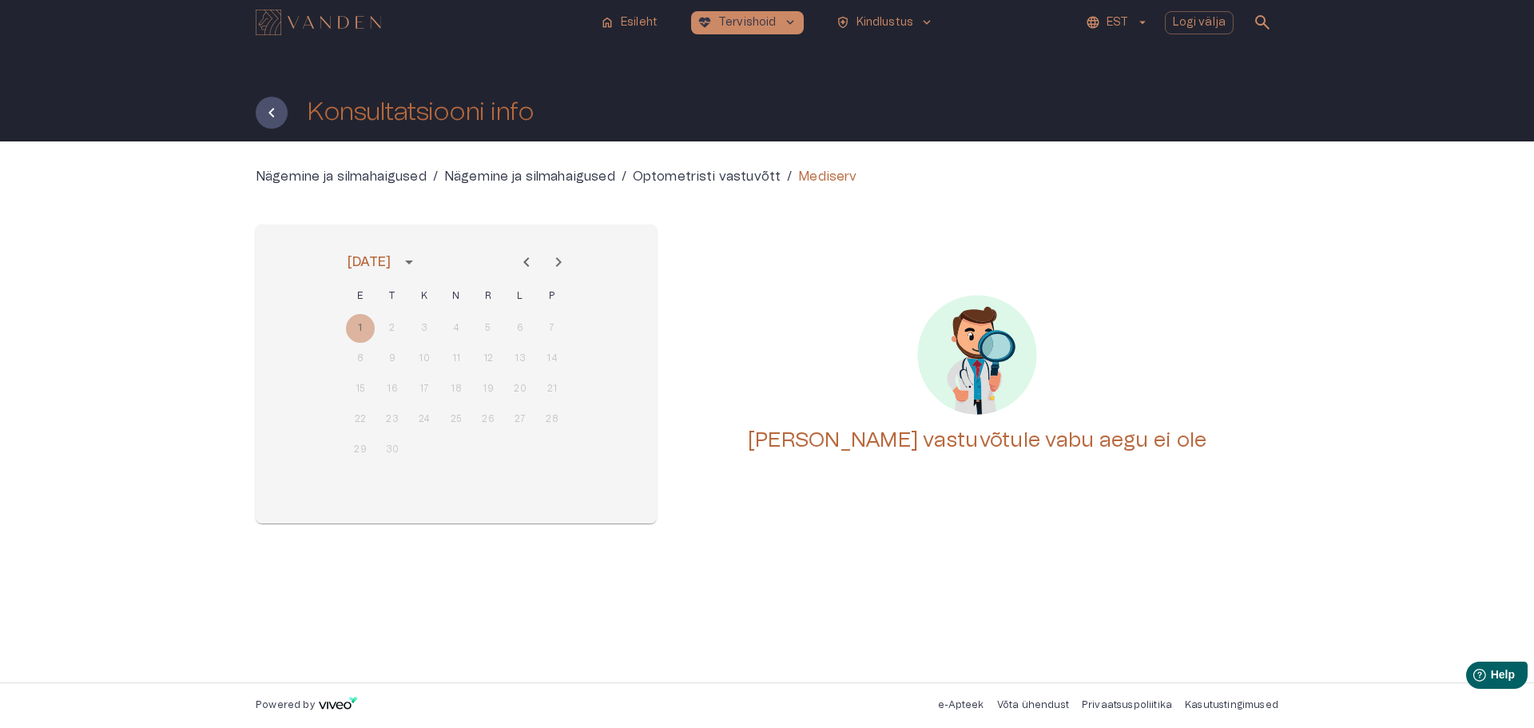
click at [363, 326] on div "1 2 3 4 5 6 7" at bounding box center [456, 328] width 256 height 29
click at [273, 111] on icon "Tagasi" at bounding box center [271, 112] width 19 height 19
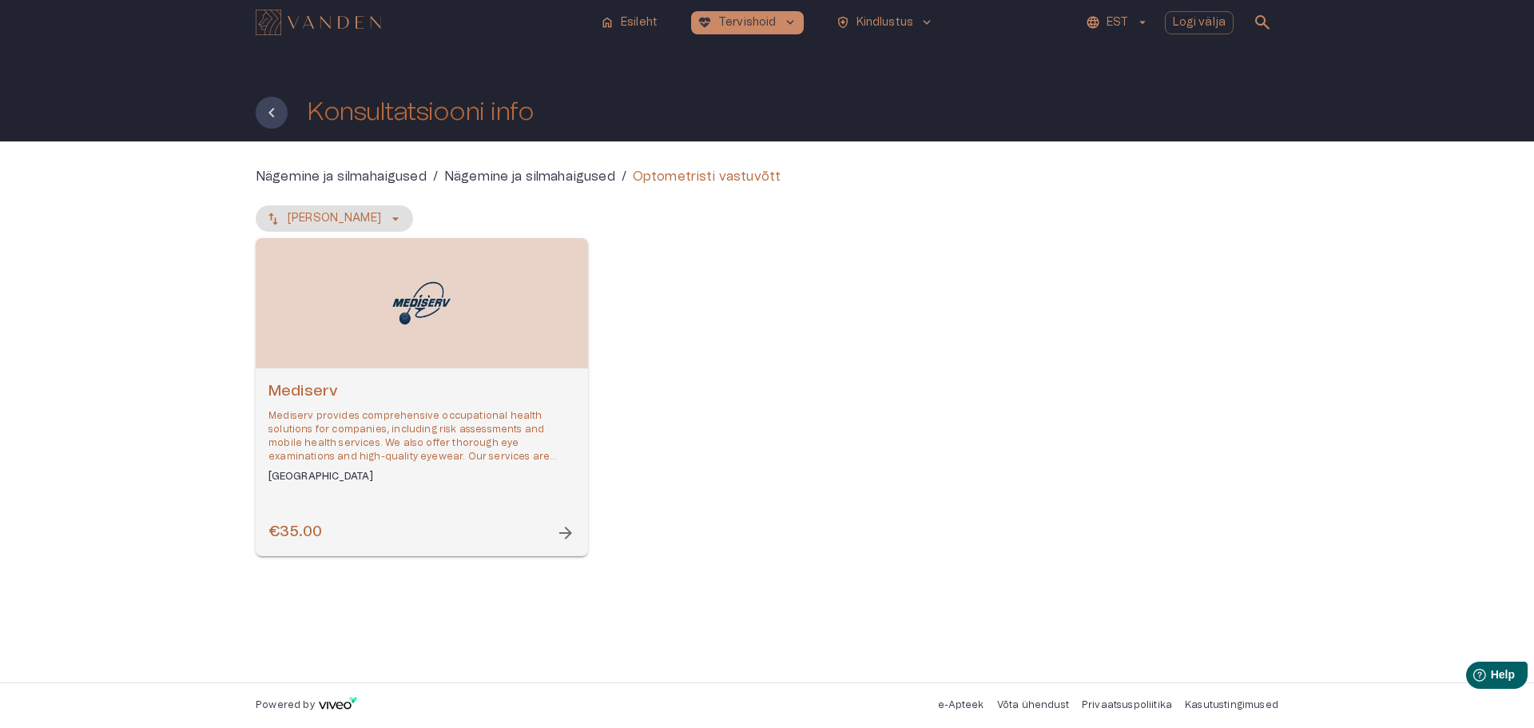
click at [273, 111] on icon "Tagasi" at bounding box center [271, 112] width 19 height 19
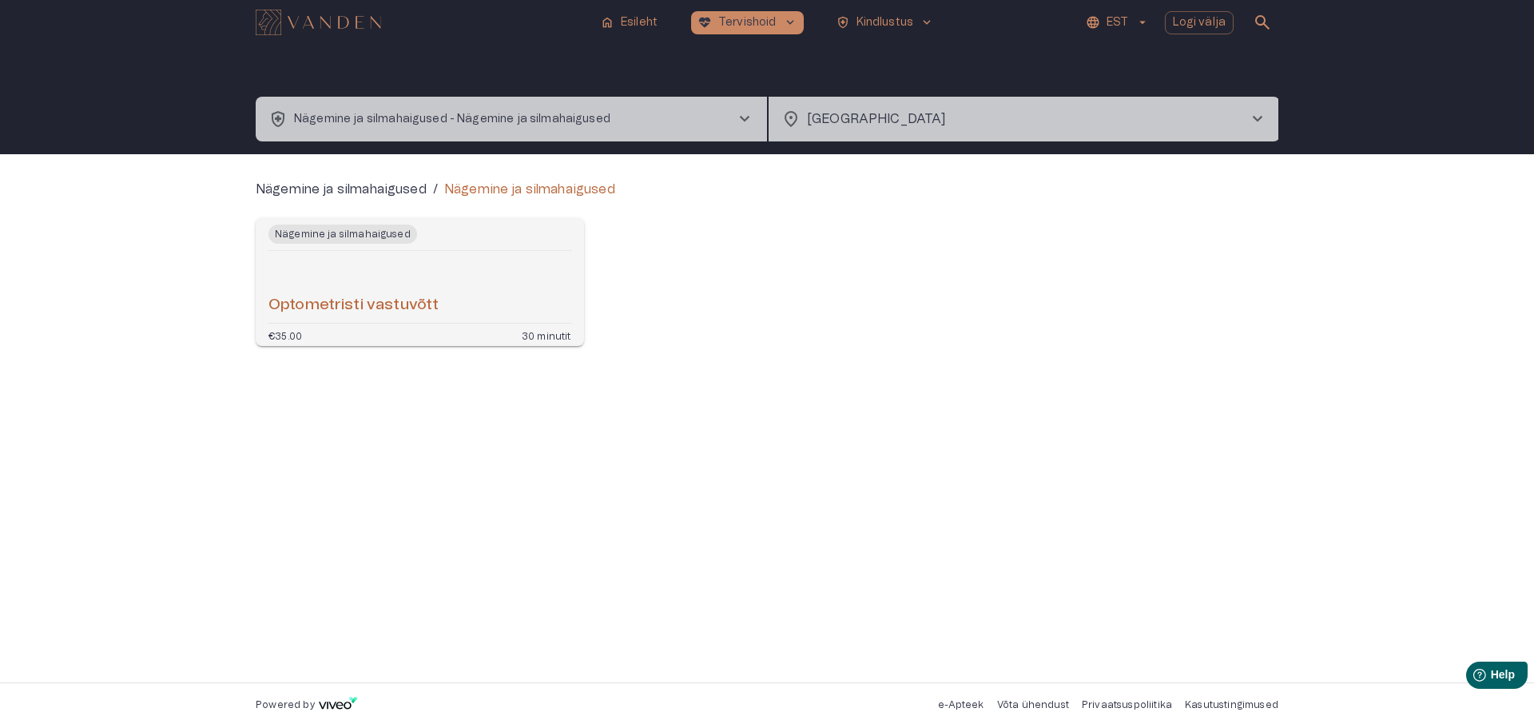
click at [1260, 115] on span "chevron_right" at bounding box center [1257, 118] width 19 height 19
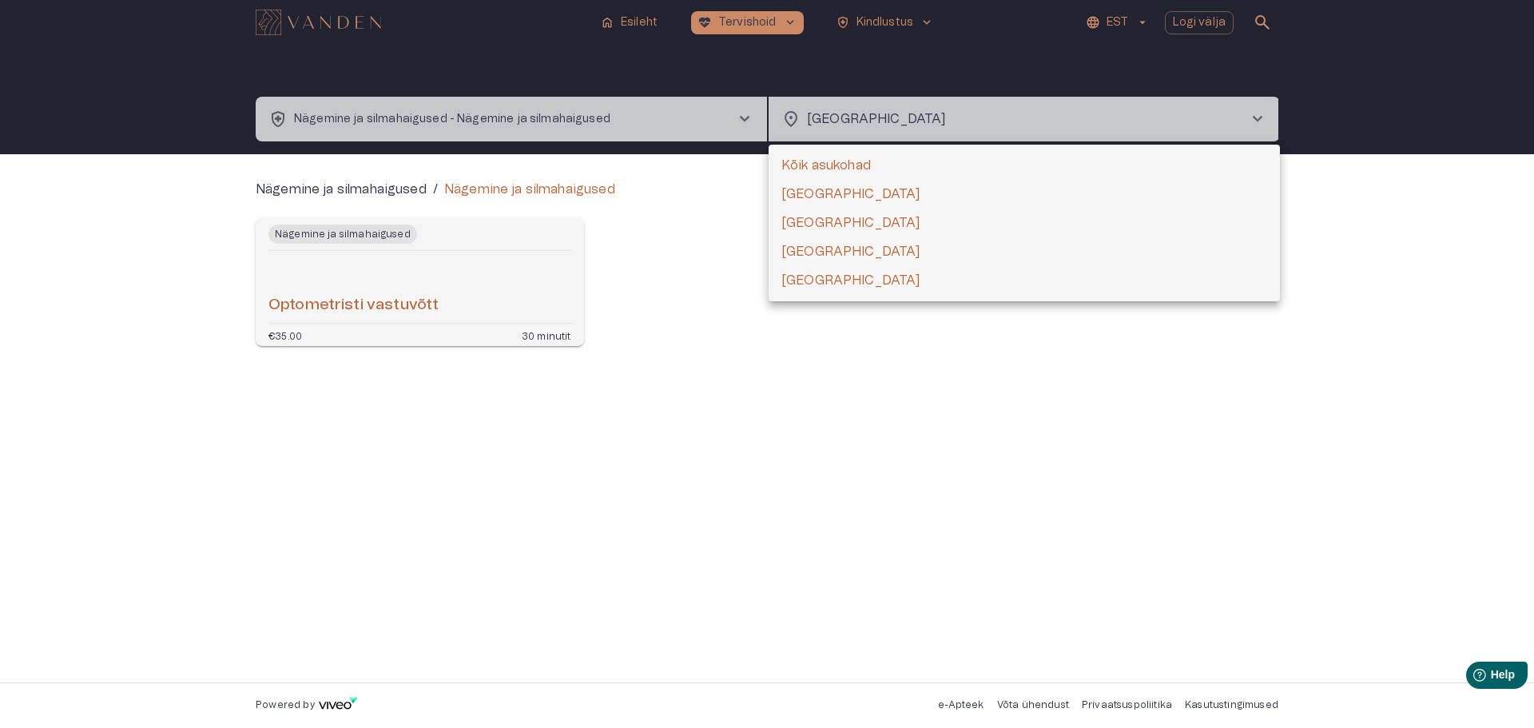
click at [799, 281] on li "[GEOGRAPHIC_DATA]" at bounding box center [1024, 280] width 511 height 29
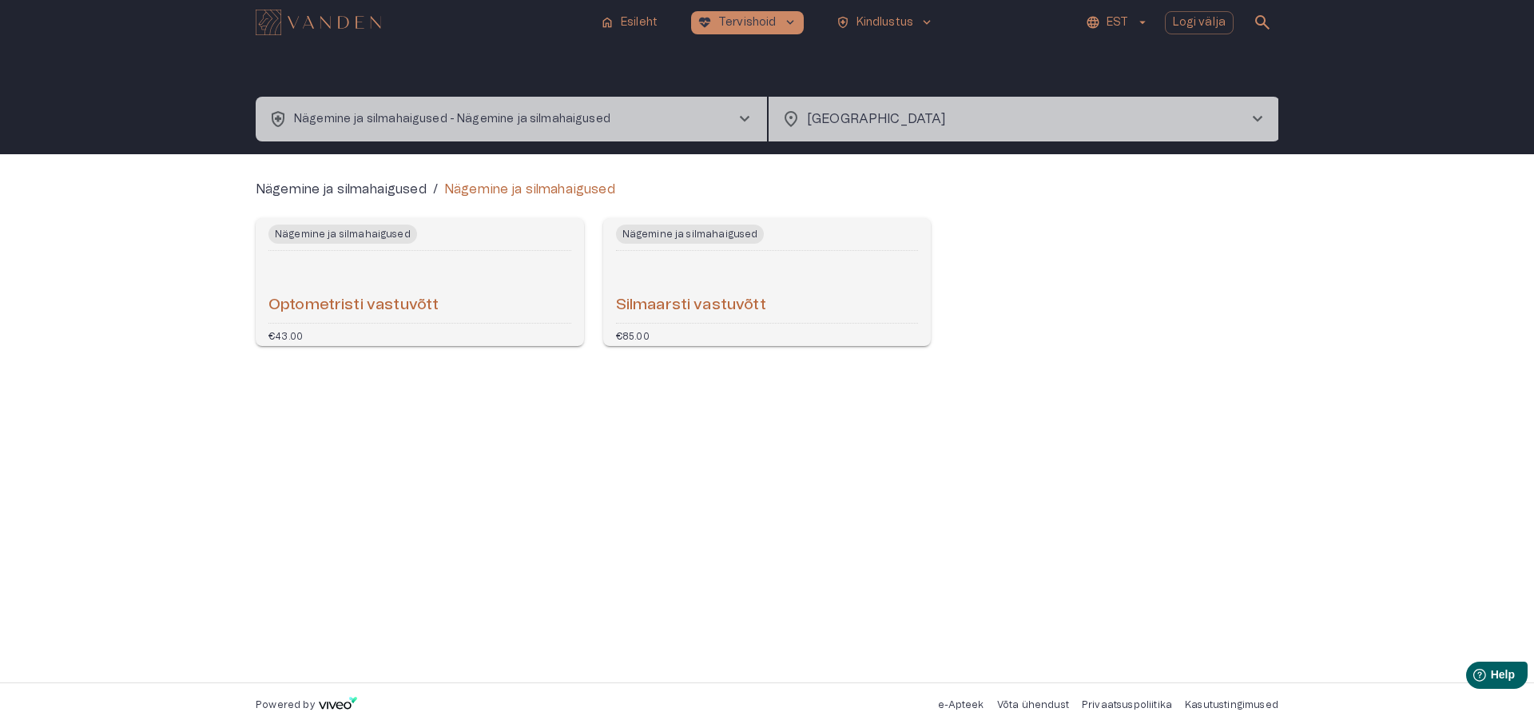
click at [401, 303] on h6 "Optometristi vastuvõtt" at bounding box center [353, 306] width 170 height 22
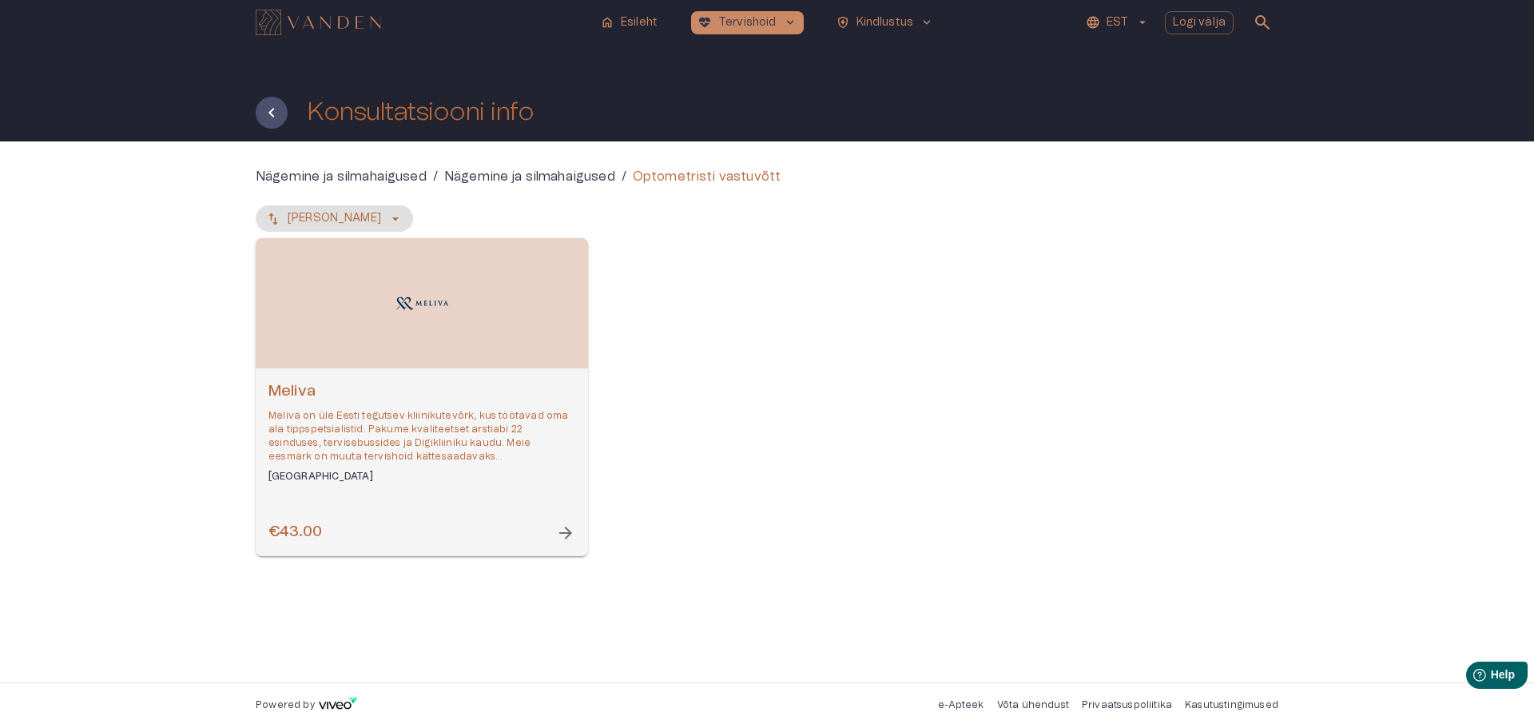
click at [565, 531] on span "arrow_forward" at bounding box center [565, 532] width 19 height 19
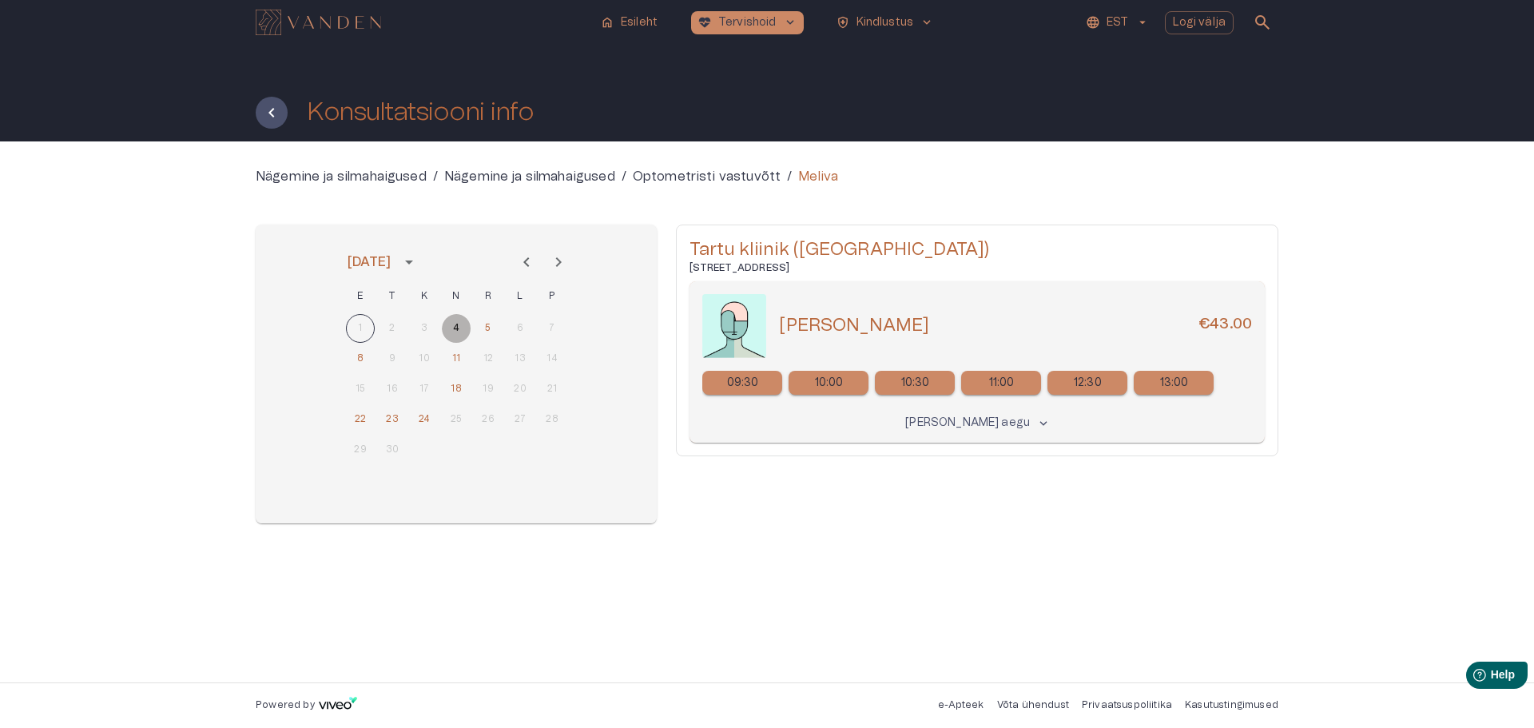
click at [456, 323] on button "4" at bounding box center [456, 328] width 29 height 29
click at [454, 352] on button "11" at bounding box center [456, 358] width 29 height 29
click at [455, 391] on button "18" at bounding box center [456, 389] width 29 height 29
click at [423, 416] on button "24" at bounding box center [424, 419] width 29 height 29
click at [391, 418] on button "23" at bounding box center [392, 419] width 29 height 29
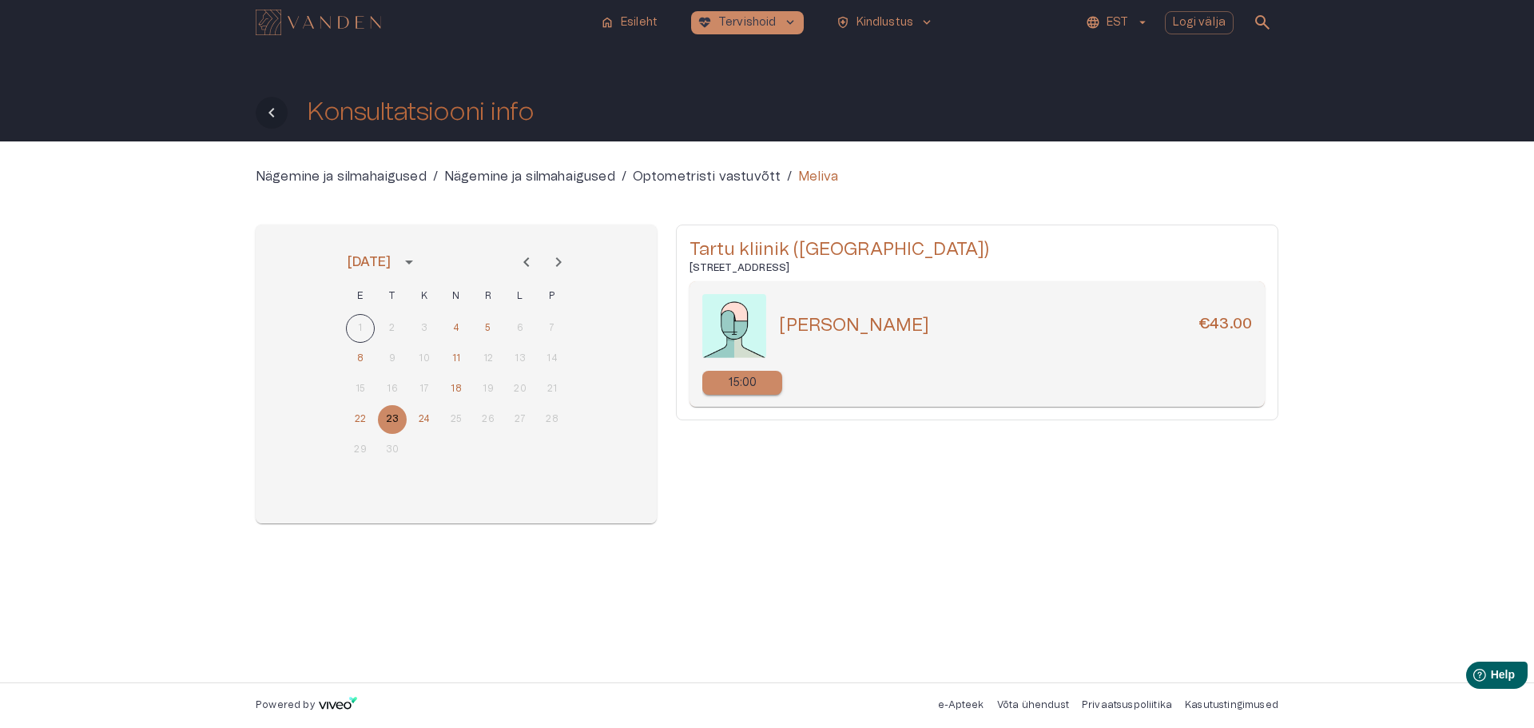
click at [269, 108] on icon "Tagasi" at bounding box center [271, 112] width 19 height 19
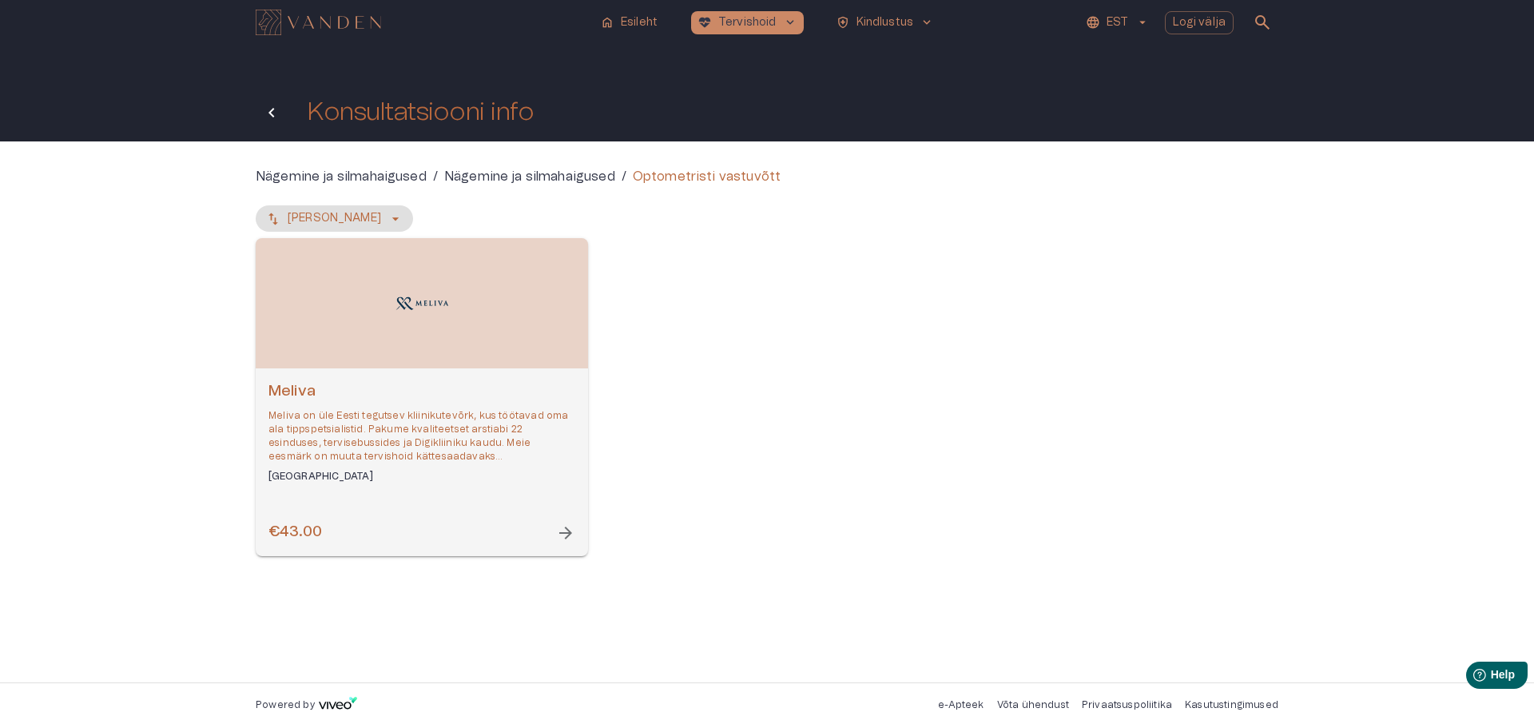
click at [272, 111] on icon "Tagasi" at bounding box center [271, 113] width 6 height 10
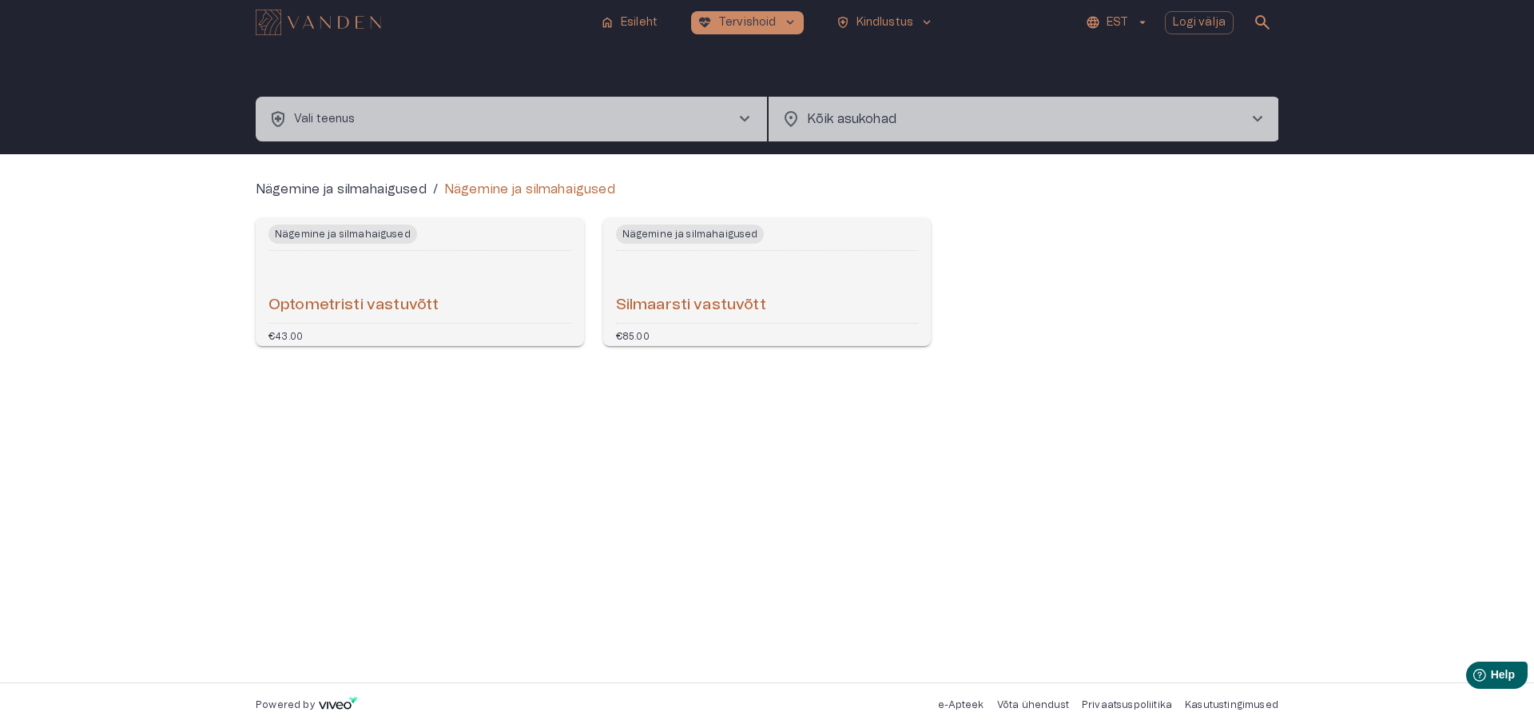
type input "**********"
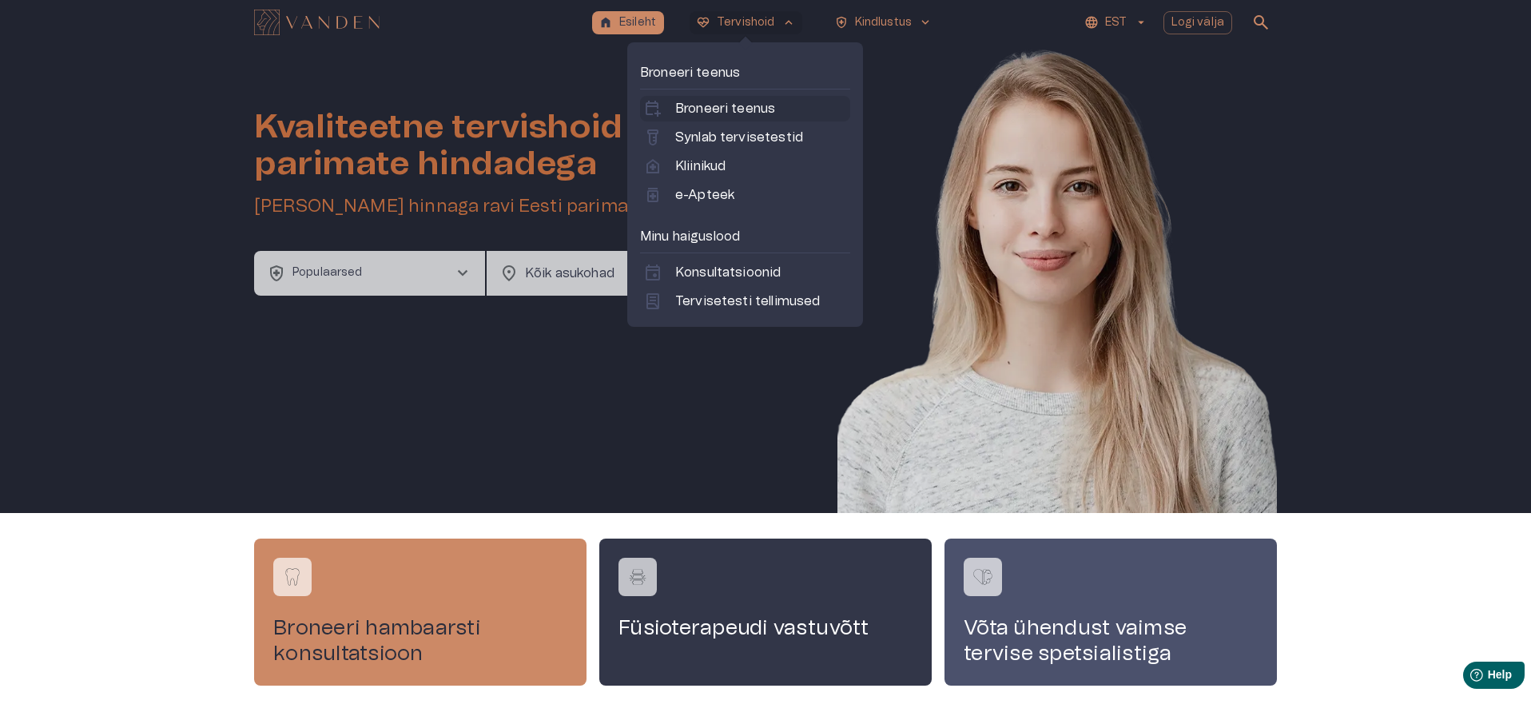
click at [728, 106] on p "Broneeri teenus" at bounding box center [725, 108] width 100 height 19
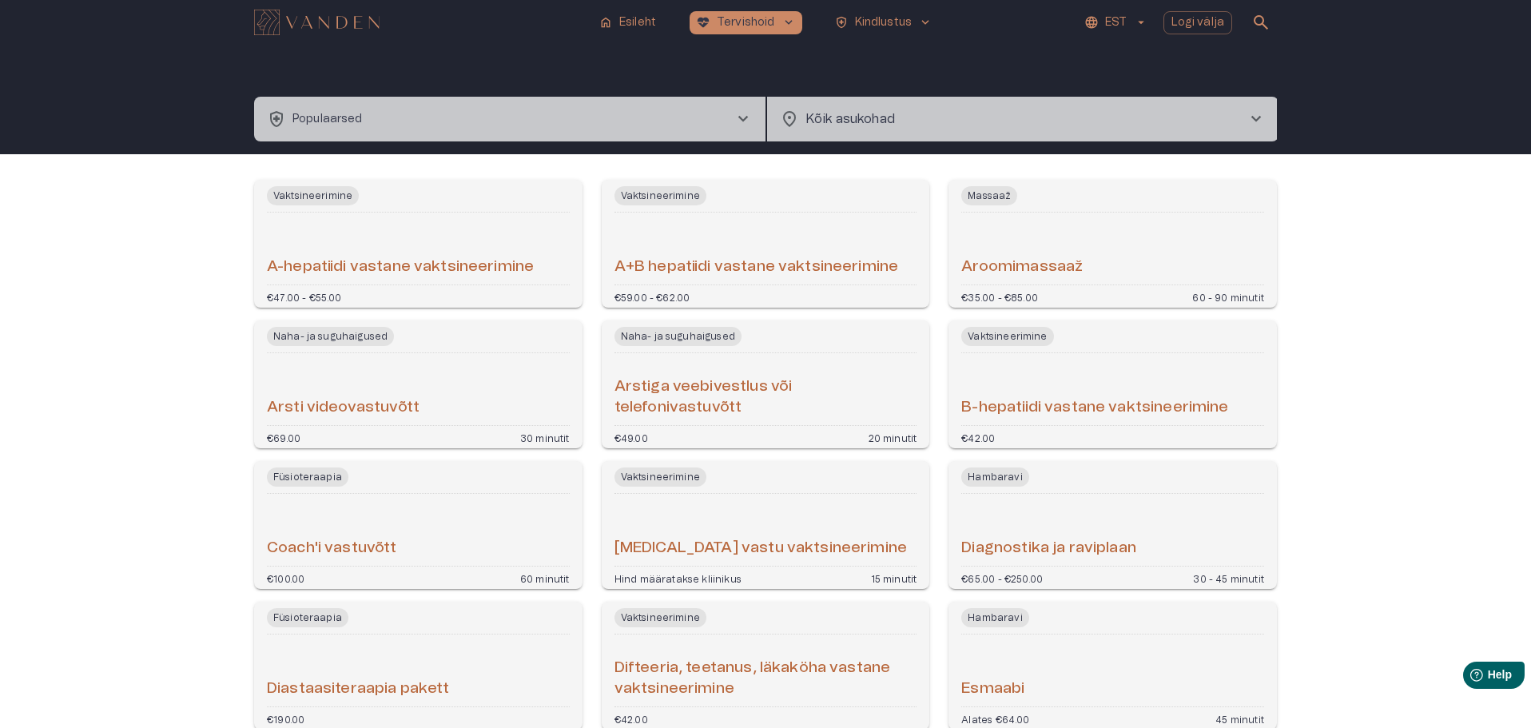
click at [743, 116] on span "chevron_right" at bounding box center [742, 118] width 19 height 19
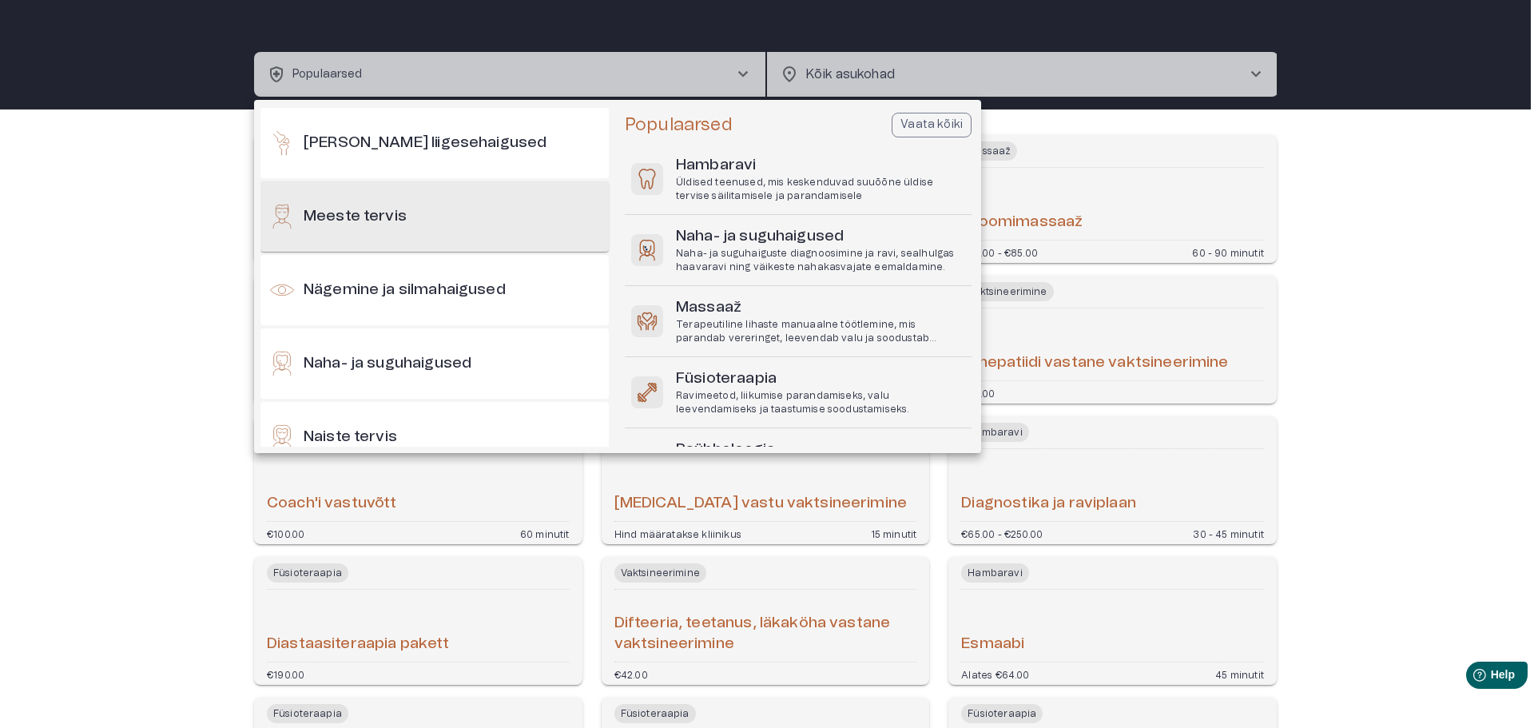
scroll to position [559, 0]
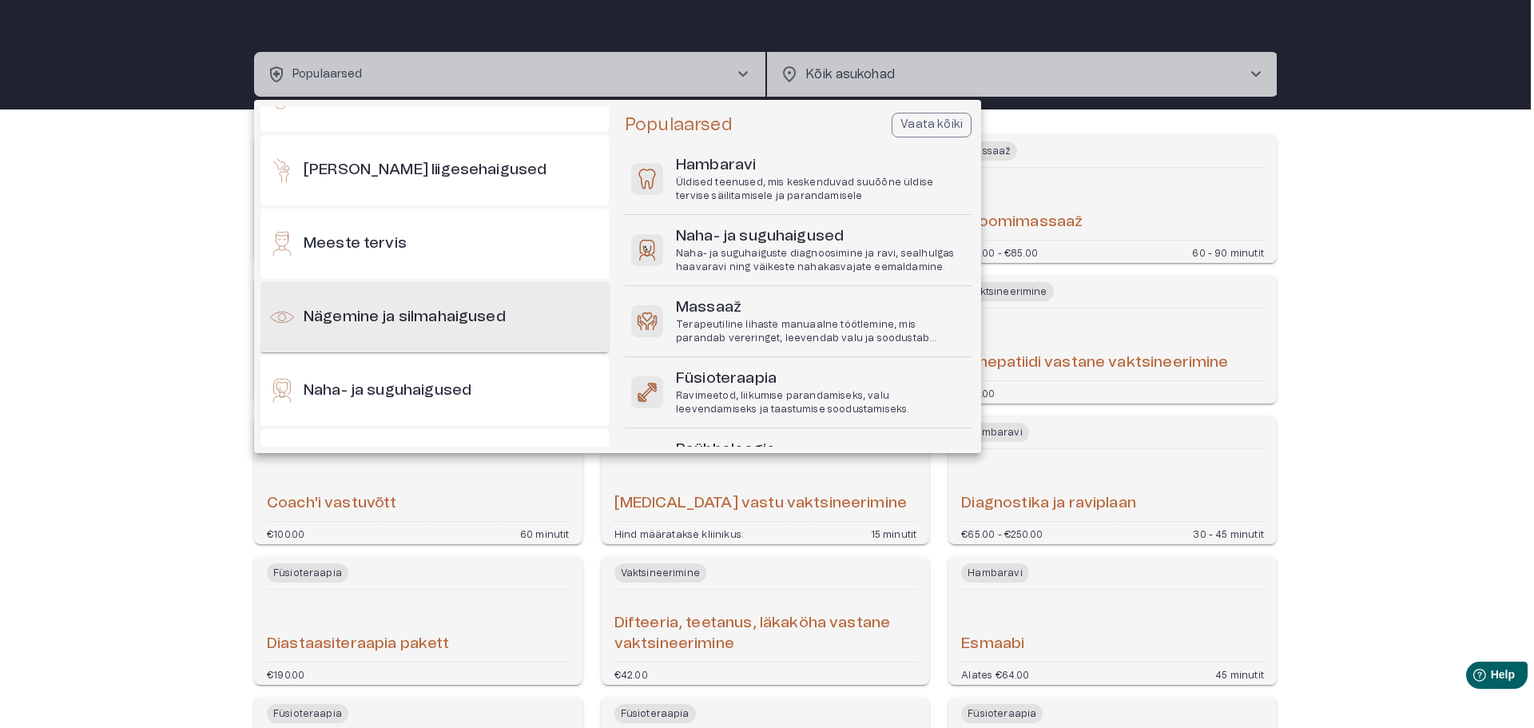
click at [356, 312] on h6 "Nägemine ja silmahaigused" at bounding box center [405, 318] width 202 height 22
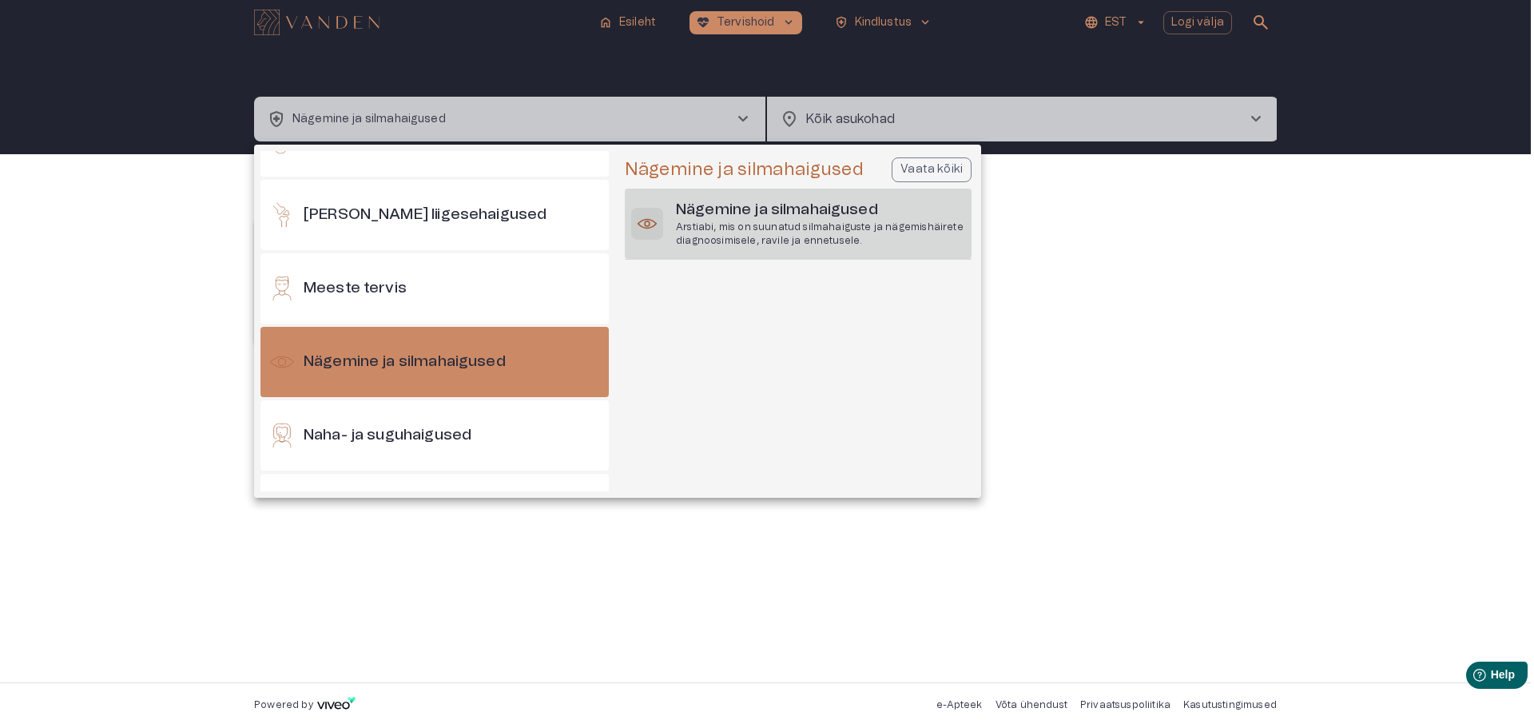
click at [746, 207] on h6 "Nägemine ja silmahaigused" at bounding box center [820, 211] width 289 height 22
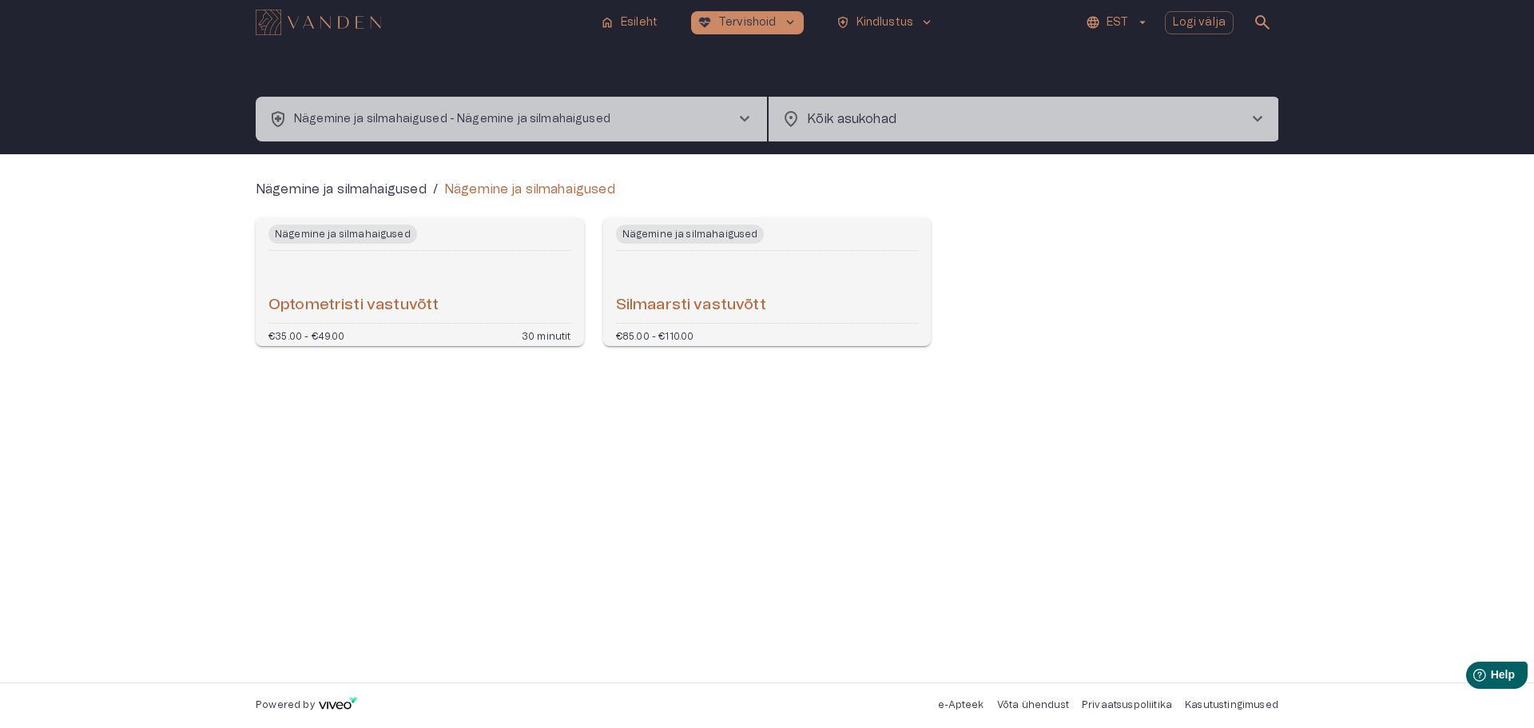
click at [406, 304] on h6 "Optometristi vastuvõtt" at bounding box center [353, 306] width 170 height 22
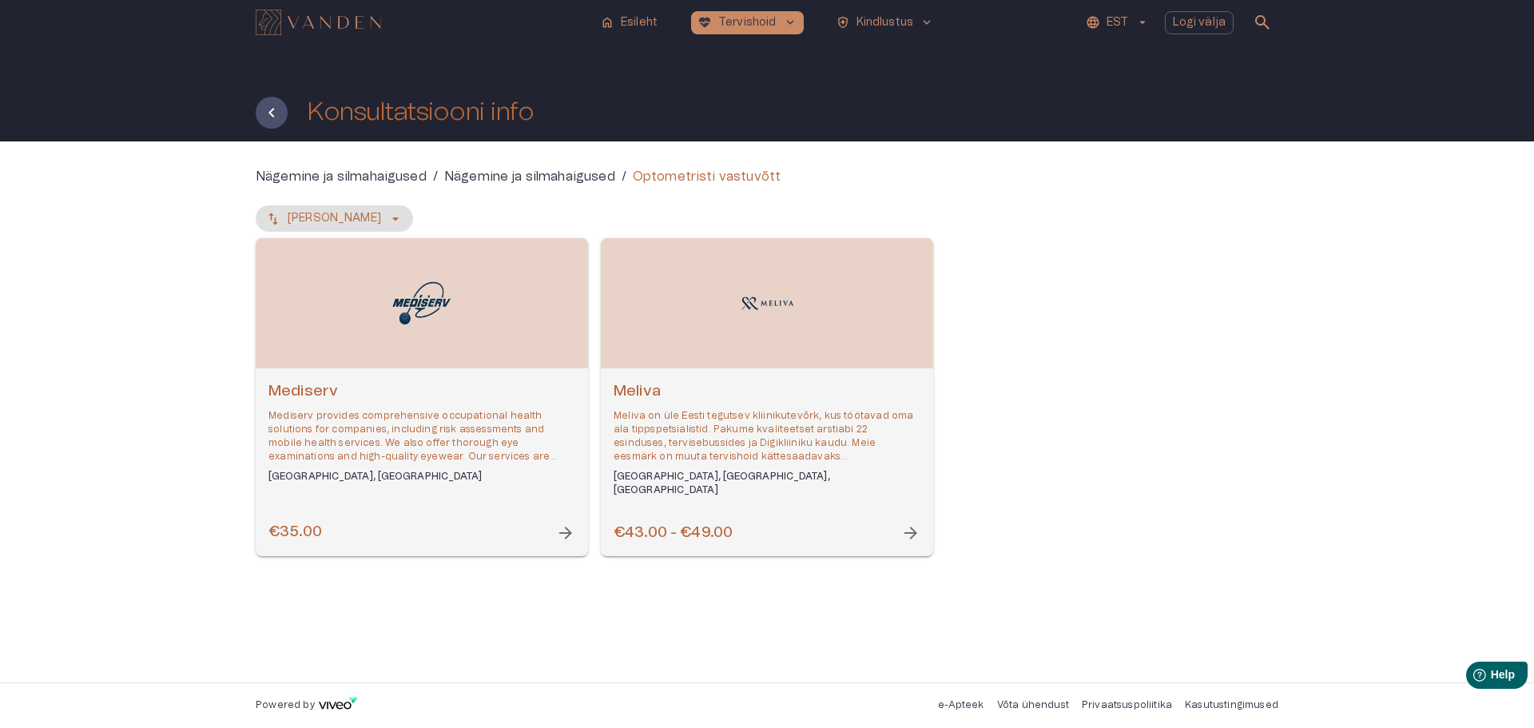
click at [912, 534] on span "arrow_forward" at bounding box center [910, 532] width 19 height 19
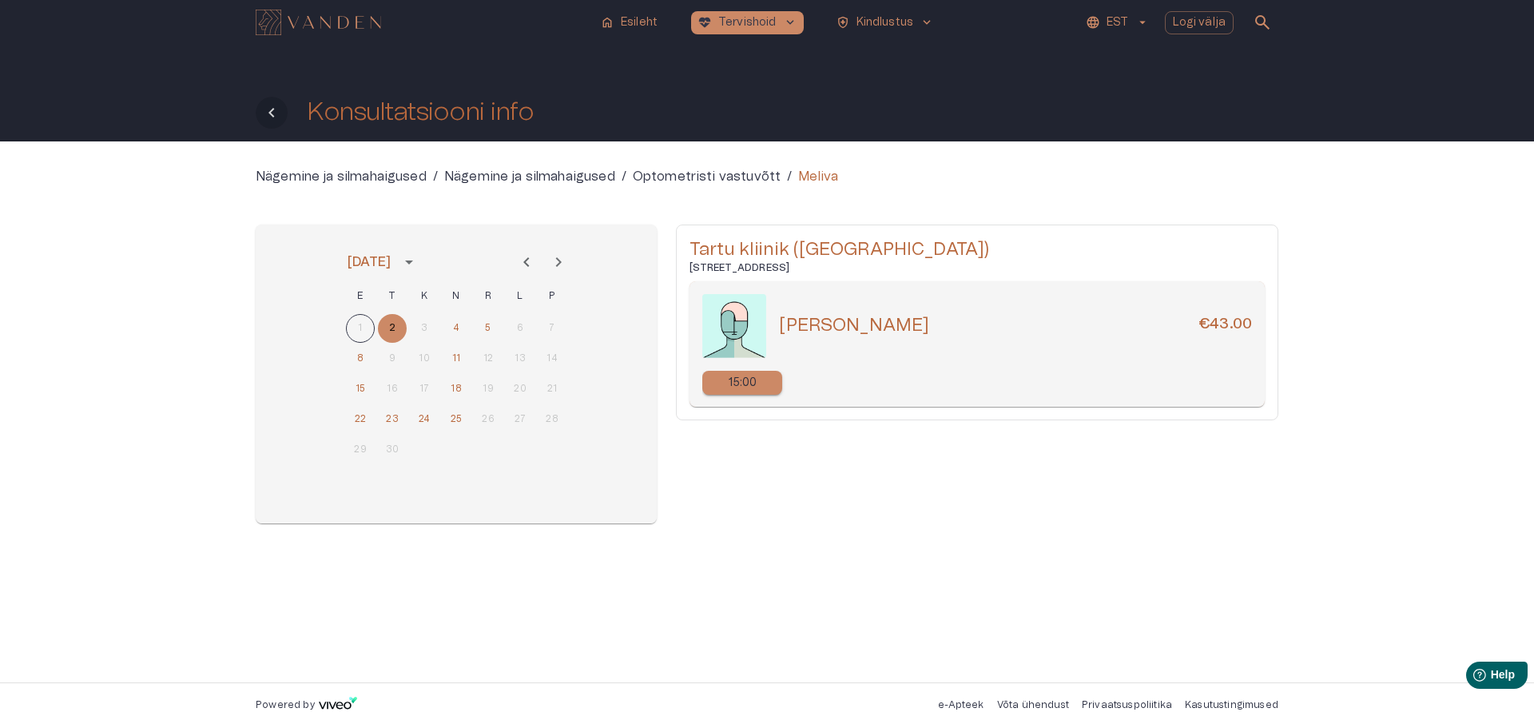
click at [268, 109] on icon "Tagasi" at bounding box center [271, 112] width 19 height 19
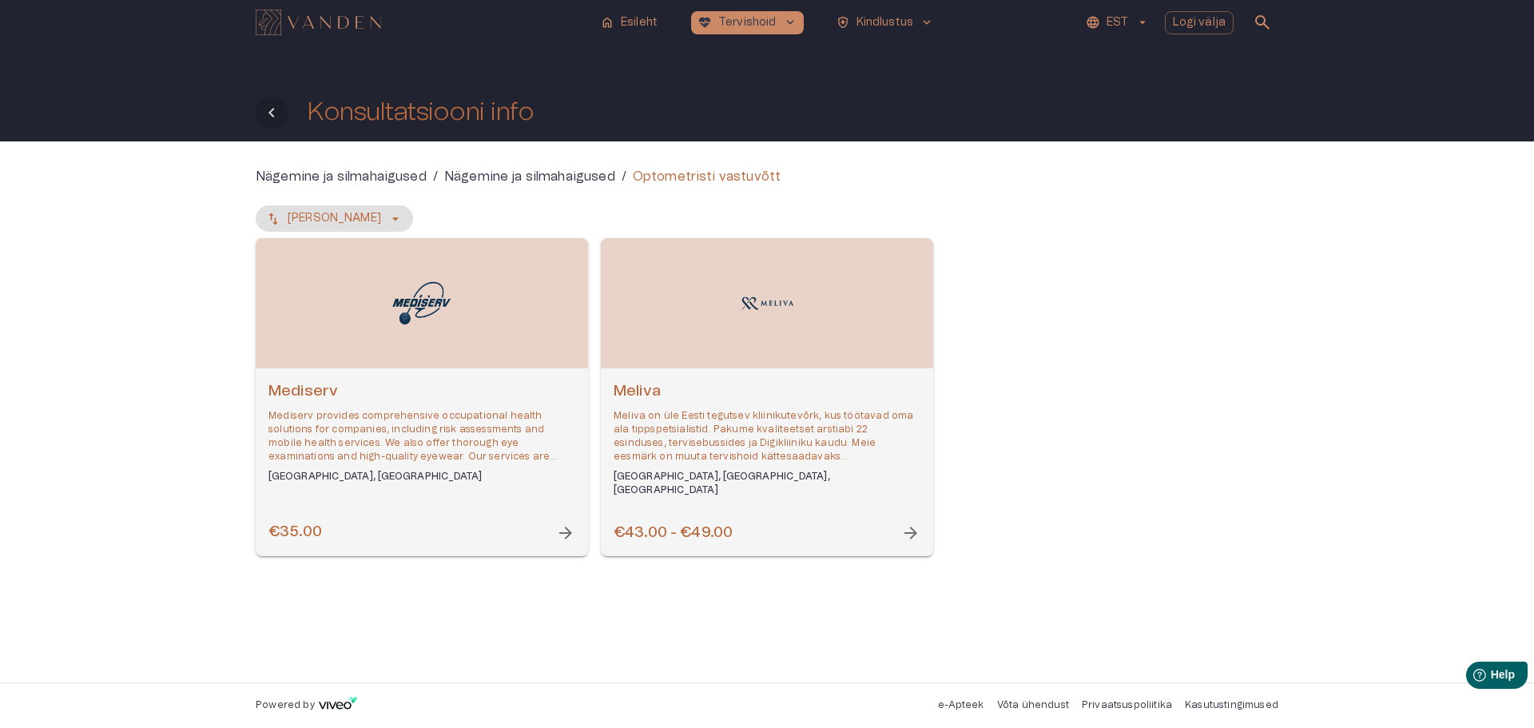
click at [271, 112] on icon "Tagasi" at bounding box center [271, 113] width 6 height 10
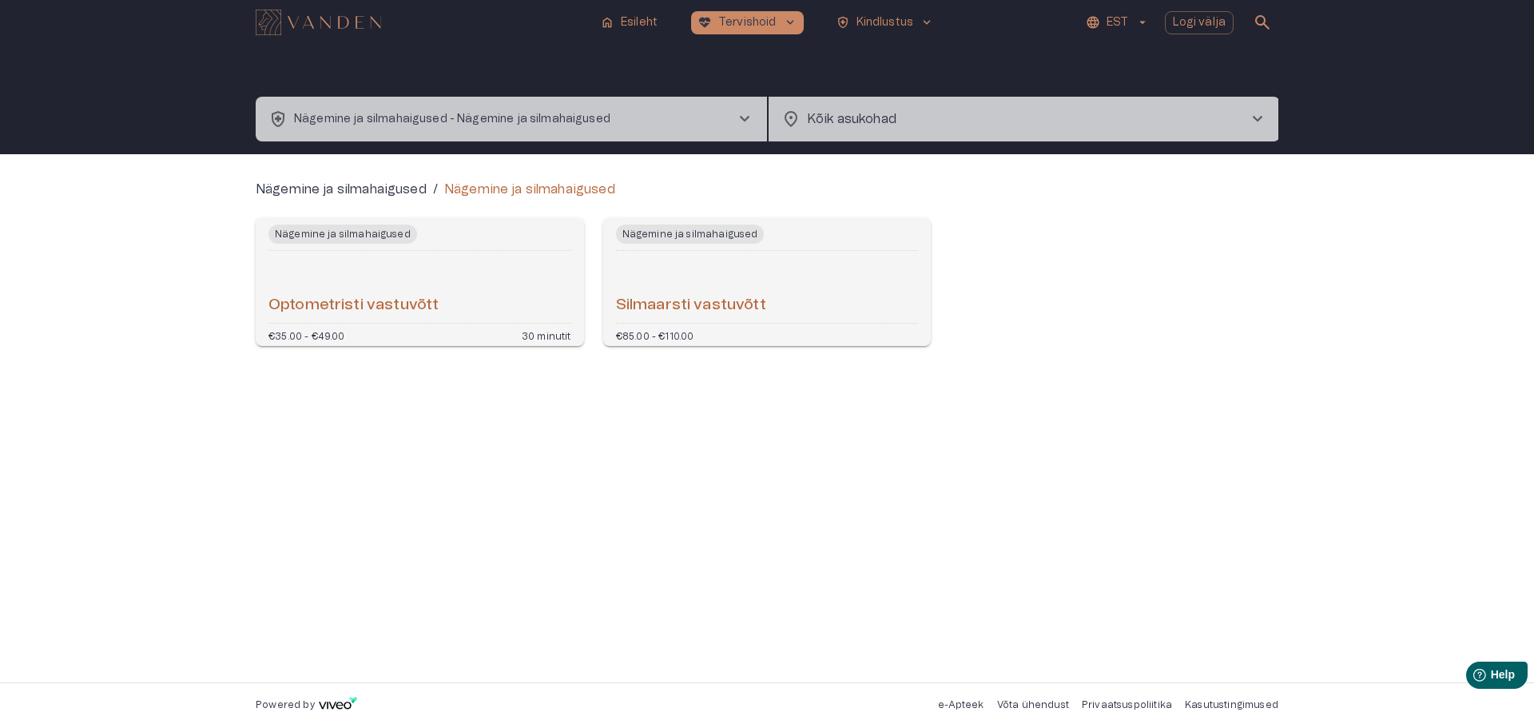
click at [1256, 119] on span "chevron_right" at bounding box center [1257, 118] width 19 height 19
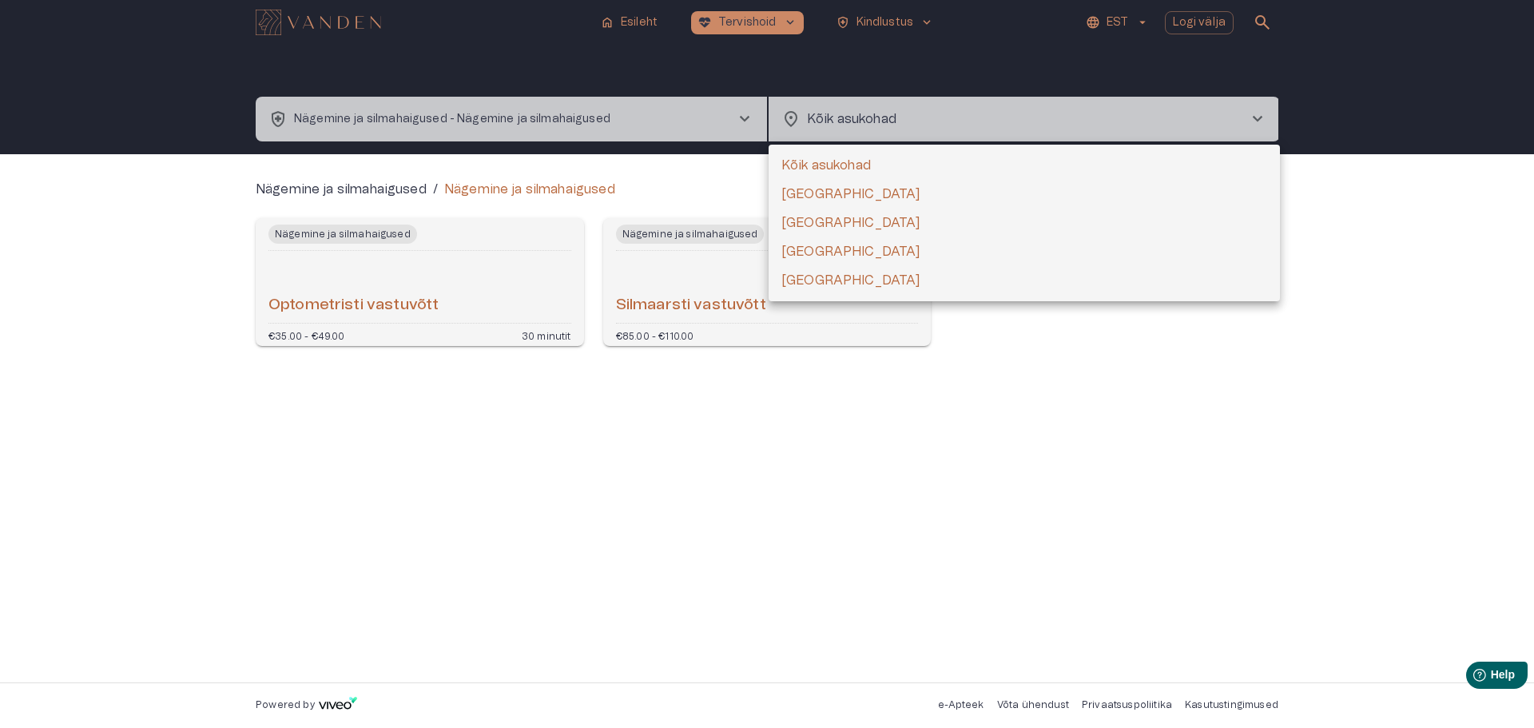
click at [805, 193] on li "[GEOGRAPHIC_DATA]" at bounding box center [1024, 194] width 511 height 29
type input "**********"
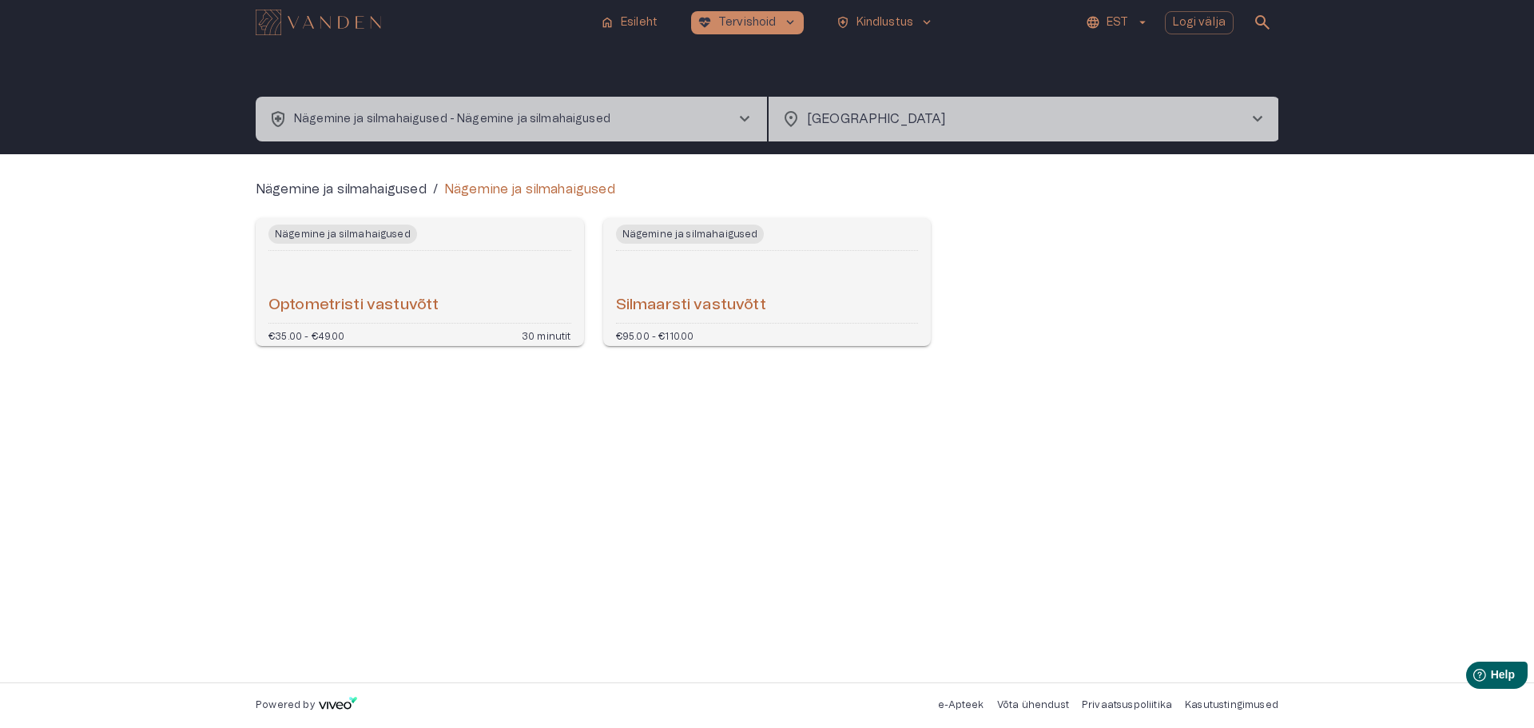
click at [395, 300] on h6 "Optometristi vastuvõtt" at bounding box center [353, 306] width 170 height 22
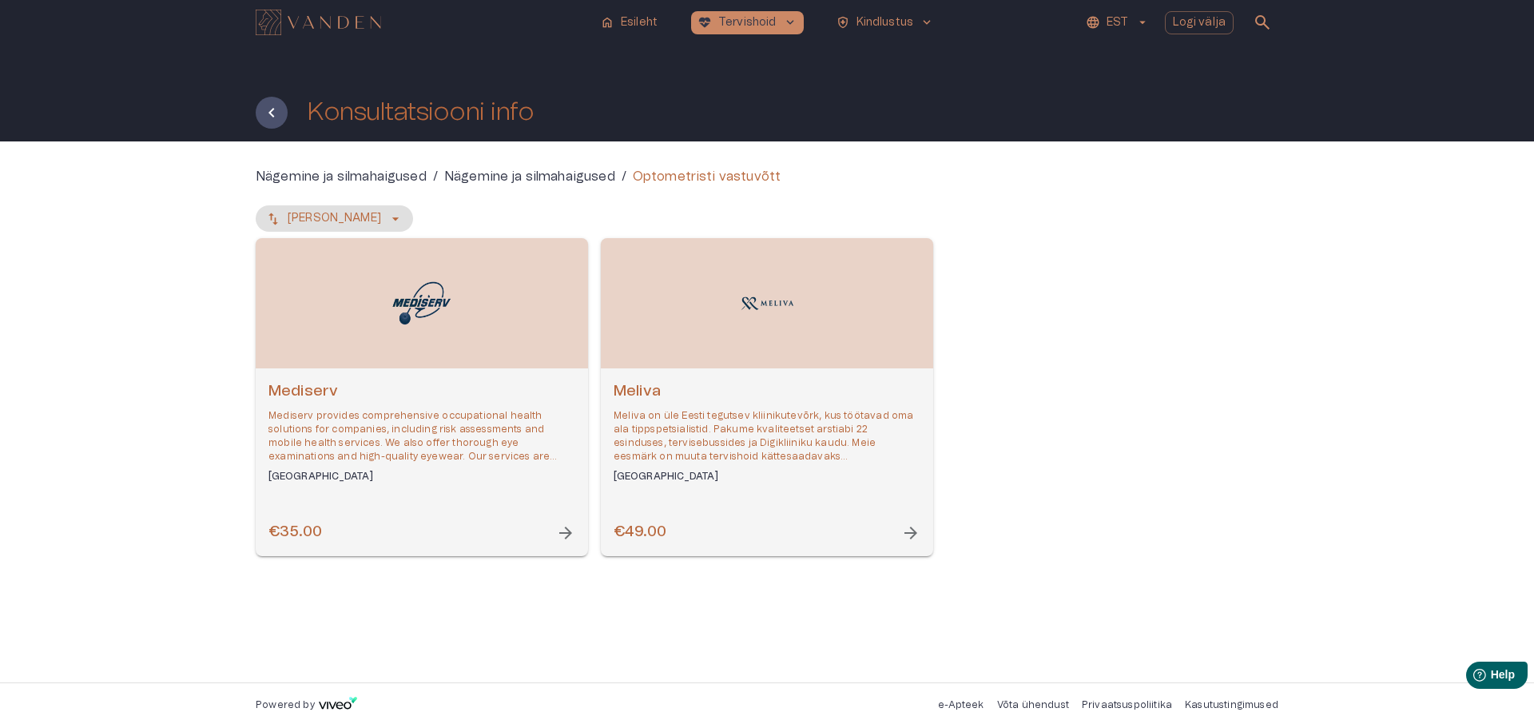
click at [910, 531] on span "arrow_forward" at bounding box center [910, 532] width 19 height 19
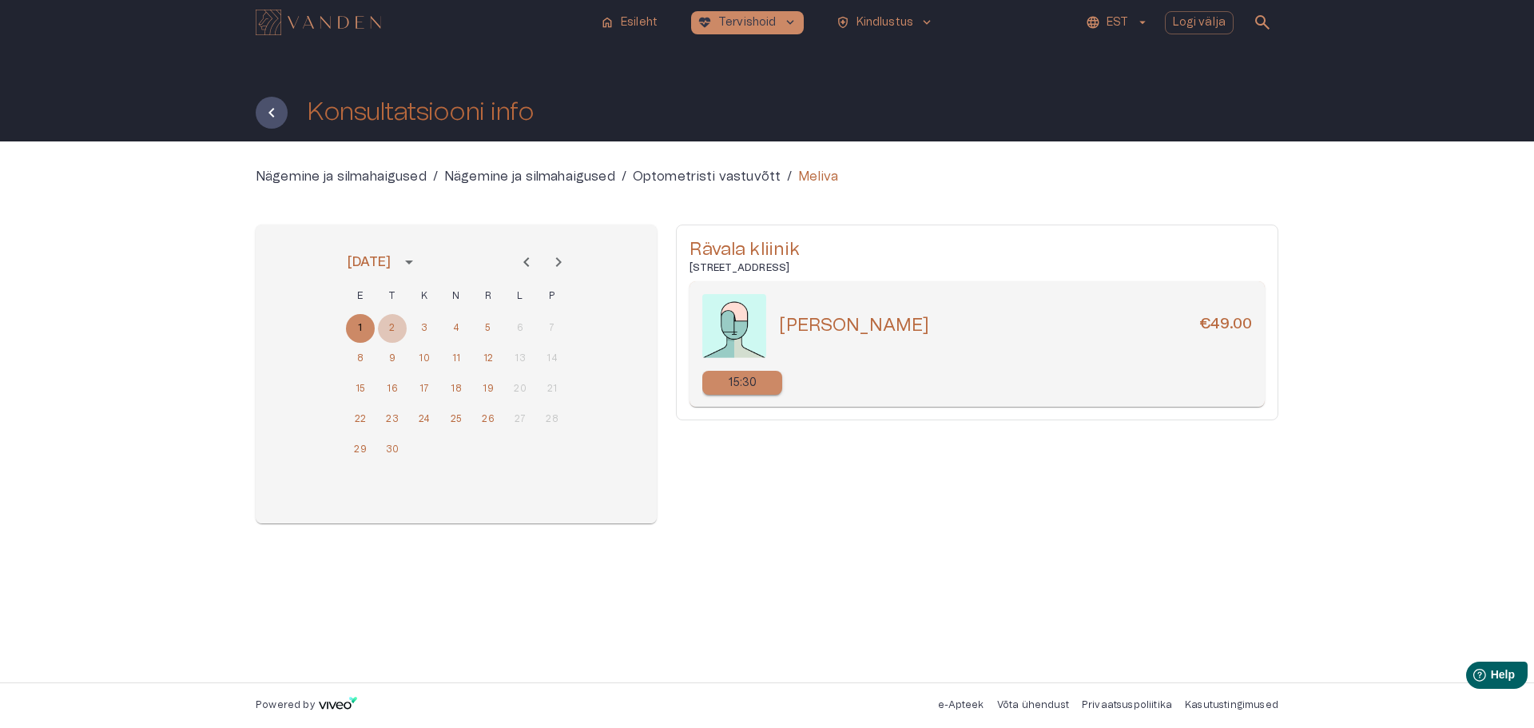
click at [391, 326] on button "2" at bounding box center [392, 328] width 29 height 29
click at [425, 388] on button "17" at bounding box center [424, 389] width 29 height 29
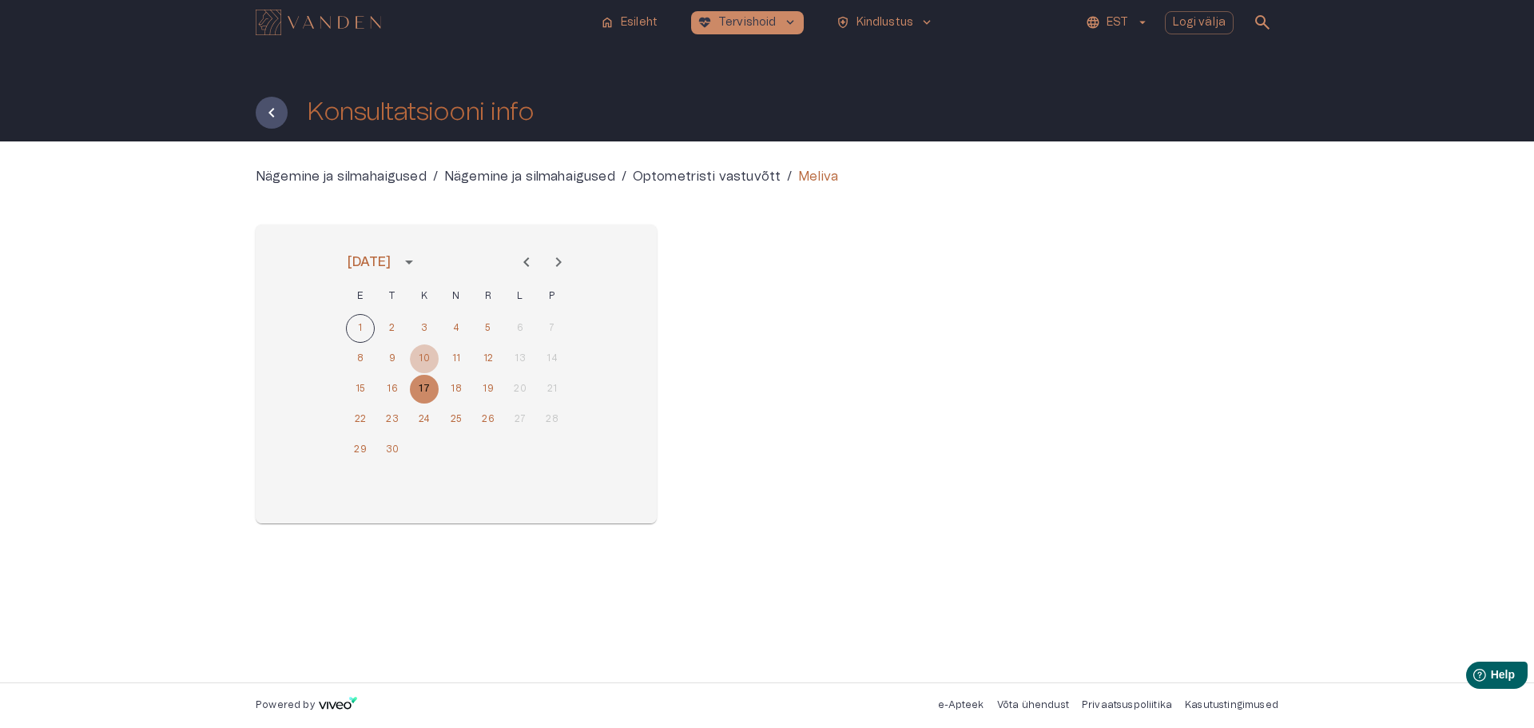
click at [423, 354] on button "10" at bounding box center [424, 358] width 29 height 29
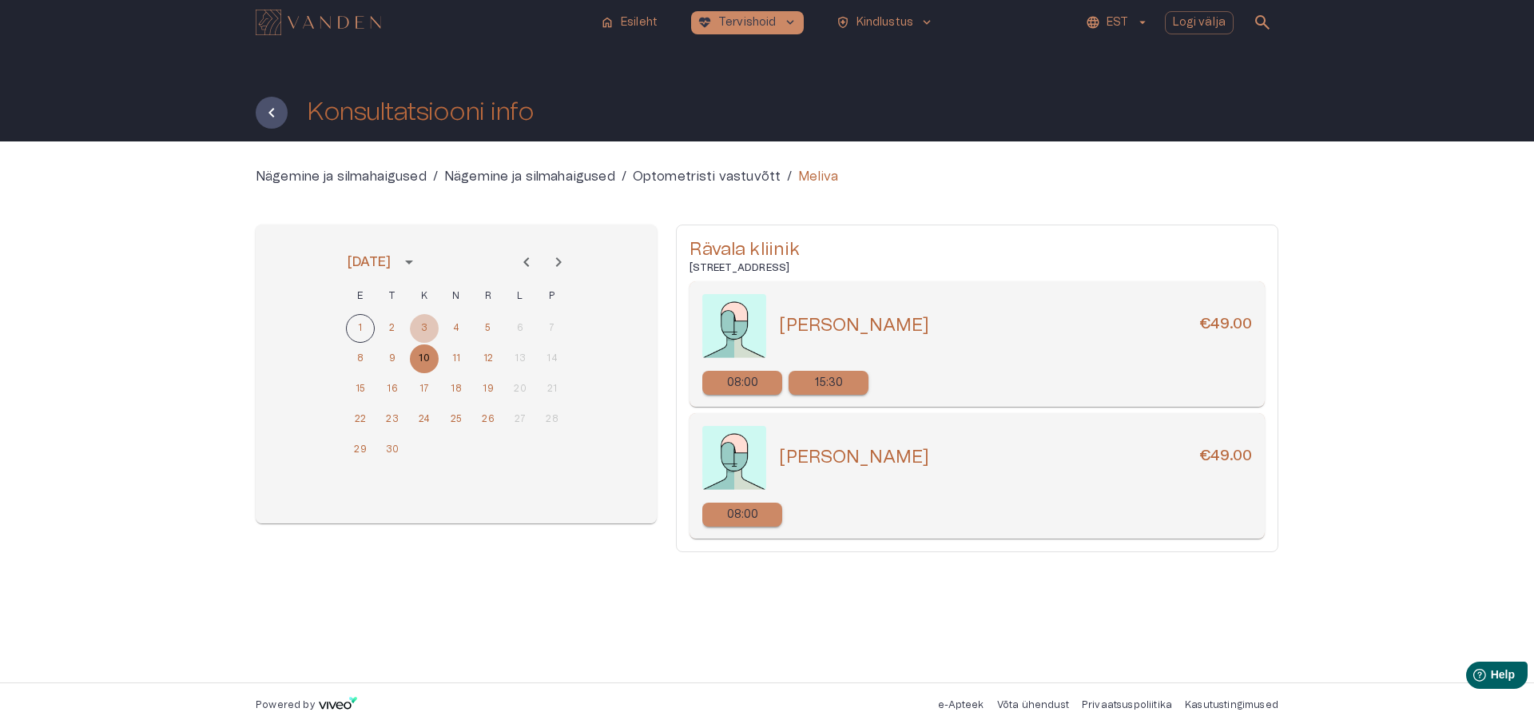
click at [423, 325] on button "3" at bounding box center [424, 328] width 29 height 29
click at [455, 329] on button "4" at bounding box center [456, 328] width 29 height 29
click at [485, 324] on button "5" at bounding box center [488, 328] width 29 height 29
click at [360, 358] on button "8" at bounding box center [360, 358] width 29 height 29
click at [271, 109] on icon "Tagasi" at bounding box center [271, 112] width 19 height 19
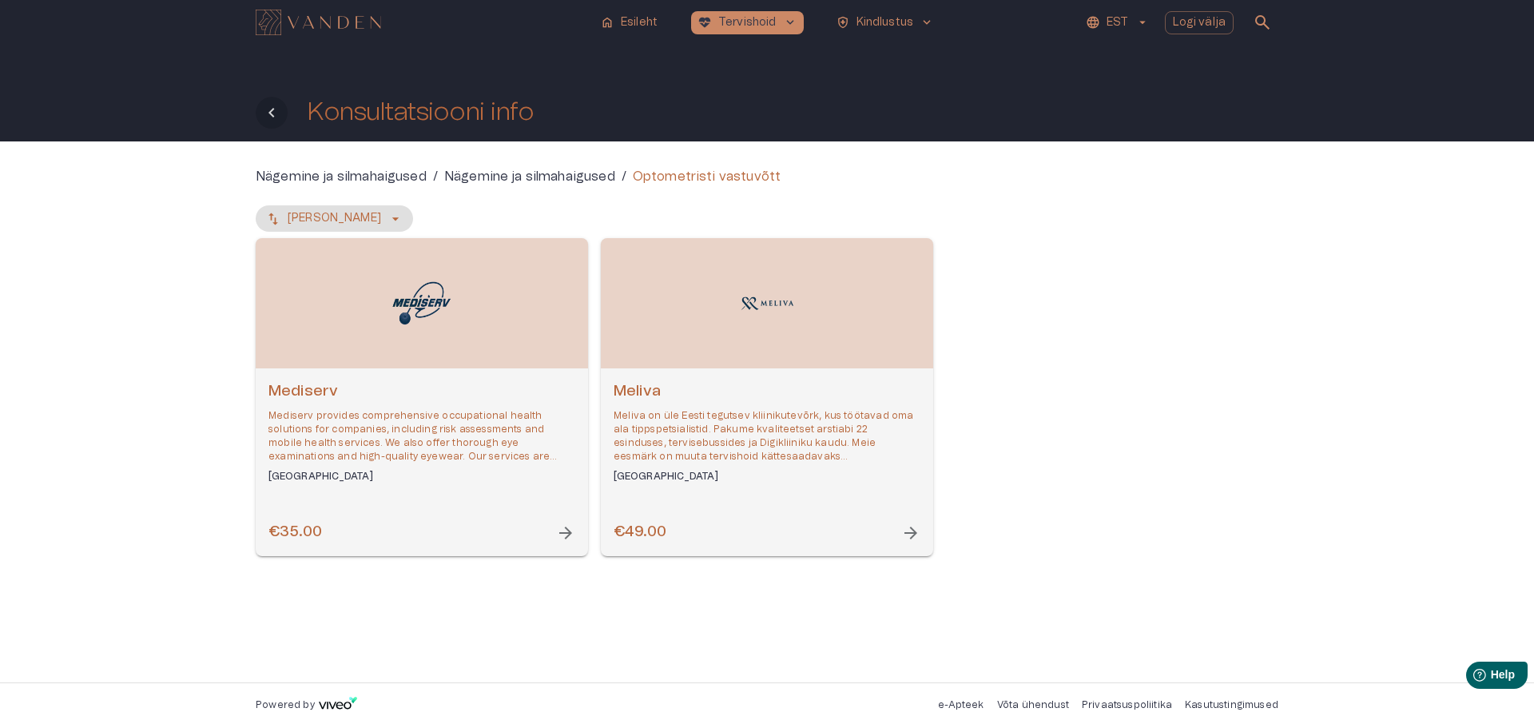
click at [271, 112] on icon "Tagasi" at bounding box center [271, 113] width 6 height 10
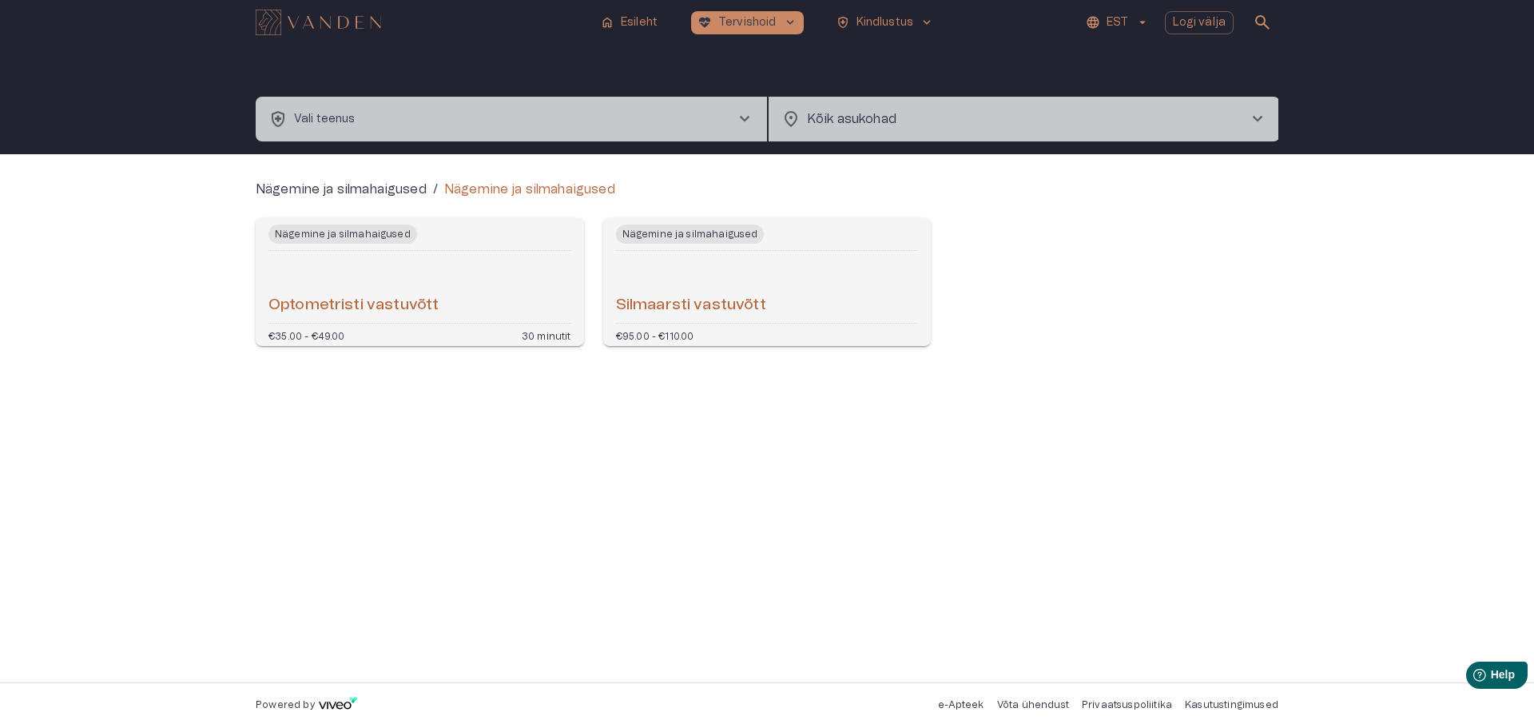
type input "**********"
click at [1260, 113] on span "chevron_right" at bounding box center [1257, 118] width 19 height 19
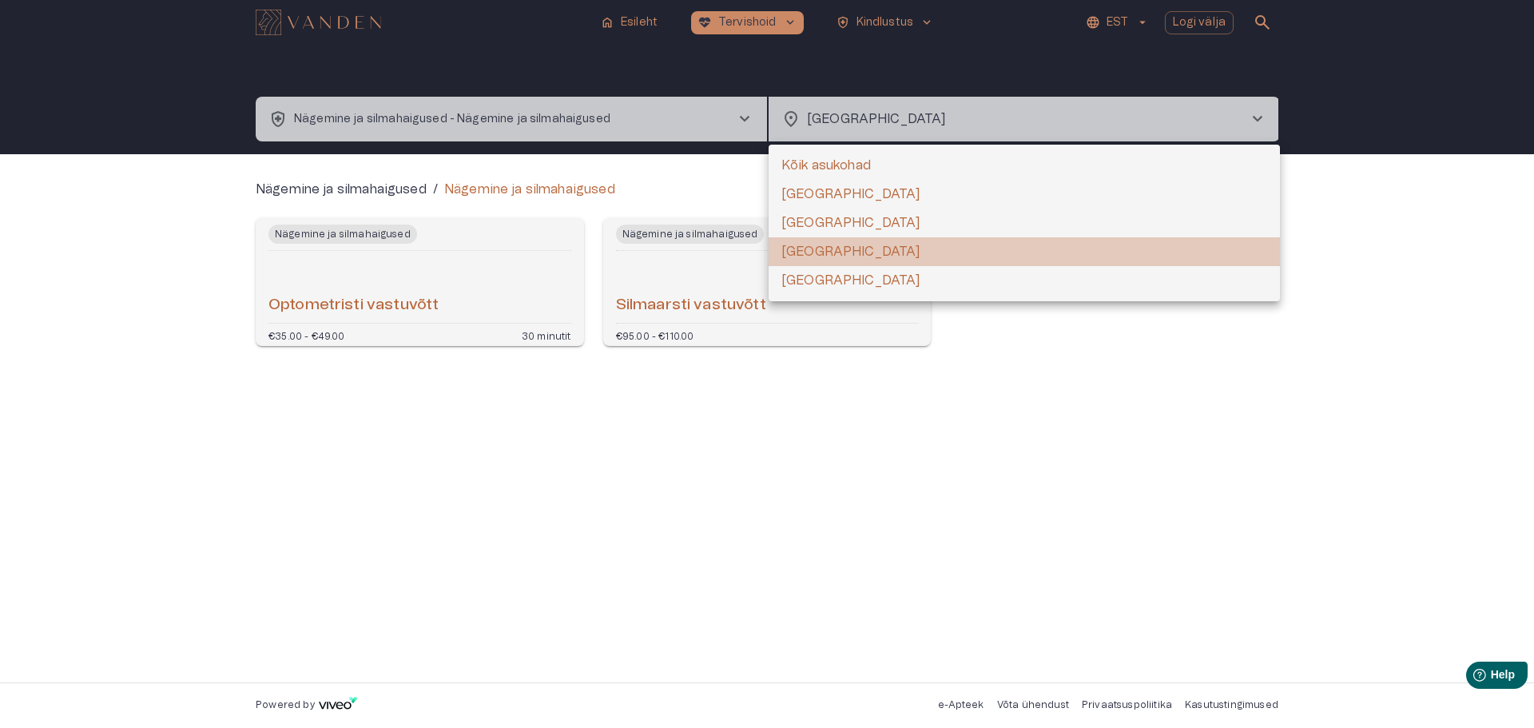
click at [802, 252] on li "[GEOGRAPHIC_DATA]" at bounding box center [1024, 251] width 511 height 29
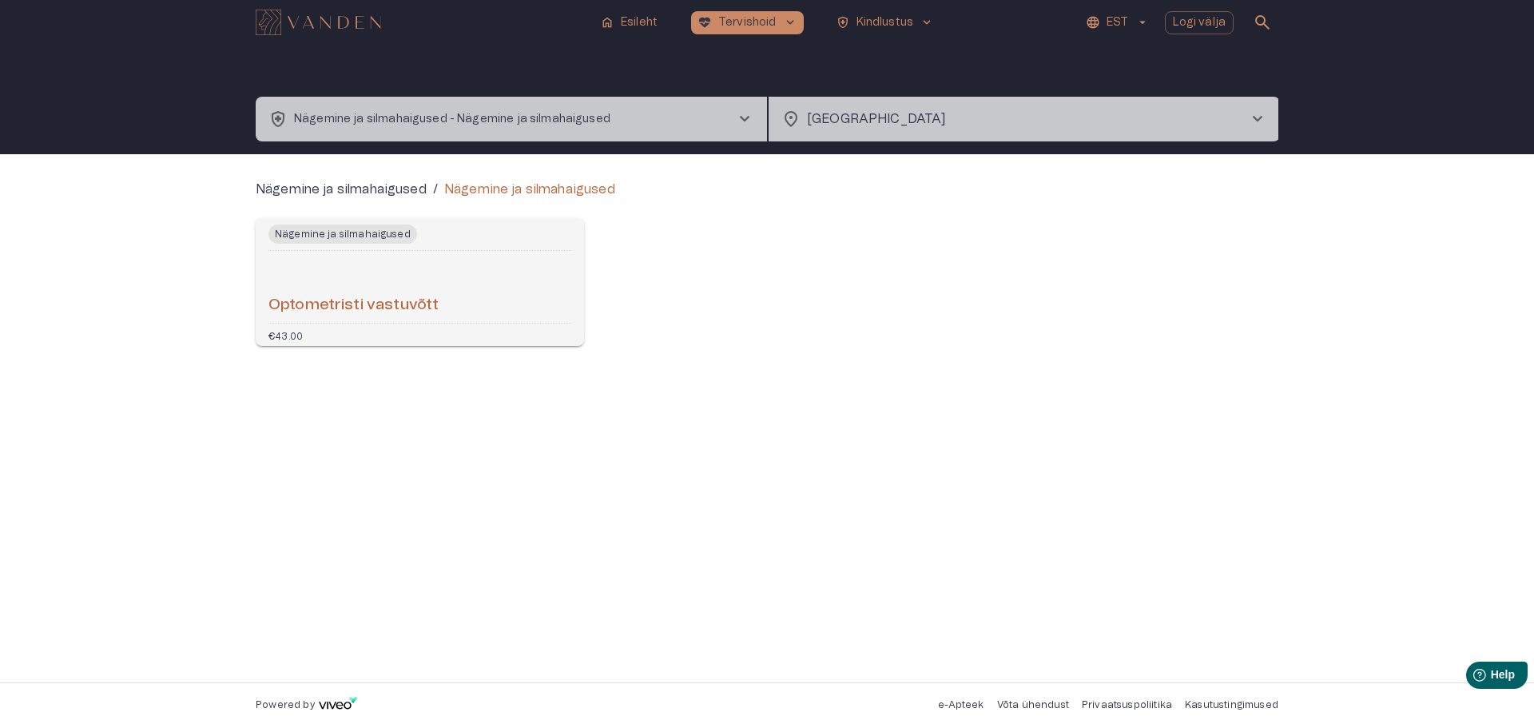
click at [402, 300] on h6 "Optometristi vastuvõtt" at bounding box center [353, 306] width 170 height 22
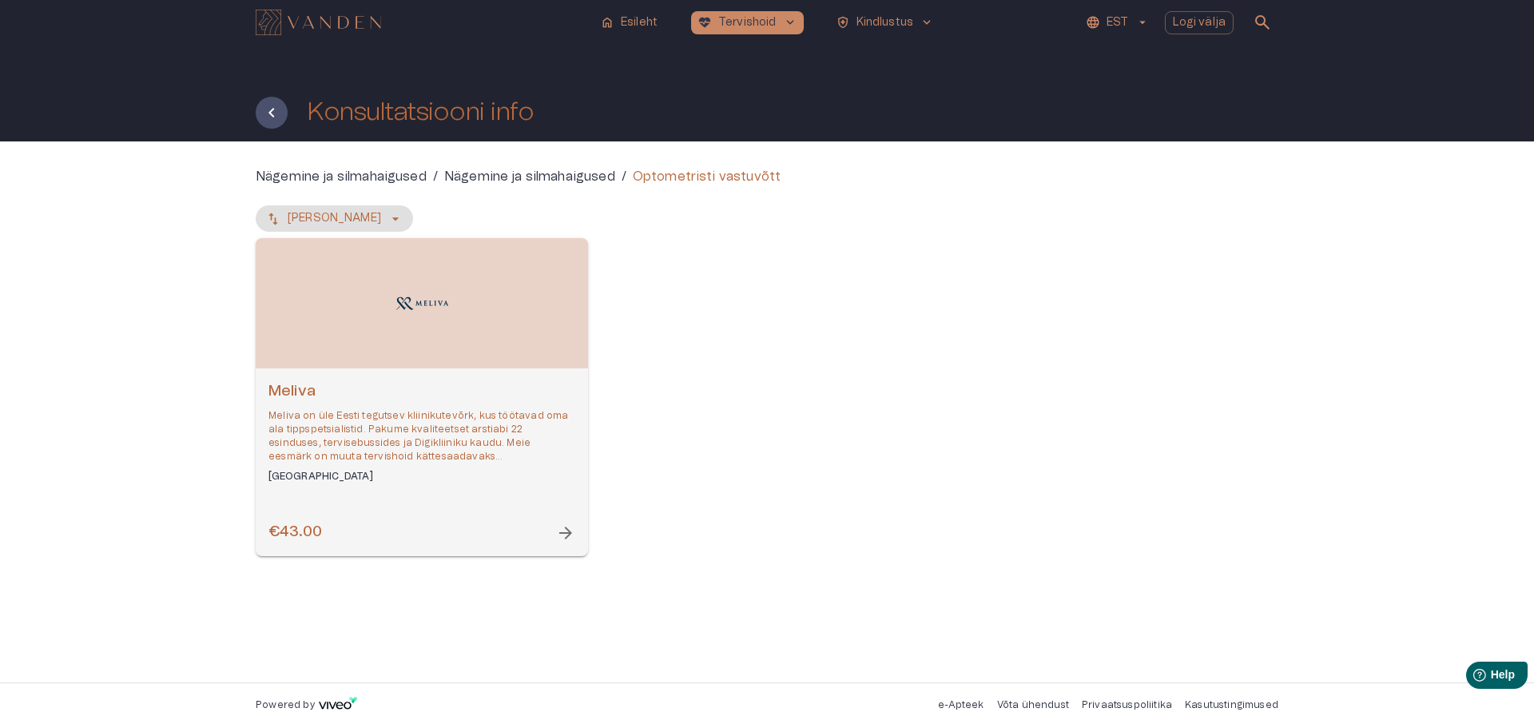
click at [567, 536] on span "arrow_forward" at bounding box center [565, 532] width 19 height 19
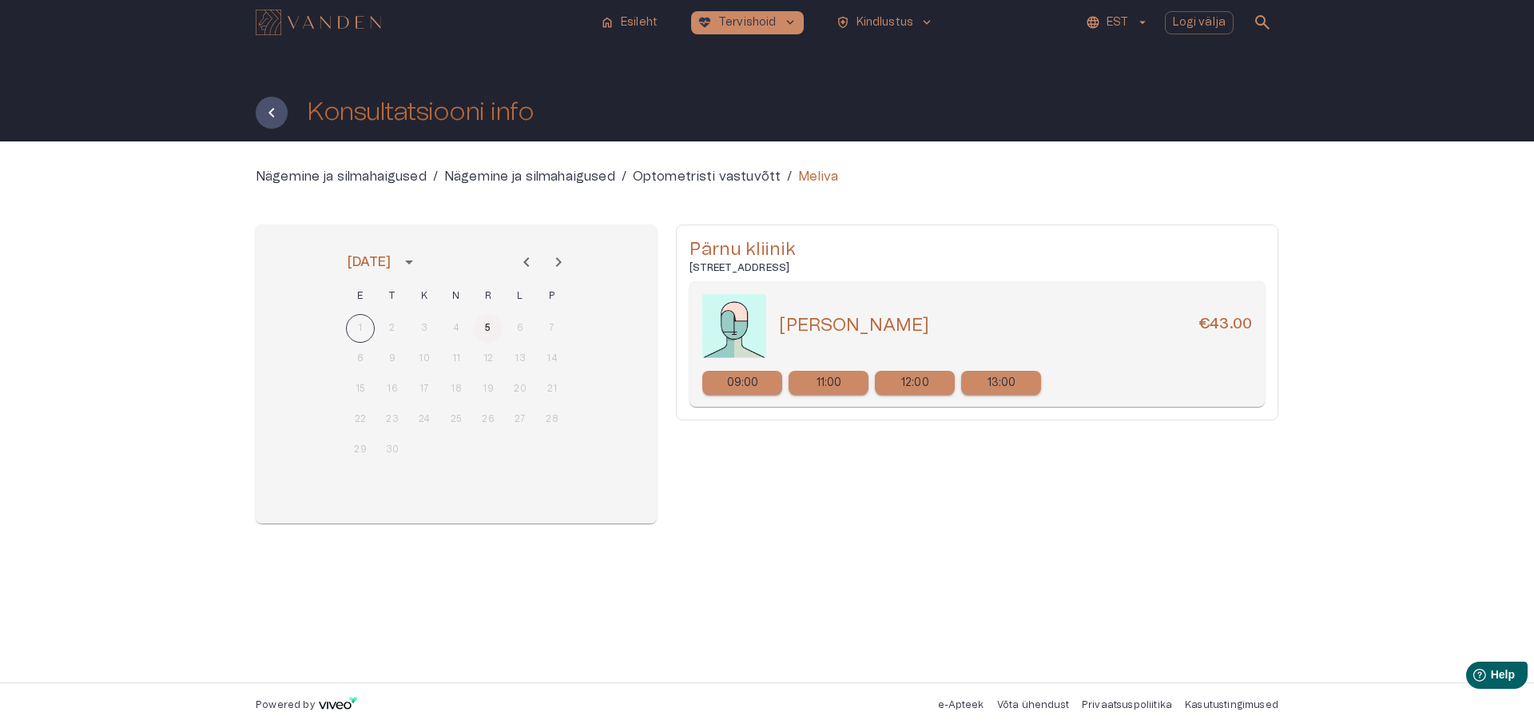
click at [483, 328] on button "5" at bounding box center [488, 328] width 29 height 29
click at [491, 324] on button "5" at bounding box center [488, 328] width 29 height 29
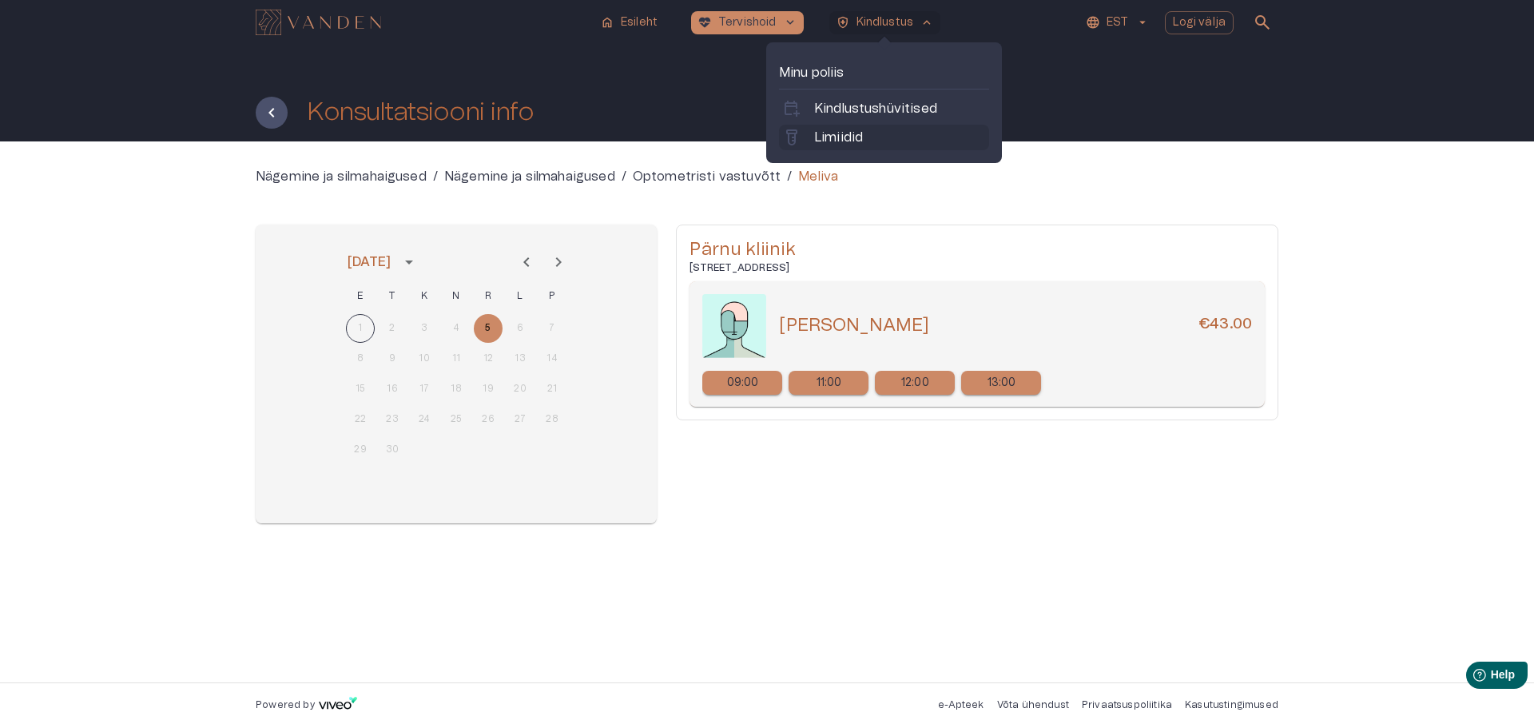
click at [846, 137] on p "Limiidid" at bounding box center [838, 137] width 49 height 19
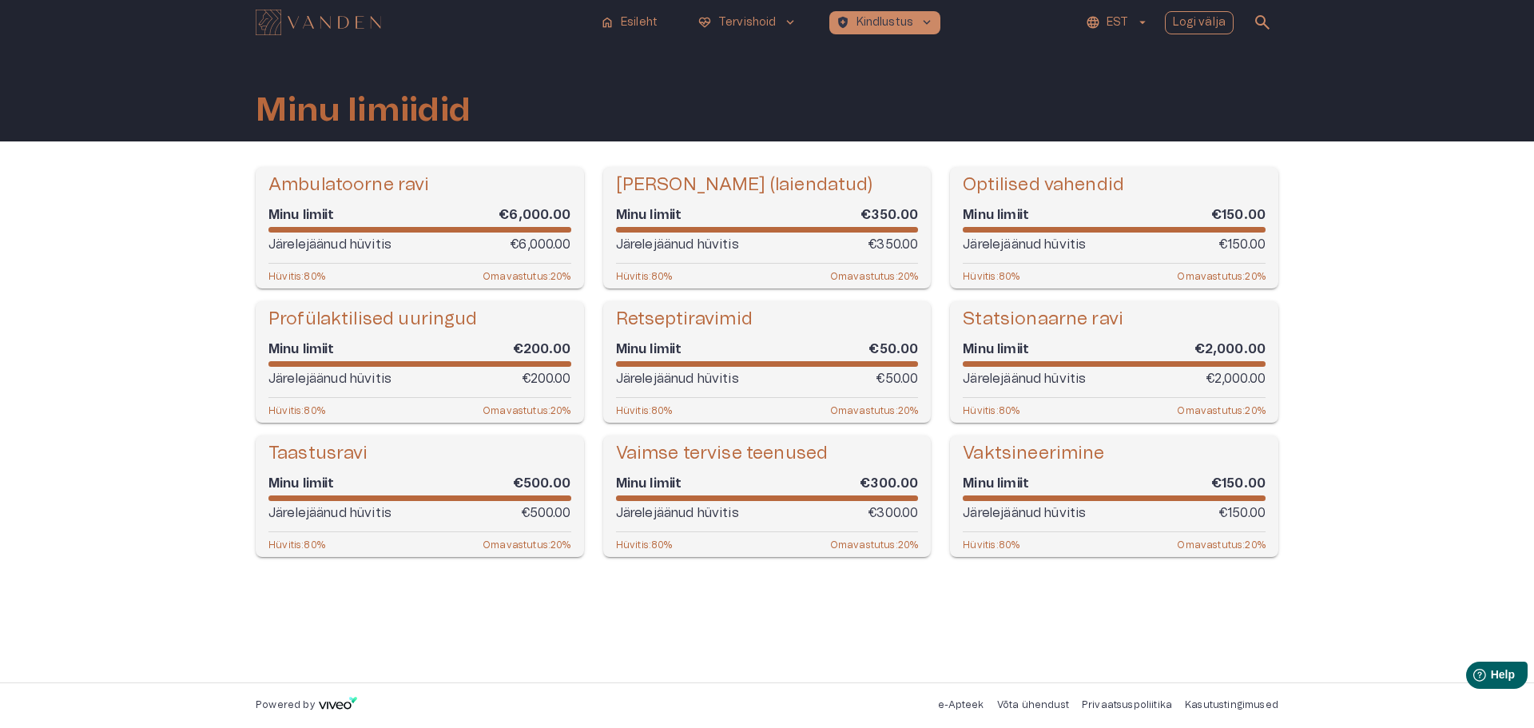
click at [1202, 23] on p "Logi välja" at bounding box center [1200, 22] width 54 height 17
